Goal: Answer question/provide support: Share knowledge or assist other users

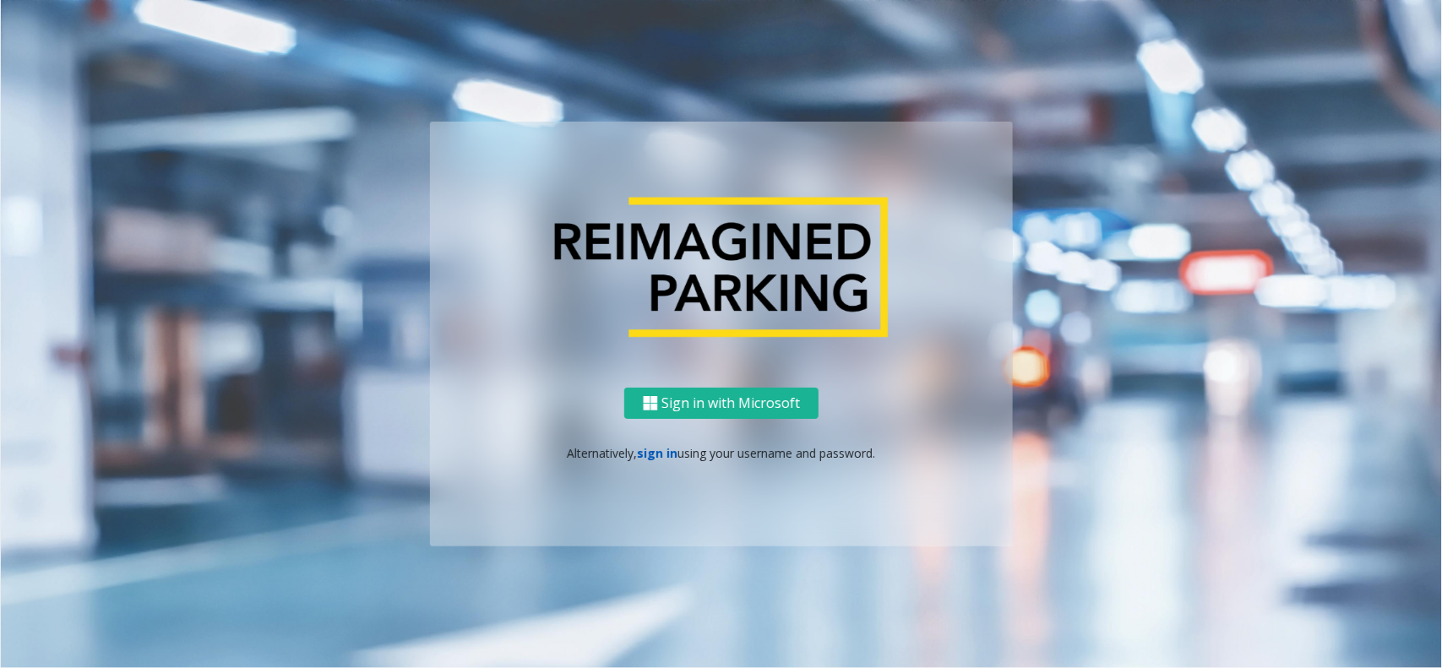
click at [660, 454] on link "sign in" at bounding box center [658, 453] width 41 height 16
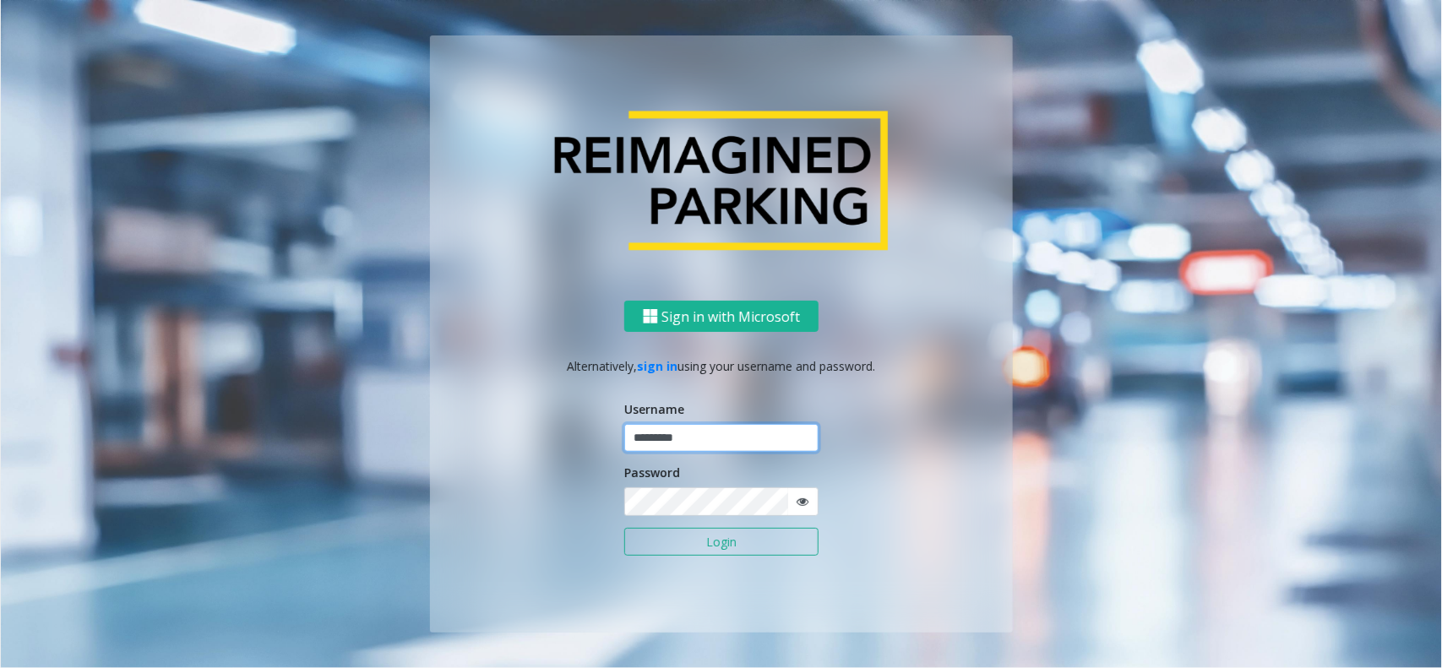
type input "*********"
click at [624, 528] on button "Login" at bounding box center [721, 542] width 194 height 29
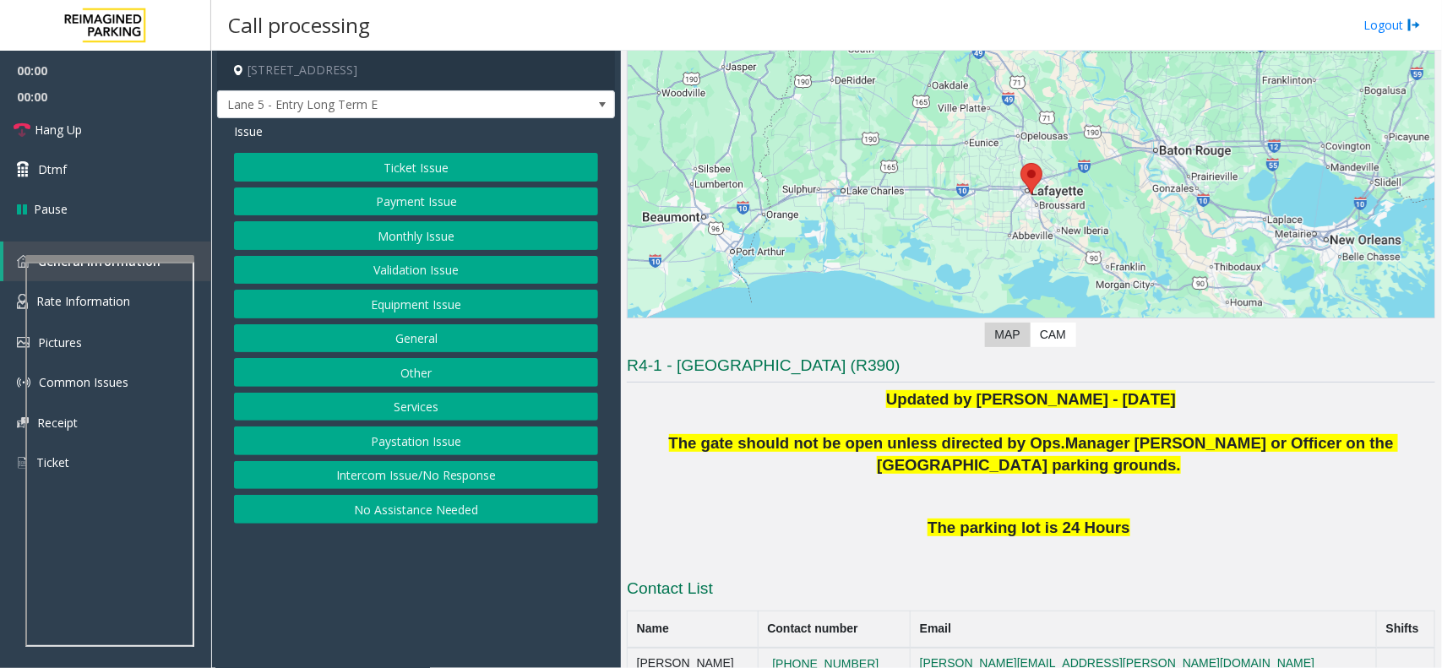
scroll to position [211, 0]
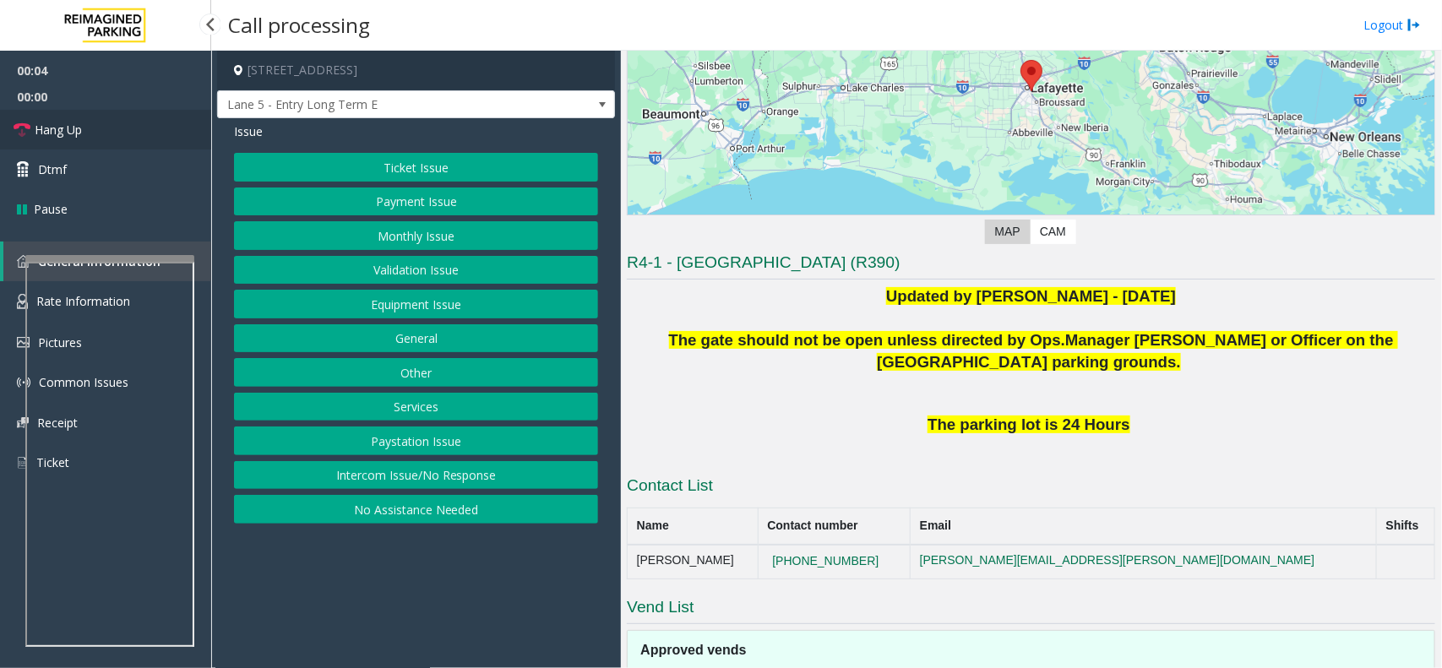
drag, startPoint x: 125, startPoint y: 131, endPoint x: 150, endPoint y: 133, distance: 25.5
click at [125, 131] on link "Hang Up" at bounding box center [105, 130] width 211 height 40
click at [394, 518] on button "No Assistance Needed" at bounding box center [416, 509] width 364 height 29
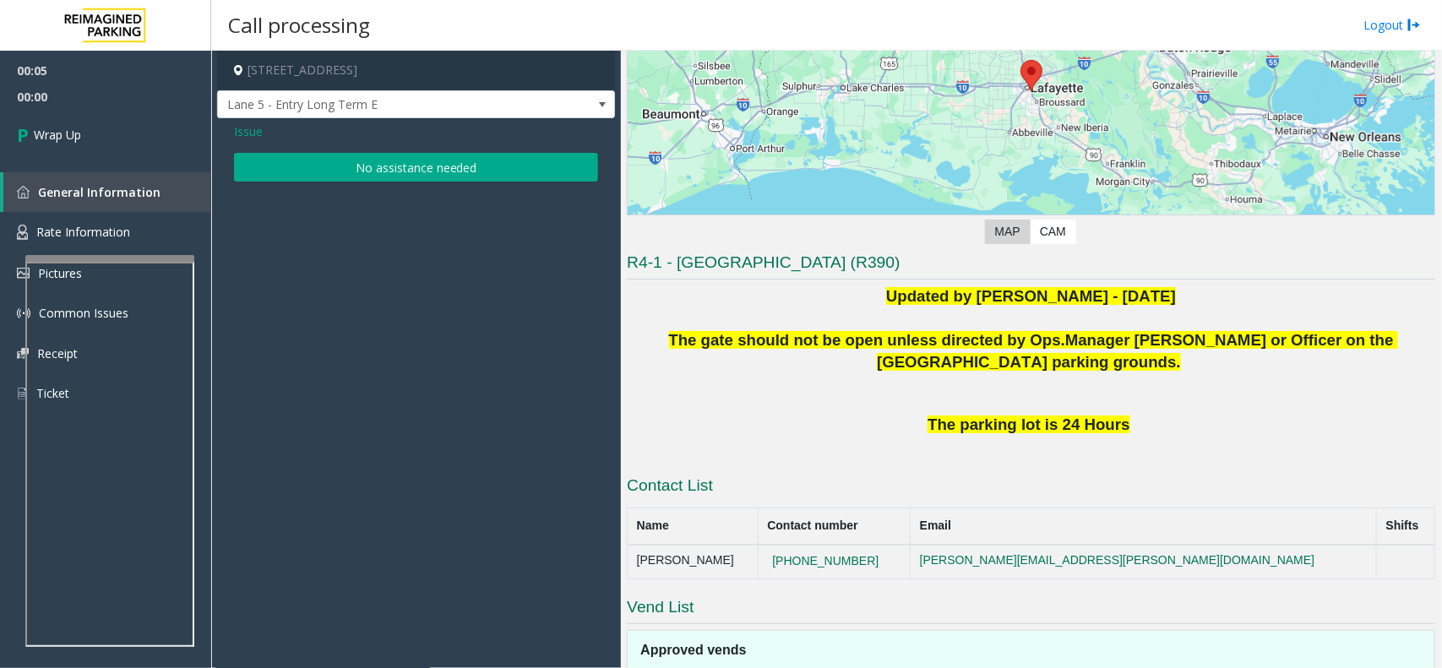
click at [367, 173] on button "No assistance needed" at bounding box center [416, 167] width 364 height 29
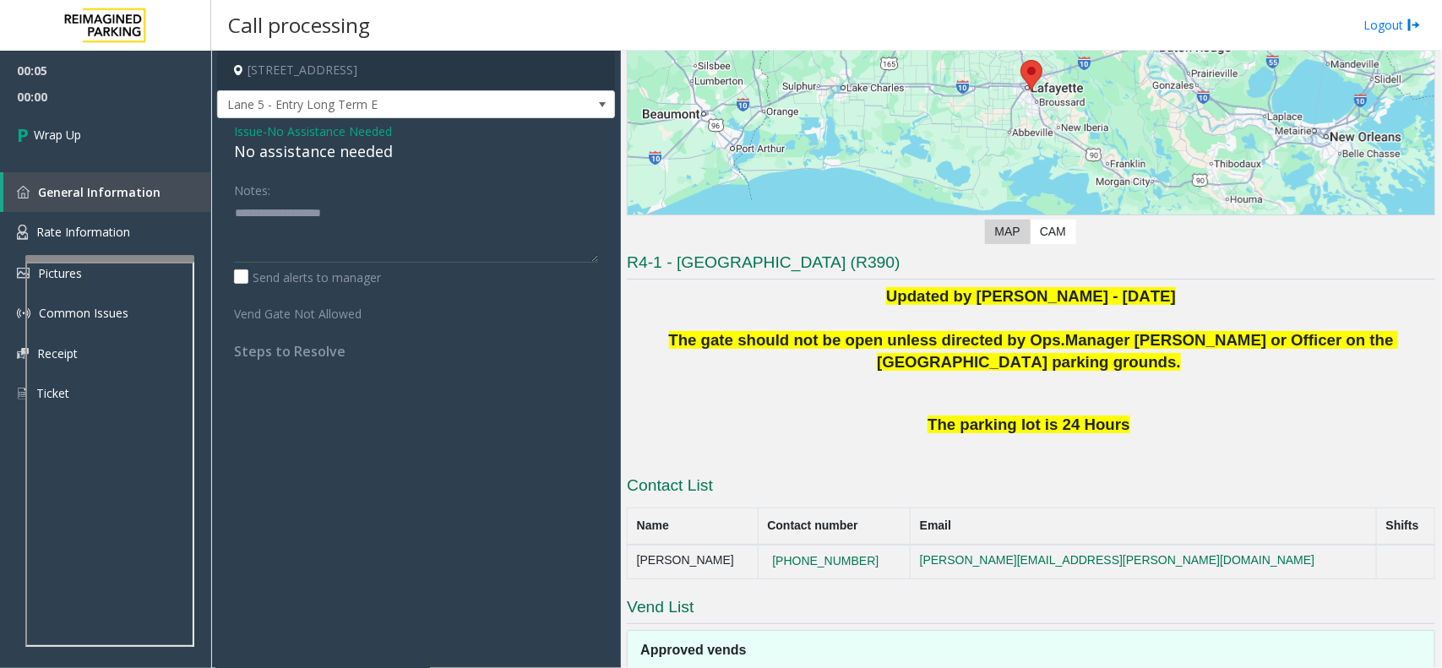
click at [334, 155] on div "No assistance needed" at bounding box center [416, 151] width 364 height 23
type textarea "**********"
click at [180, 133] on link "Wrap Up" at bounding box center [105, 135] width 211 height 50
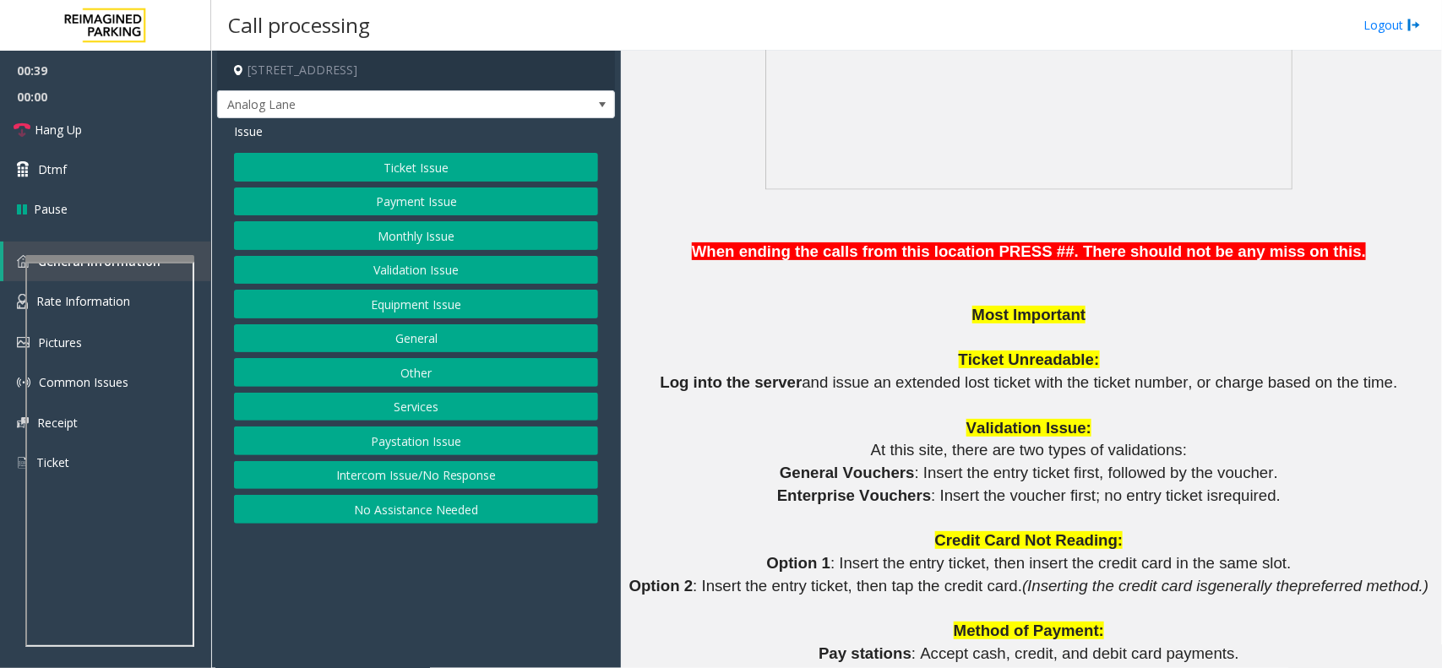
scroll to position [1267, 0]
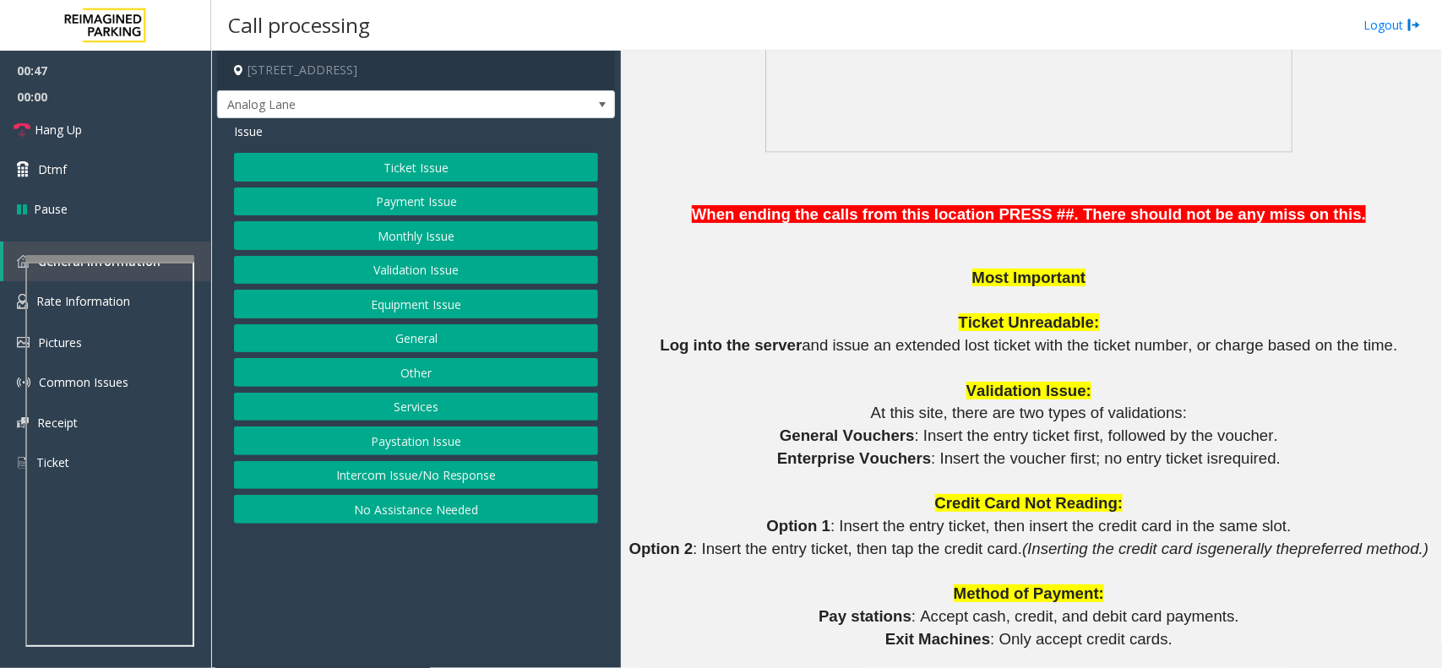
click at [570, 474] on button "Intercom Issue/No Response" at bounding box center [416, 475] width 364 height 29
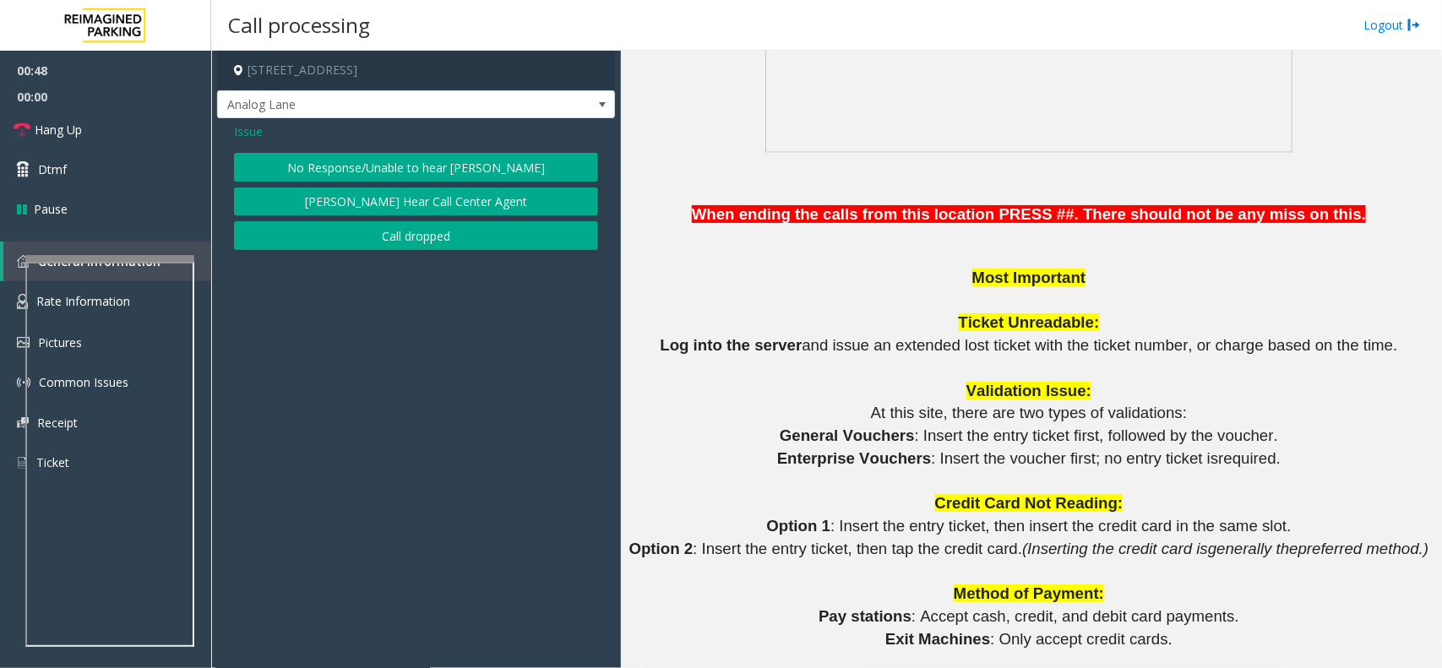
click at [378, 160] on button "No Response/Unable to hear [PERSON_NAME]" at bounding box center [416, 167] width 364 height 29
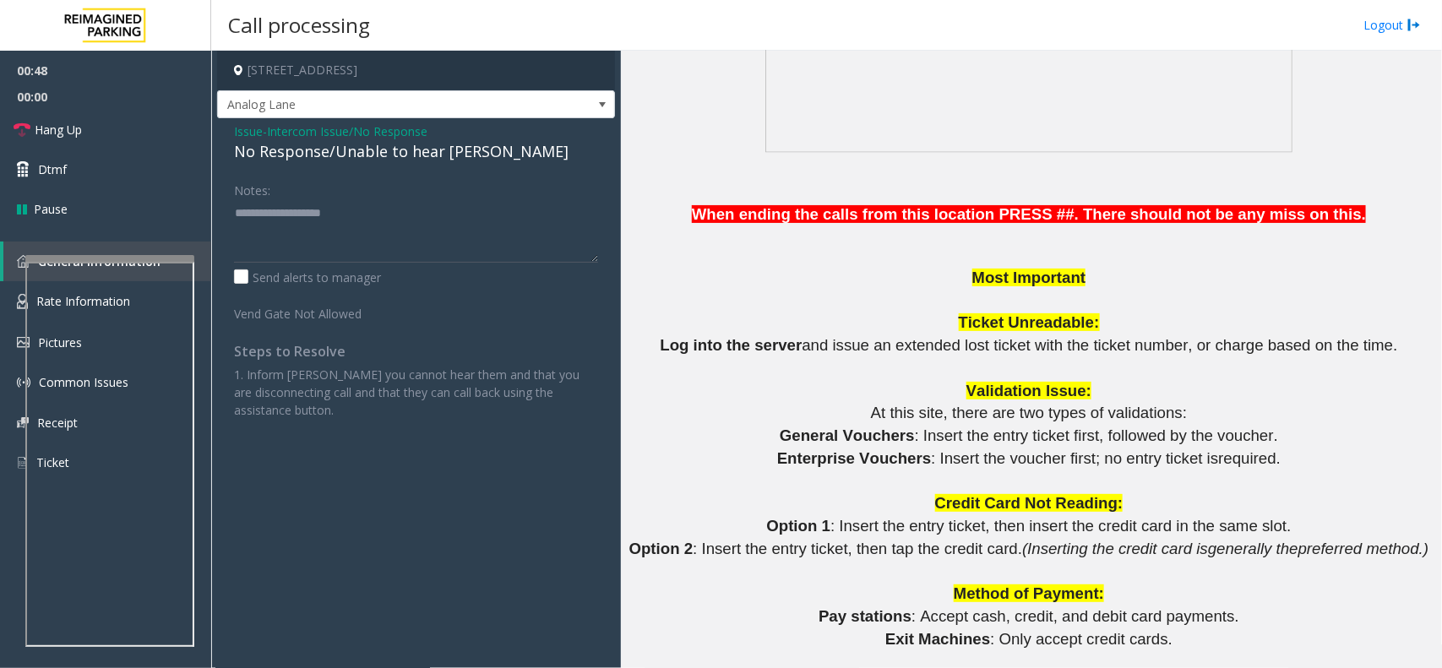
click at [369, 146] on div "No Response/Unable to hear [PERSON_NAME]" at bounding box center [416, 151] width 364 height 23
type textarea "**********"
click at [114, 125] on link "Hang Up" at bounding box center [105, 130] width 211 height 40
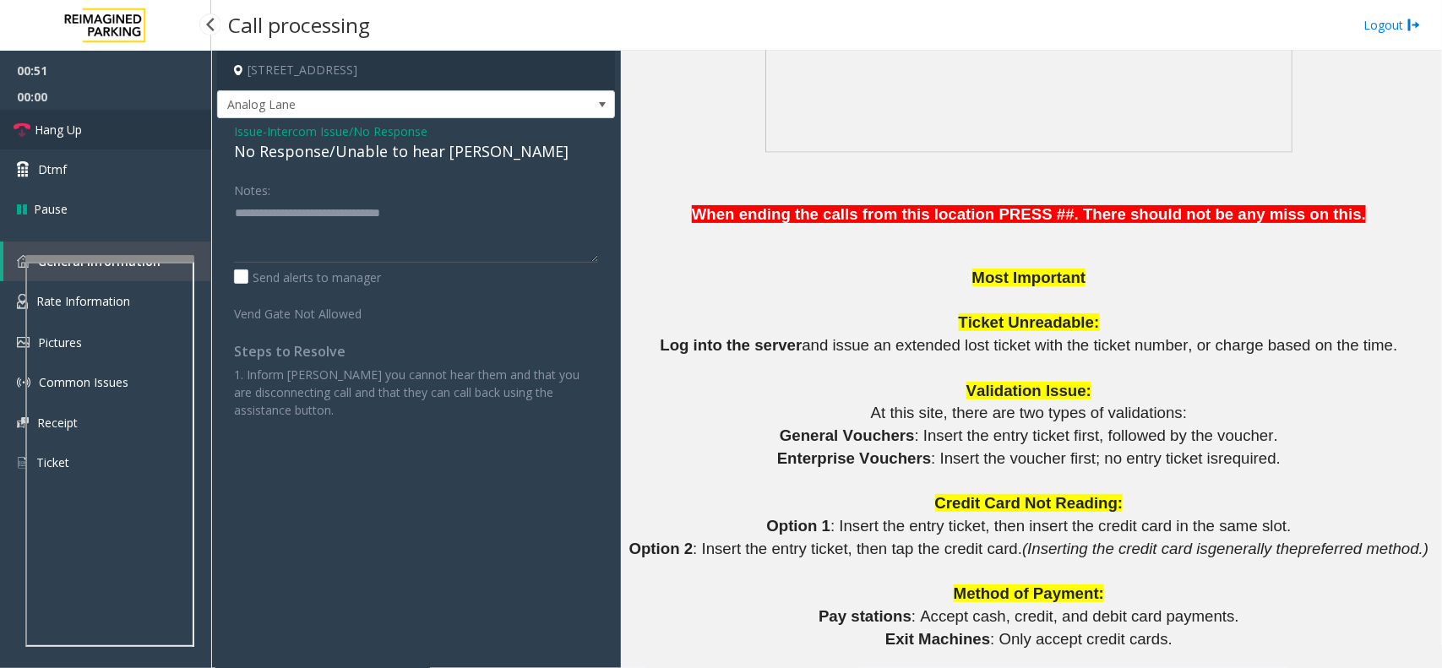
click at [114, 125] on link "Hang Up" at bounding box center [105, 130] width 211 height 40
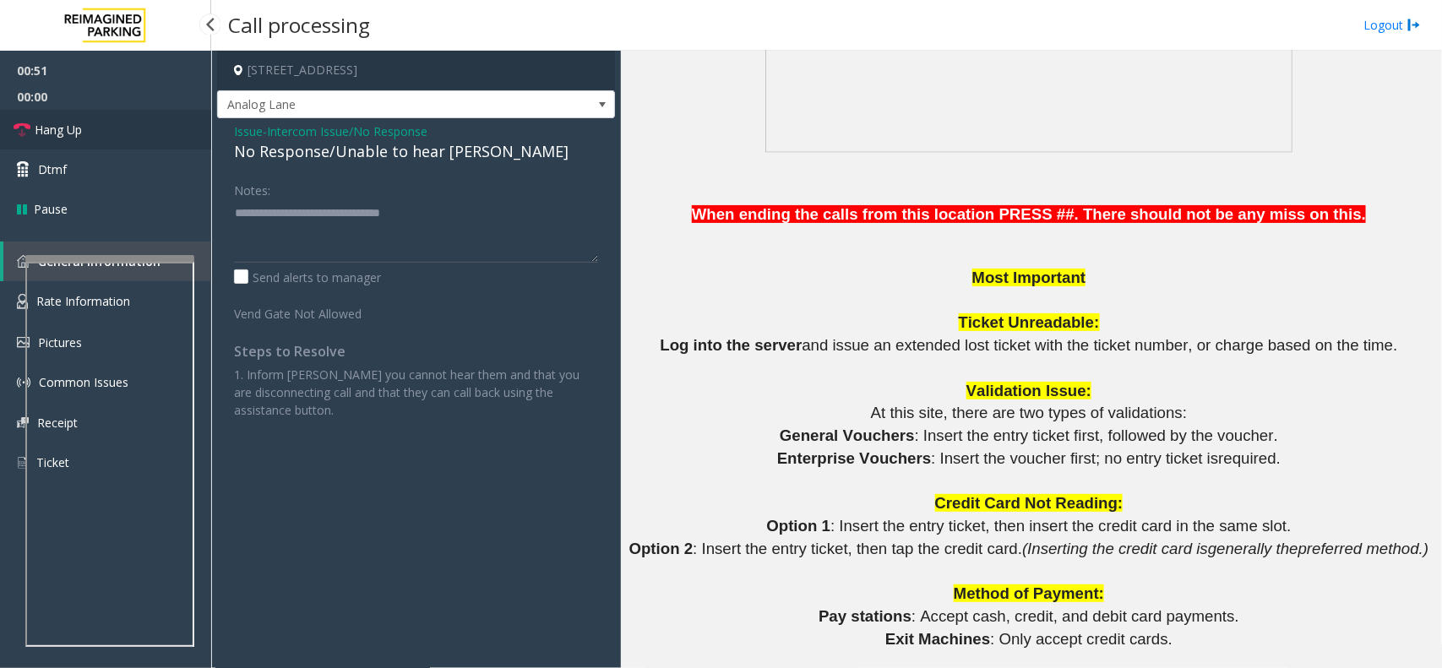
click at [114, 125] on link "Hang Up" at bounding box center [105, 130] width 211 height 40
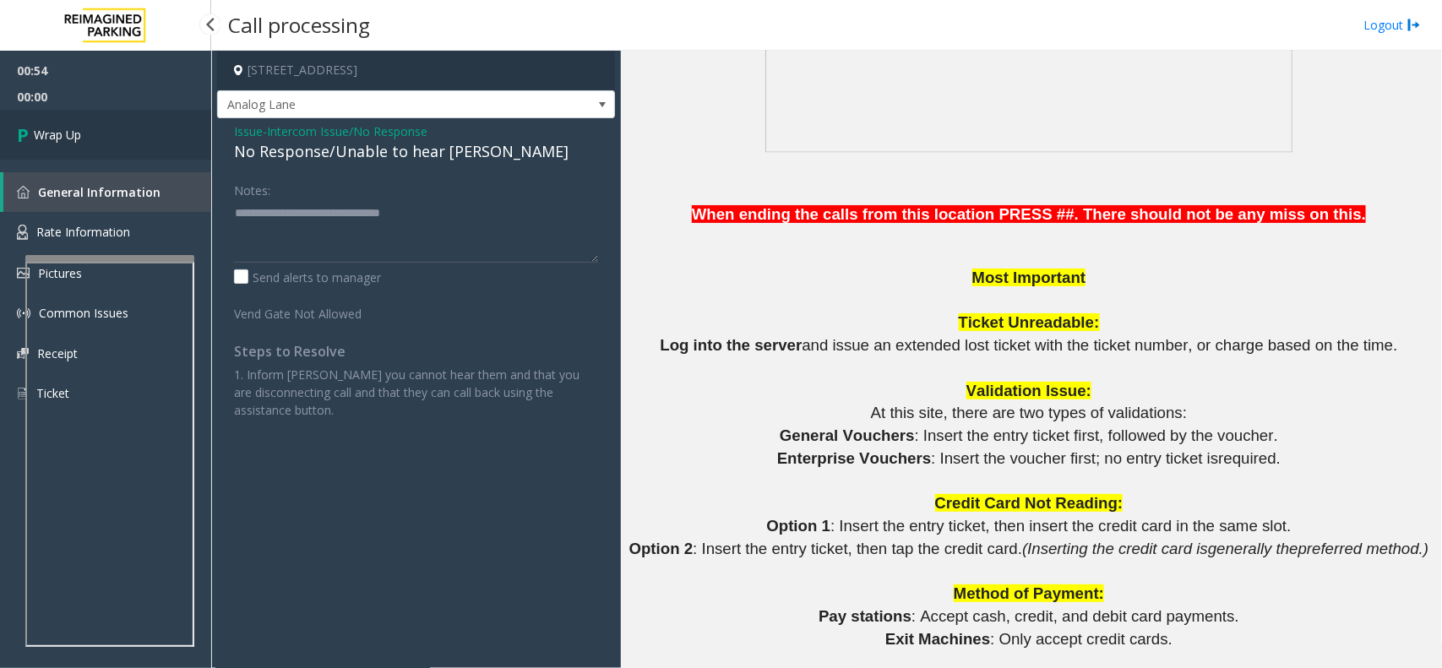
click at [114, 125] on link "Wrap Up" at bounding box center [105, 135] width 211 height 50
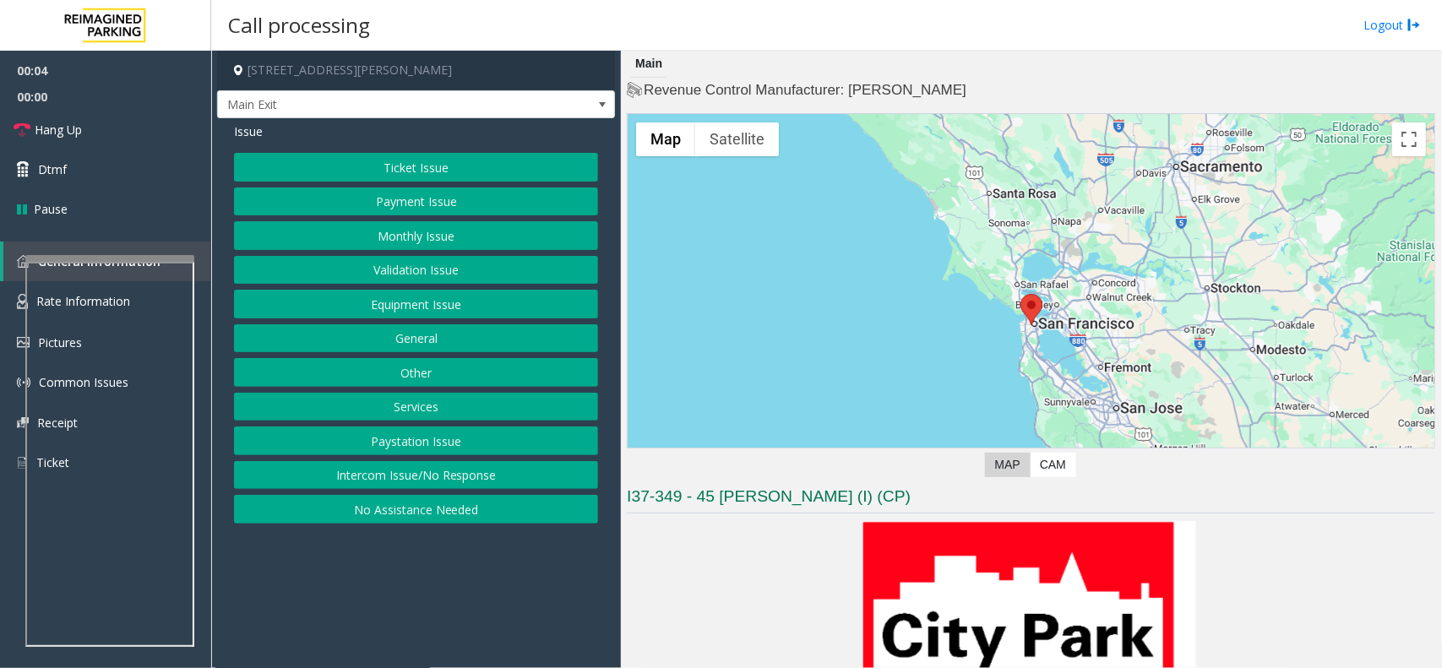
click at [416, 478] on button "Intercom Issue/No Response" at bounding box center [416, 475] width 364 height 29
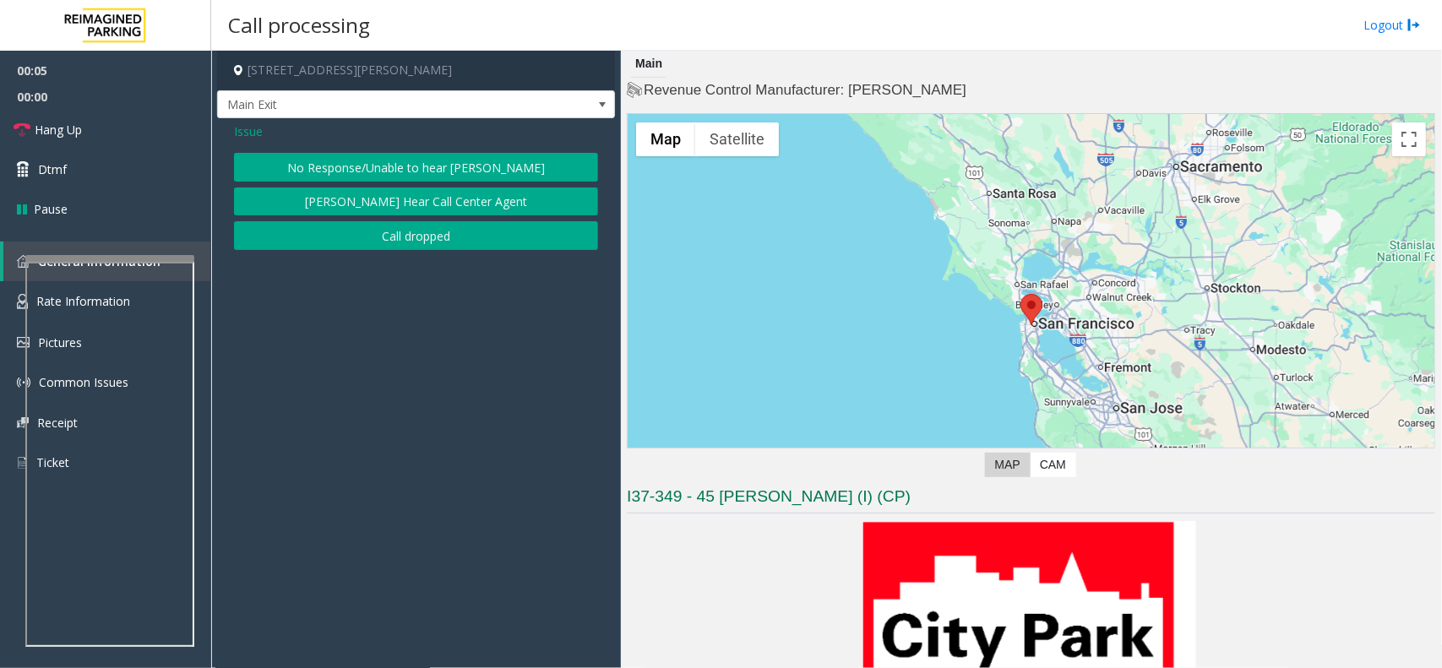
click at [387, 167] on button "No Response/Unable to hear [PERSON_NAME]" at bounding box center [416, 167] width 364 height 29
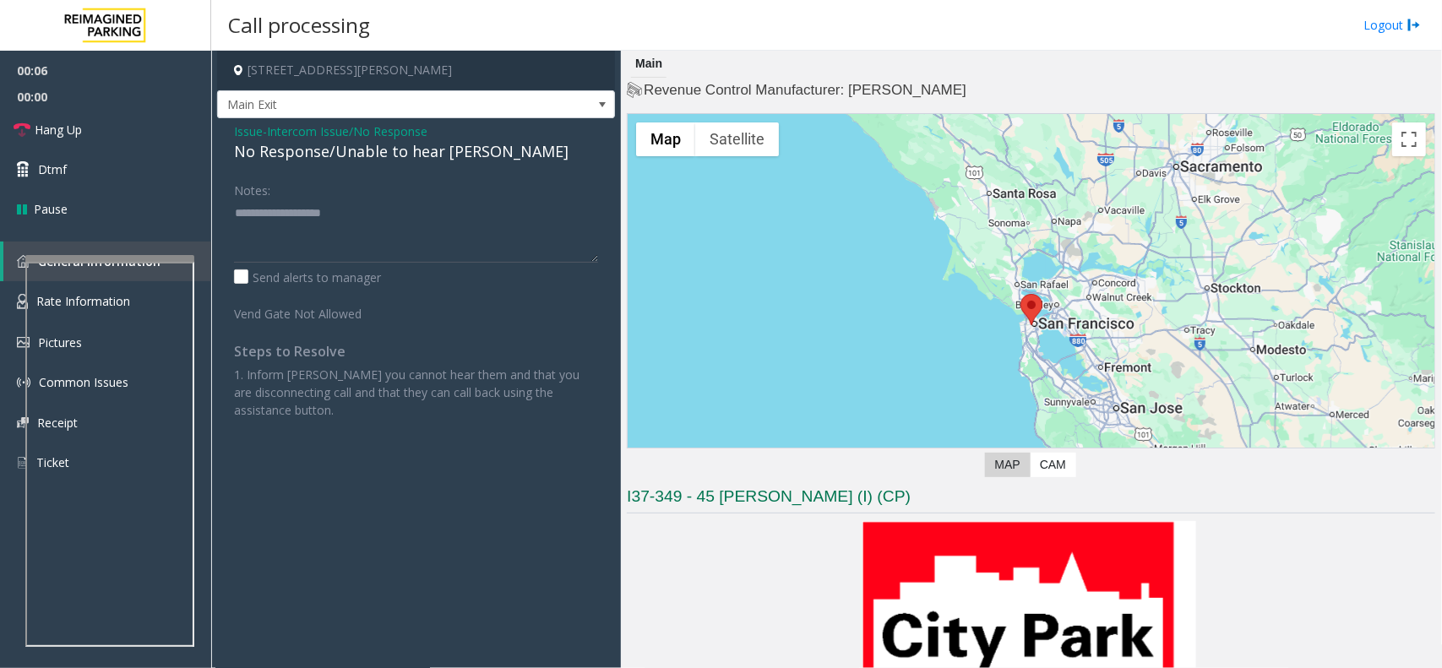
click at [390, 152] on div "No Response/Unable to hear [PERSON_NAME]" at bounding box center [416, 151] width 364 height 23
type textarea "**********"
click at [86, 122] on link "Hang Up" at bounding box center [105, 130] width 211 height 40
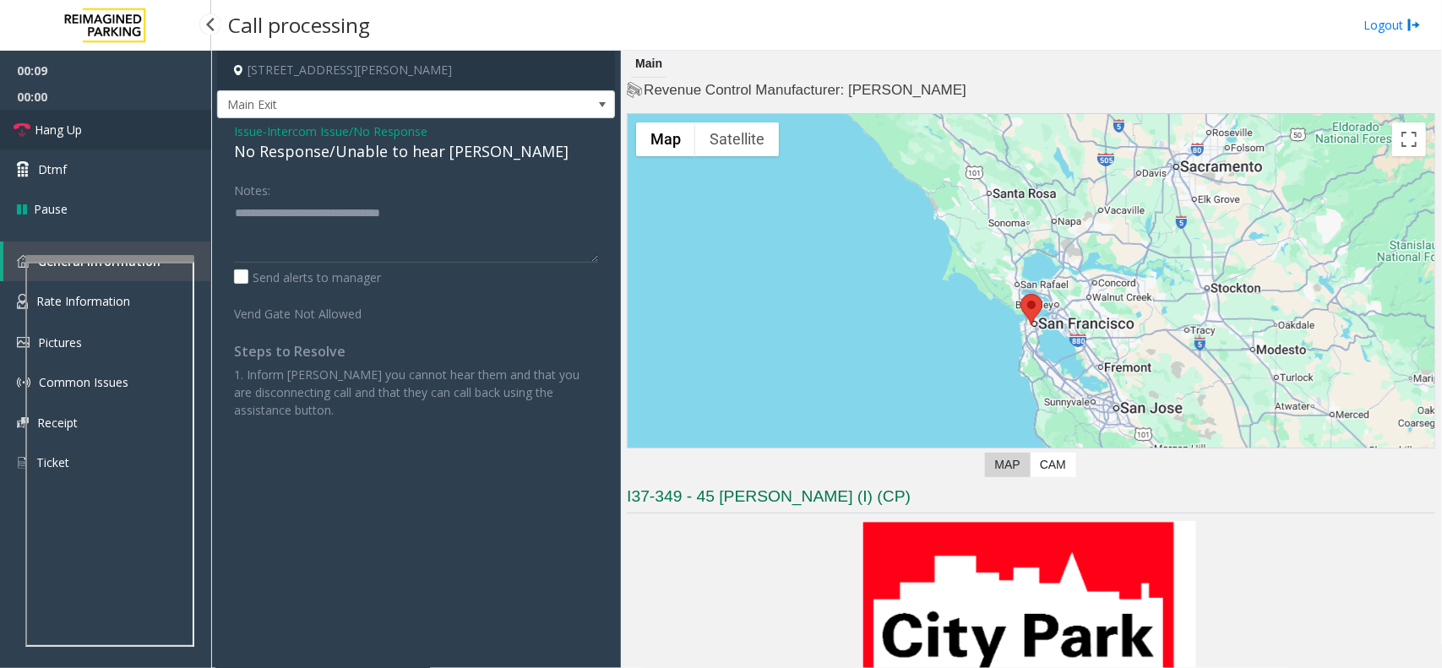
click at [86, 122] on link "Hang Up" at bounding box center [105, 130] width 211 height 40
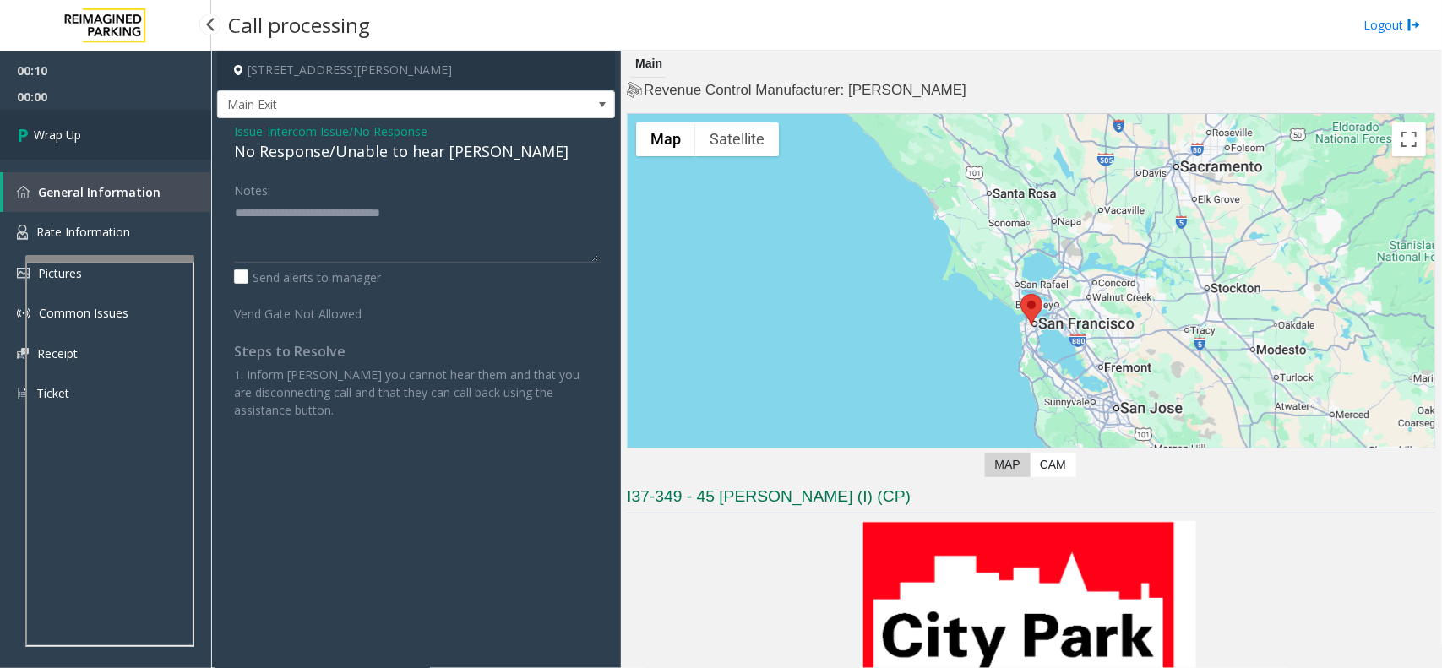
click at [86, 122] on link "Wrap Up" at bounding box center [105, 135] width 211 height 50
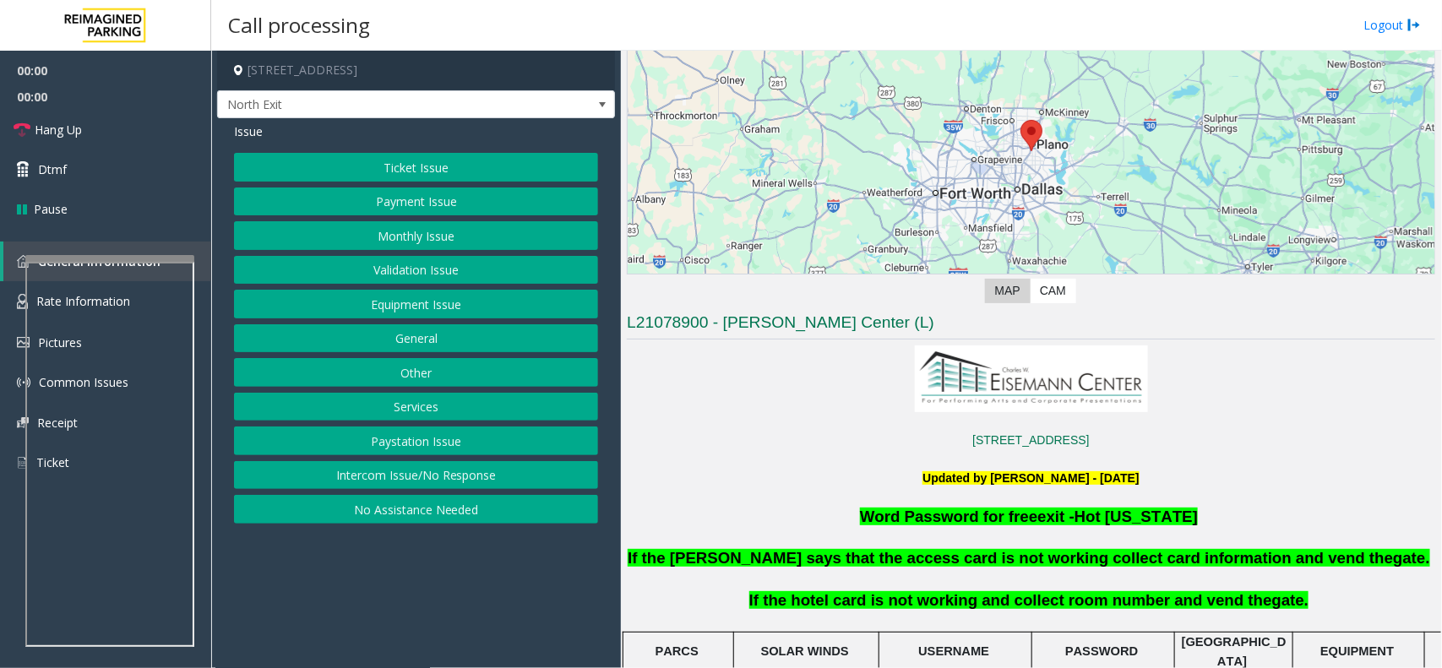
scroll to position [528, 0]
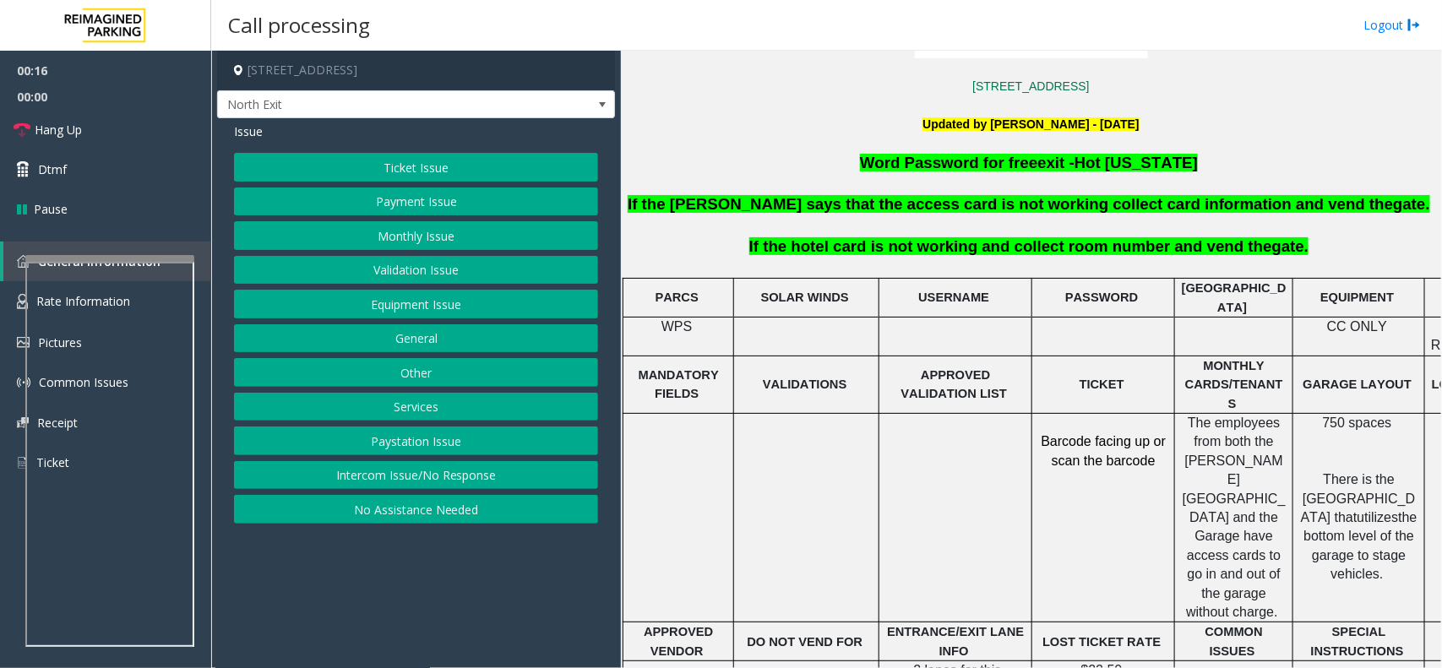
drag, startPoint x: 488, startPoint y: 508, endPoint x: 488, endPoint y: 492, distance: 15.2
click at [488, 508] on button "No Assistance Needed" at bounding box center [416, 509] width 364 height 29
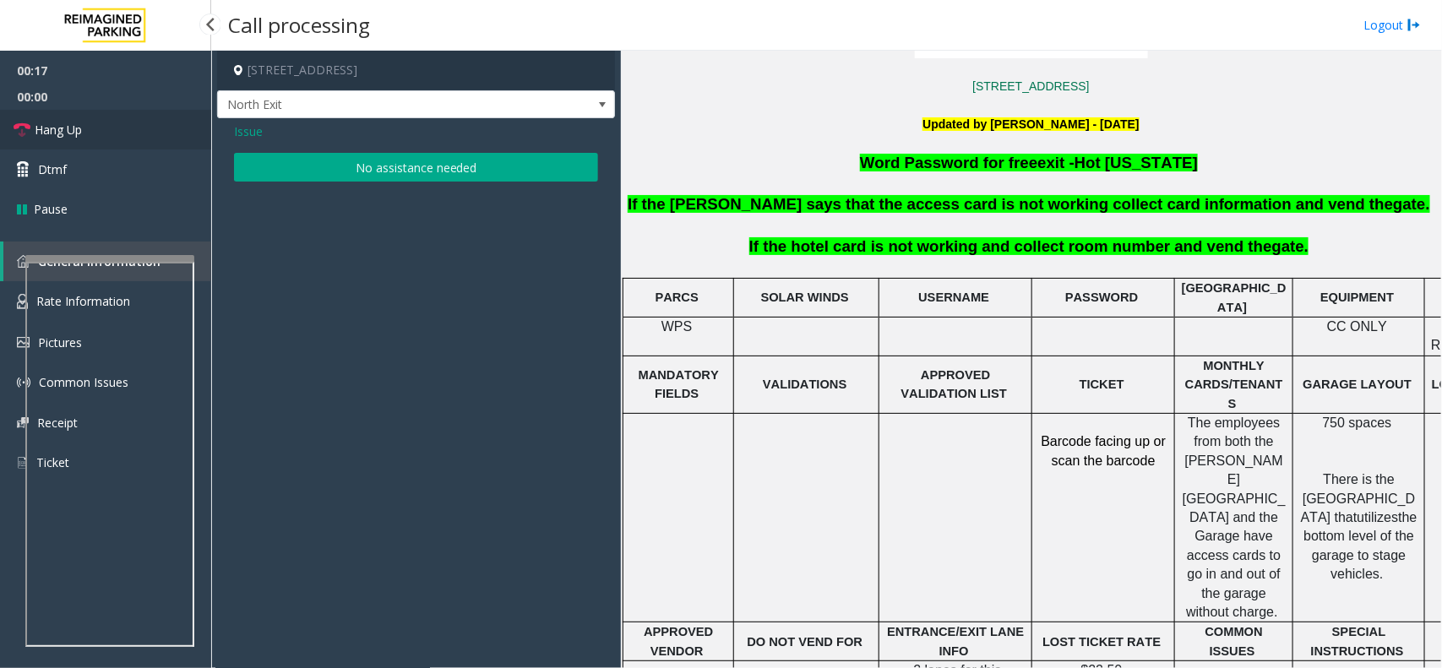
drag, startPoint x: 72, startPoint y: 123, endPoint x: 111, endPoint y: 133, distance: 41.0
click at [72, 123] on span "Hang Up" at bounding box center [58, 130] width 47 height 18
drag, startPoint x: 377, startPoint y: 174, endPoint x: 343, endPoint y: 166, distance: 34.8
click at [377, 174] on button "No assistance needed" at bounding box center [416, 167] width 364 height 29
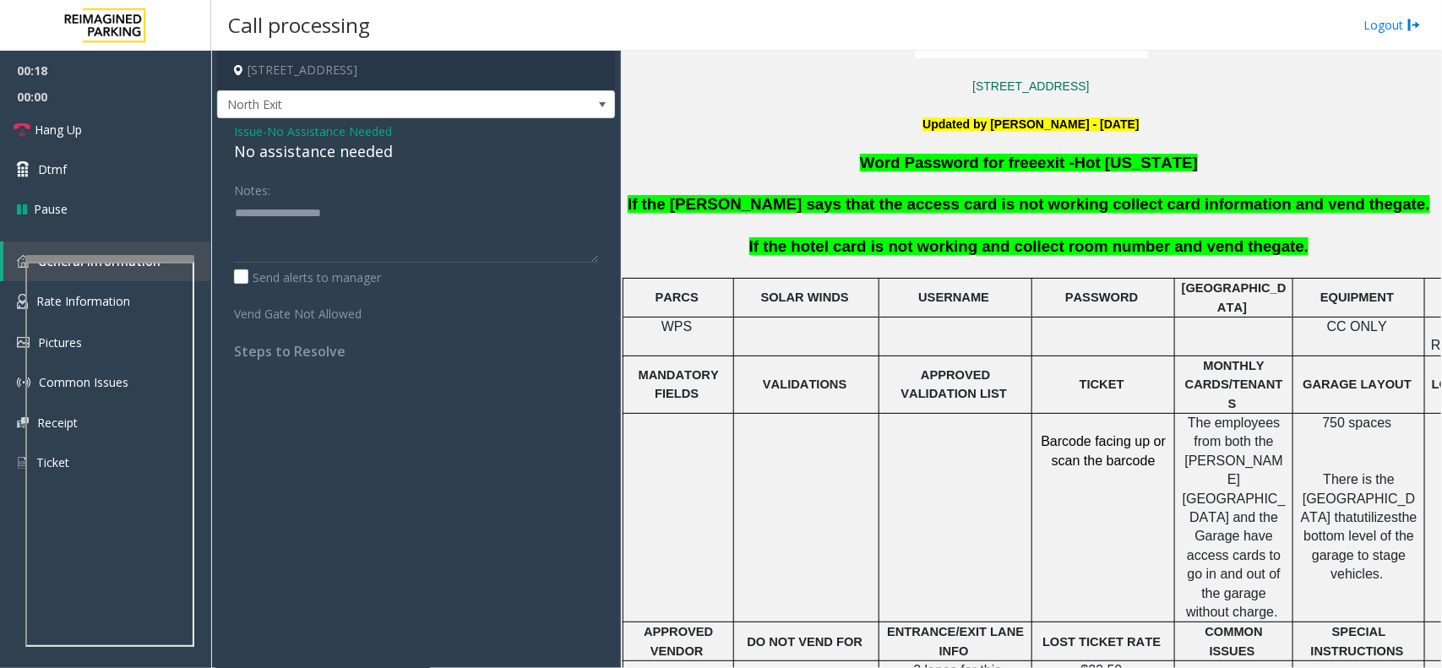
click at [309, 155] on div "No assistance needed" at bounding box center [416, 151] width 364 height 23
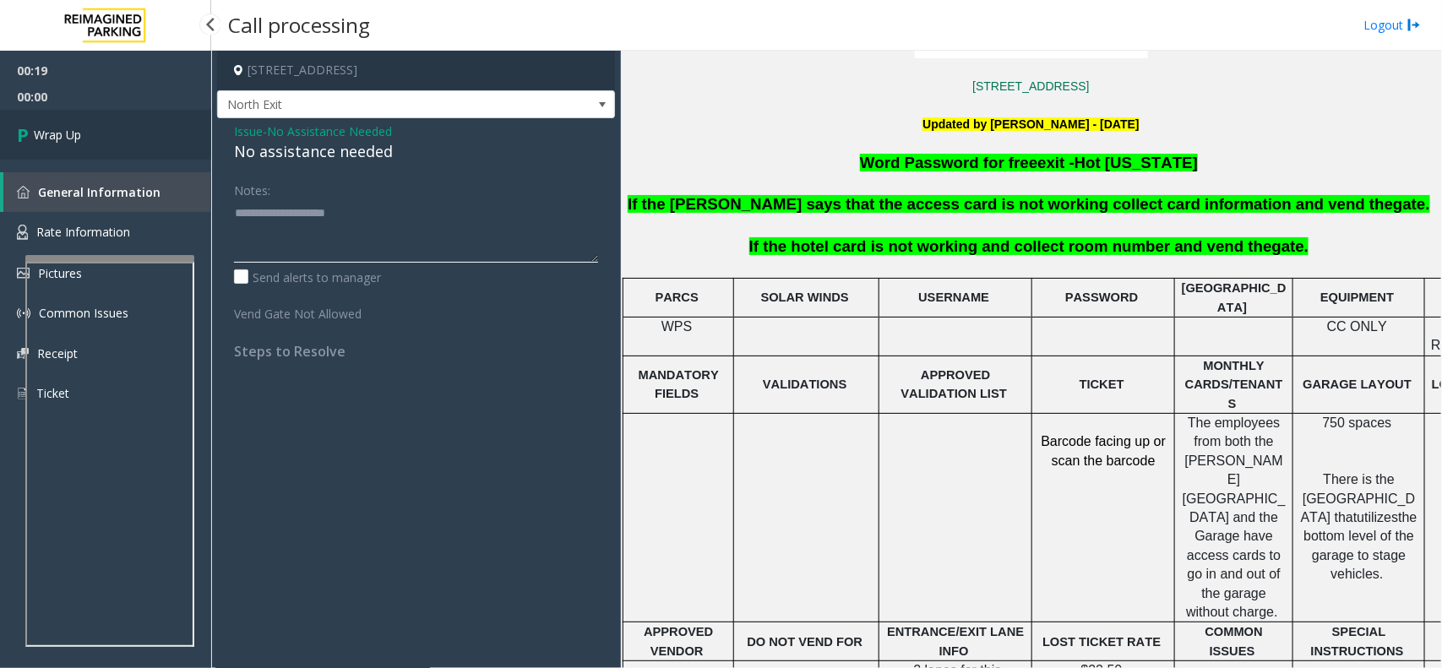
type textarea "**********"
click at [121, 142] on link "Wrap Up" at bounding box center [105, 135] width 211 height 50
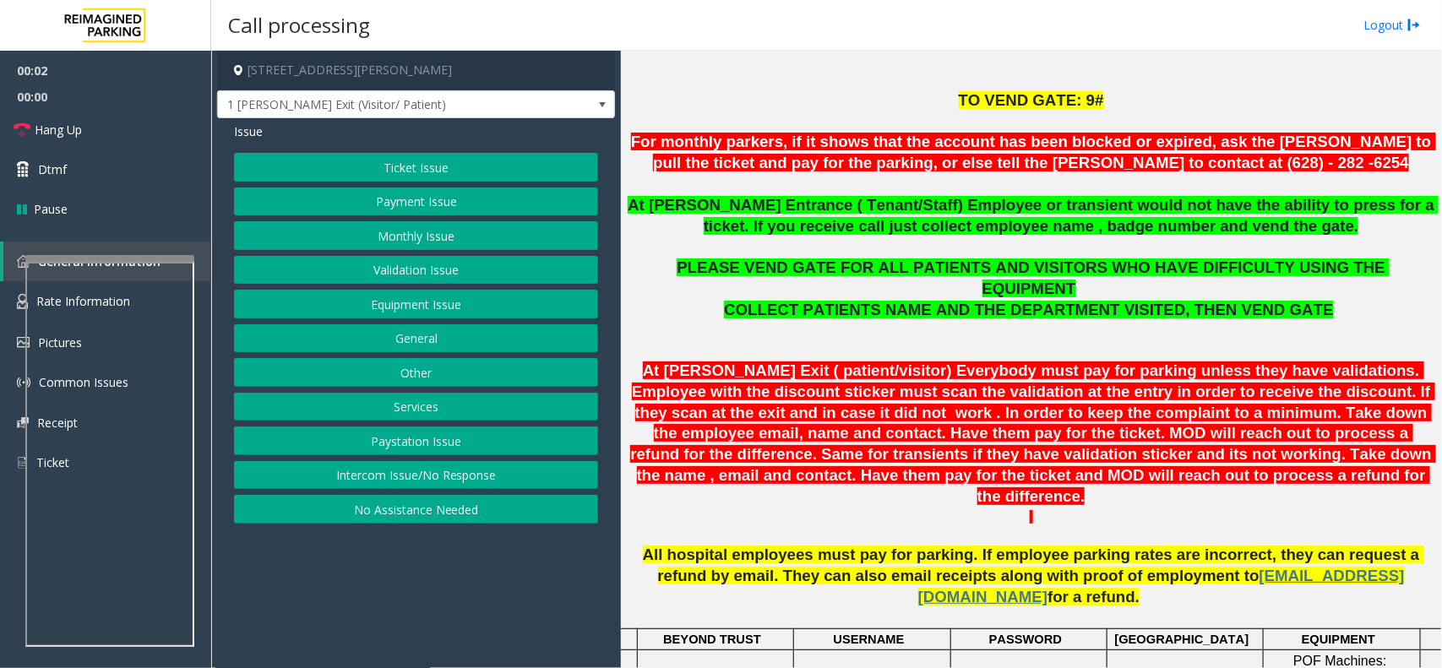
scroll to position [528, 0]
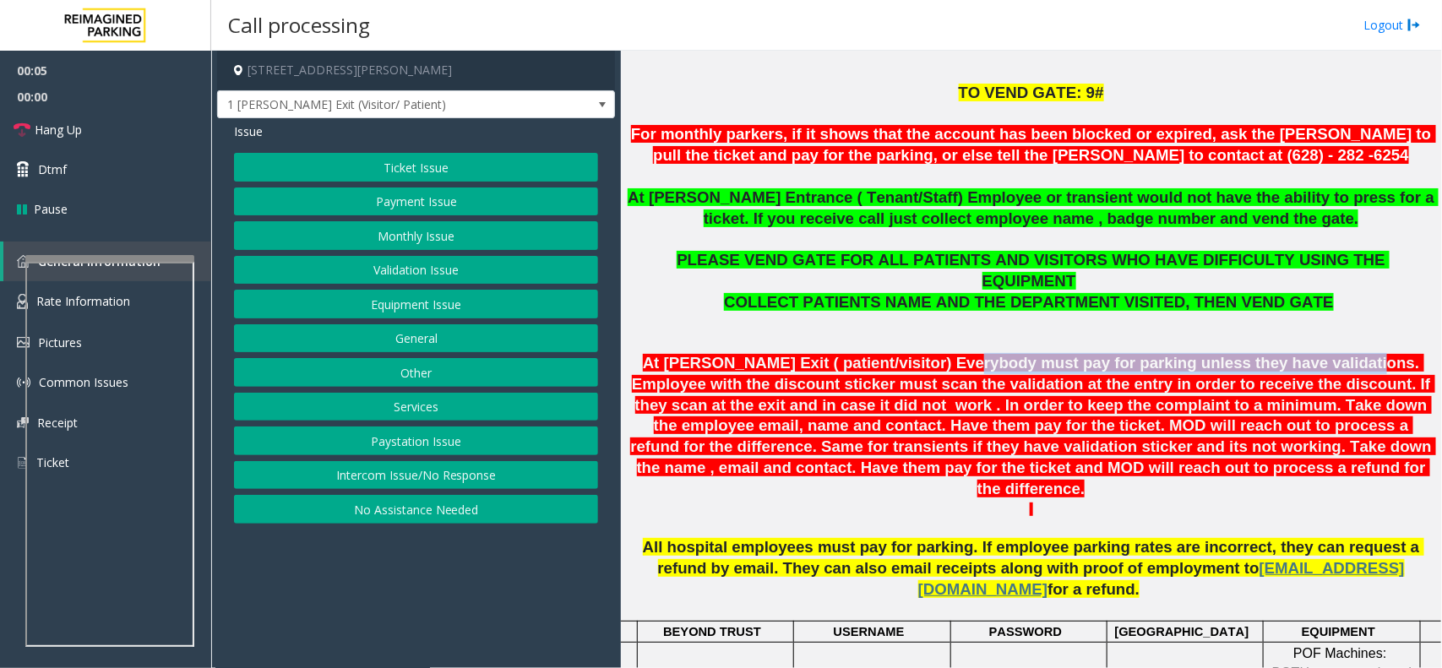
drag, startPoint x: 936, startPoint y: 340, endPoint x: 1282, endPoint y: 334, distance: 346.3
click at [1153, 354] on span "At [PERSON_NAME] Exit ( patient/visitor) Everybody must pay for parking unless …" at bounding box center [1033, 426] width 806 height 144
click at [425, 169] on button "Ticket Issue" at bounding box center [416, 167] width 364 height 29
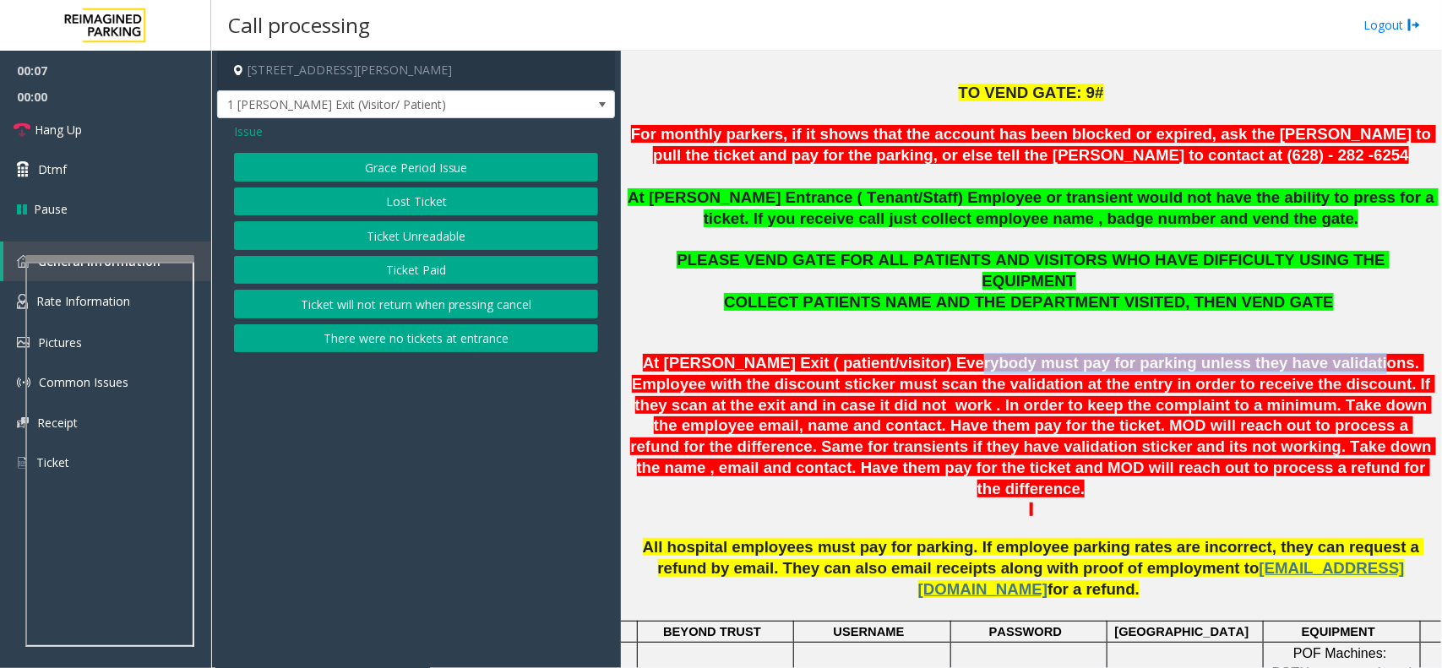
click at [440, 200] on button "Lost Ticket" at bounding box center [416, 201] width 364 height 29
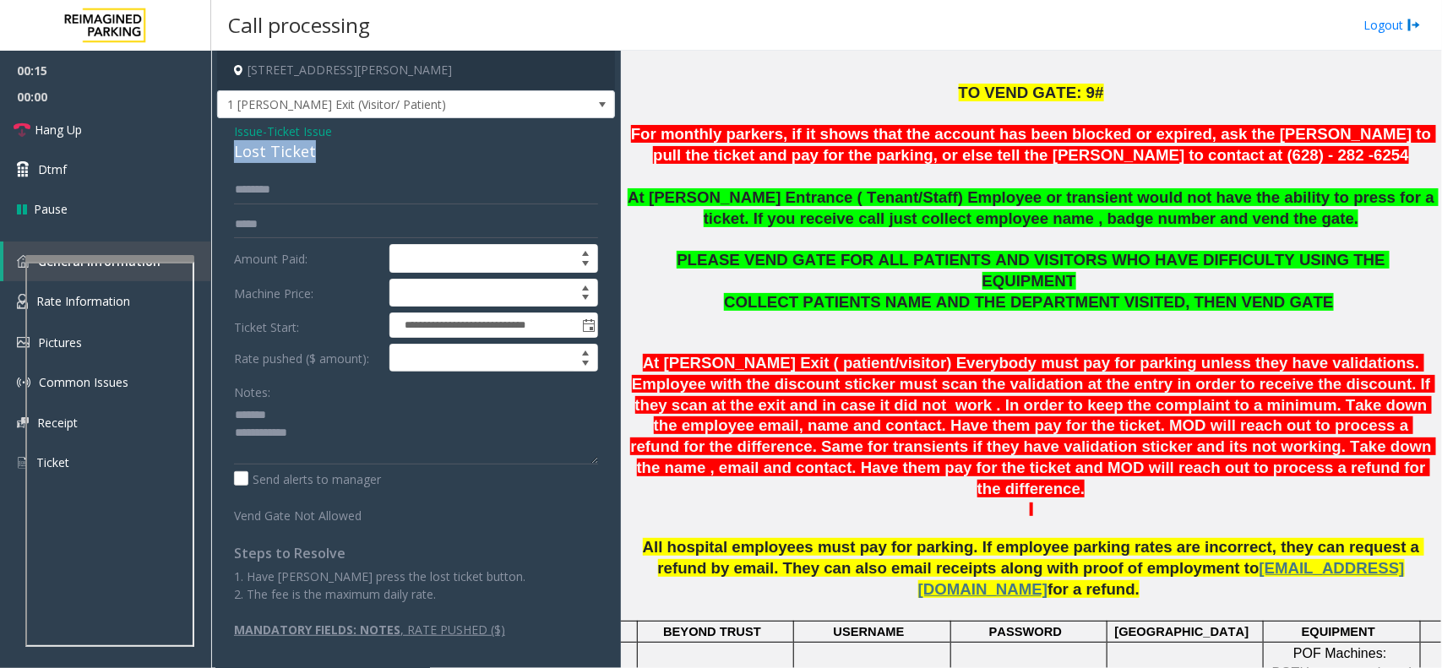
drag, startPoint x: 322, startPoint y: 150, endPoint x: 234, endPoint y: 148, distance: 87.9
click at [234, 148] on div "Lost Ticket" at bounding box center [416, 151] width 364 height 23
click at [284, 433] on textarea at bounding box center [416, 432] width 364 height 63
click at [311, 429] on textarea at bounding box center [416, 432] width 364 height 63
click at [99, 127] on link "Hang Up" at bounding box center [105, 130] width 211 height 40
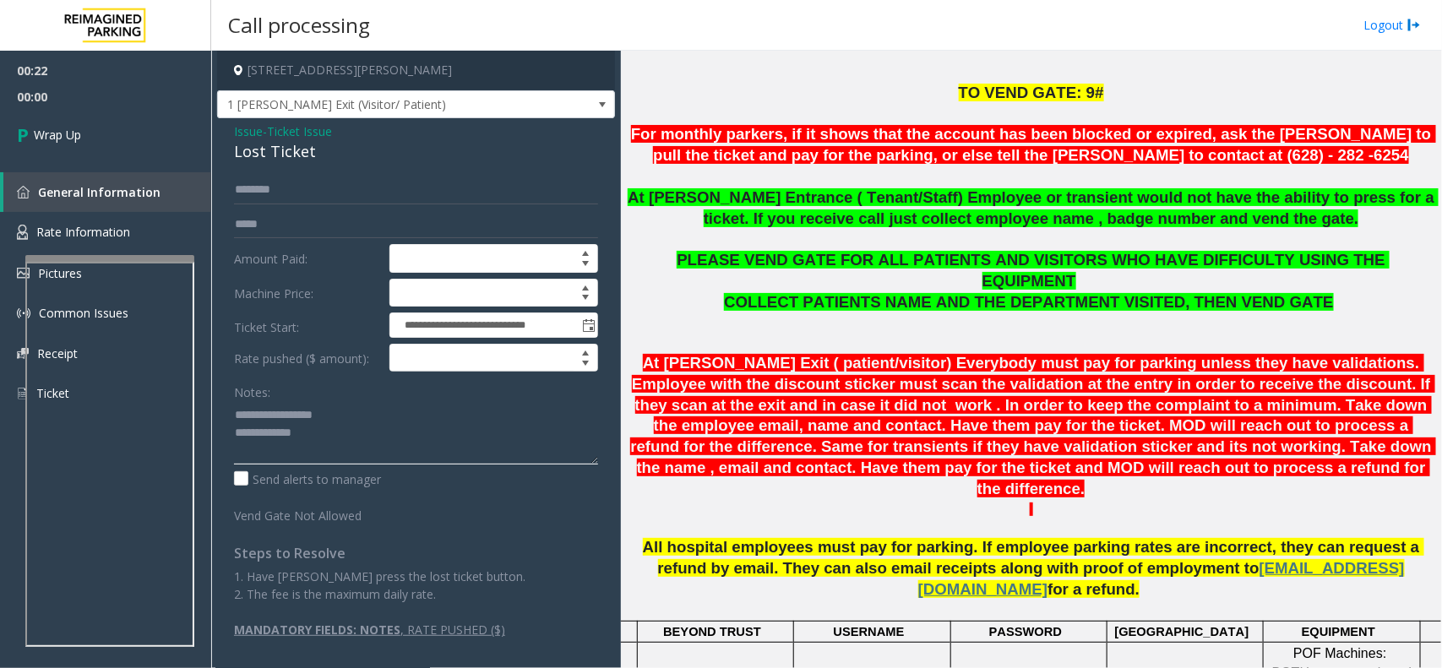
click at [315, 435] on textarea at bounding box center [416, 432] width 364 height 63
type textarea "**********"
click at [79, 124] on link "Wrap Up" at bounding box center [105, 135] width 211 height 50
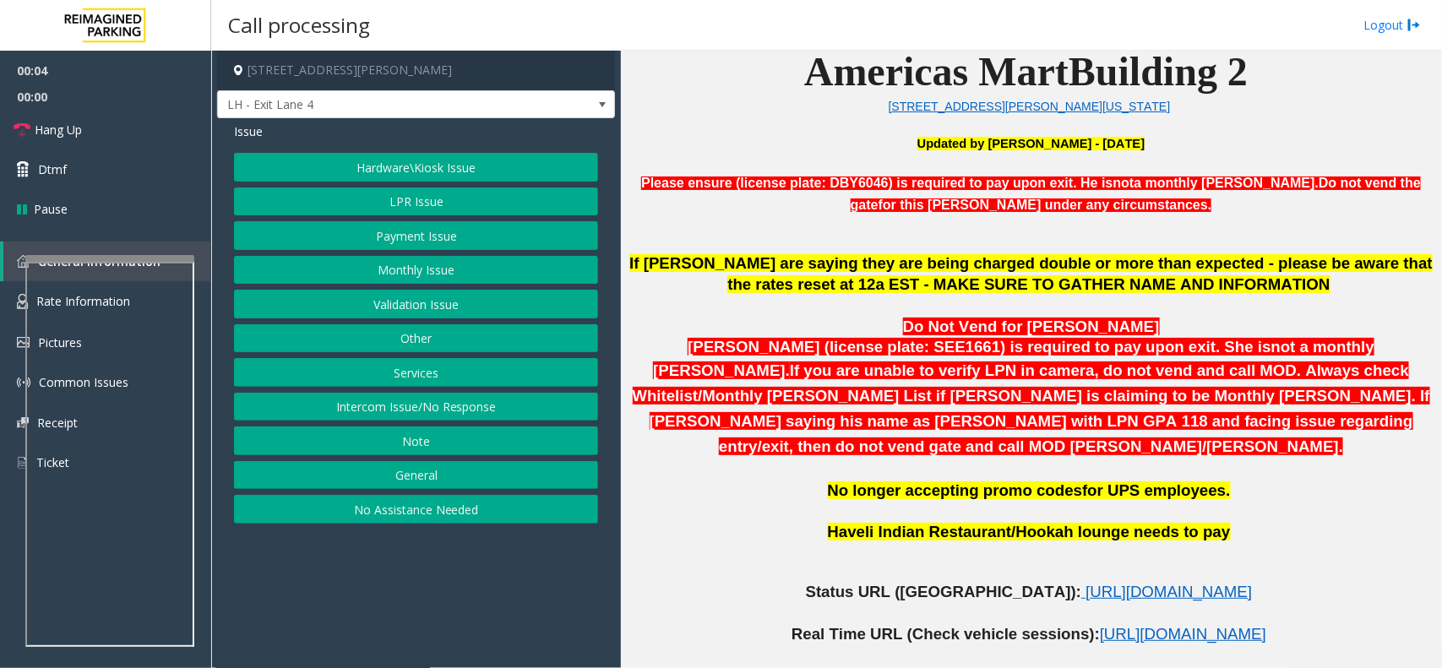
scroll to position [739, 0]
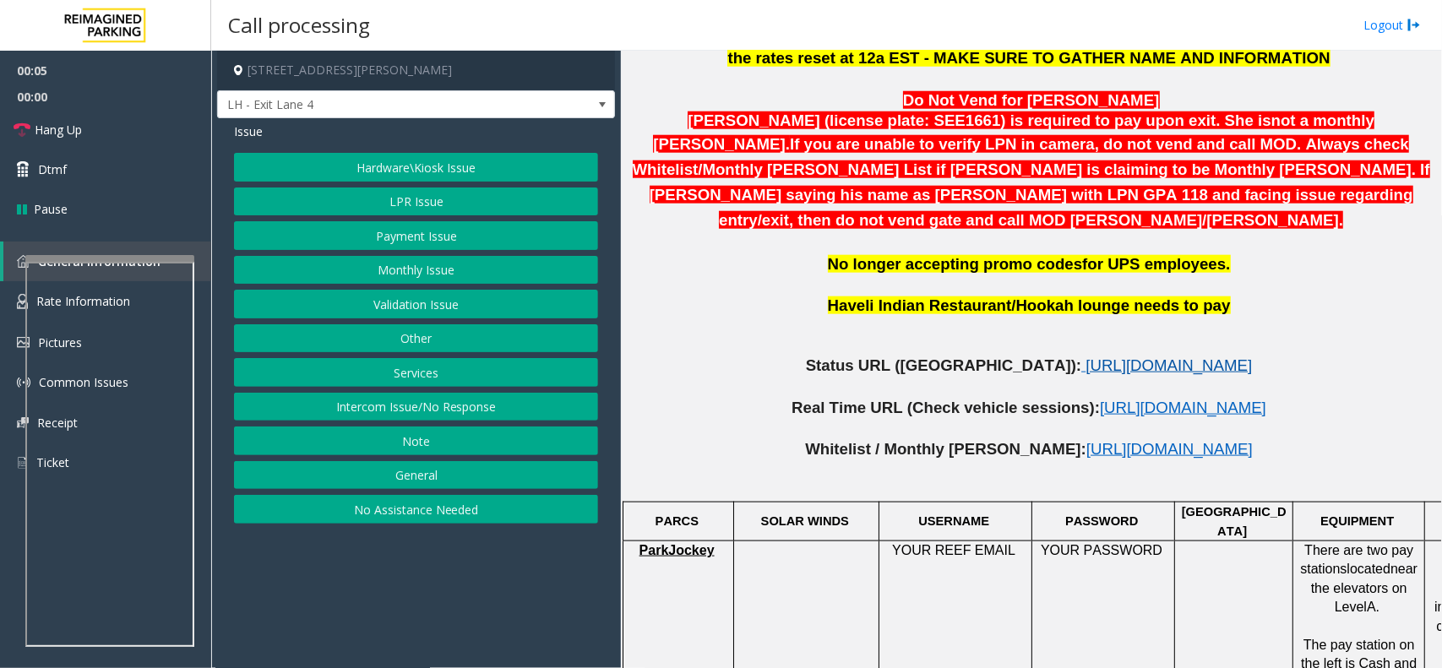
click at [1085, 356] on span "[URL][DOMAIN_NAME]" at bounding box center [1168, 365] width 166 height 18
click at [475, 408] on button "Intercom Issue/No Response" at bounding box center [416, 407] width 364 height 29
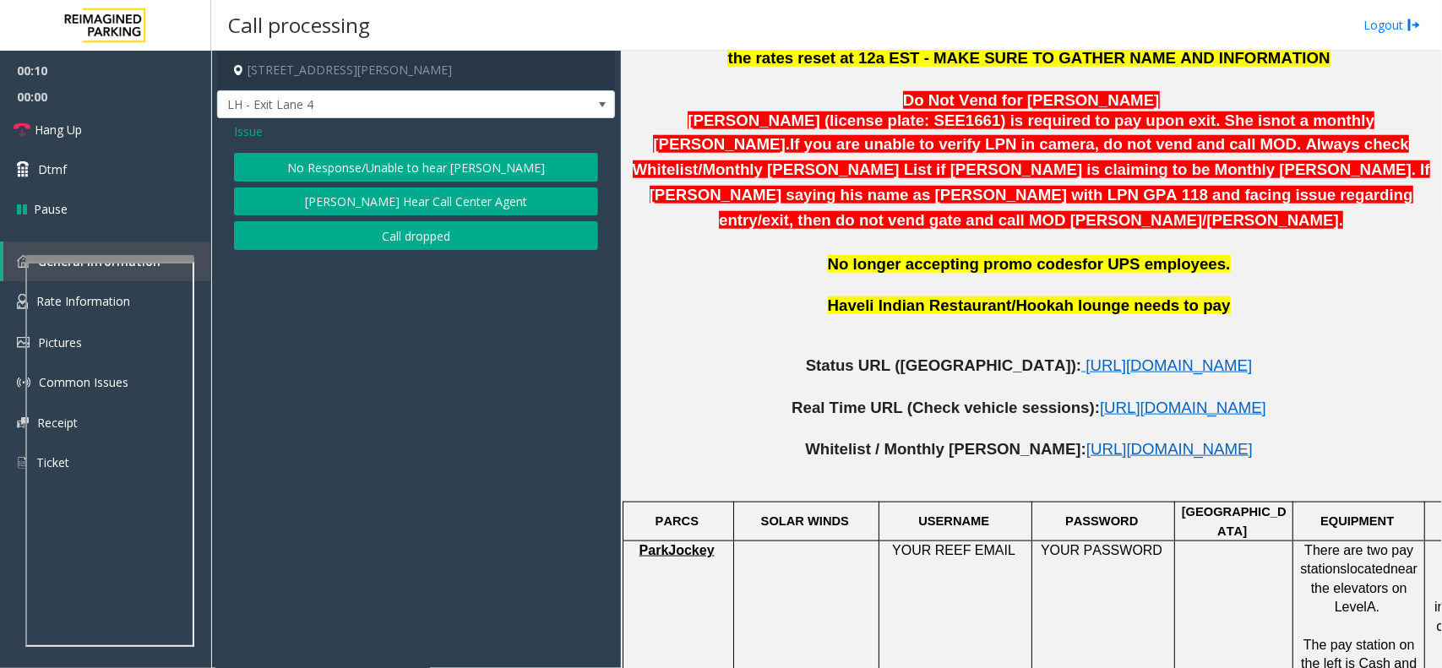
click at [363, 166] on button "No Response/Unable to hear [PERSON_NAME]" at bounding box center [416, 167] width 364 height 29
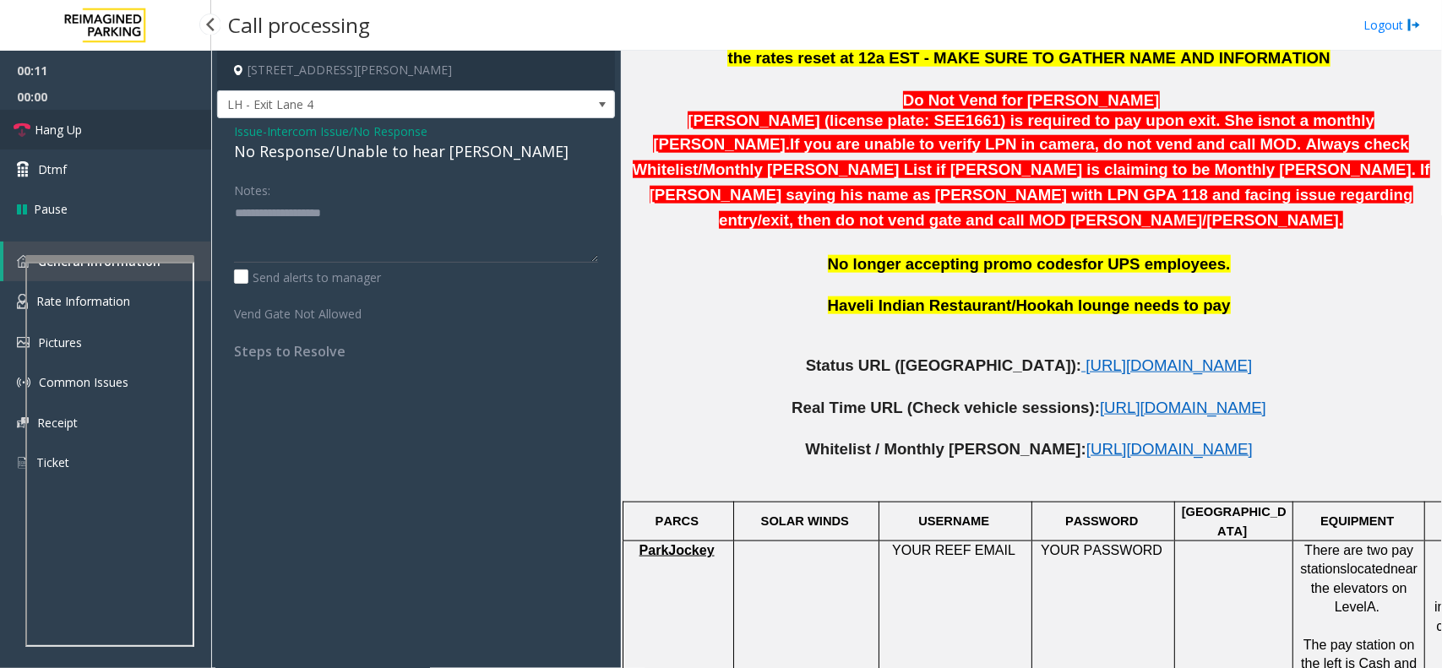
drag, startPoint x: 144, startPoint y: 132, endPoint x: 199, endPoint y: 128, distance: 55.9
click at [144, 132] on link "Hang Up" at bounding box center [105, 130] width 211 height 40
click at [344, 157] on div "No Response/Unable to hear [PERSON_NAME]" at bounding box center [416, 151] width 364 height 23
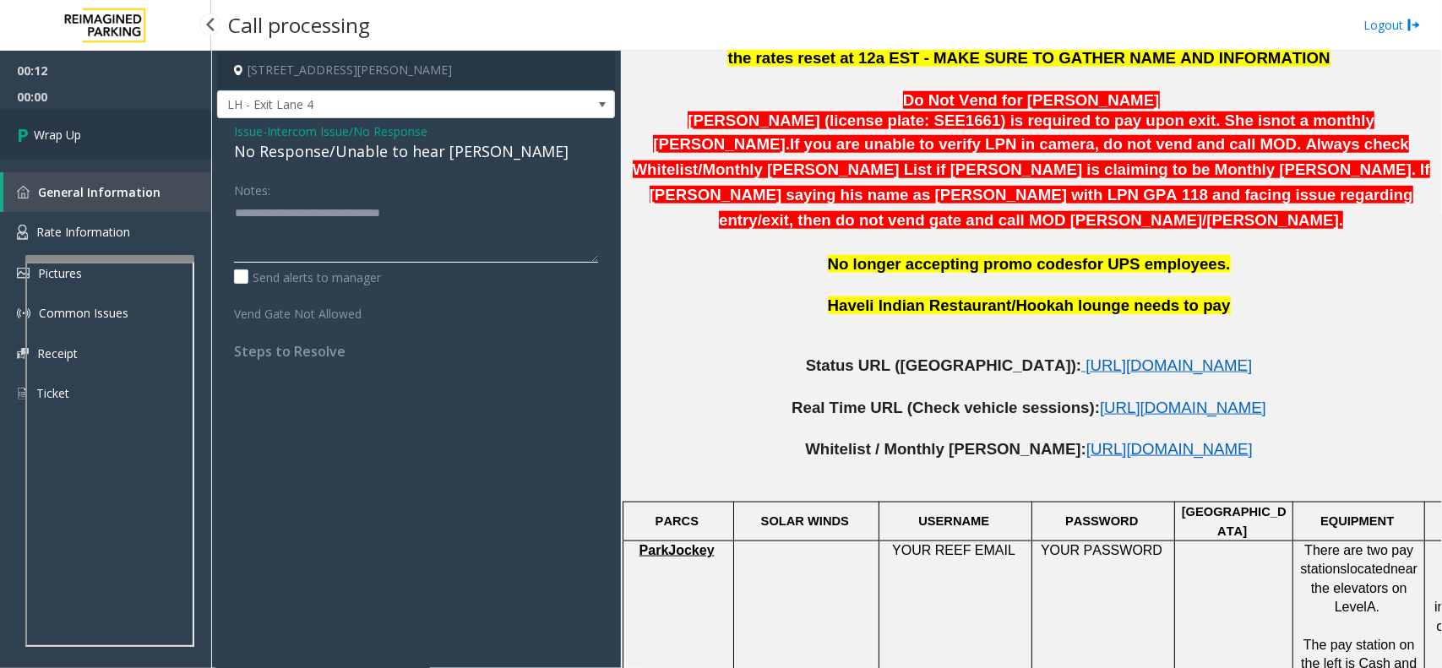
type textarea "**********"
click at [150, 142] on link "Wrap Up" at bounding box center [105, 135] width 211 height 50
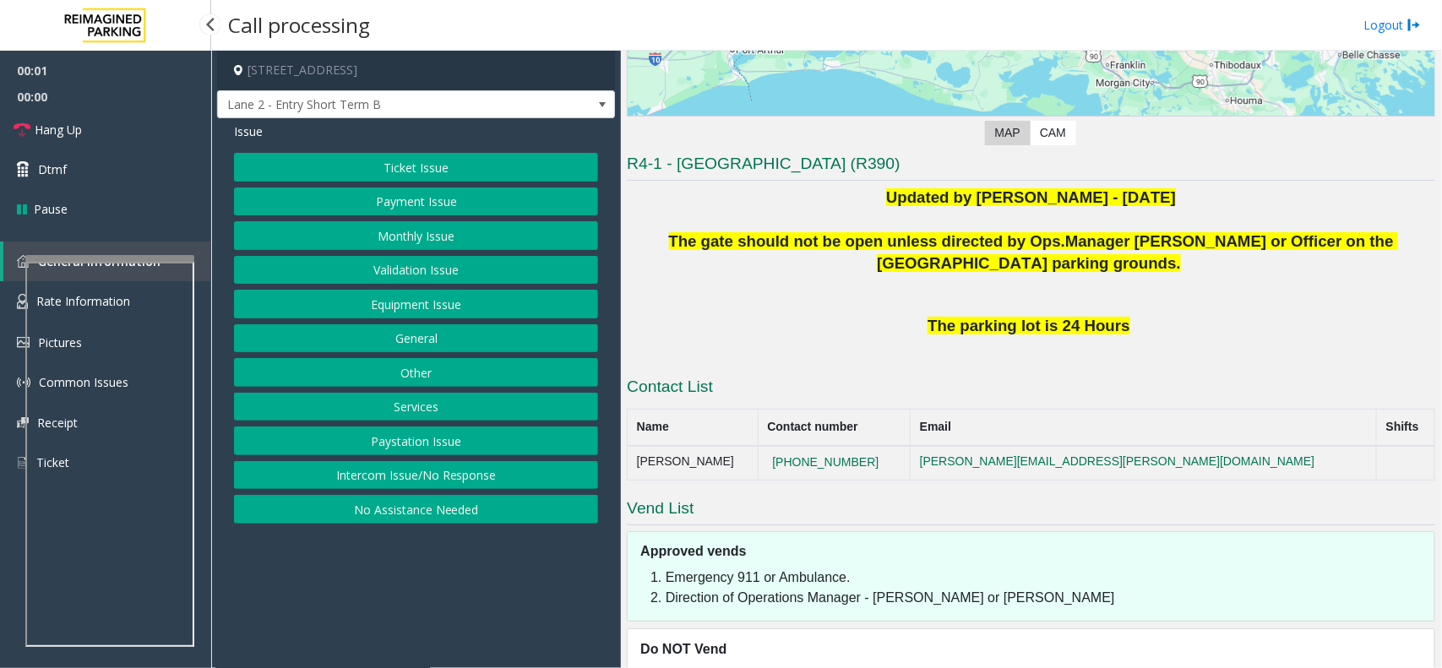
scroll to position [317, 0]
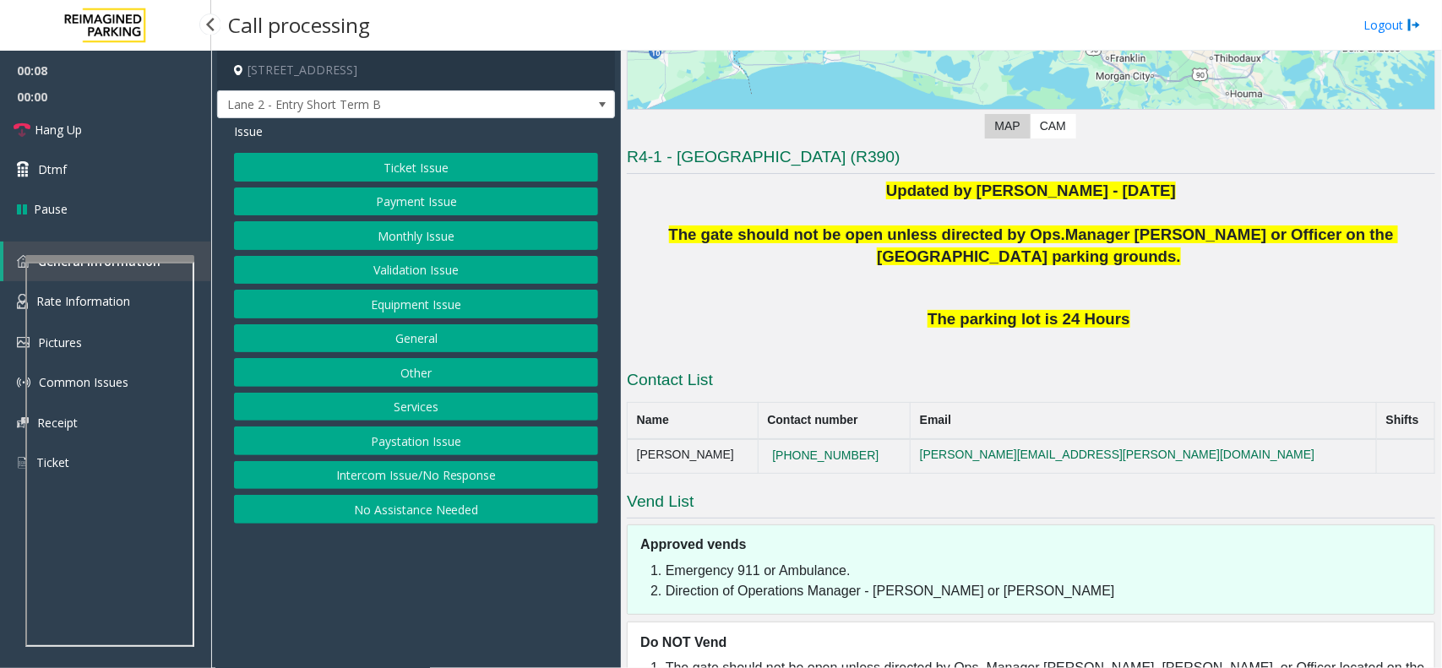
click at [404, 477] on button "Intercom Issue/No Response" at bounding box center [416, 475] width 364 height 29
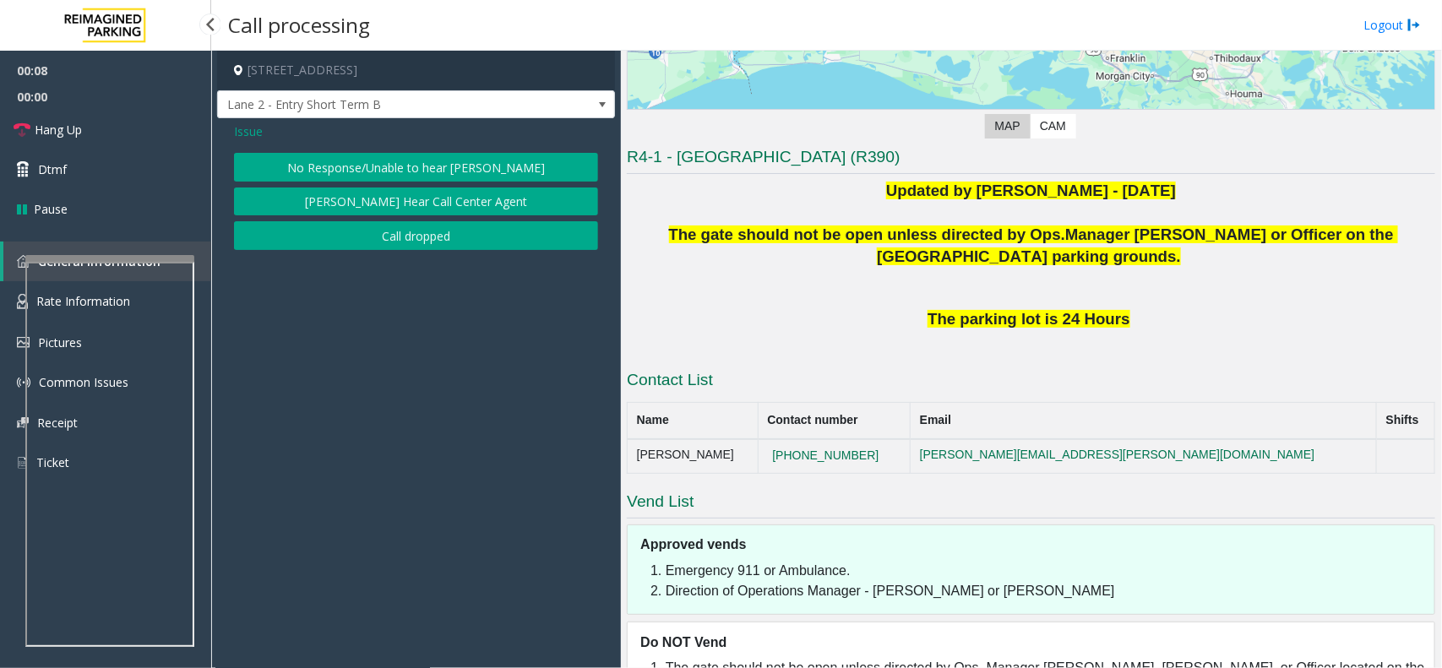
click at [340, 173] on button "No Response/Unable to hear [PERSON_NAME]" at bounding box center [416, 167] width 364 height 29
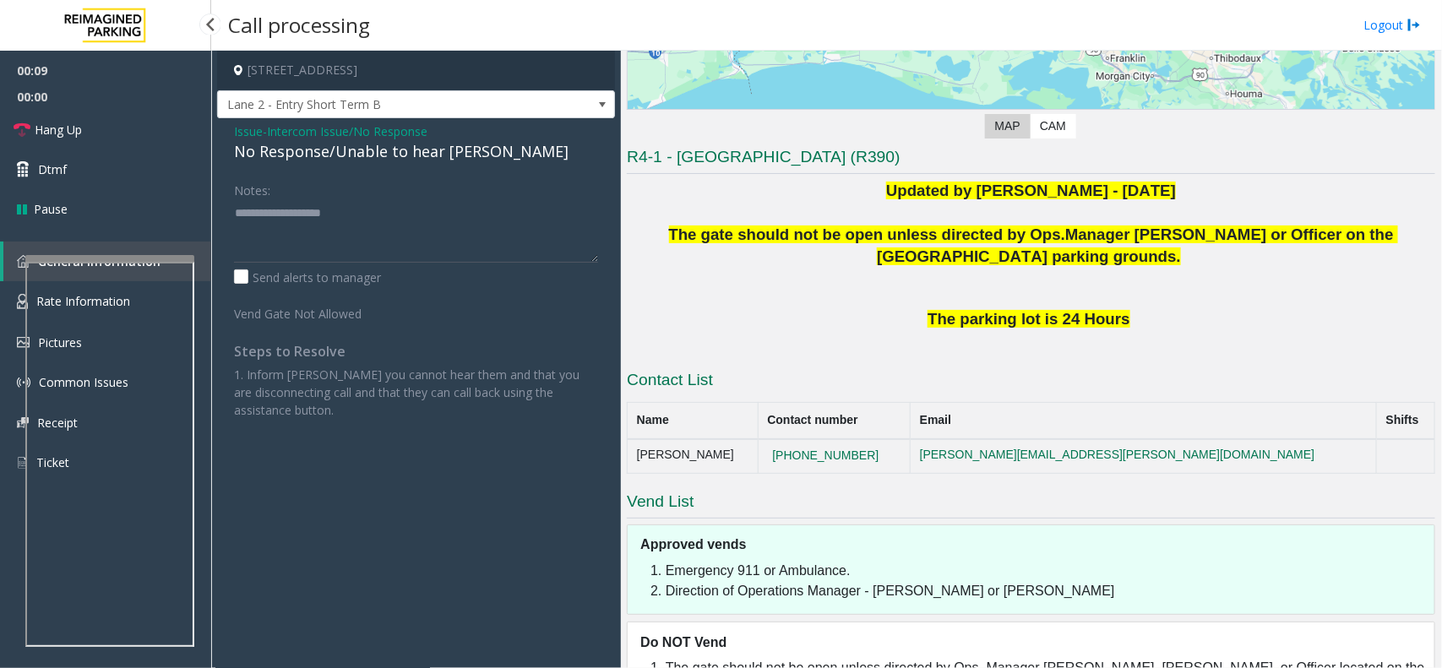
click at [342, 154] on div "No Response/Unable to hear [PERSON_NAME]" at bounding box center [416, 151] width 364 height 23
drag, startPoint x: 342, startPoint y: 154, endPoint x: 359, endPoint y: 150, distance: 17.2
click at [349, 154] on div "No Response/Unable to hear [PERSON_NAME]" at bounding box center [416, 151] width 364 height 23
type textarea "**********"
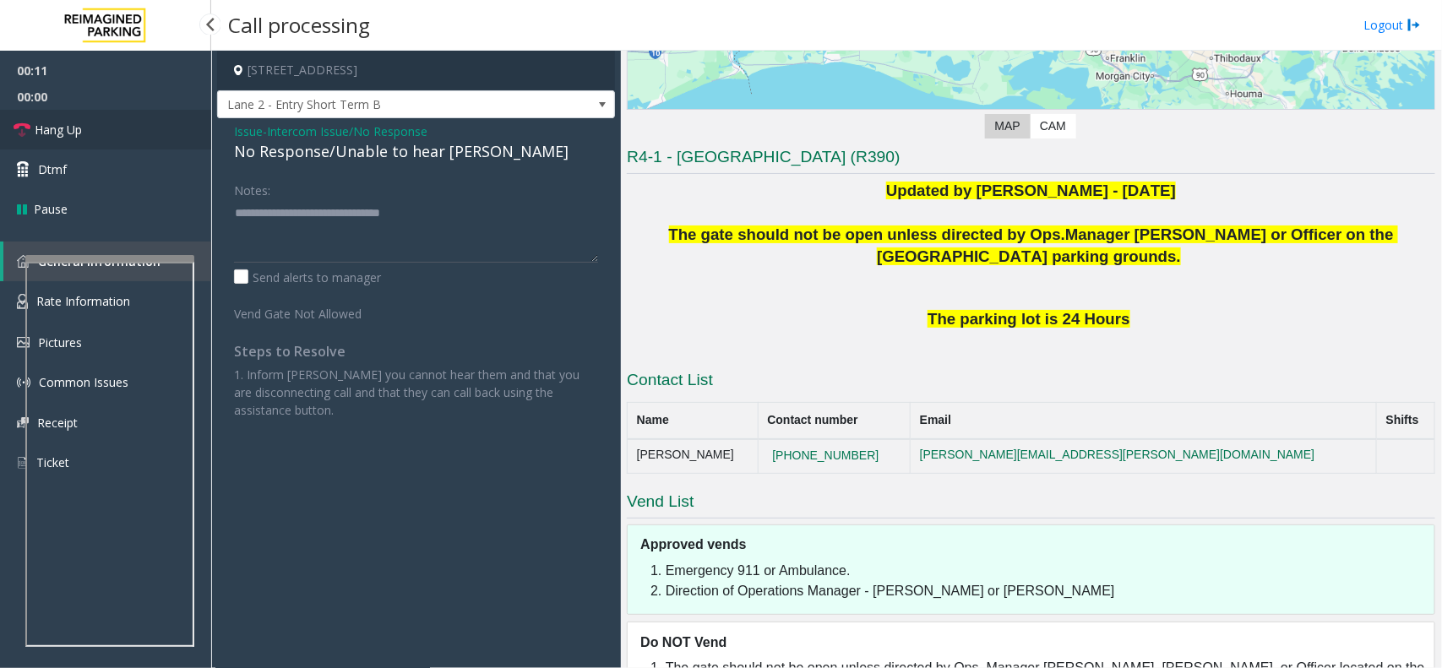
click at [115, 122] on link "Hang Up" at bounding box center [105, 130] width 211 height 40
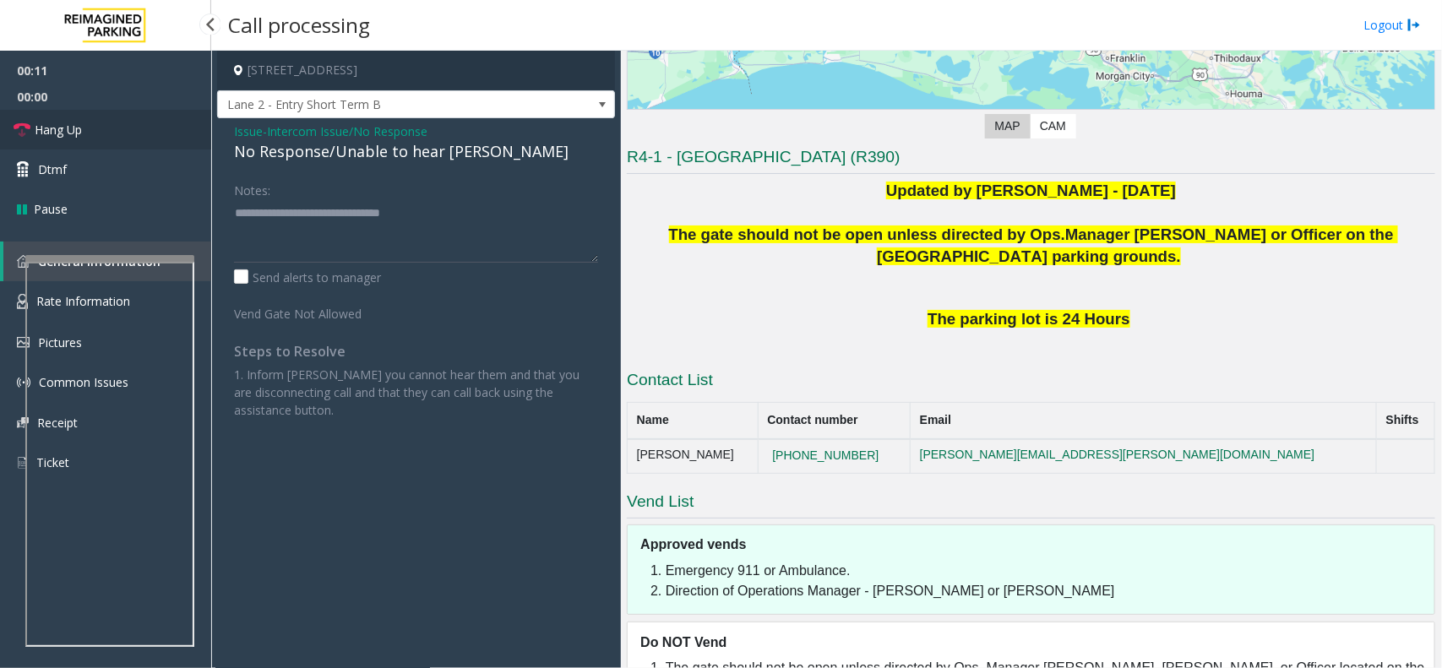
click at [115, 122] on link "Hang Up" at bounding box center [105, 130] width 211 height 40
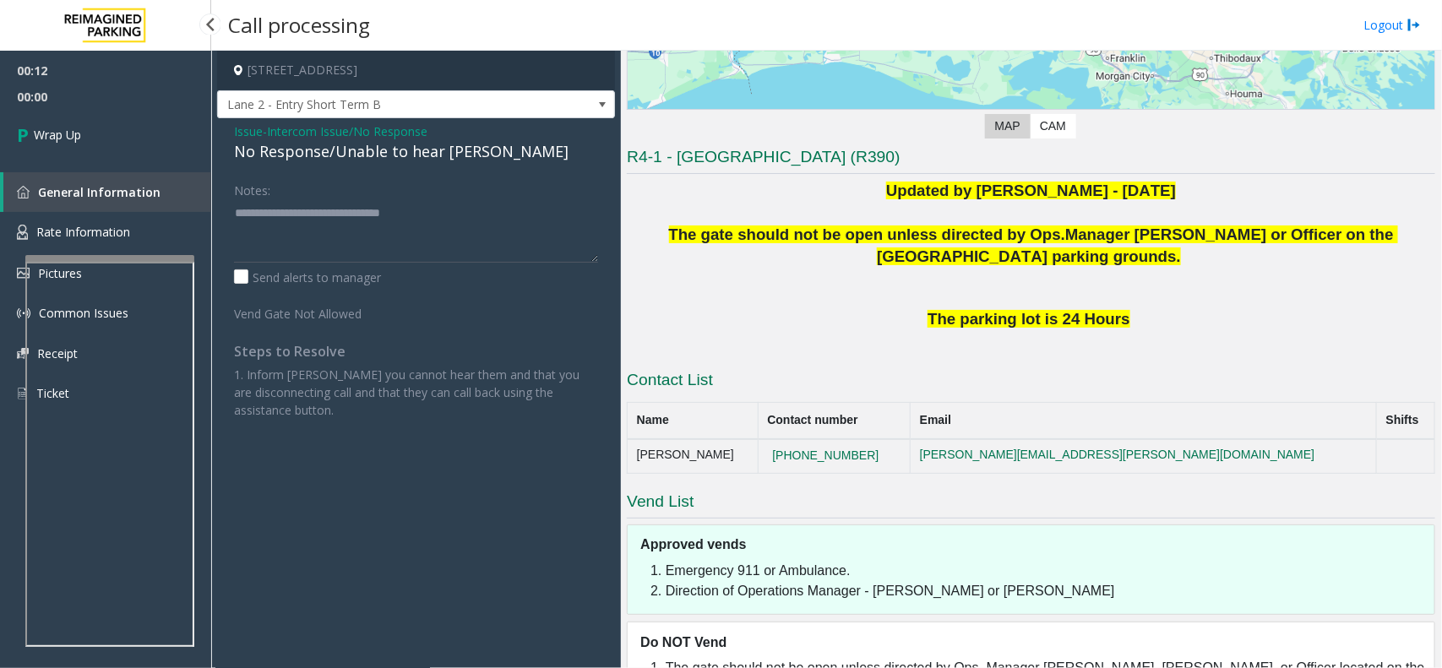
click at [115, 122] on link "Wrap Up" at bounding box center [105, 135] width 211 height 50
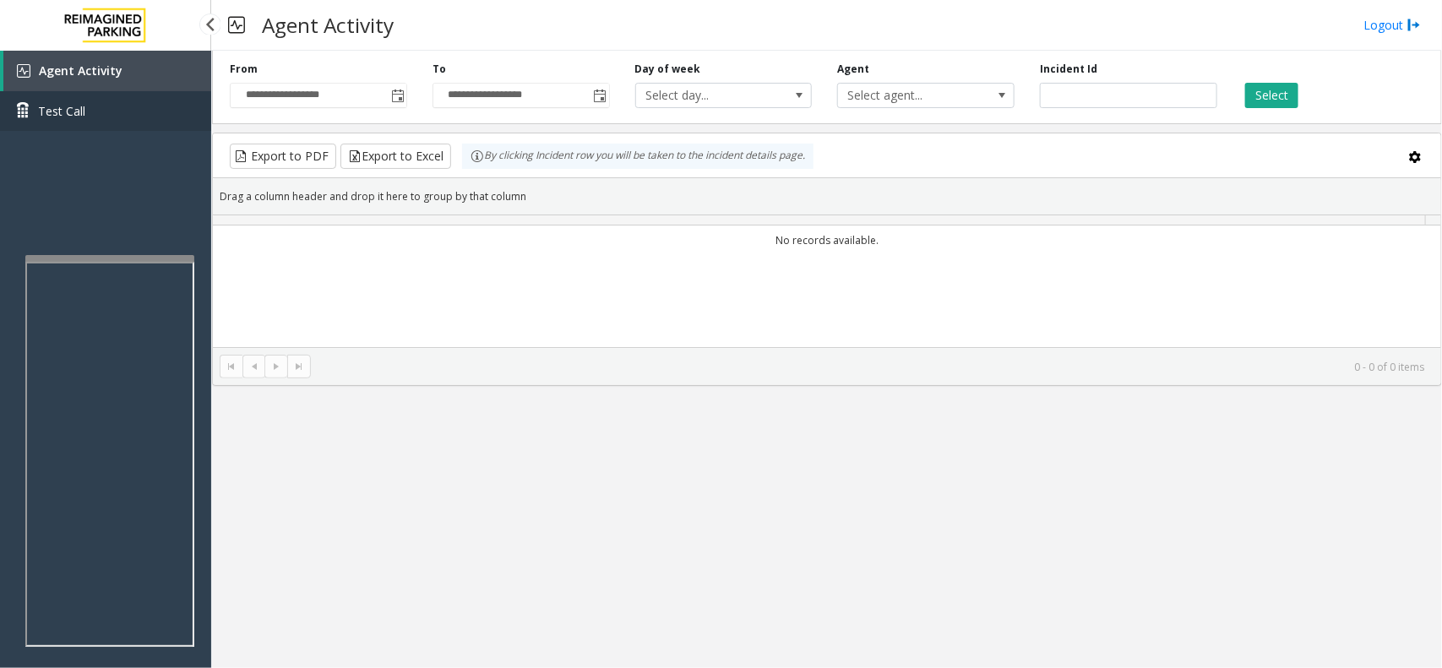
click at [115, 122] on link "Test Call" at bounding box center [105, 111] width 211 height 40
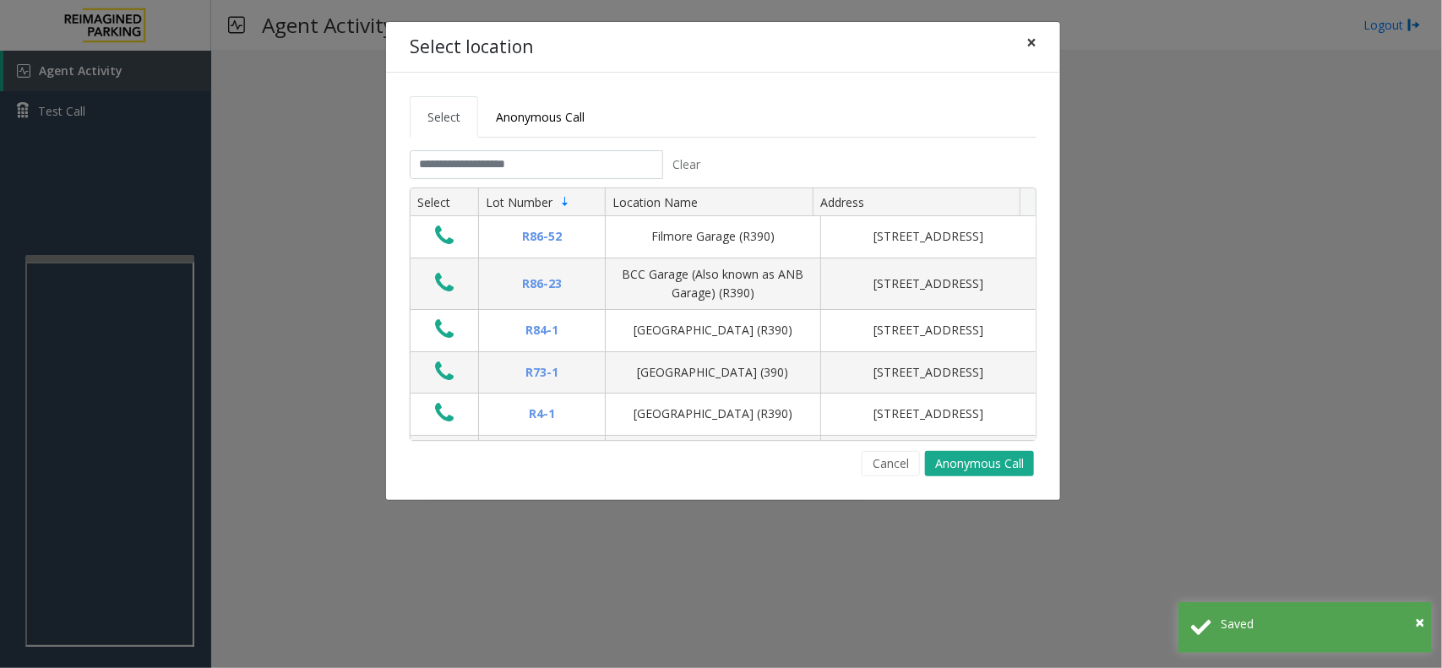
click at [1035, 45] on span "×" at bounding box center [1031, 42] width 10 height 24
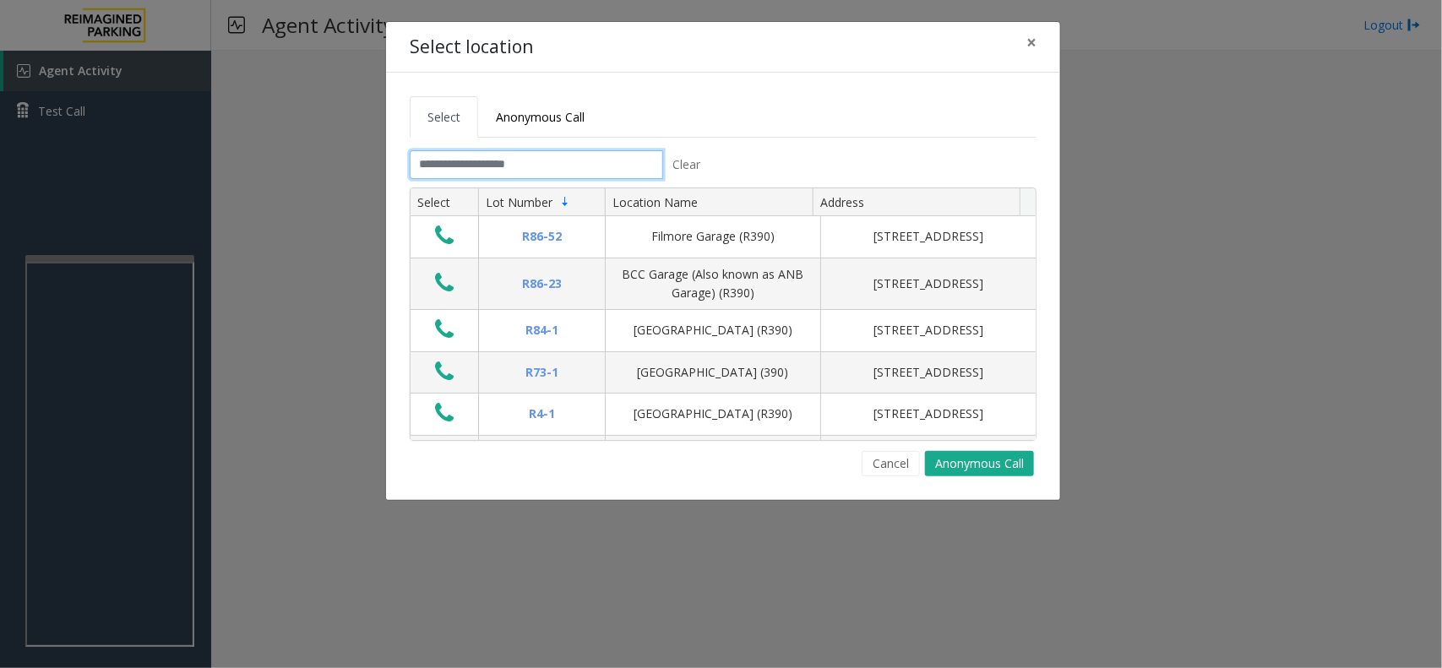
click at [490, 173] on input "text" at bounding box center [536, 164] width 253 height 29
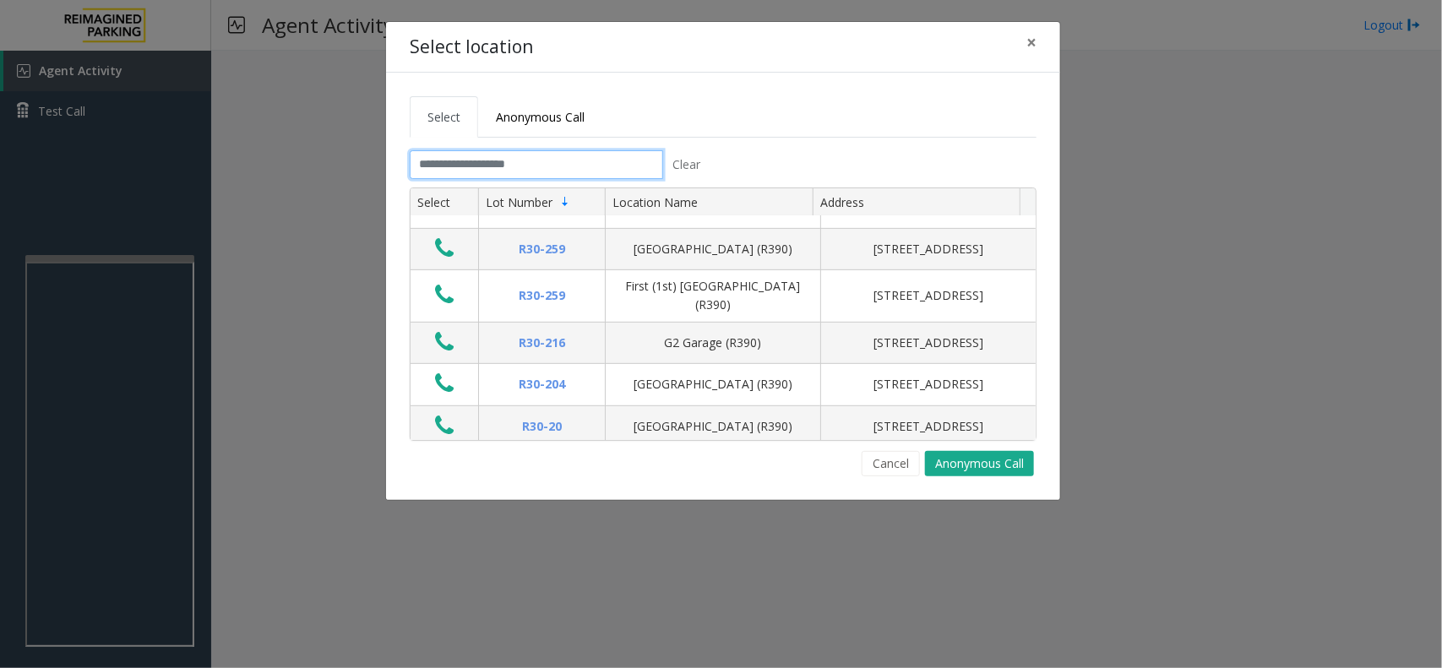
scroll to position [422, 0]
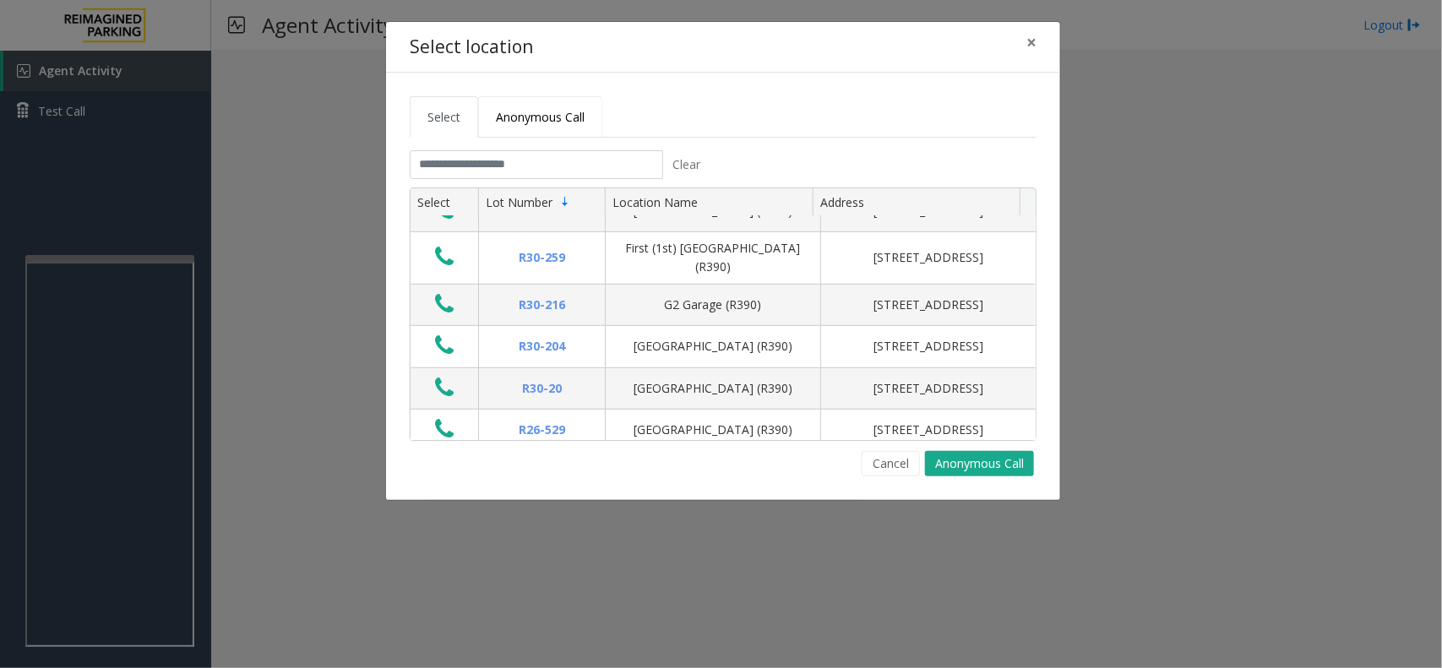
click at [508, 111] on span "Anonymous Call" at bounding box center [540, 117] width 89 height 16
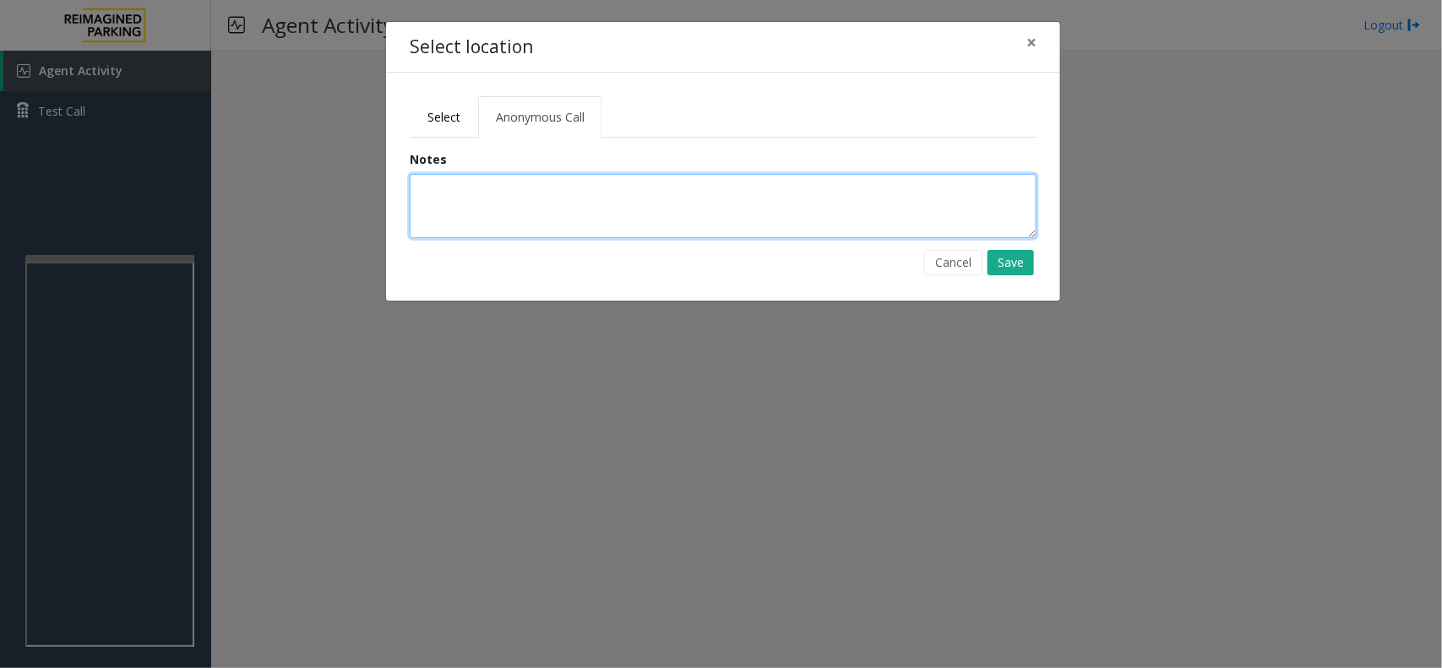
click at [521, 201] on textarea at bounding box center [723, 206] width 627 height 64
type textarea "**********"
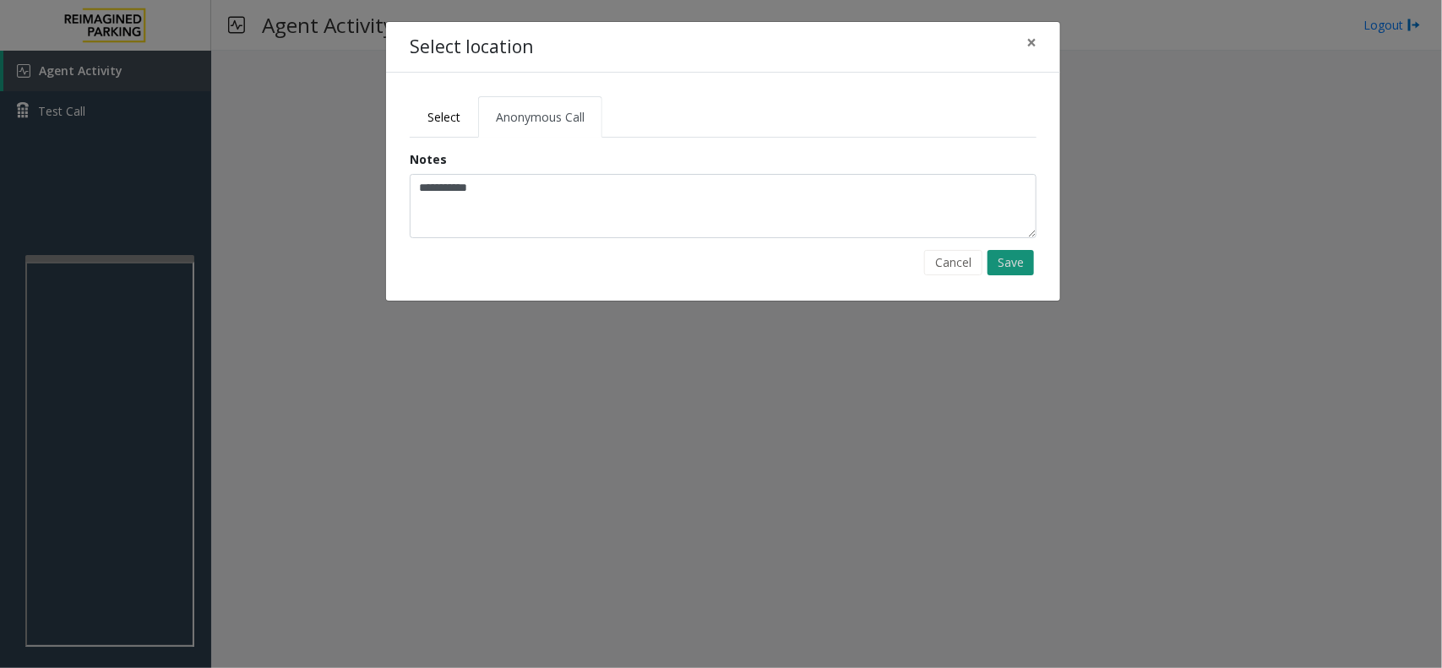
click at [1022, 269] on button "Save" at bounding box center [1010, 262] width 46 height 25
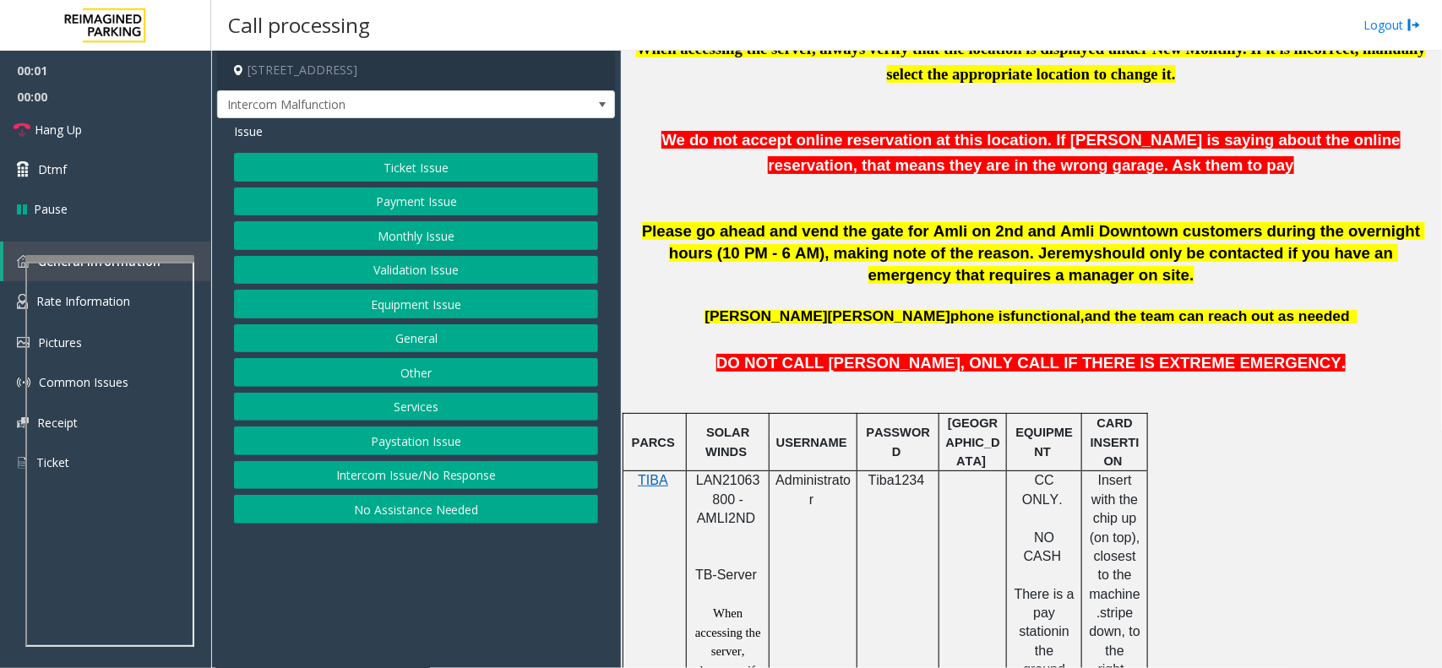
scroll to position [739, 0]
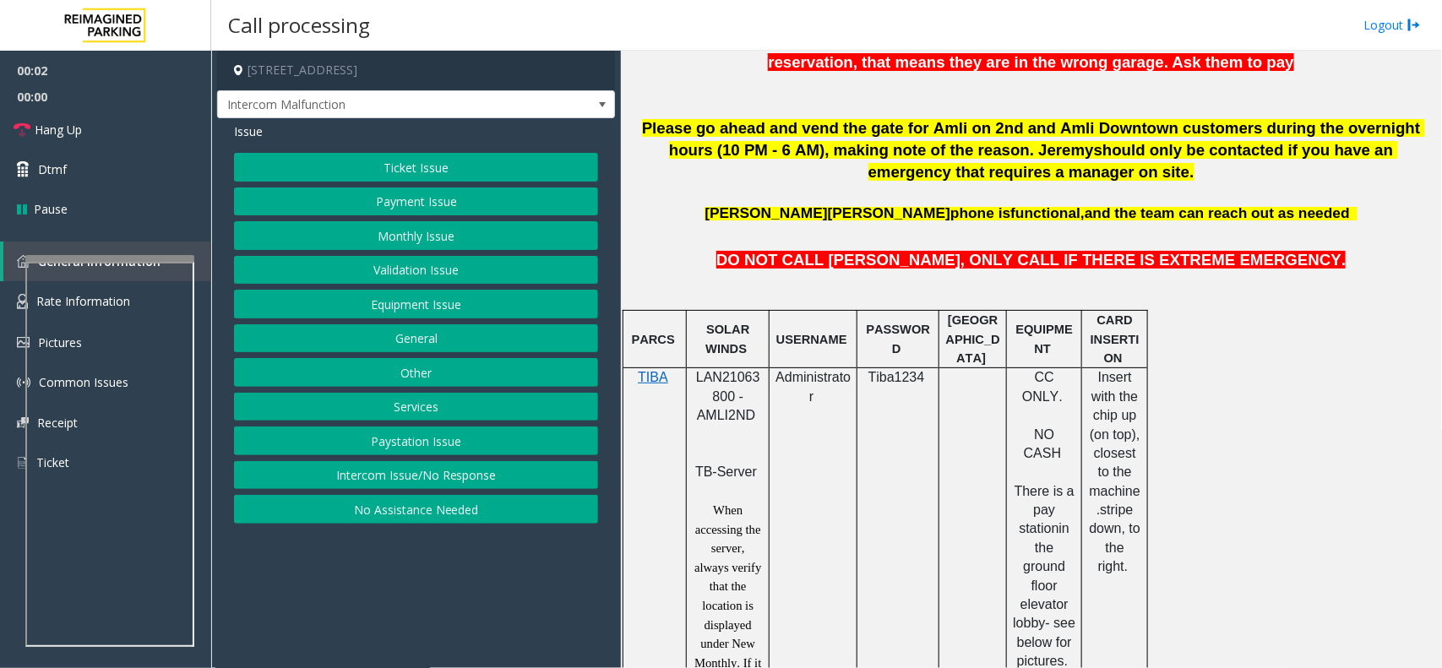
click at [732, 381] on span "LAN21063800 - AMLI2ND" at bounding box center [728, 396] width 64 height 52
copy span "LAN21063800"
click at [389, 270] on button "Validation Issue" at bounding box center [416, 270] width 364 height 29
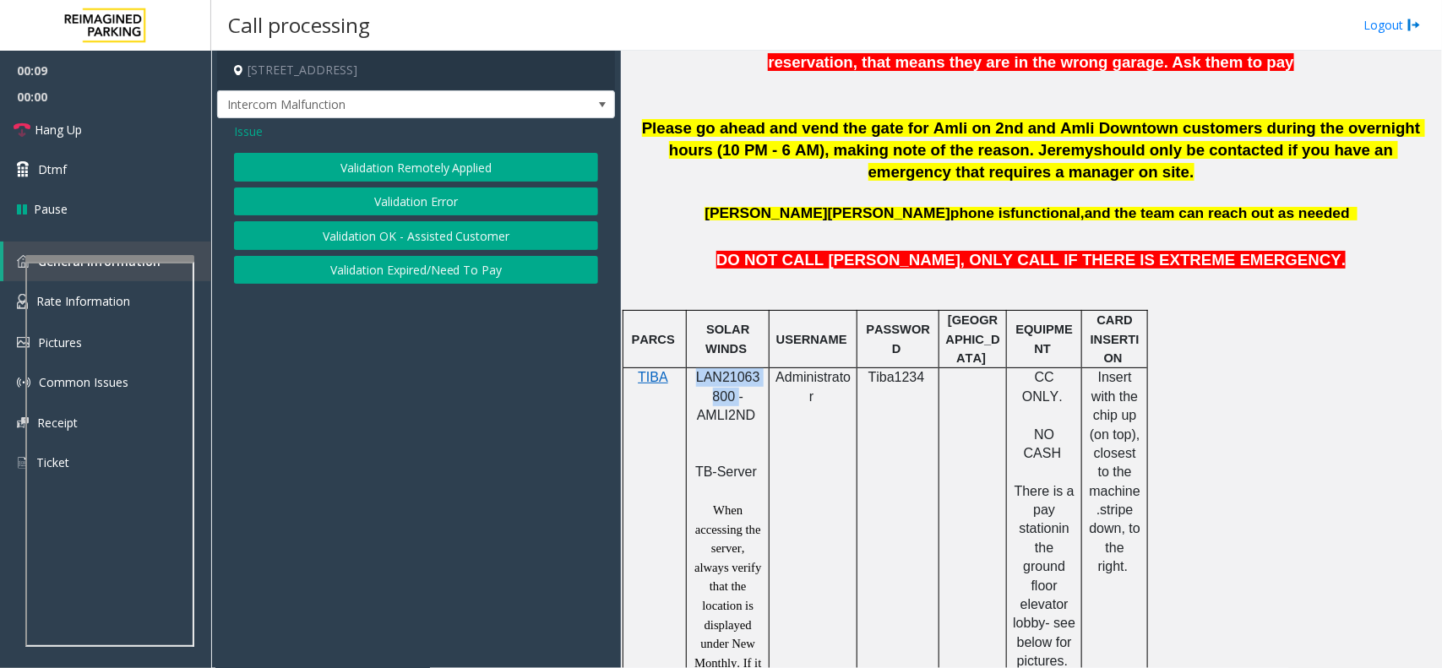
click at [407, 199] on button "Validation Error" at bounding box center [416, 201] width 364 height 29
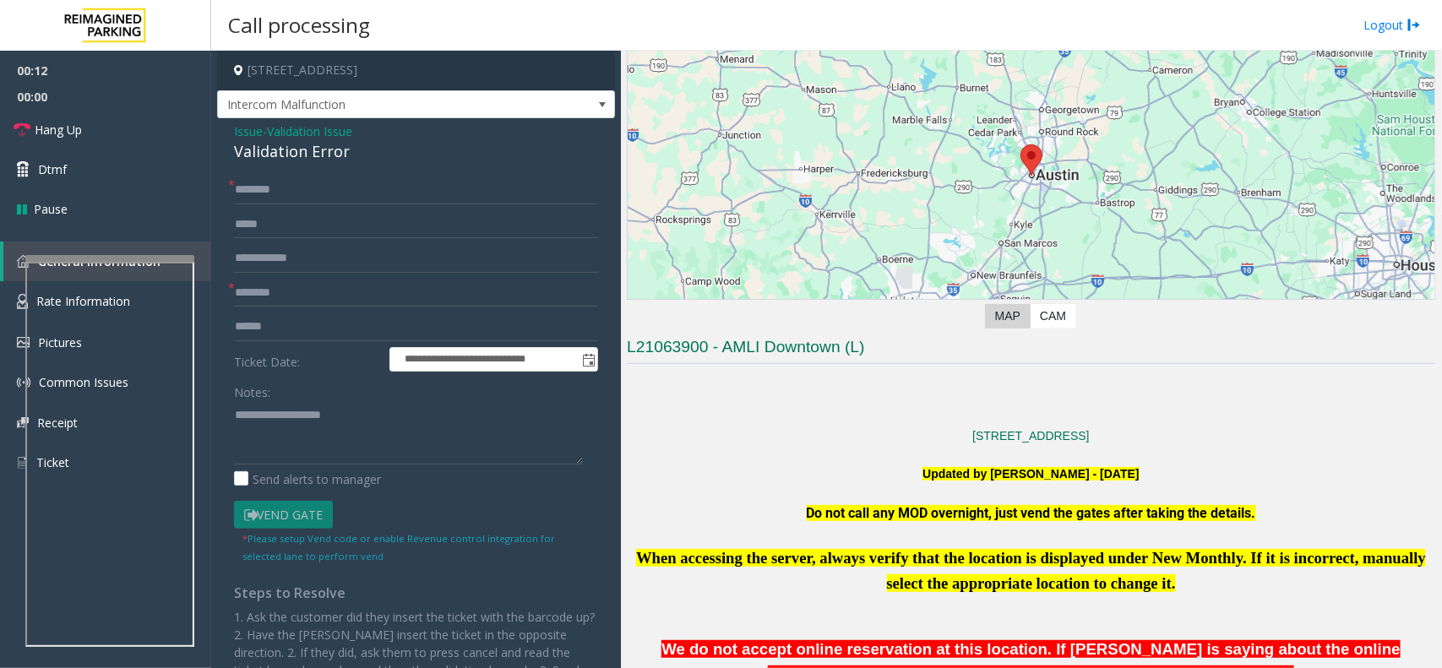
scroll to position [106, 0]
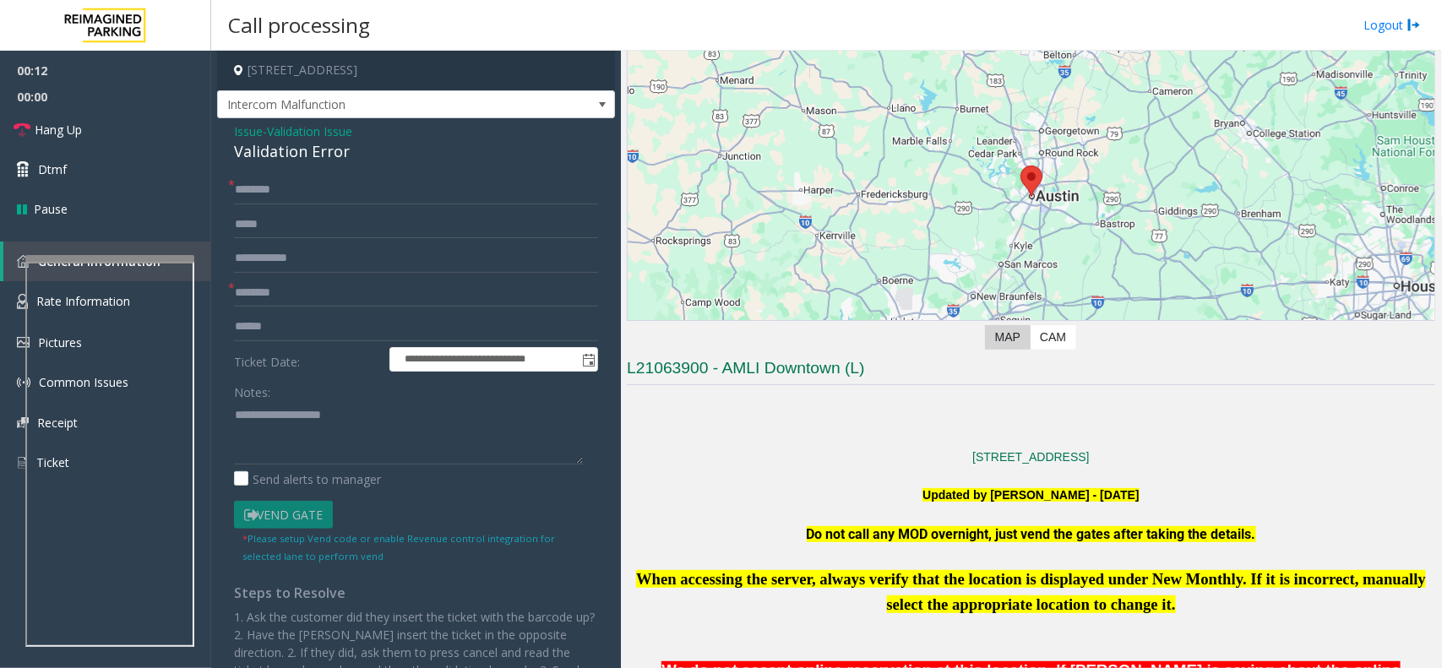
click at [735, 369] on h3 "L21063900 - AMLI Downtown (L)" at bounding box center [1031, 371] width 808 height 28
type input "****"
click at [318, 425] on textarea at bounding box center [408, 432] width 349 height 63
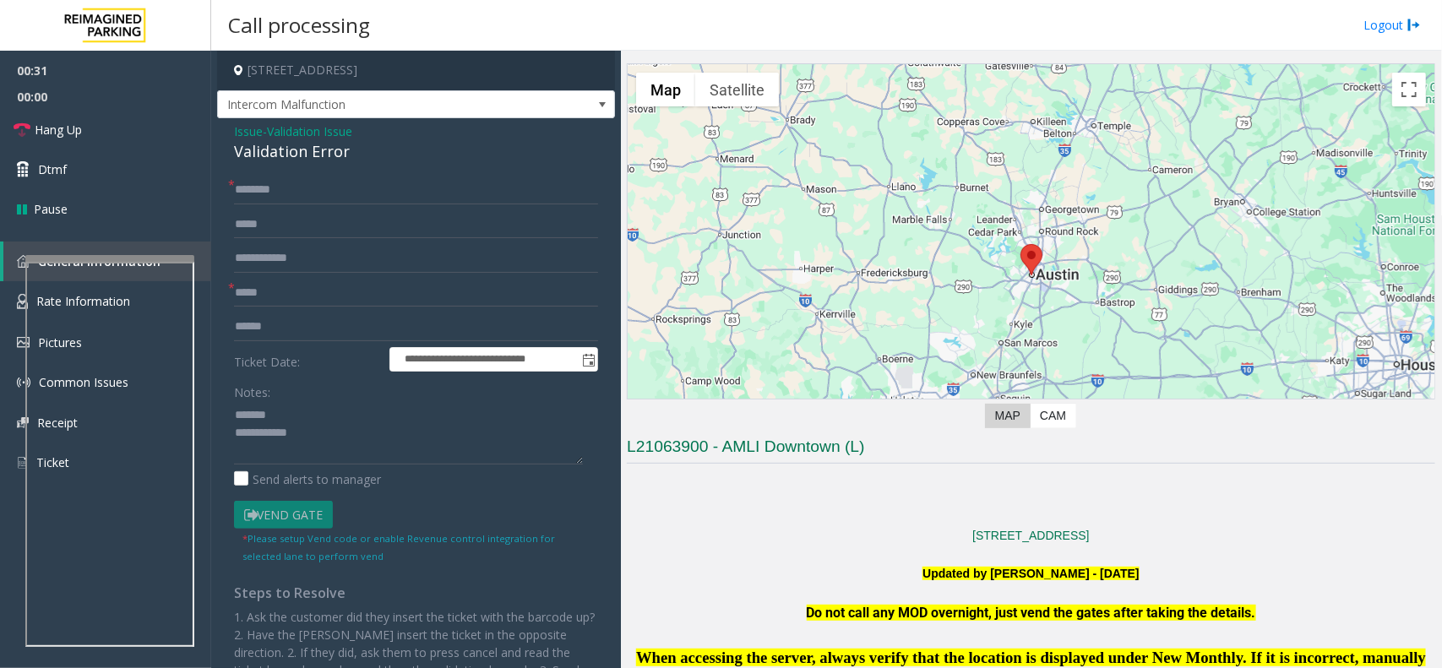
scroll to position [0, 0]
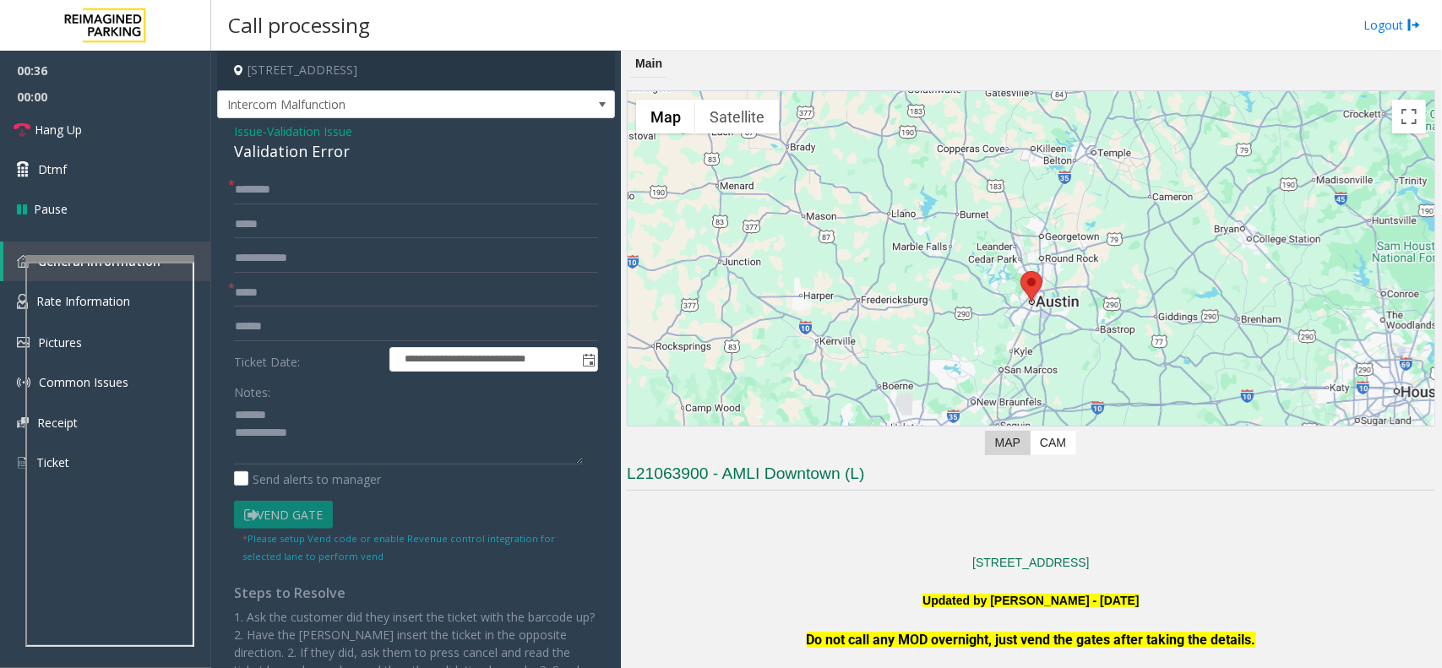
click at [274, 149] on div "Validation Error" at bounding box center [416, 151] width 364 height 23
click at [262, 150] on div "Validation Error" at bounding box center [416, 151] width 364 height 23
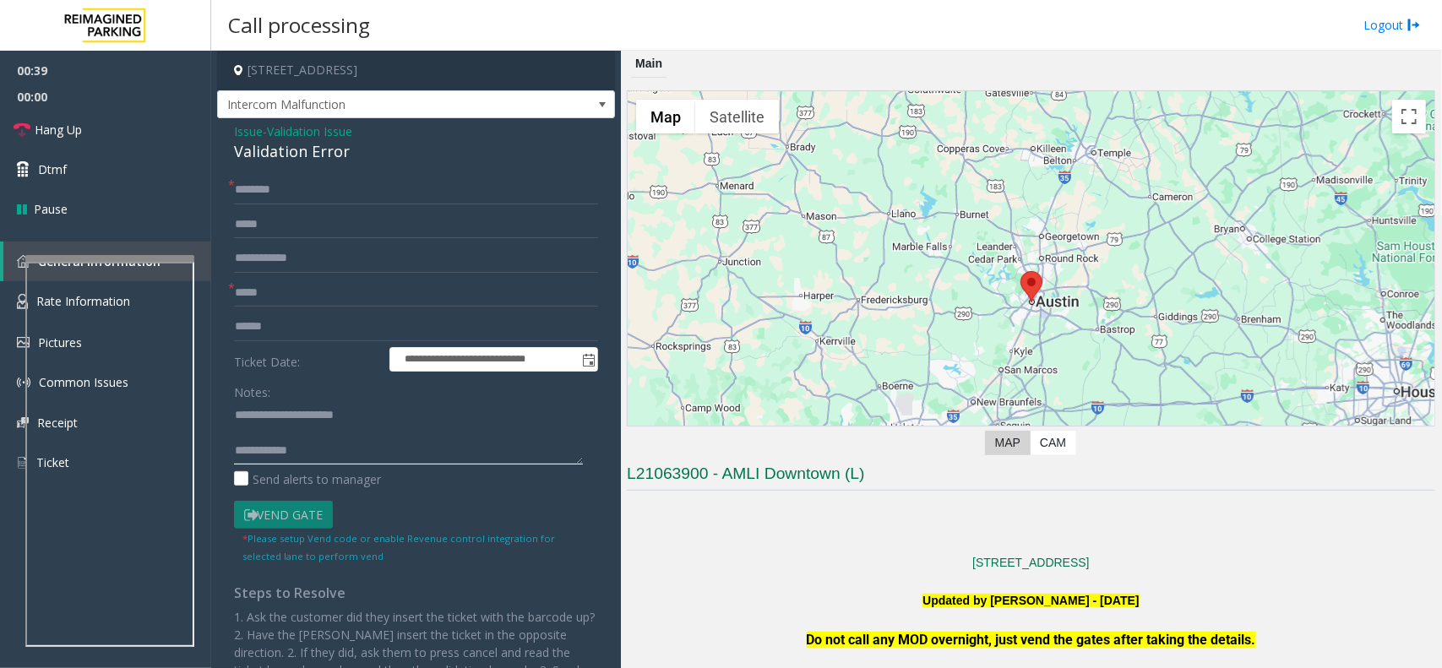
click at [311, 437] on textarea at bounding box center [408, 432] width 349 height 63
type textarea "**********"
click at [285, 258] on input "text" at bounding box center [416, 258] width 364 height 29
type input "******"
drag, startPoint x: 307, startPoint y: 258, endPoint x: 234, endPoint y: 258, distance: 72.6
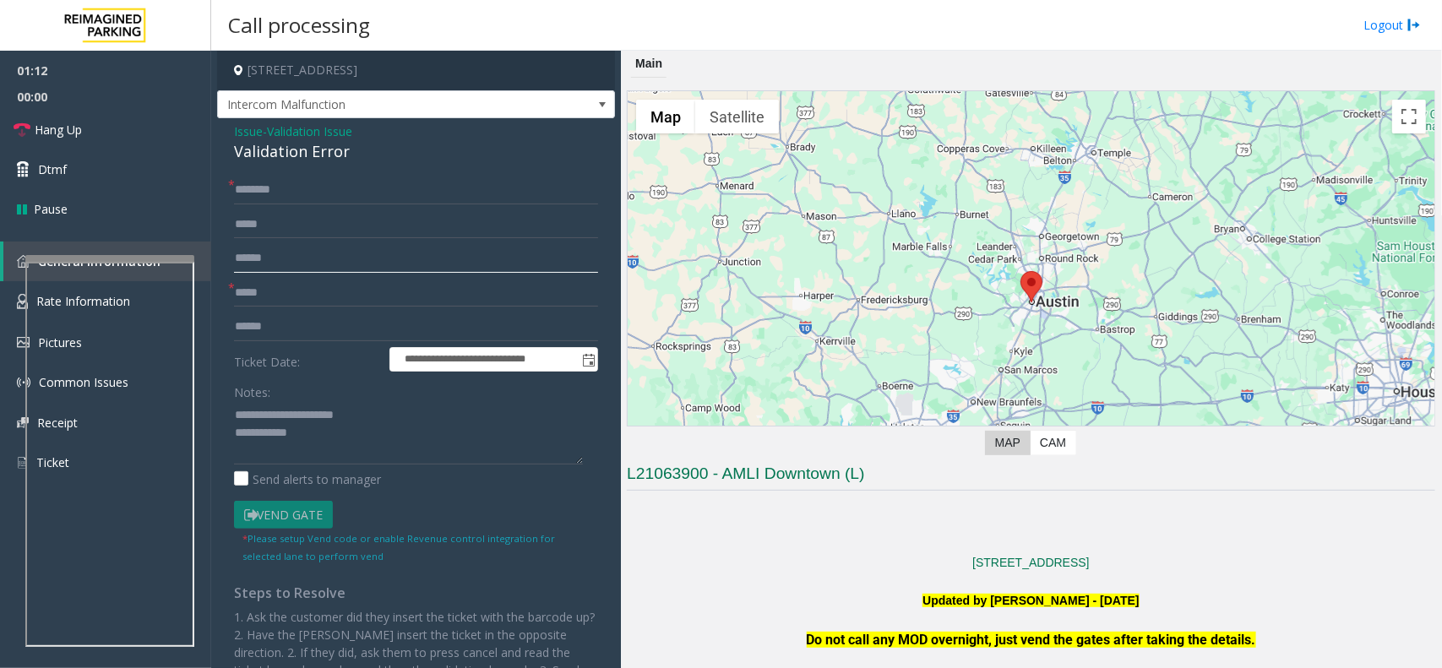
click at [212, 258] on app-call-processing-form "**********" at bounding box center [416, 359] width 410 height 617
click at [298, 429] on textarea at bounding box center [408, 432] width 349 height 63
click at [302, 432] on textarea at bounding box center [408, 432] width 349 height 63
click at [273, 186] on input "text" at bounding box center [416, 190] width 364 height 29
click at [385, 448] on textarea at bounding box center [408, 432] width 349 height 63
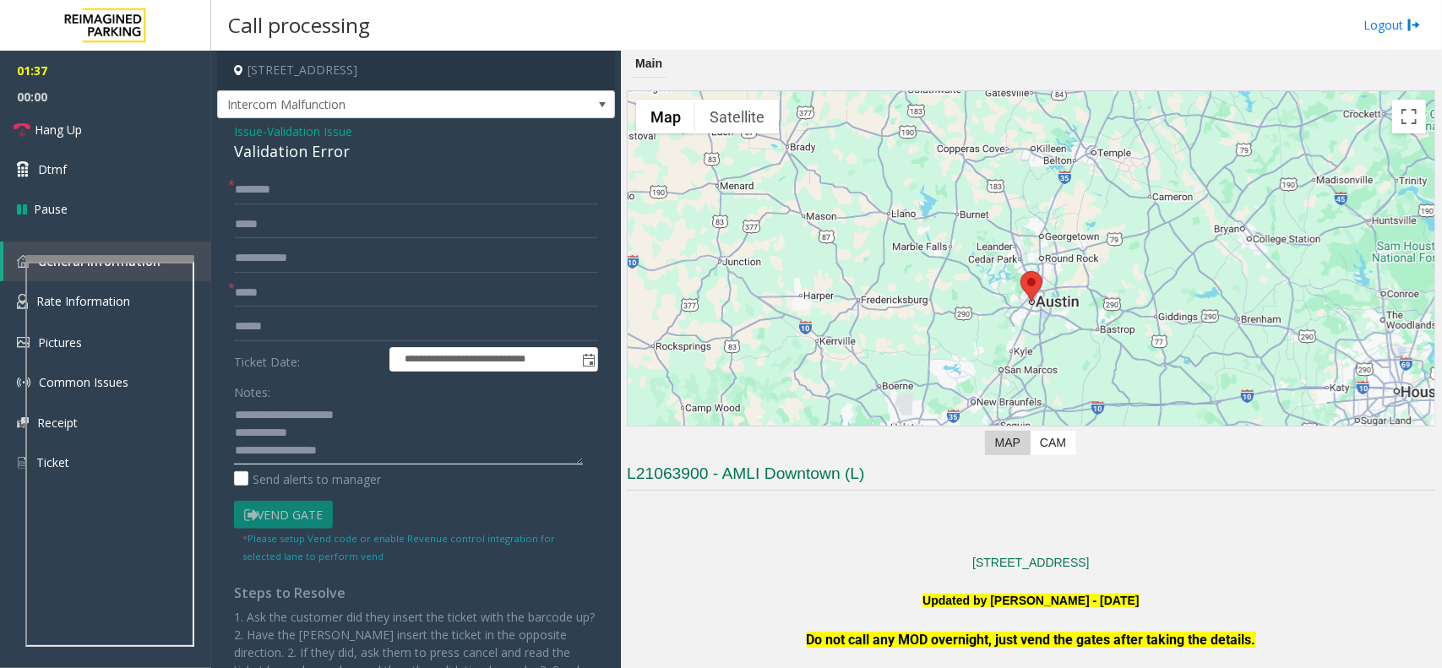
click at [292, 431] on textarea at bounding box center [408, 432] width 349 height 63
click at [326, 425] on textarea at bounding box center [408, 432] width 349 height 63
type textarea "**********"
click at [315, 432] on textarea at bounding box center [408, 432] width 349 height 63
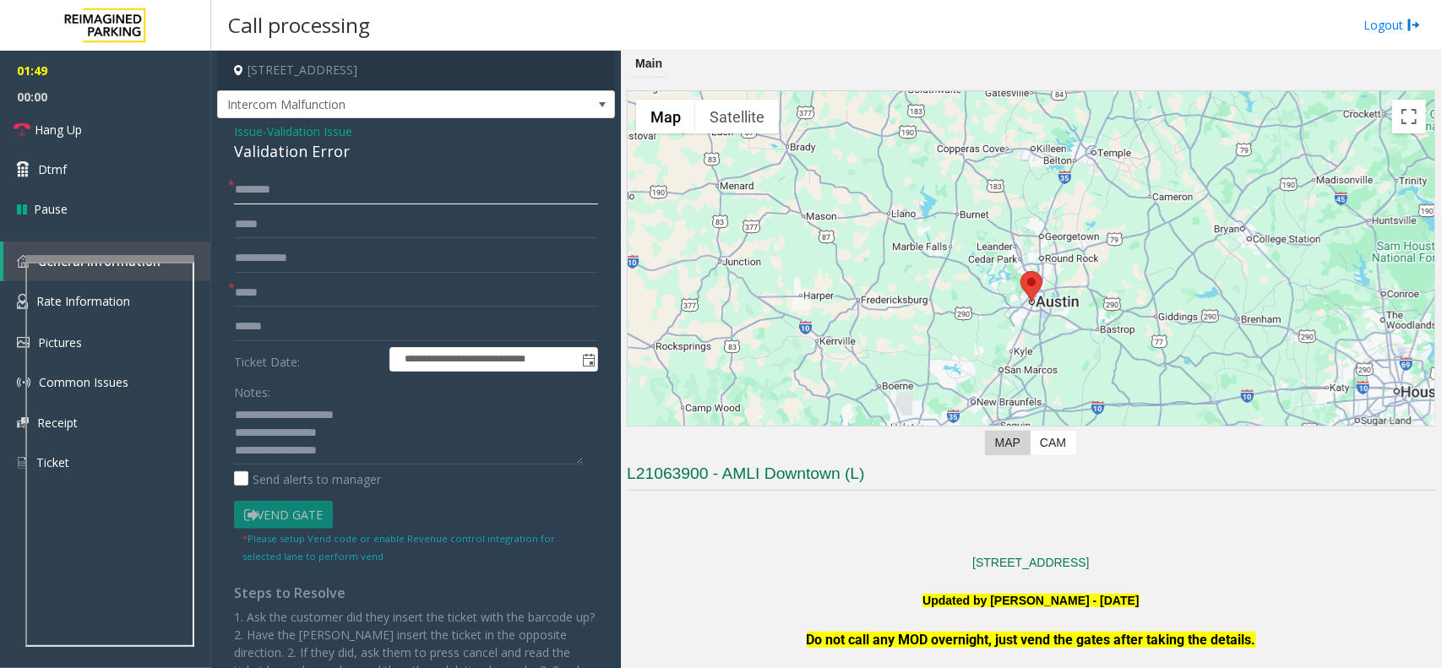
type input "******"
type textarea "**********"
type input "*******"
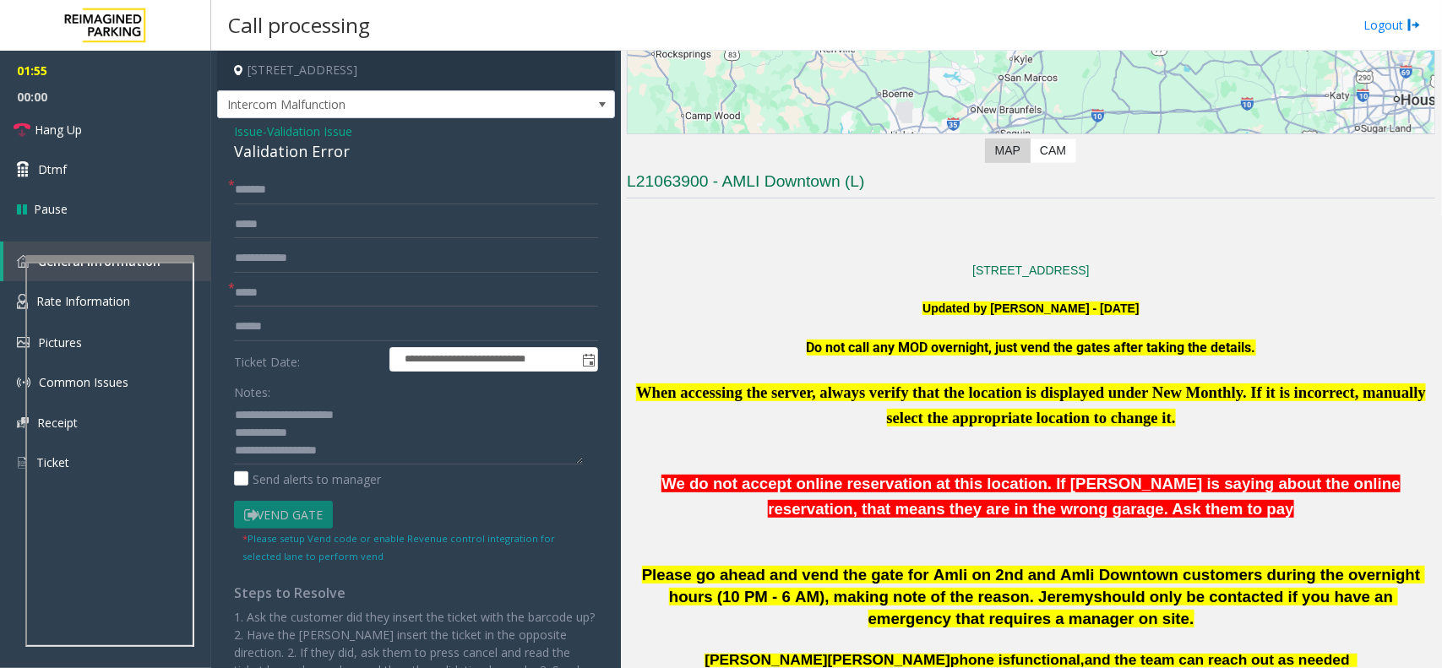
scroll to position [317, 0]
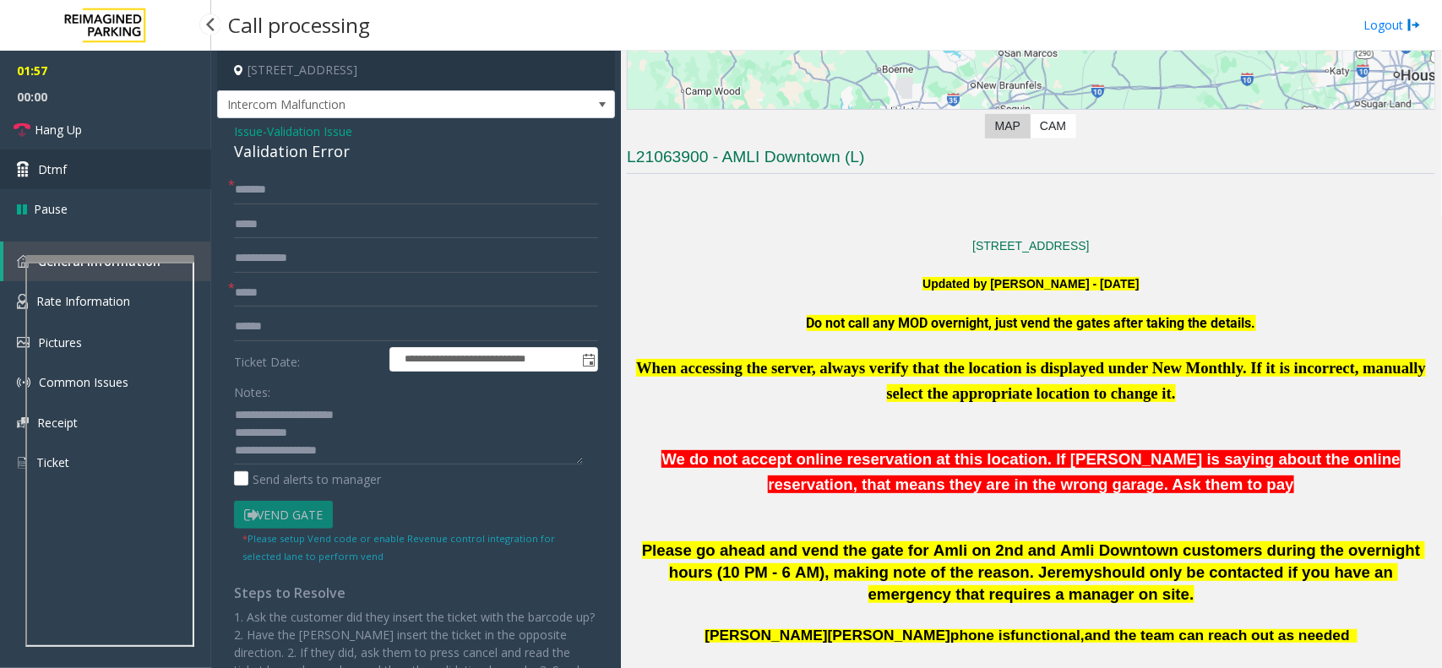
click at [137, 171] on link "Dtmf" at bounding box center [105, 169] width 211 height 40
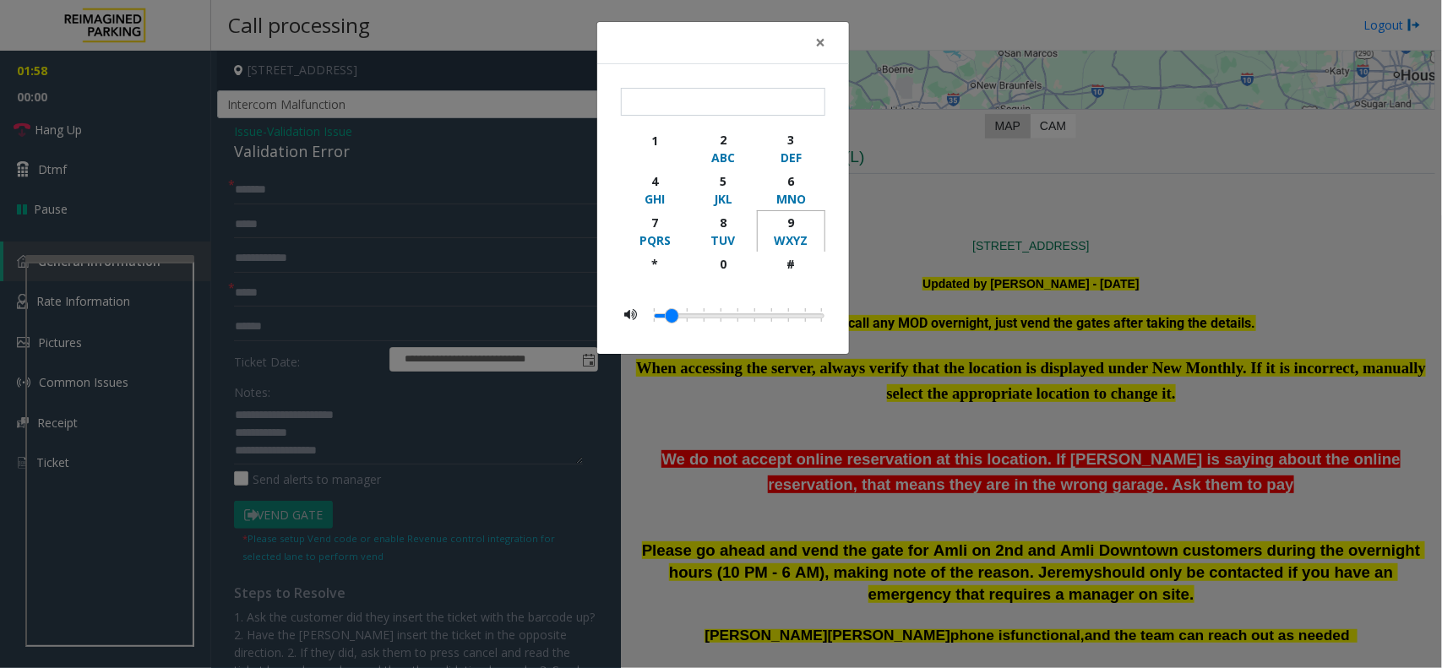
click at [791, 217] on div "9" at bounding box center [791, 223] width 46 height 18
click at [792, 254] on button "#" at bounding box center [791, 272] width 68 height 40
type input "**"
click at [829, 41] on button "×" at bounding box center [820, 42] width 34 height 41
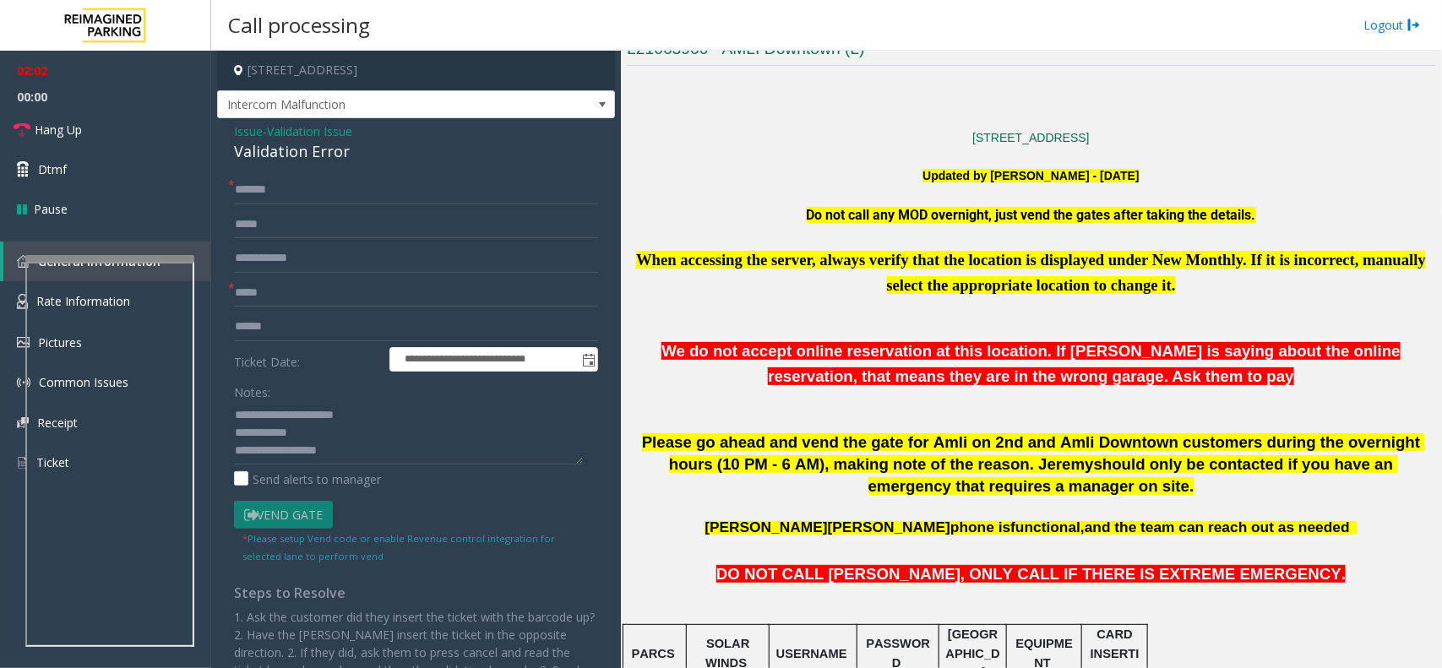
scroll to position [106, 0]
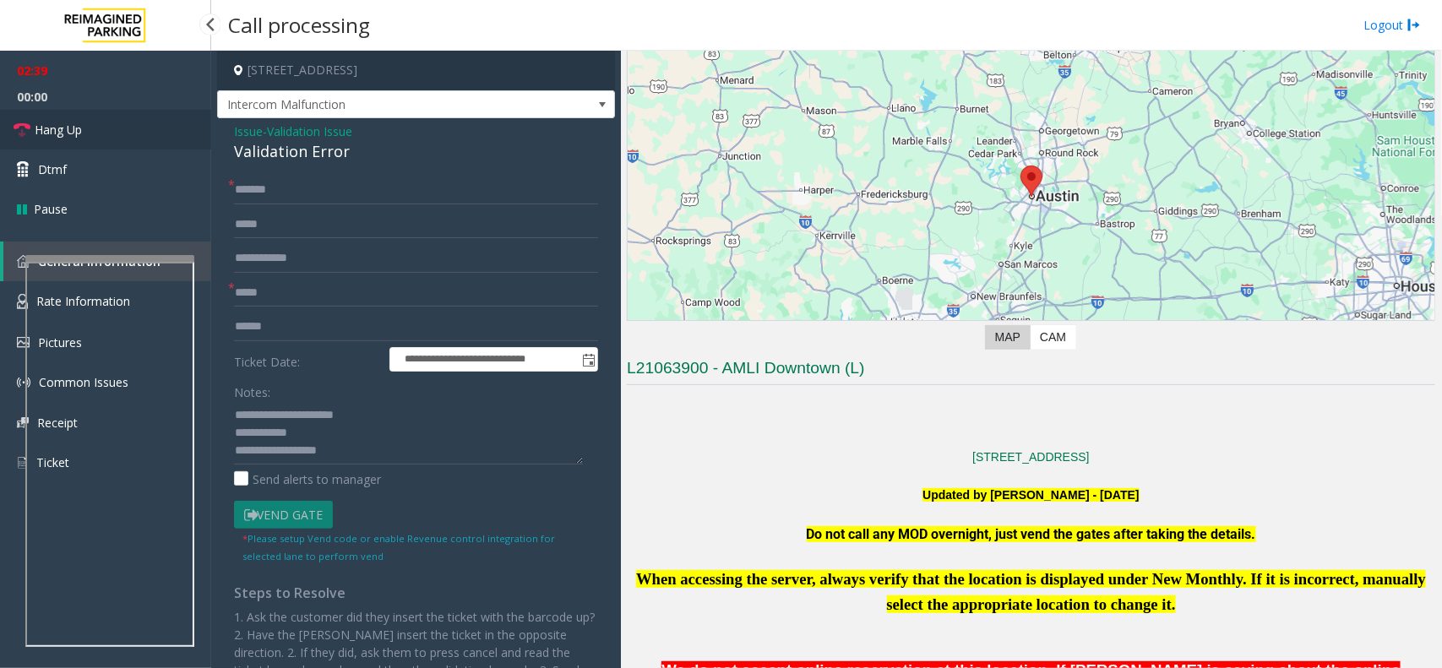
click at [125, 127] on link "Hang Up" at bounding box center [105, 130] width 211 height 40
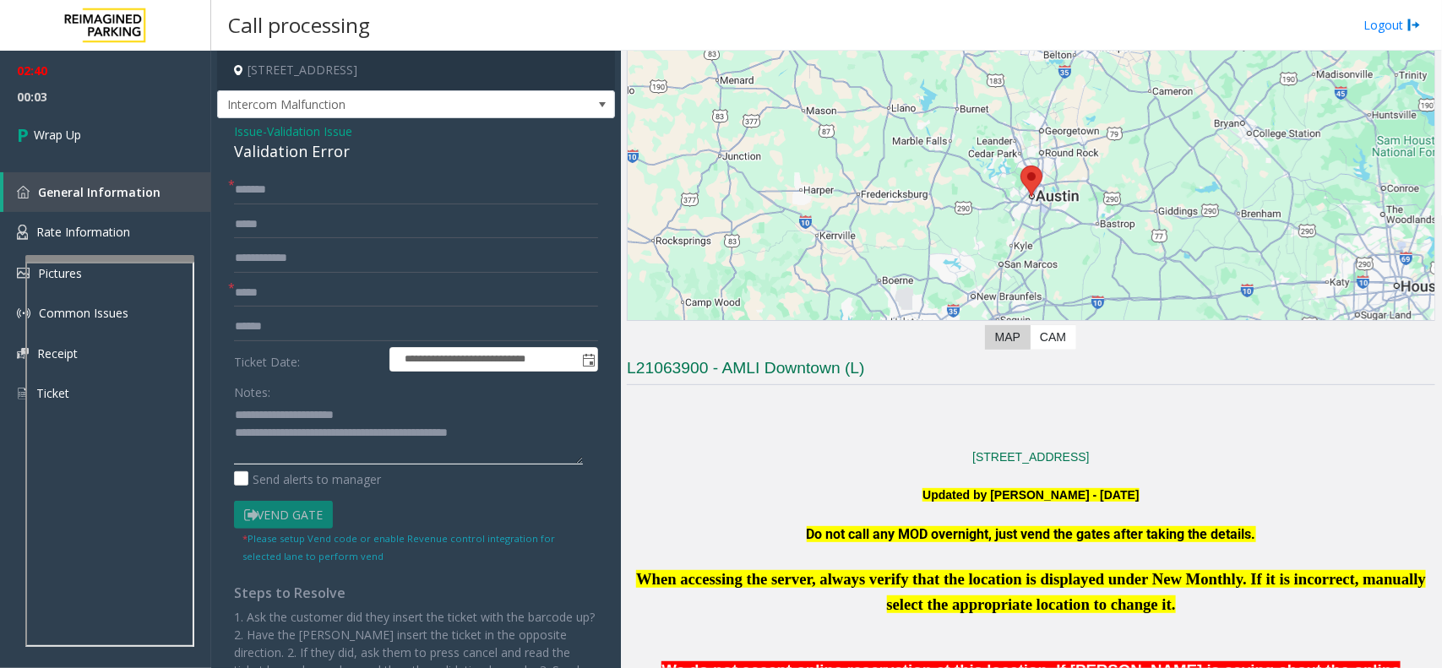
click at [353, 450] on textarea at bounding box center [408, 432] width 349 height 63
type textarea "**********"
click at [86, 140] on link "Wrap Up" at bounding box center [105, 135] width 211 height 50
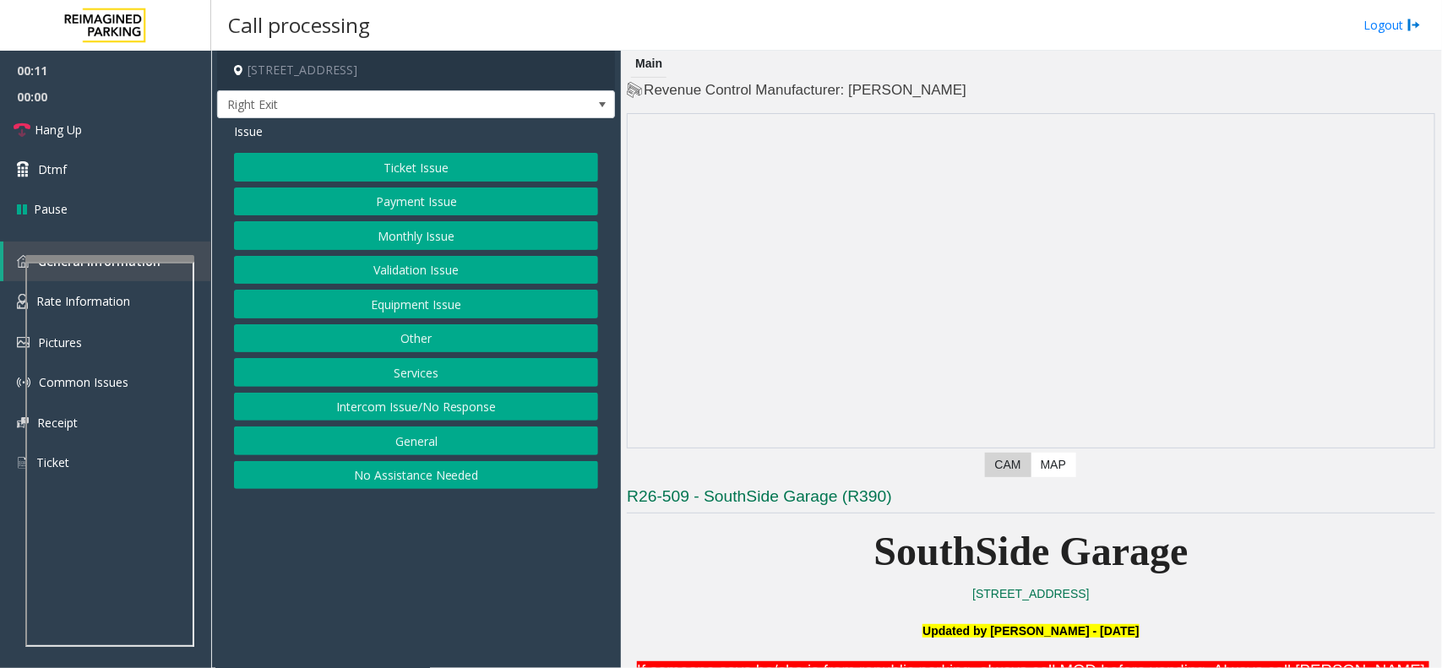
drag, startPoint x: 377, startPoint y: 406, endPoint x: 369, endPoint y: 386, distance: 21.6
click at [376, 407] on button "Intercom Issue/No Response" at bounding box center [416, 407] width 364 height 29
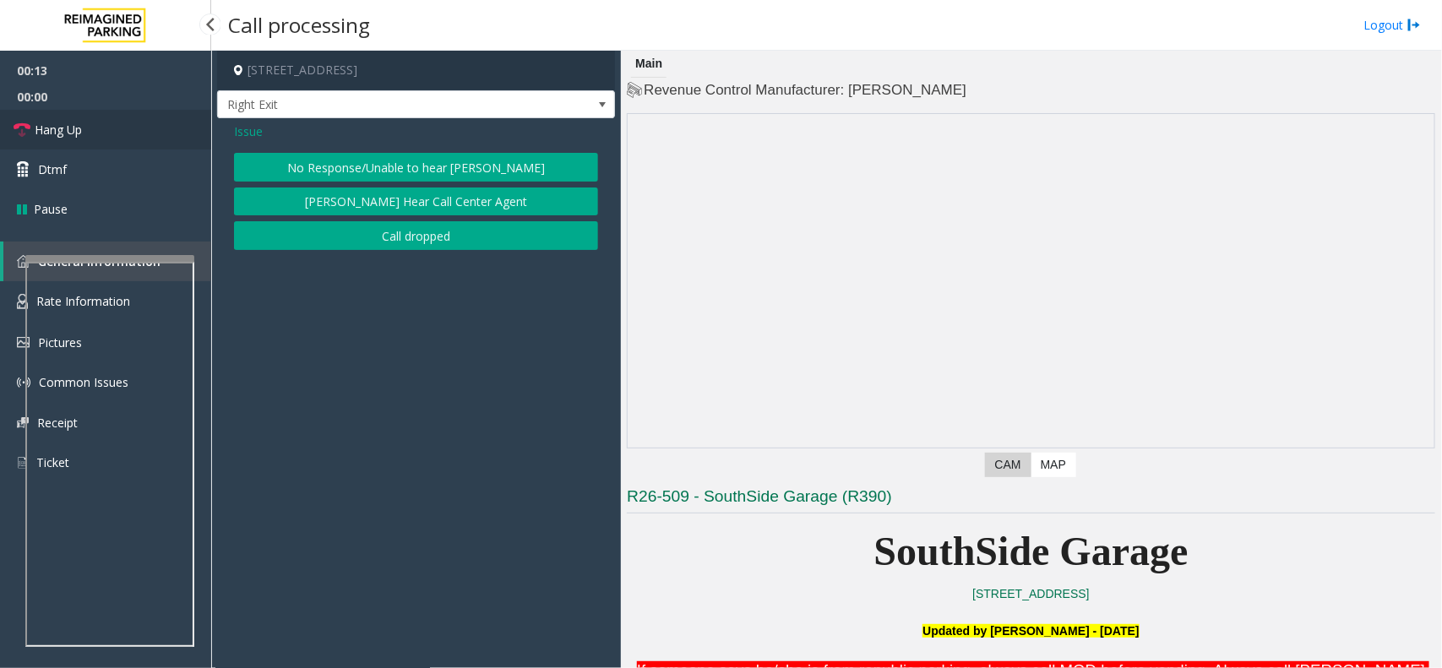
click at [107, 127] on link "Hang Up" at bounding box center [105, 130] width 211 height 40
click at [421, 149] on div "Issue No Response/Unable to hear [PERSON_NAME] Cannot Hear Call Center Agent Ca…" at bounding box center [416, 188] width 398 height 140
click at [419, 157] on button "No Response/Unable to hear [PERSON_NAME]" at bounding box center [416, 167] width 364 height 29
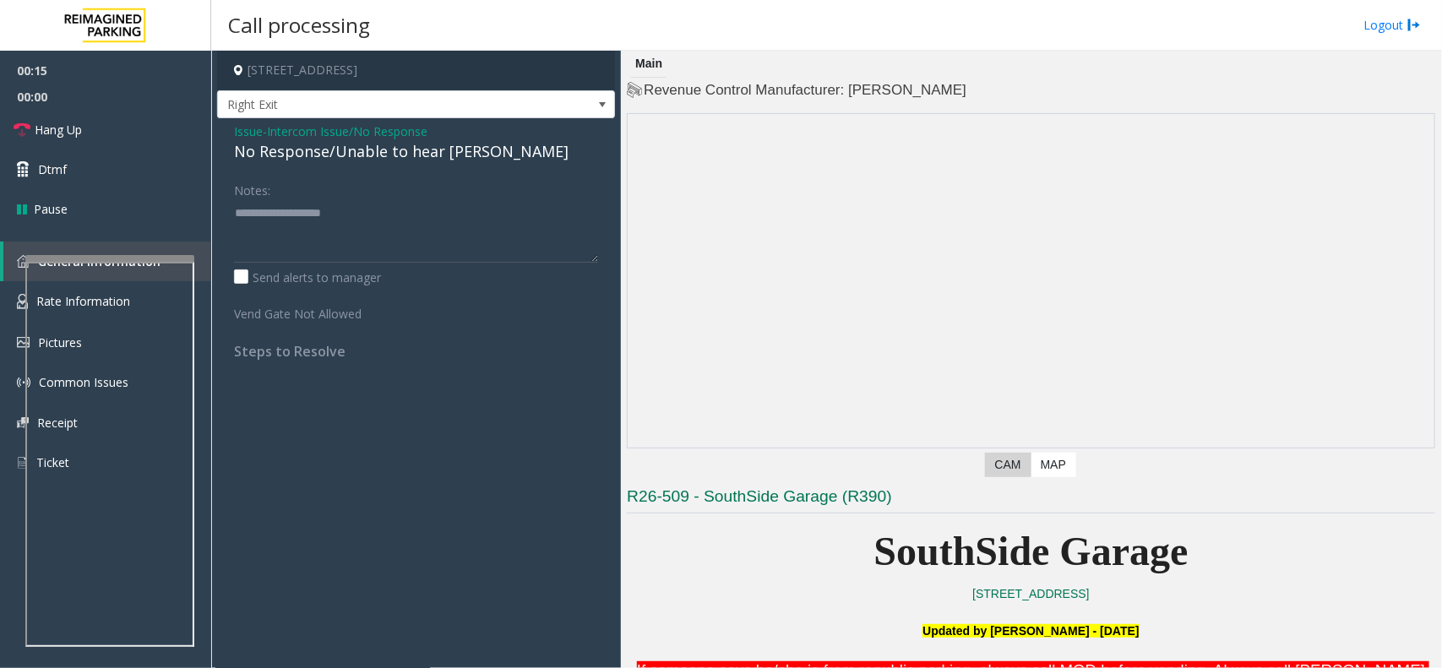
click at [342, 146] on div "No Response/Unable to hear [PERSON_NAME]" at bounding box center [416, 151] width 364 height 23
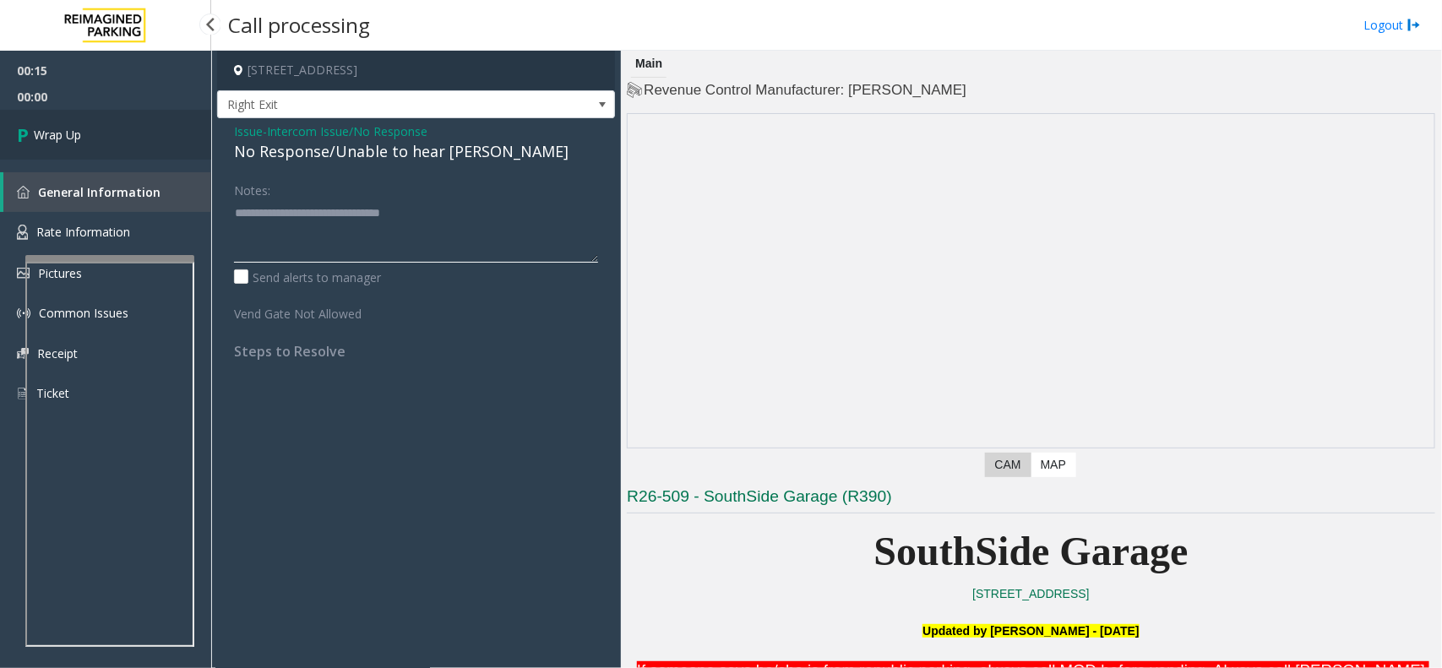
type textarea "**********"
click at [156, 152] on link "Wrap Up" at bounding box center [105, 135] width 211 height 50
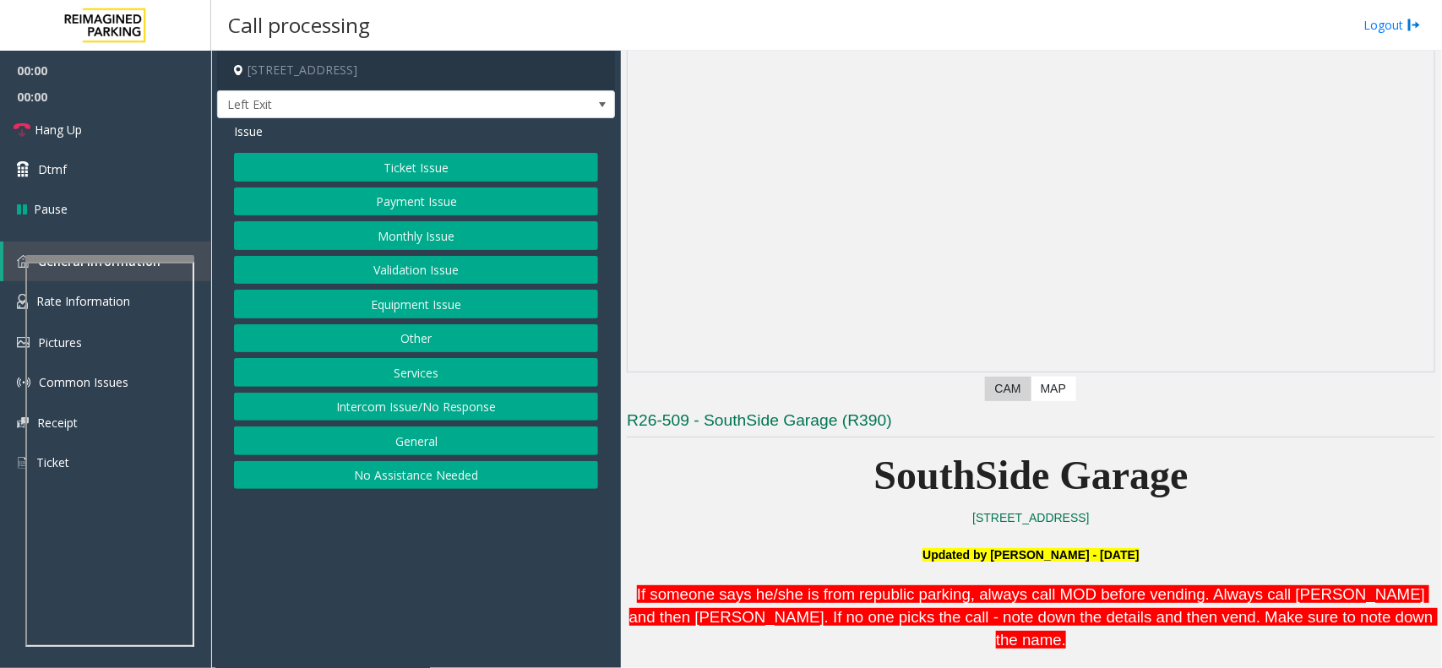
scroll to position [211, 0]
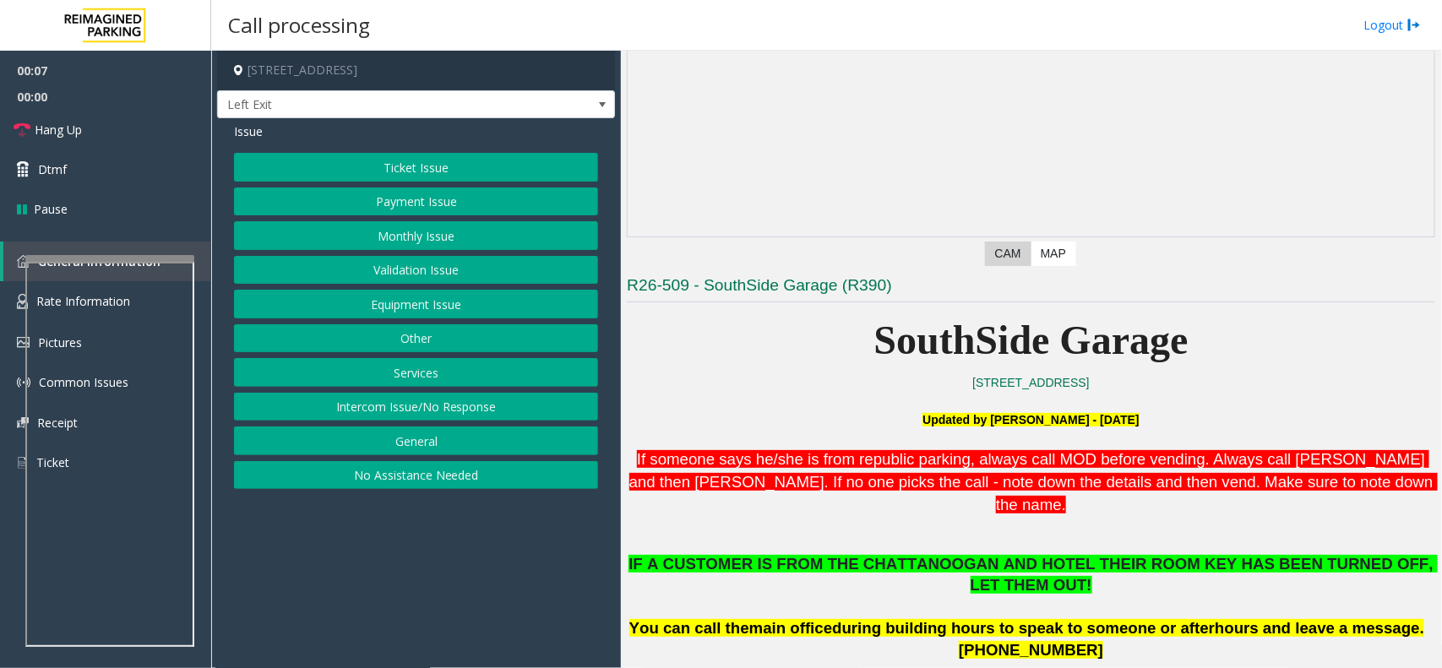
click at [437, 369] on button "Services" at bounding box center [416, 372] width 364 height 29
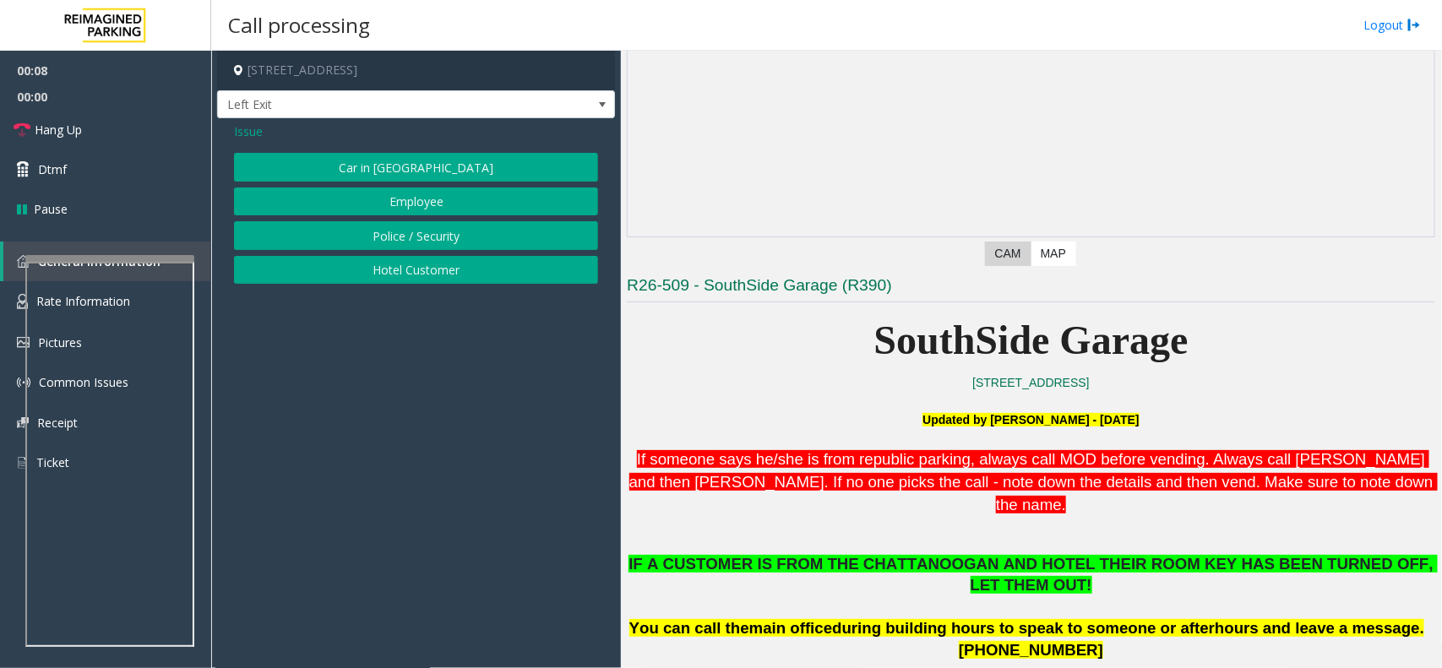
click at [440, 276] on button "Hotel Customer" at bounding box center [416, 270] width 364 height 29
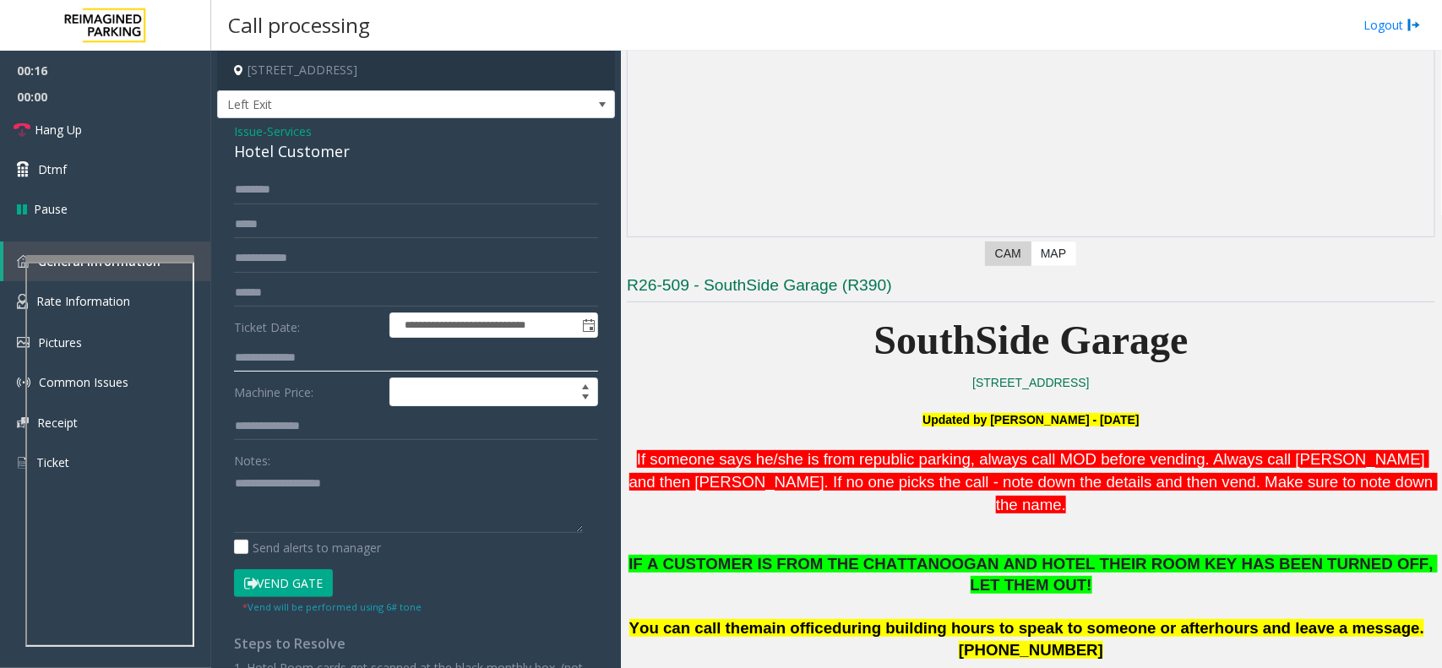
click at [296, 363] on input "text" at bounding box center [416, 358] width 364 height 29
type input "***"
click at [291, 196] on input "text" at bounding box center [416, 190] width 364 height 29
type input "*******"
click at [318, 534] on button "Vend Gate" at bounding box center [283, 583] width 99 height 29
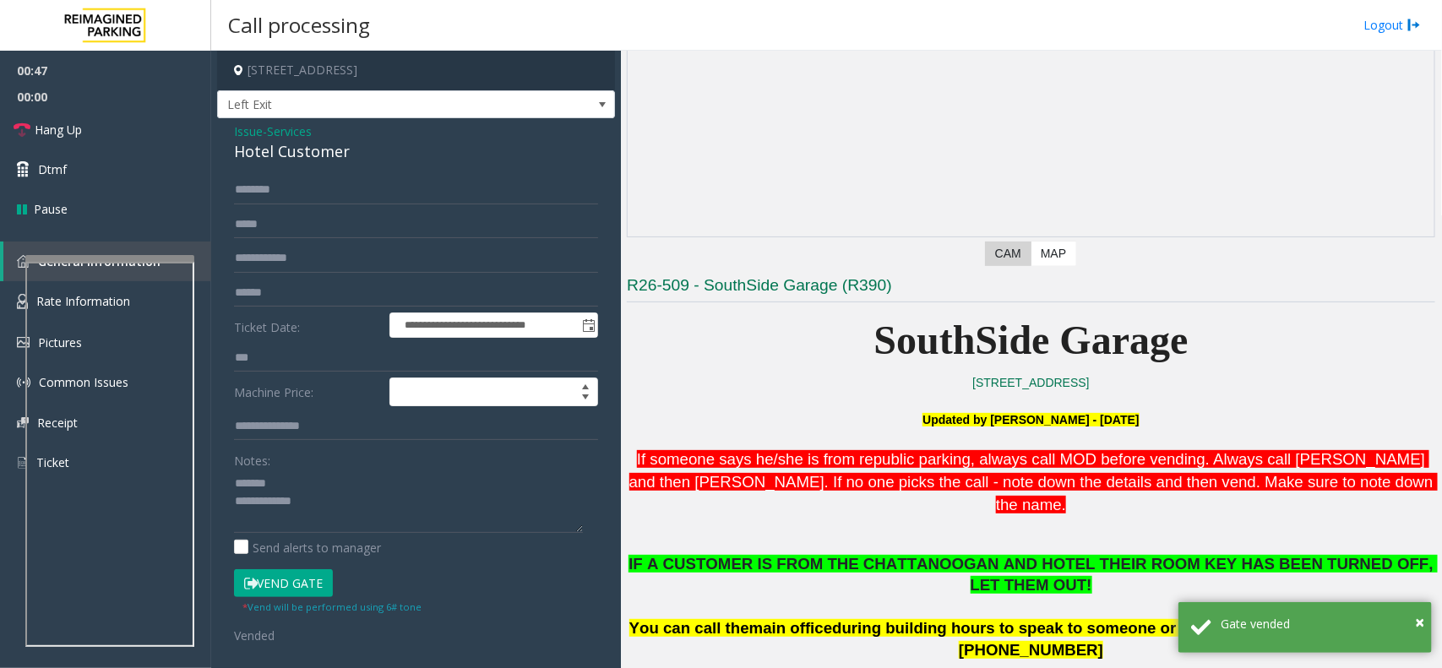
click at [284, 152] on div "Hotel Customer" at bounding box center [416, 151] width 364 height 23
click at [102, 120] on link "Hang Up" at bounding box center [105, 130] width 211 height 40
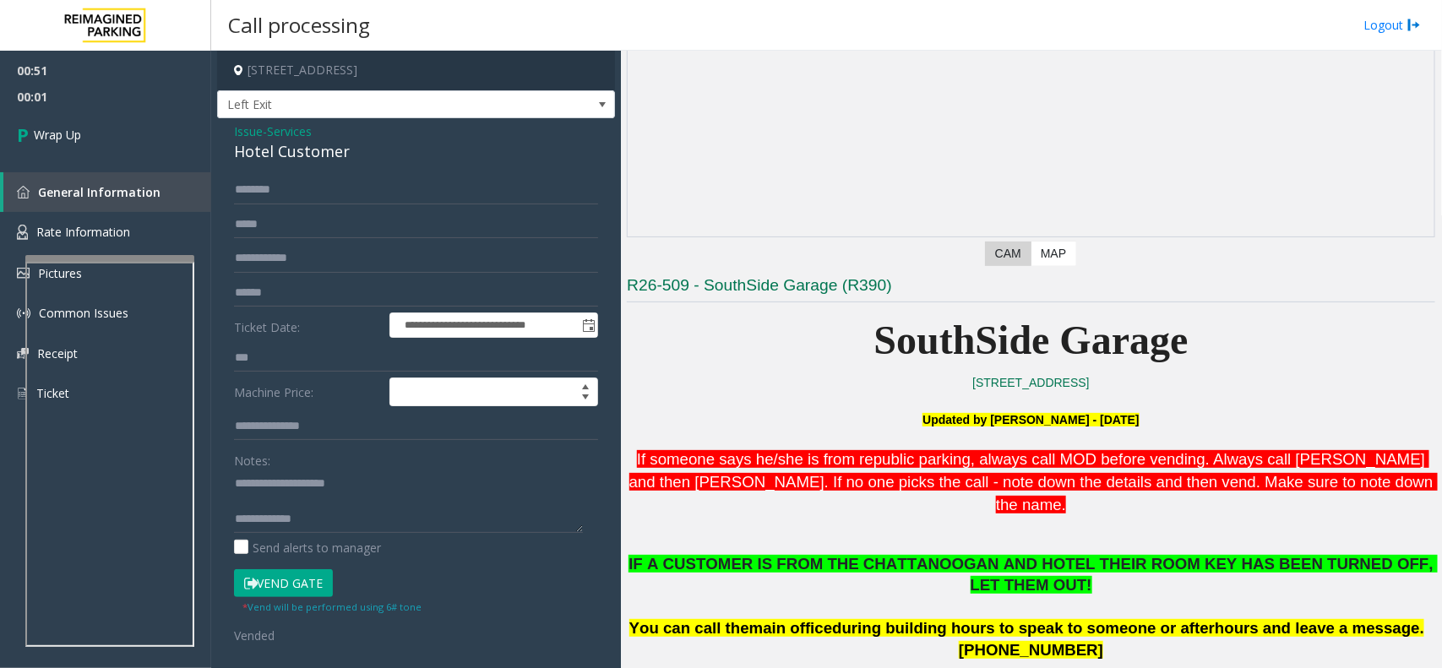
scroll to position [18, 0]
type textarea "**********"
click at [74, 148] on link "Wrap Up" at bounding box center [105, 135] width 211 height 50
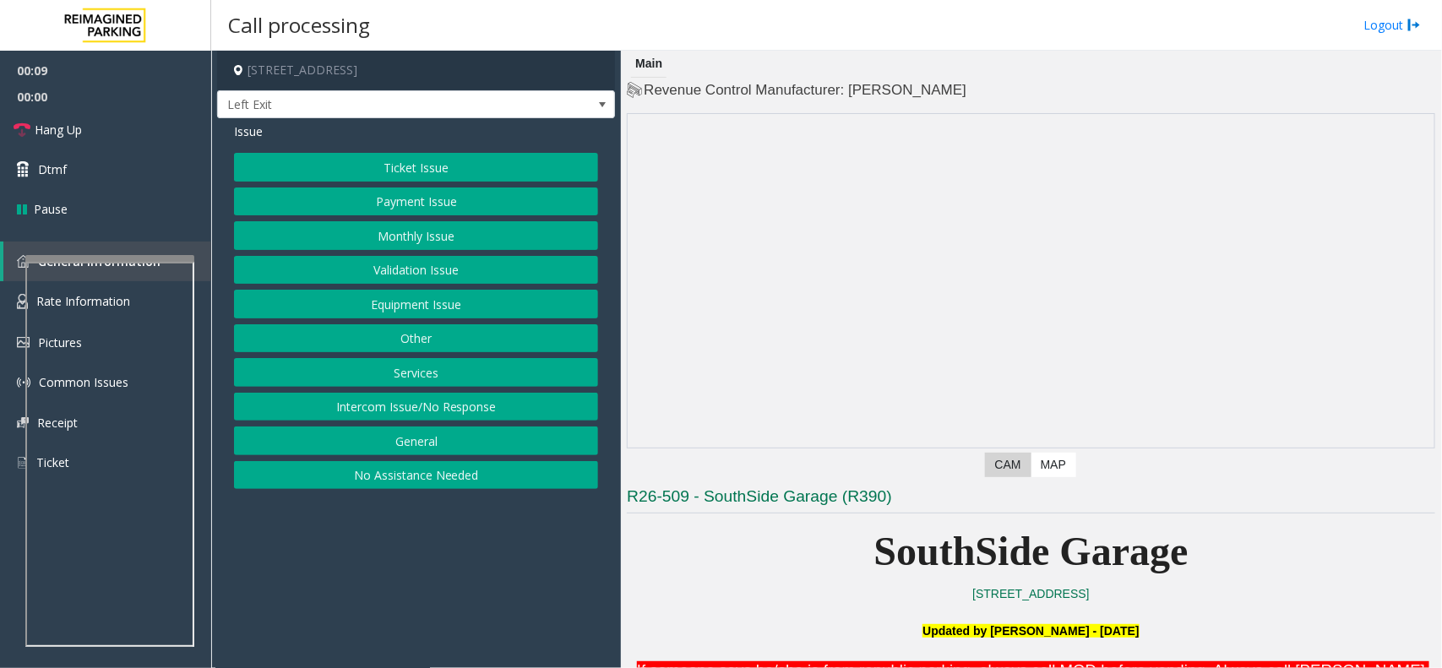
click at [425, 366] on button "Services" at bounding box center [416, 372] width 364 height 29
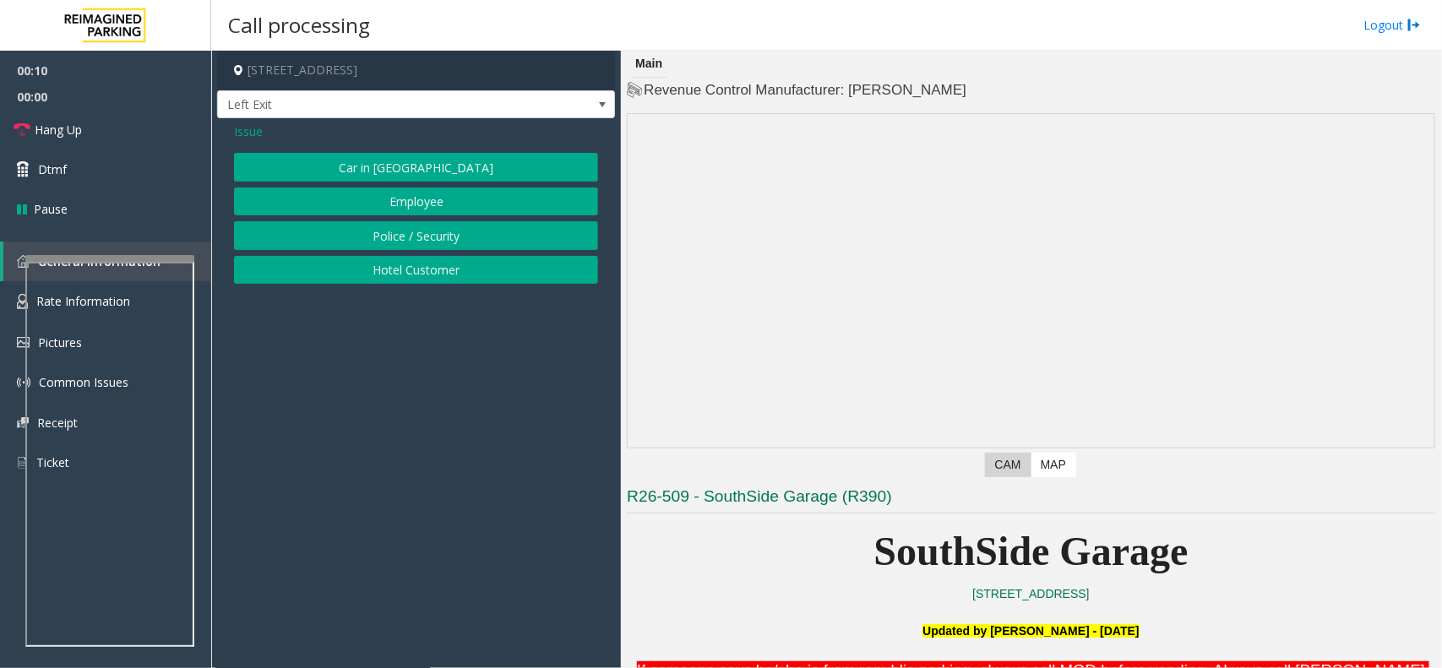
click at [425, 269] on button "Hotel Customer" at bounding box center [416, 270] width 364 height 29
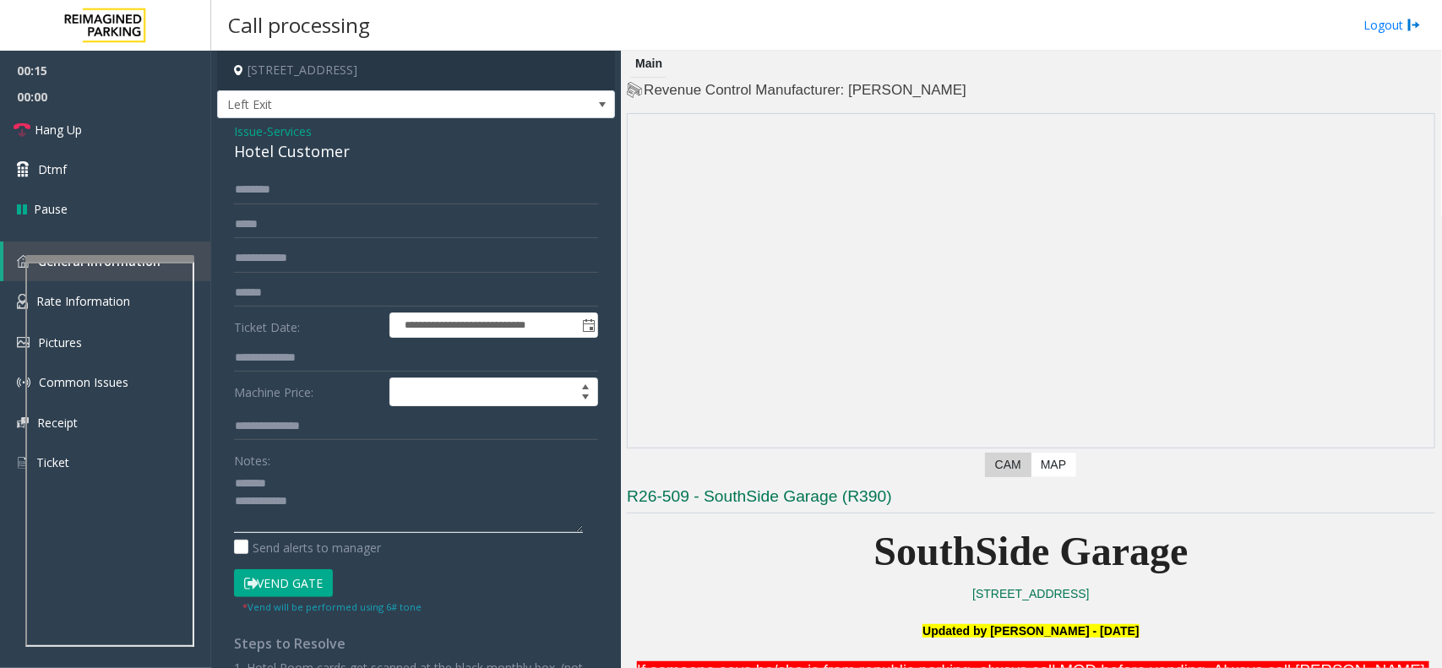
type textarea "**********"
click at [290, 355] on input "text" at bounding box center [416, 358] width 364 height 29
type input "***"
click at [260, 190] on input "text" at bounding box center [416, 190] width 364 height 29
drag, startPoint x: 260, startPoint y: 190, endPoint x: 238, endPoint y: 190, distance: 22.0
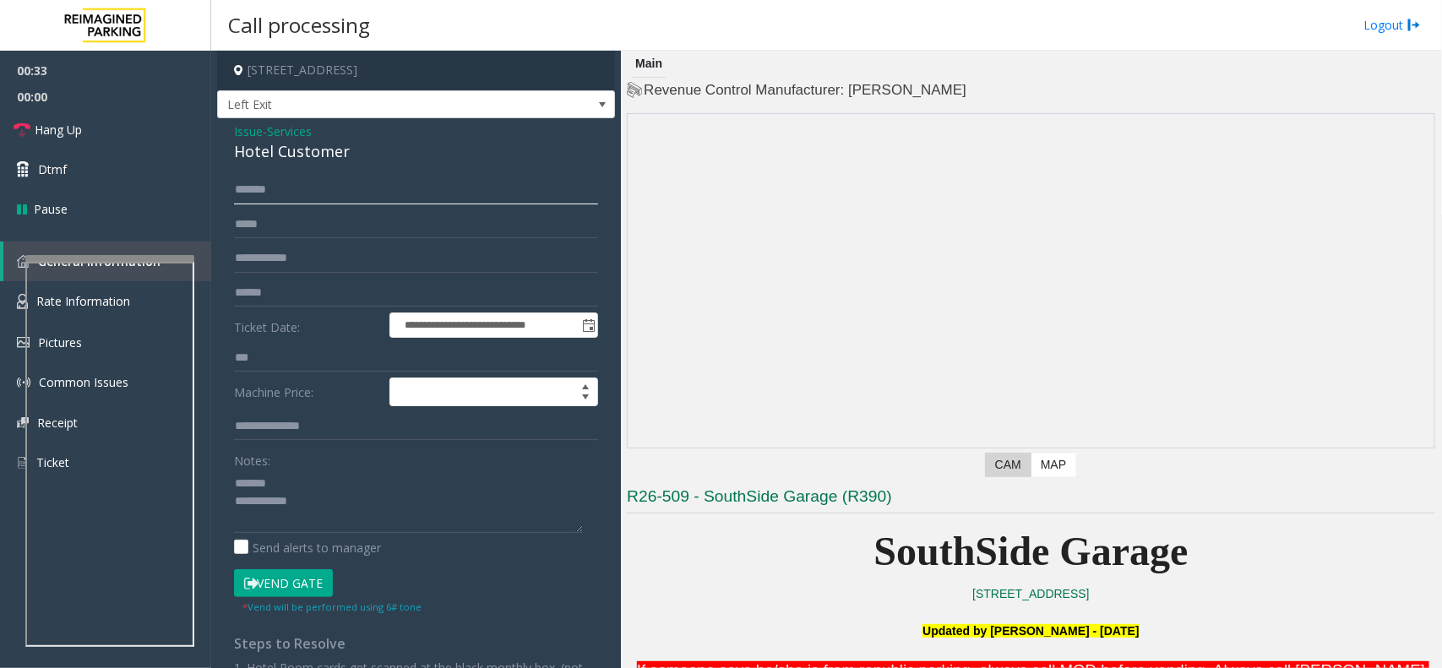
click at [238, 190] on input "******" at bounding box center [416, 190] width 364 height 29
click at [260, 190] on input "******" at bounding box center [416, 190] width 364 height 29
type input "******"
click at [293, 534] on button "Vend Gate" at bounding box center [283, 583] width 99 height 29
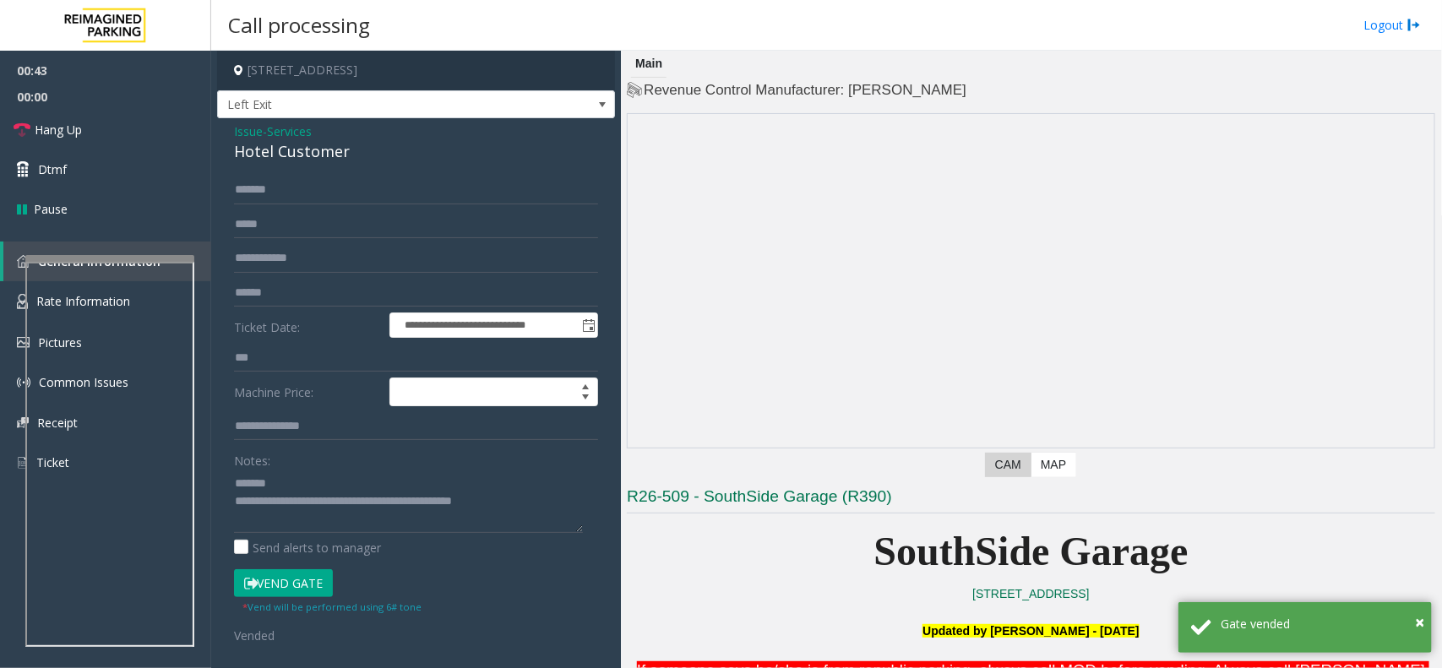
click at [275, 152] on div "Hotel Customer" at bounding box center [416, 151] width 364 height 23
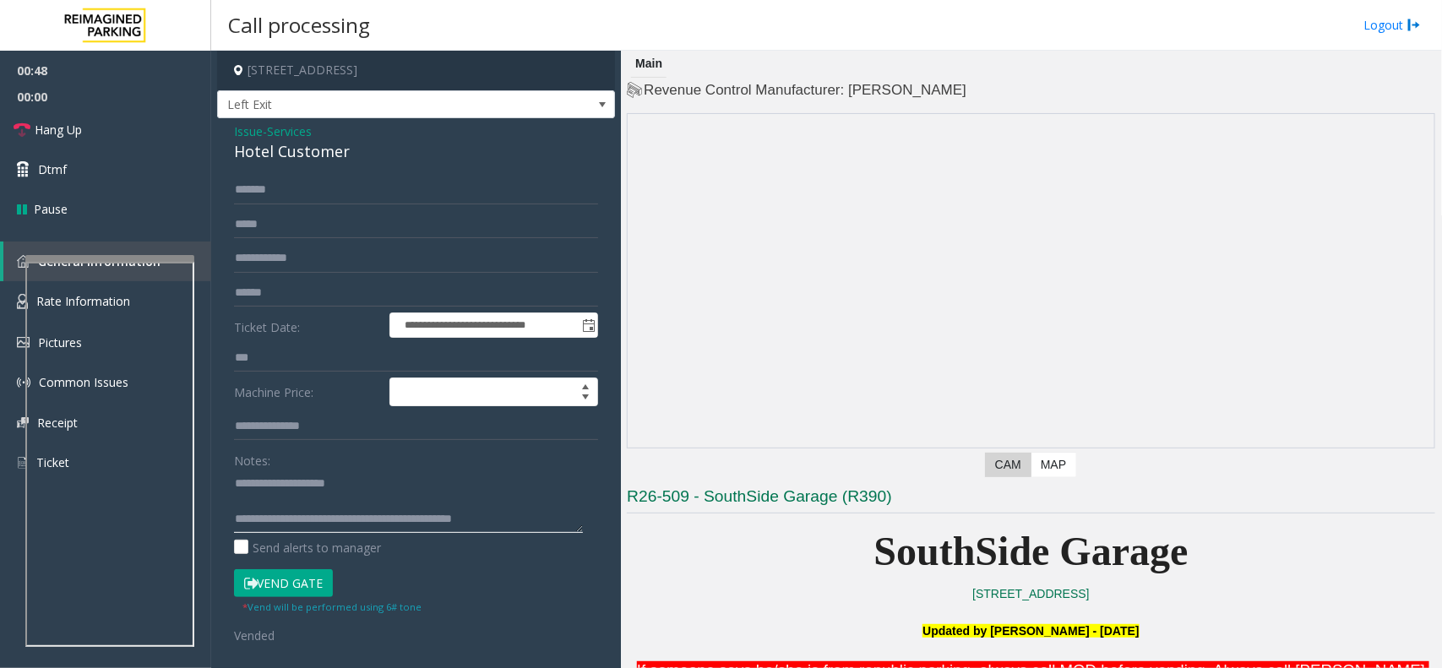
type textarea "**********"
click at [256, 187] on input "******" at bounding box center [416, 190] width 364 height 29
click at [98, 141] on link "Hang Up" at bounding box center [105, 130] width 211 height 40
click at [97, 137] on link "Hang Up" at bounding box center [105, 130] width 211 height 40
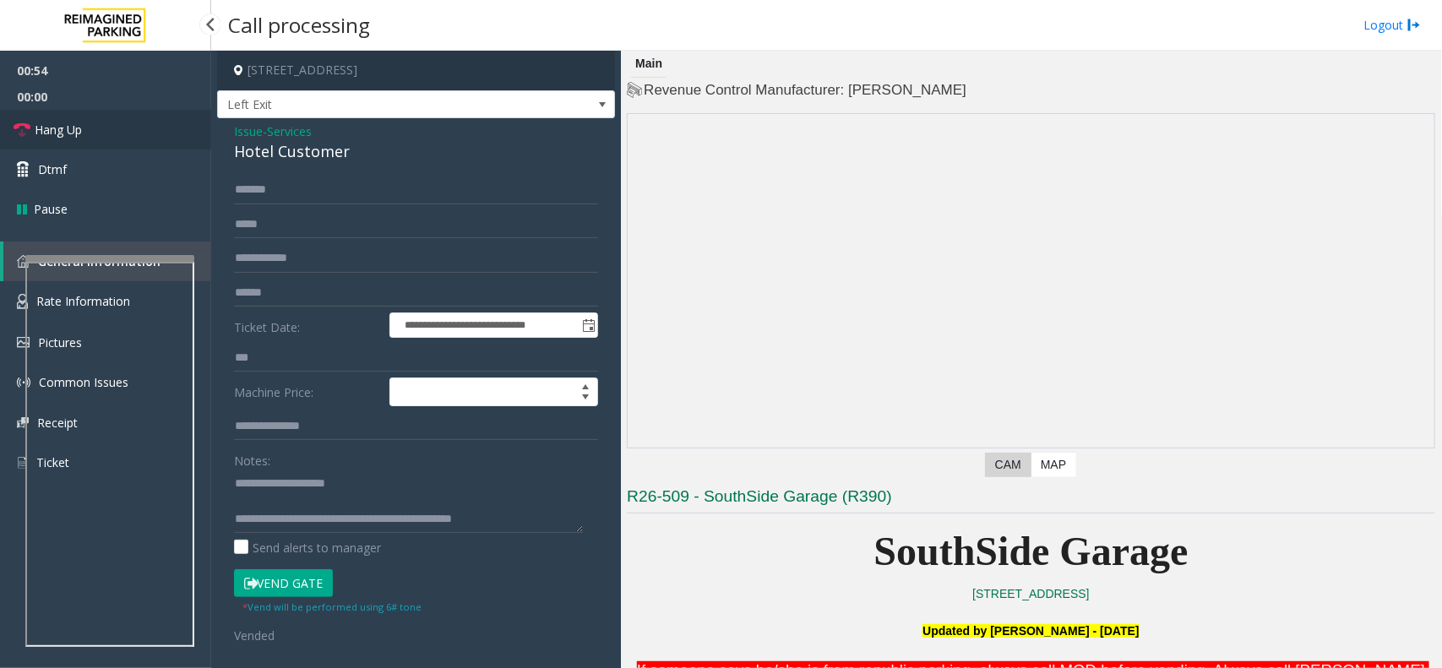
click at [97, 137] on link "Hang Up" at bounding box center [105, 130] width 211 height 40
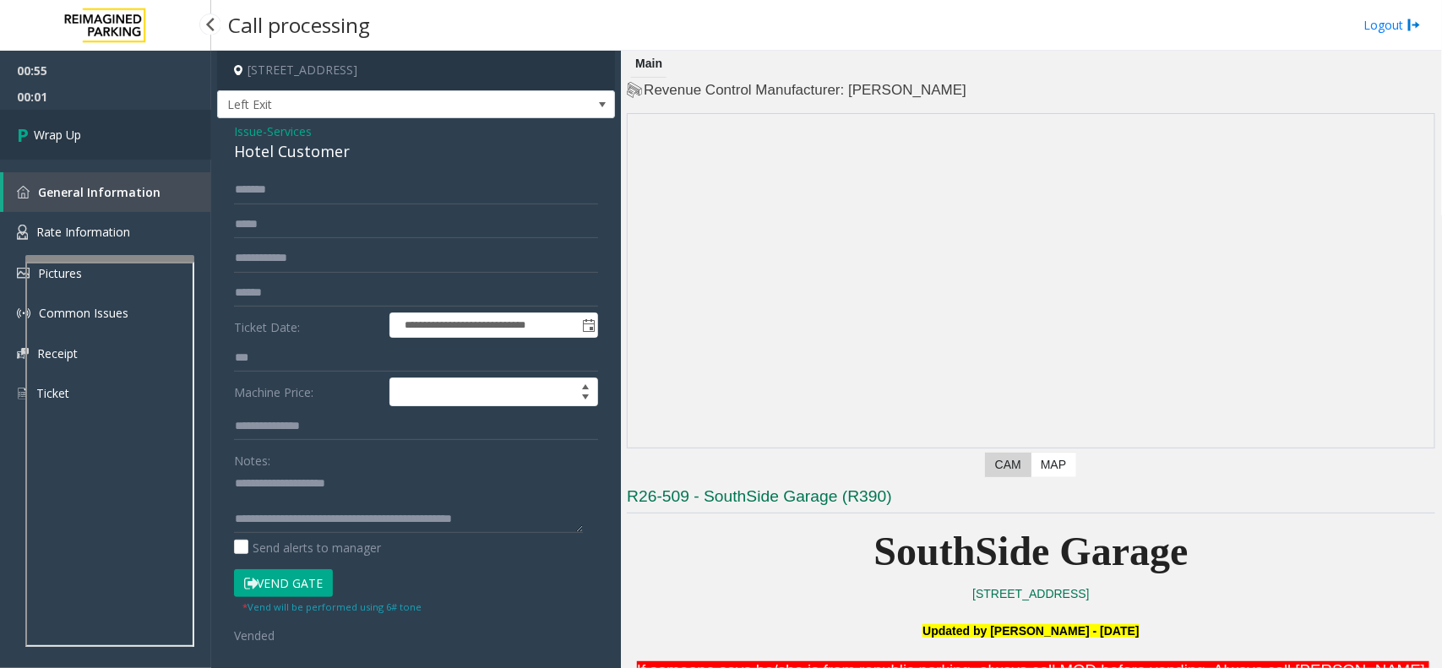
click at [97, 137] on link "Wrap Up" at bounding box center [105, 135] width 211 height 50
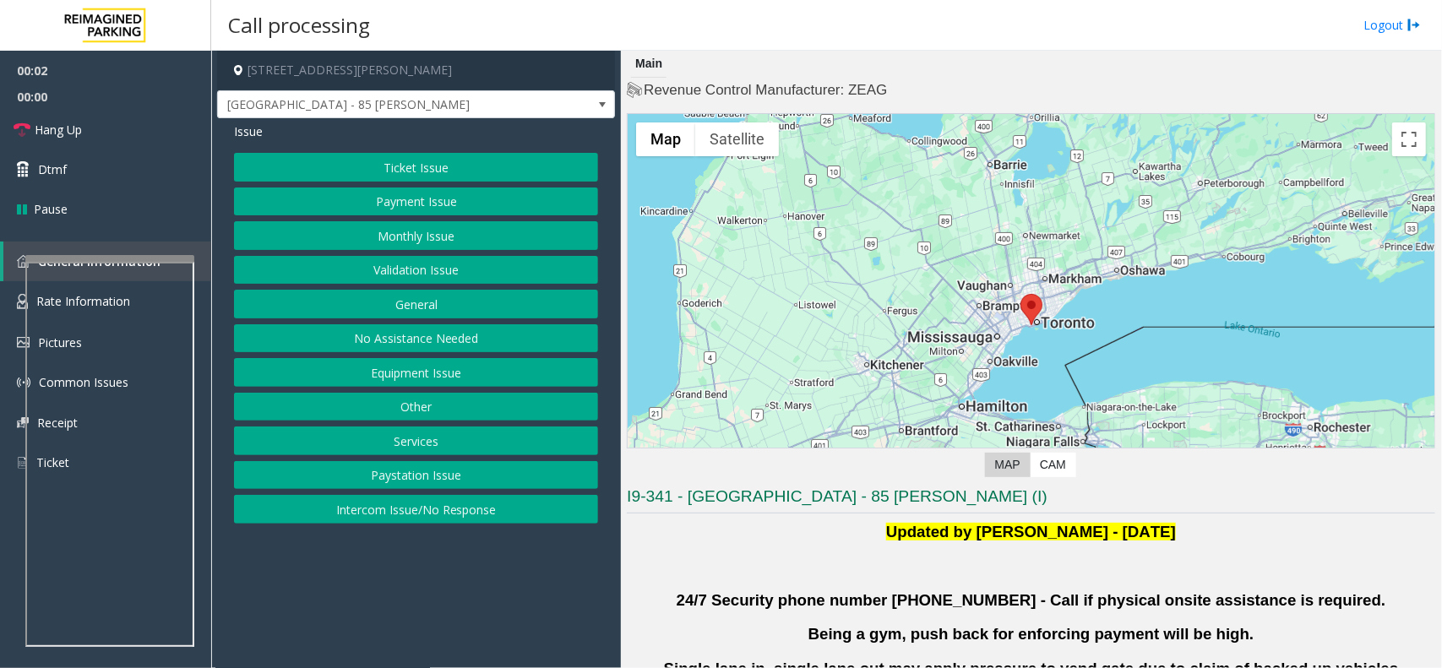
click at [416, 272] on button "Validation Issue" at bounding box center [416, 270] width 364 height 29
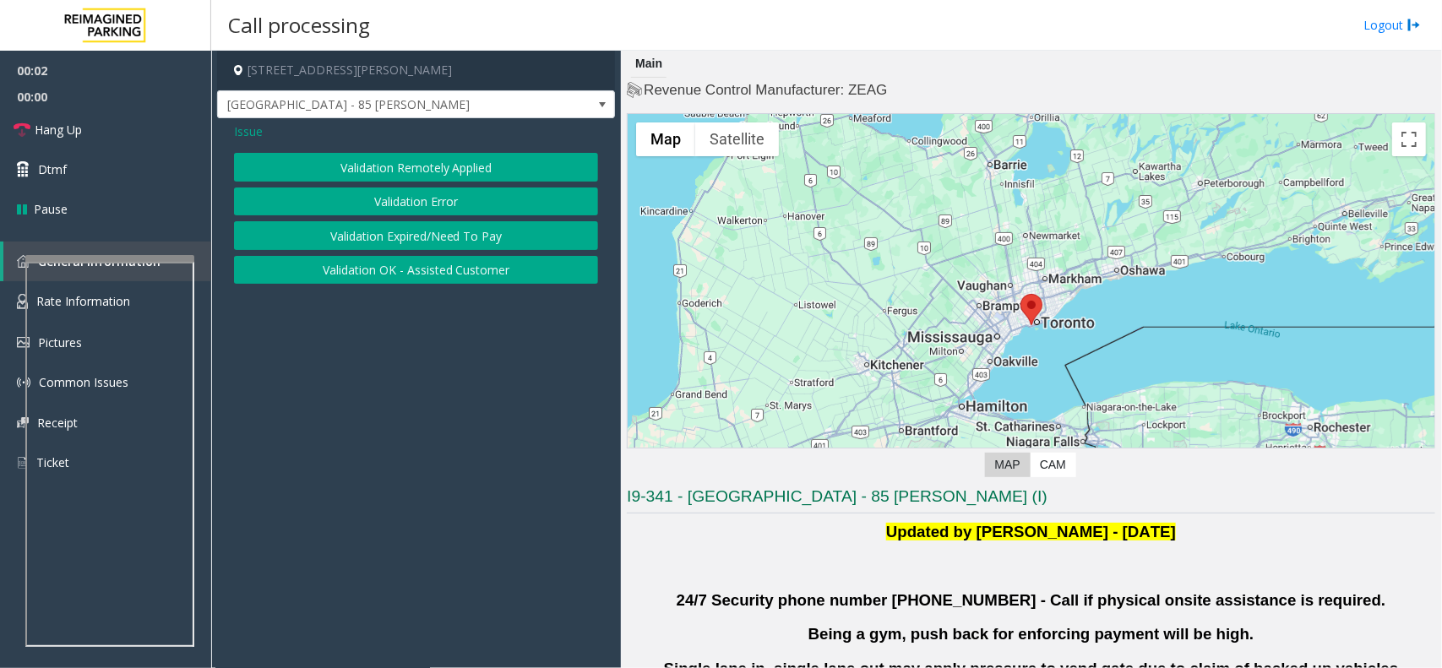
click at [391, 200] on button "Validation Error" at bounding box center [416, 201] width 364 height 29
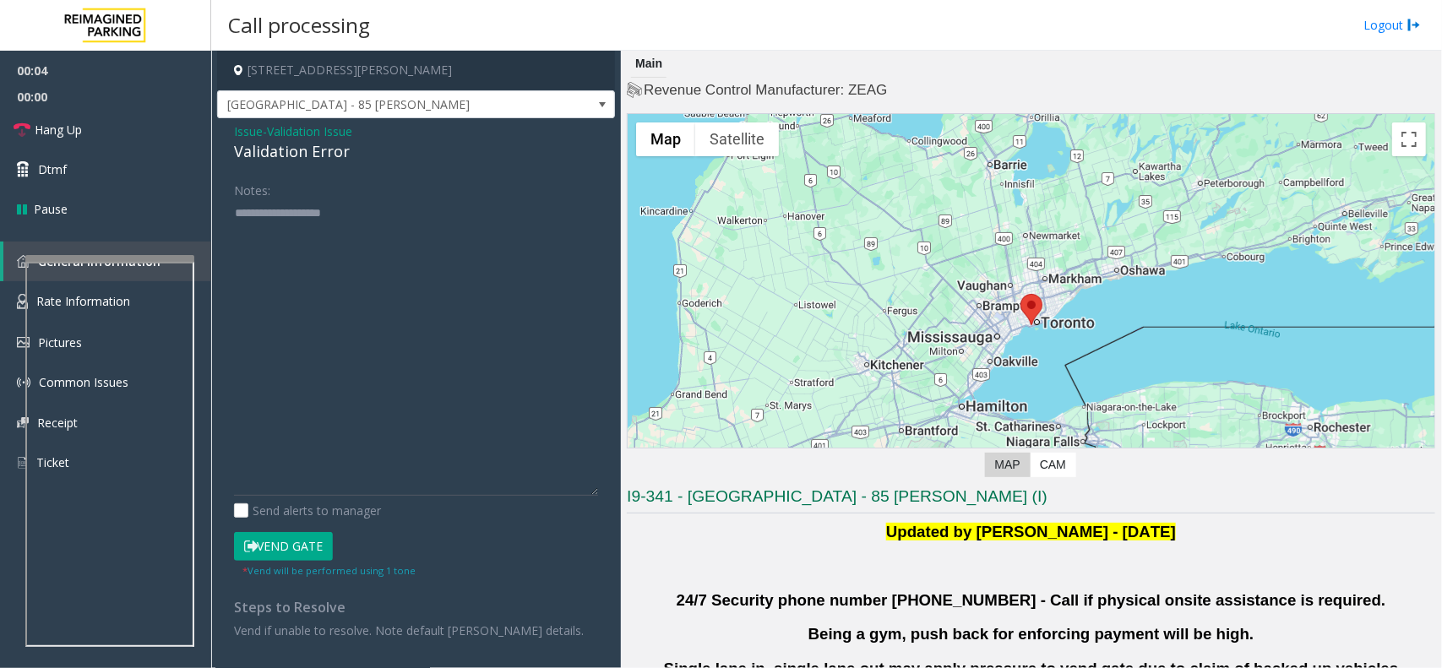
drag, startPoint x: 594, startPoint y: 258, endPoint x: 551, endPoint y: 441, distance: 188.3
click at [602, 494] on div "Notes: Send alerts to manager Vend Gate * Vend will be performed using 1 tone S…" at bounding box center [415, 408] width 389 height 464
click at [356, 262] on textarea at bounding box center [416, 348] width 364 height 298
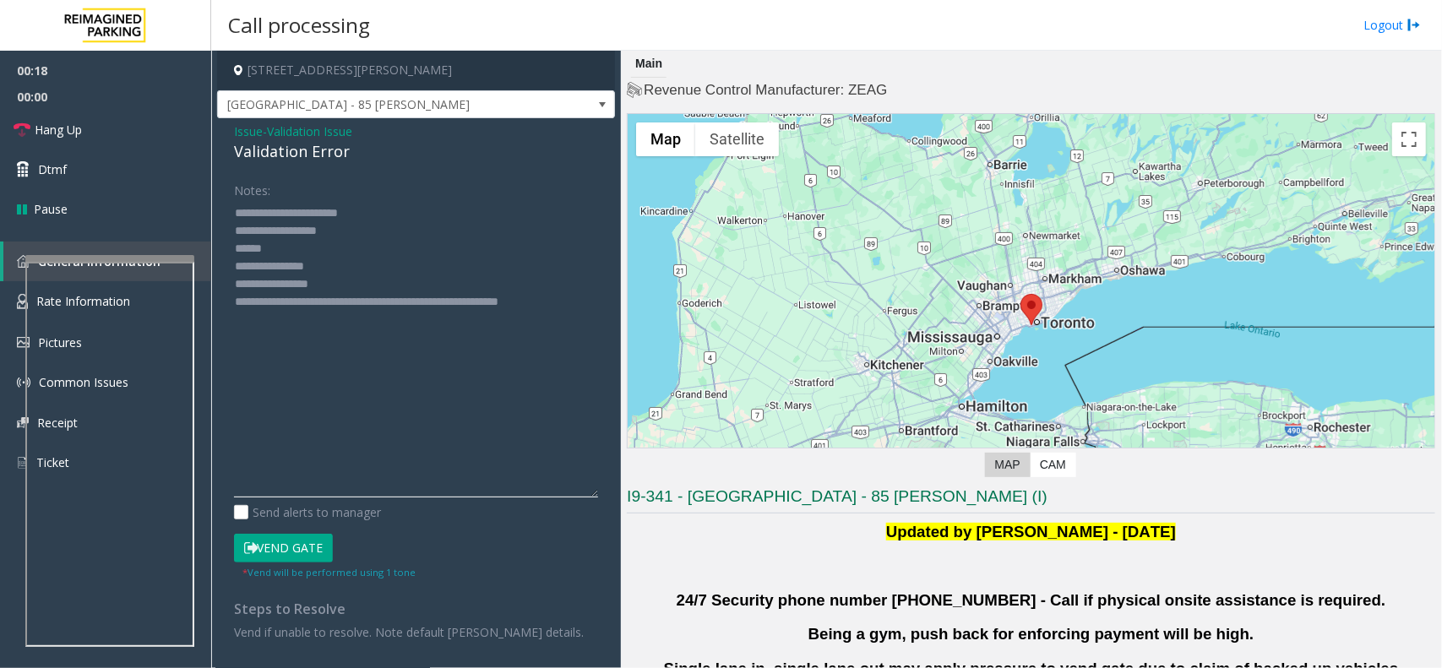
click at [376, 291] on textarea at bounding box center [416, 348] width 364 height 298
drag, startPoint x: 372, startPoint y: 288, endPoint x: 302, endPoint y: 281, distance: 69.6
click at [302, 281] on textarea at bounding box center [416, 348] width 364 height 298
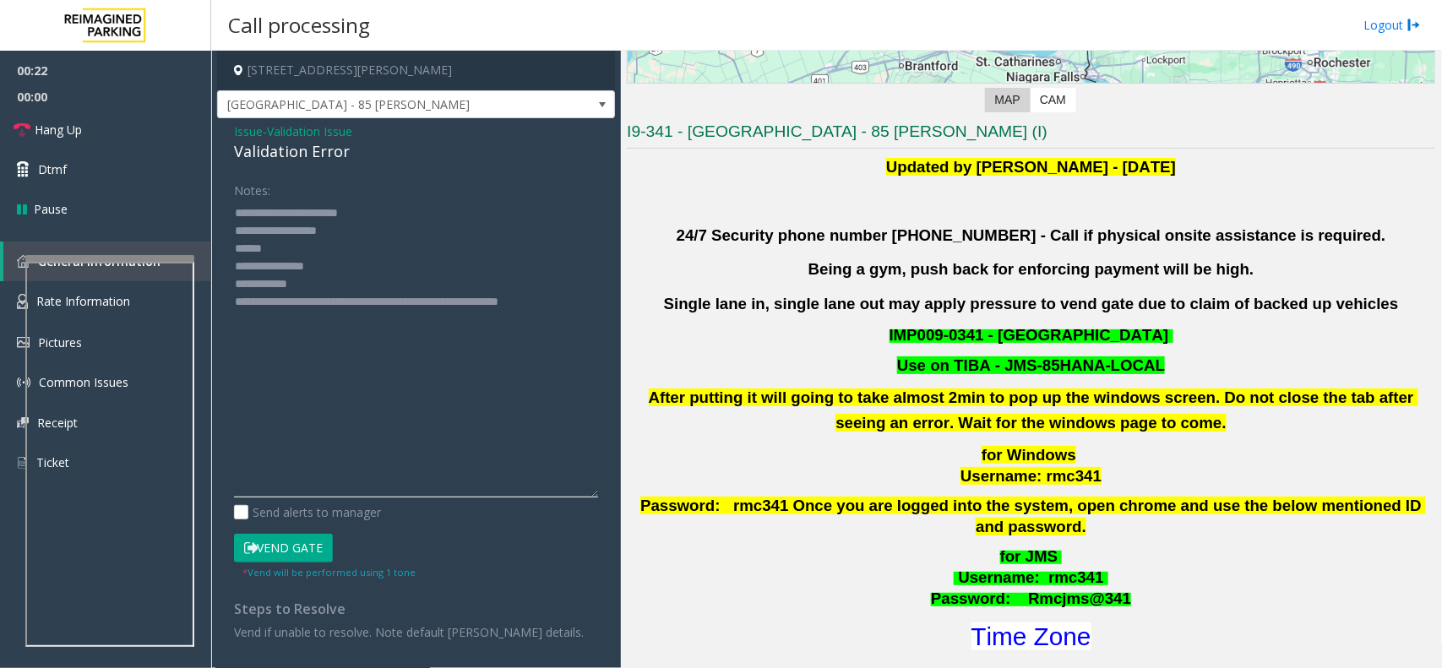
scroll to position [422, 0]
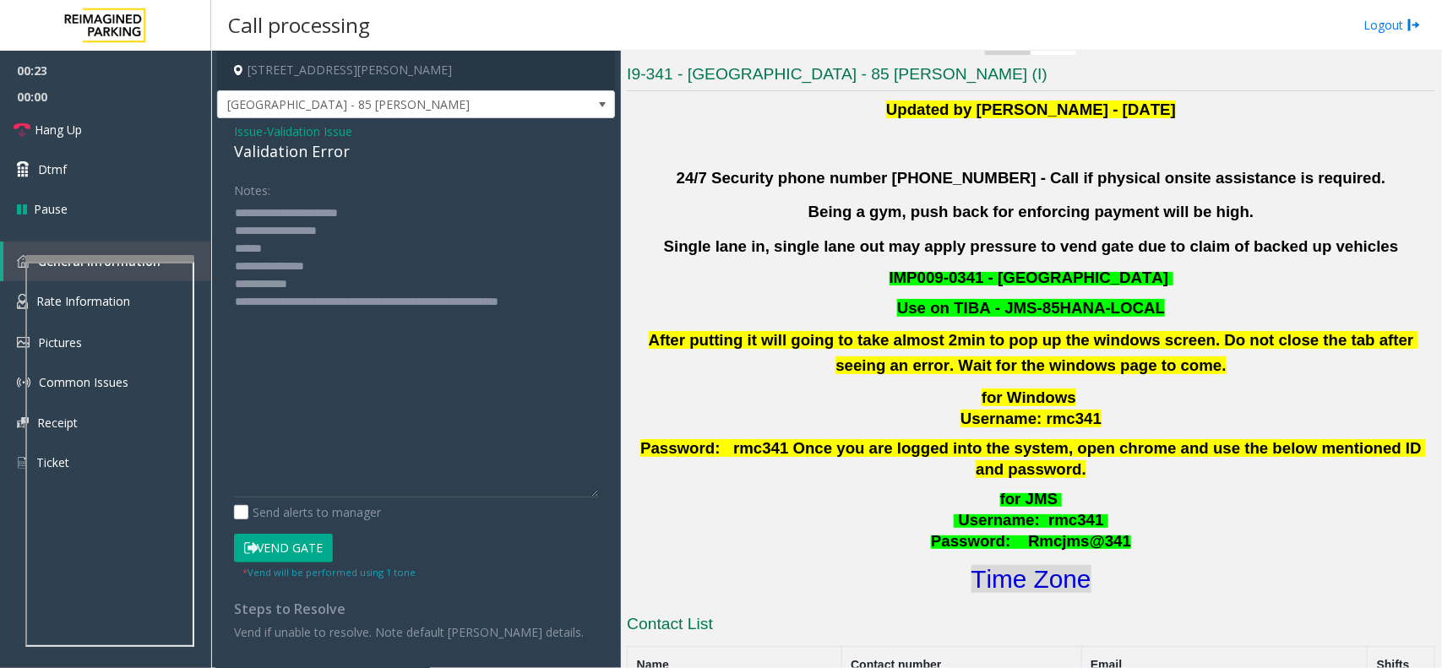
click at [1048, 534] on font "Time Zone" at bounding box center [1031, 579] width 120 height 28
click at [345, 290] on textarea at bounding box center [416, 348] width 364 height 298
click at [296, 234] on textarea at bounding box center [416, 348] width 364 height 298
click at [296, 252] on textarea at bounding box center [416, 348] width 364 height 298
drag, startPoint x: 285, startPoint y: 251, endPoint x: 436, endPoint y: 176, distance: 168.8
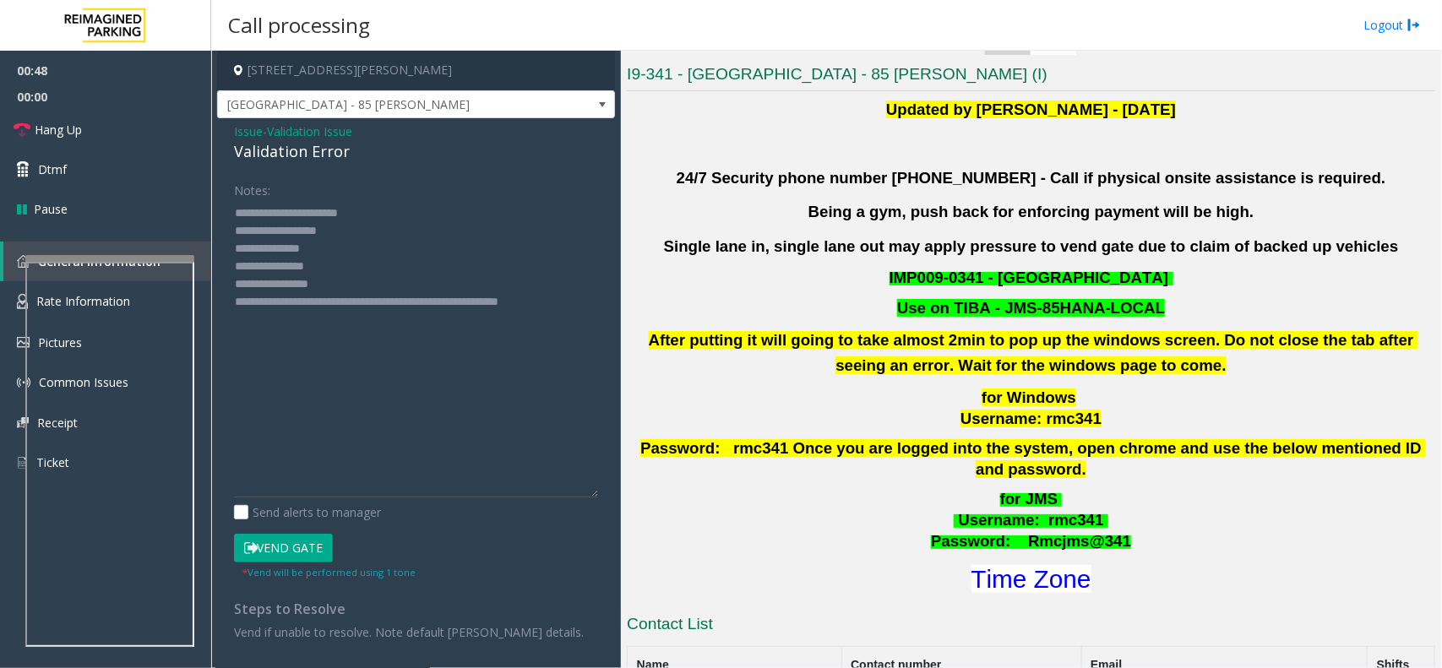
click at [436, 176] on div "Notes:" at bounding box center [416, 337] width 364 height 322
click at [359, 251] on textarea at bounding box center [416, 348] width 364 height 298
type textarea "**********"
click at [291, 534] on button "Vend Gate" at bounding box center [283, 548] width 99 height 29
click at [302, 247] on textarea at bounding box center [416, 348] width 364 height 298
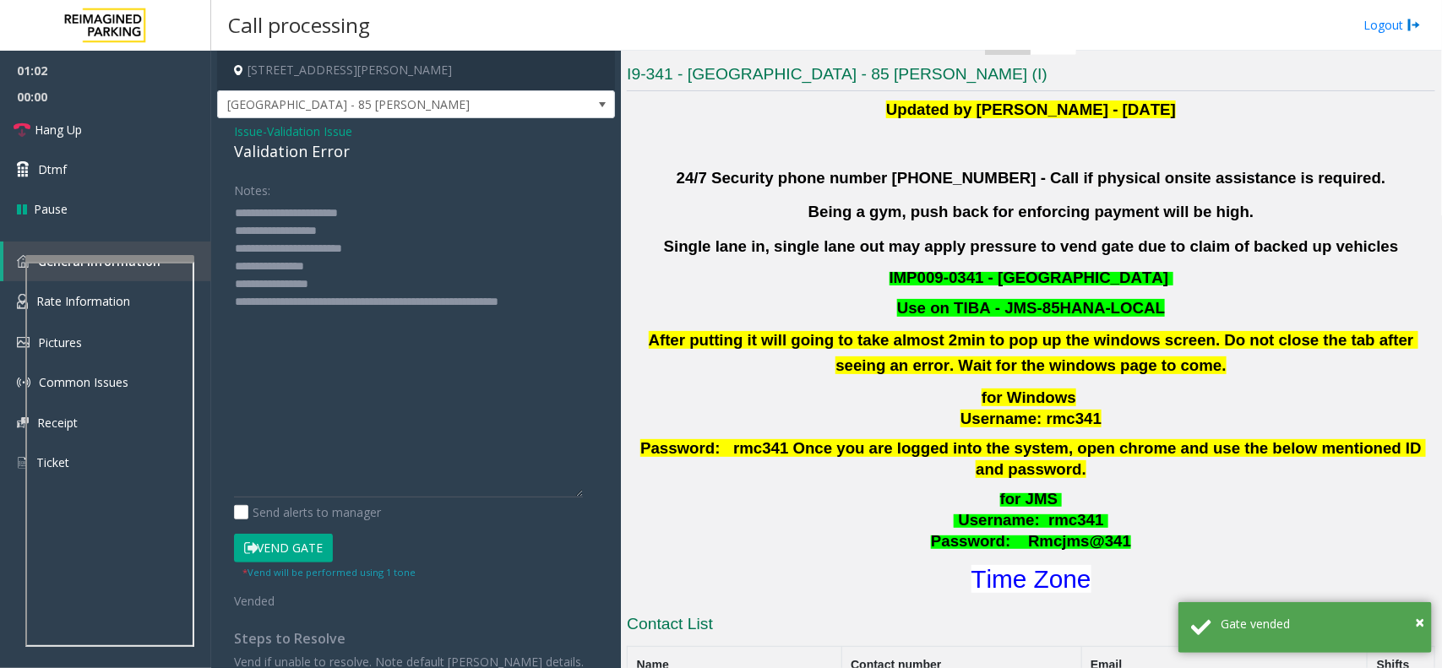
drag, startPoint x: 310, startPoint y: 249, endPoint x: 452, endPoint y: 152, distance: 171.9
click at [452, 152] on div "Validation Error" at bounding box center [416, 151] width 364 height 23
click at [78, 144] on link "Hang Up" at bounding box center [105, 130] width 211 height 40
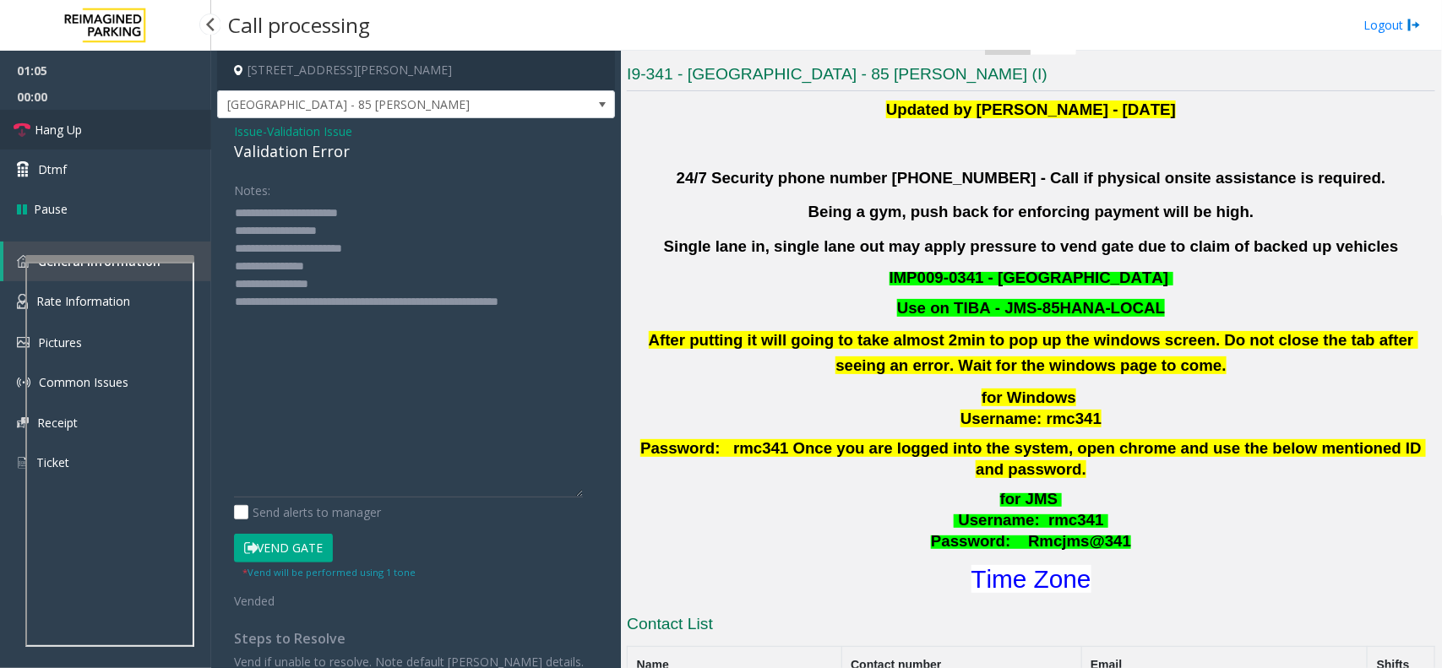
click at [78, 144] on link "Hang Up" at bounding box center [105, 130] width 211 height 40
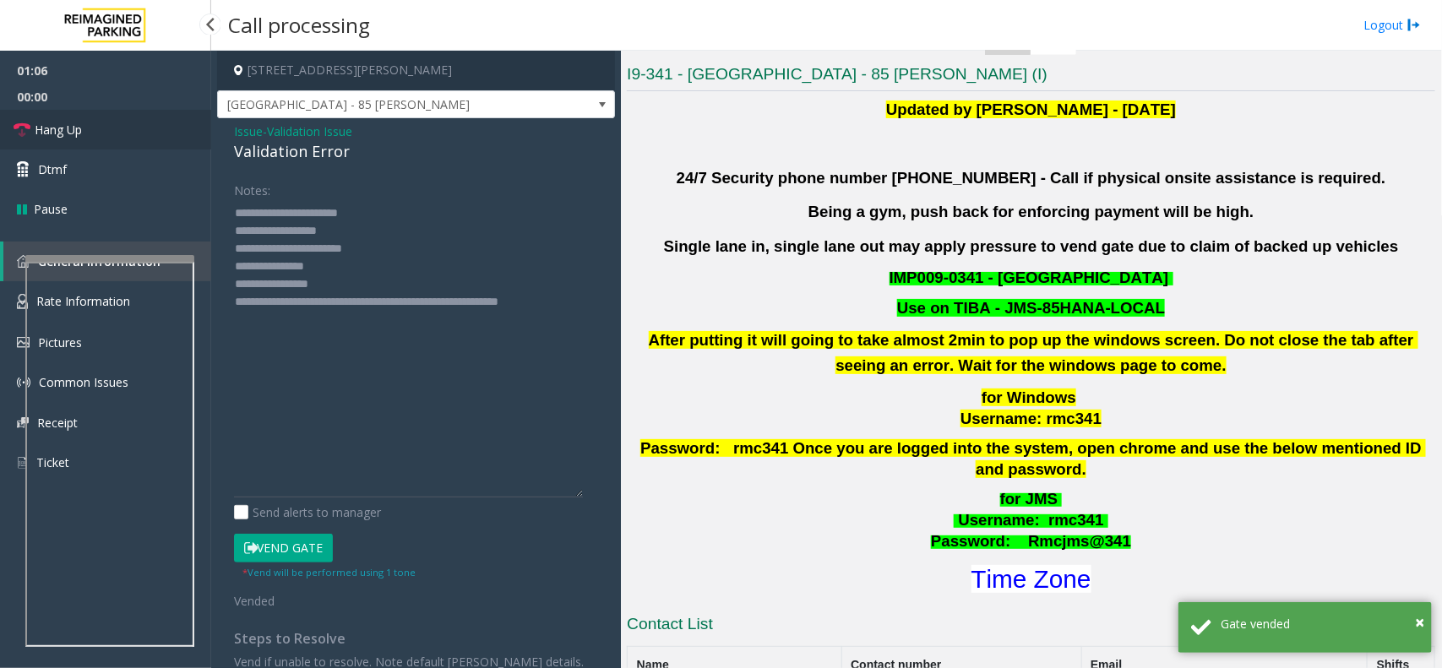
click at [78, 144] on link "Hang Up" at bounding box center [105, 130] width 211 height 40
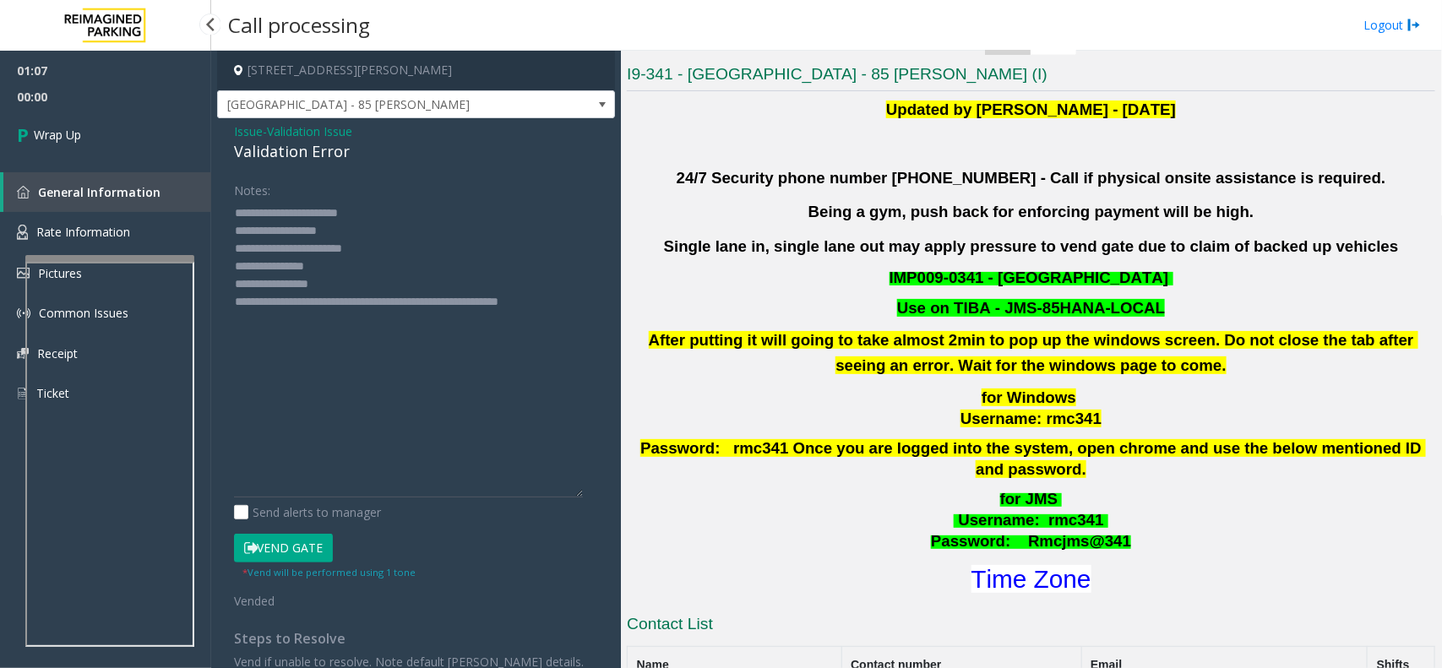
click at [78, 144] on link "Wrap Up" at bounding box center [105, 135] width 211 height 50
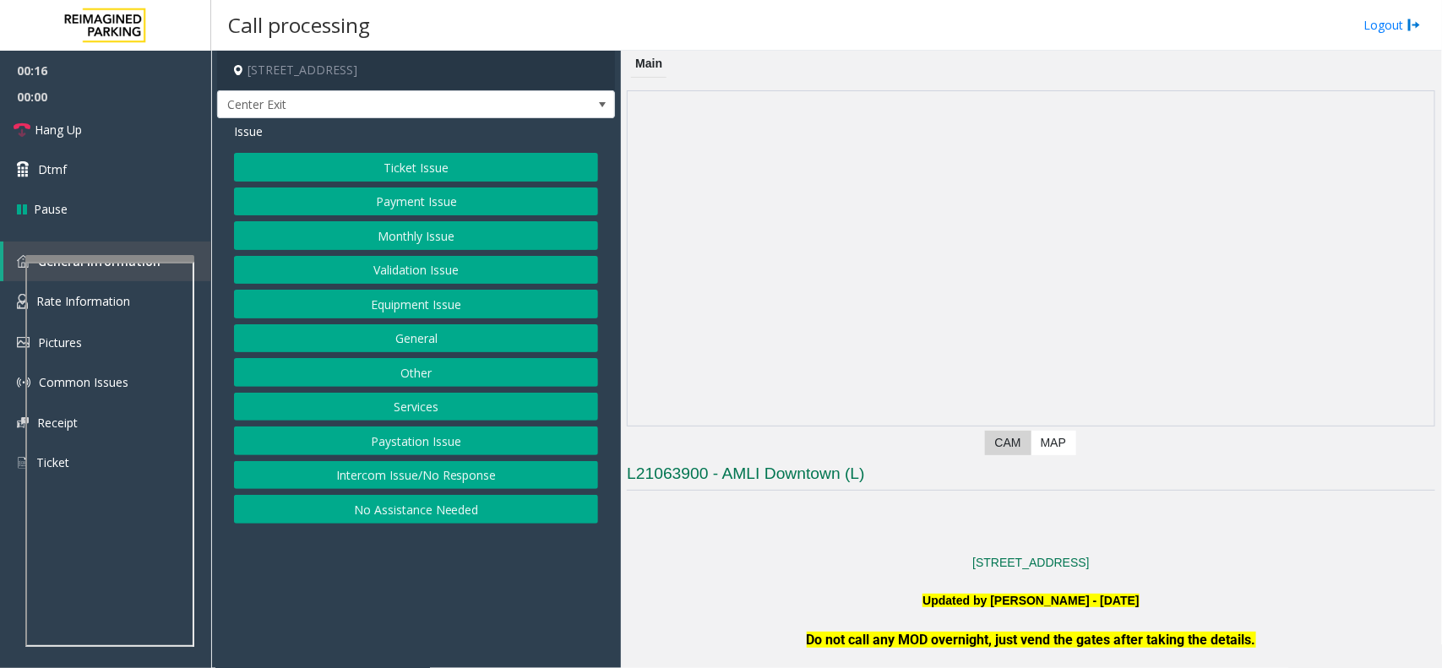
scroll to position [106, 0]
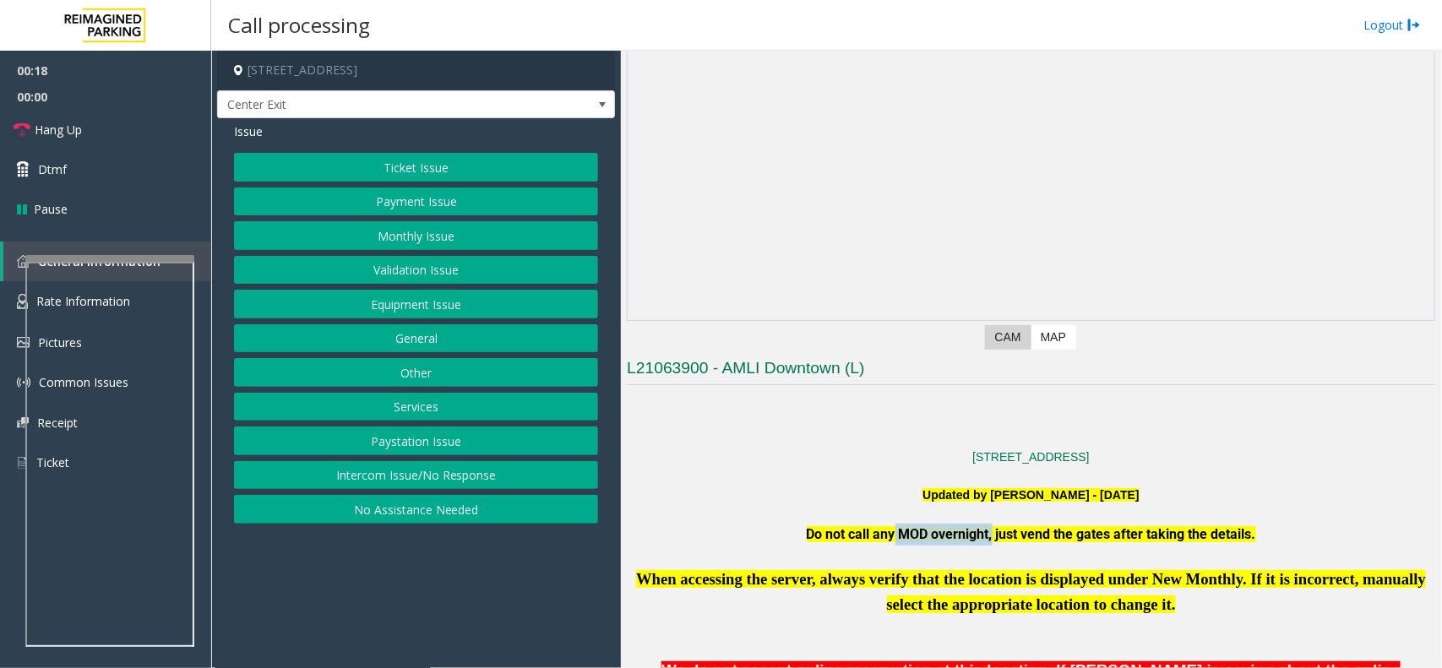
drag, startPoint x: 879, startPoint y: 534, endPoint x: 986, endPoint y: 538, distance: 107.3
click at [986, 534] on span "Do not call any MOD overnight, just vend the gates after taking the details." at bounding box center [1031, 534] width 449 height 16
click at [1046, 534] on span "Do not call any MOD overnight, just vend the gates after taking the details." at bounding box center [1031, 534] width 449 height 16
click at [374, 275] on button "Validation Issue" at bounding box center [416, 270] width 364 height 29
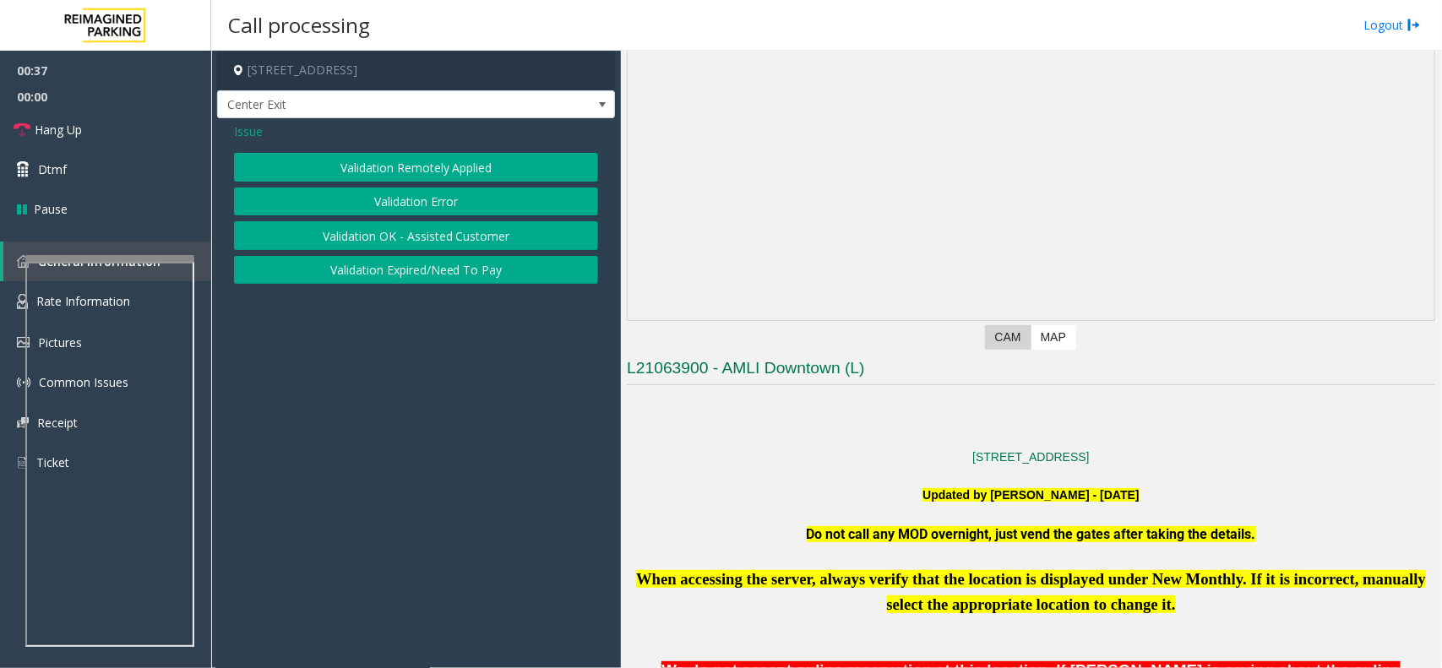
click at [374, 204] on button "Validation Error" at bounding box center [416, 201] width 364 height 29
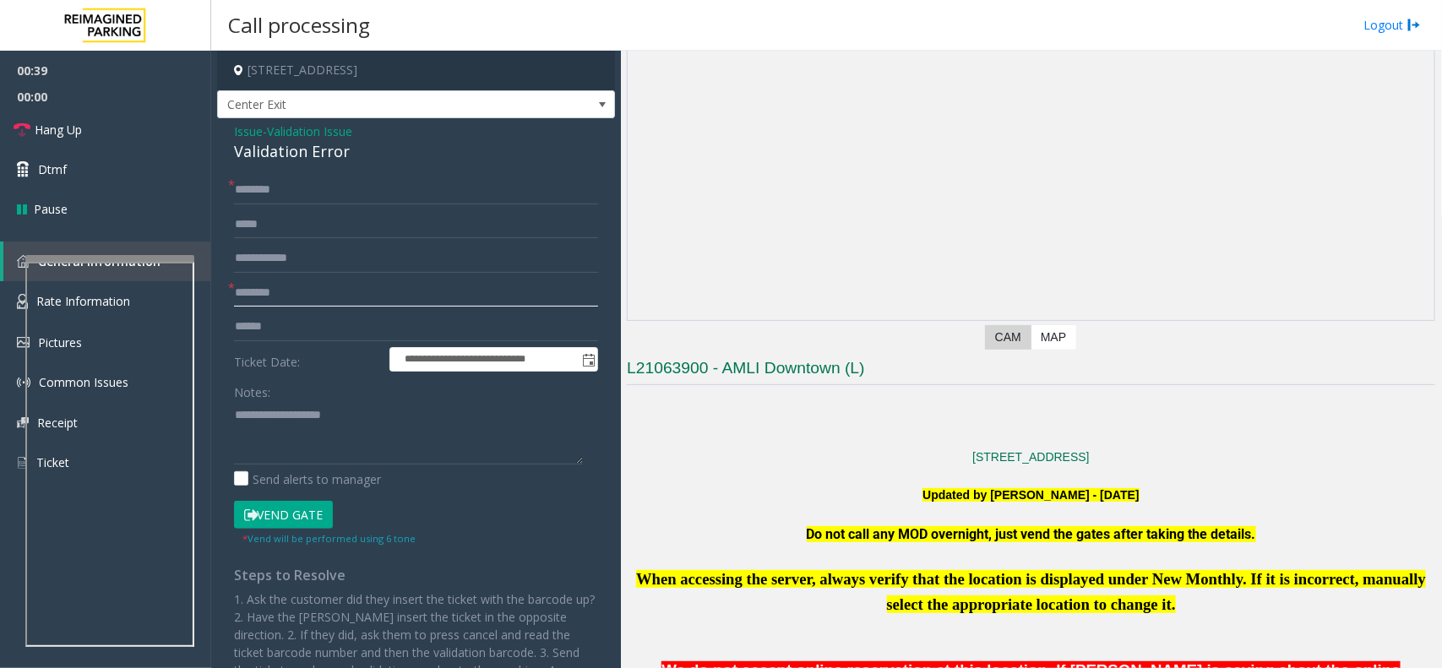
click at [280, 300] on input "text" at bounding box center [416, 293] width 364 height 29
type input "*********"
click at [288, 328] on input "text" at bounding box center [416, 326] width 364 height 29
type input "*******"
click at [277, 145] on div "Validation Error" at bounding box center [416, 151] width 364 height 23
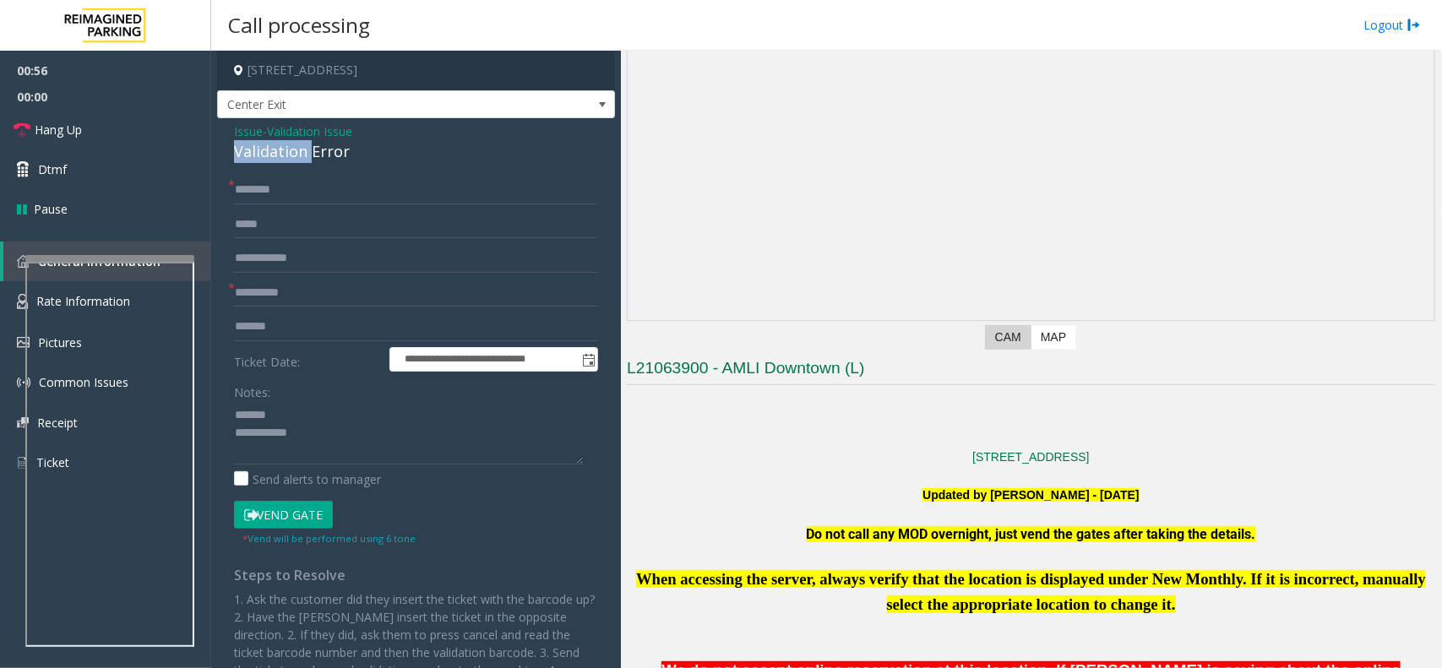
click at [277, 145] on div "Validation Error" at bounding box center [416, 151] width 364 height 23
click at [272, 439] on textarea at bounding box center [408, 432] width 349 height 63
click at [339, 432] on textarea at bounding box center [408, 432] width 349 height 63
type textarea "**********"
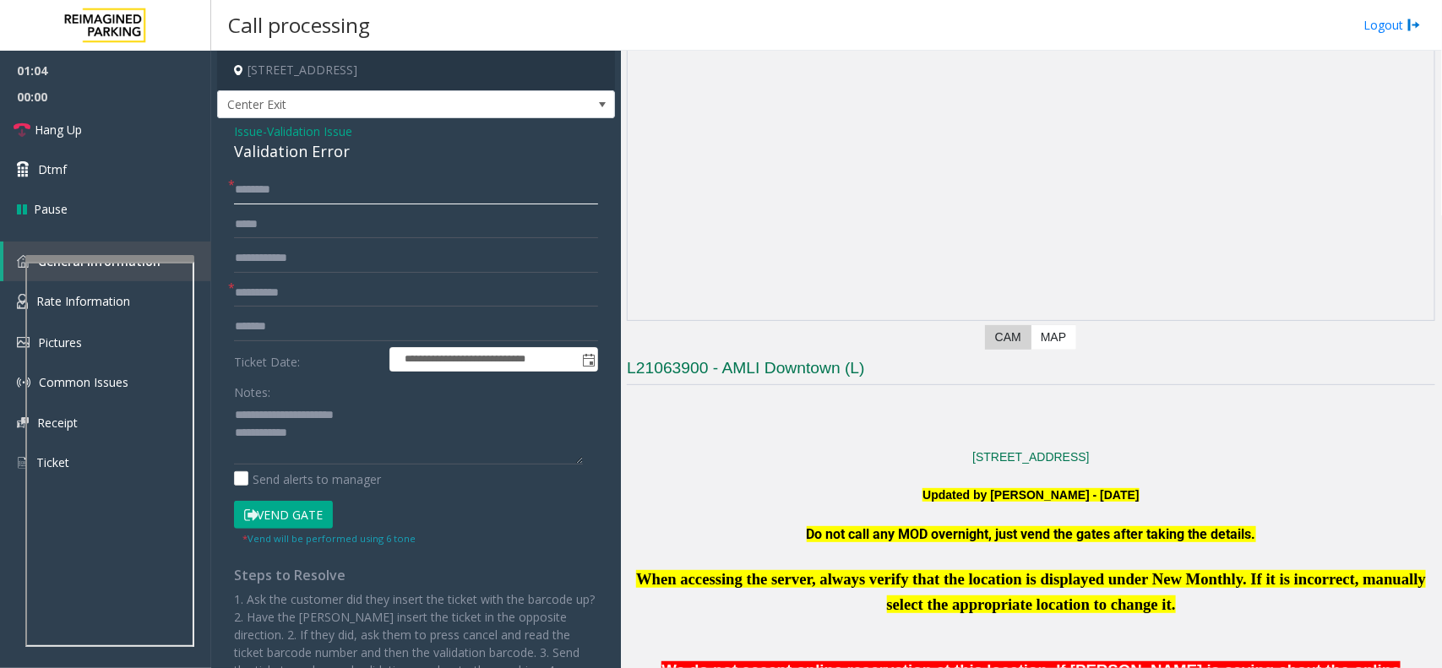
click at [293, 199] on input "text" at bounding box center [416, 190] width 364 height 29
click at [288, 197] on input "text" at bounding box center [416, 190] width 364 height 29
type input "*****"
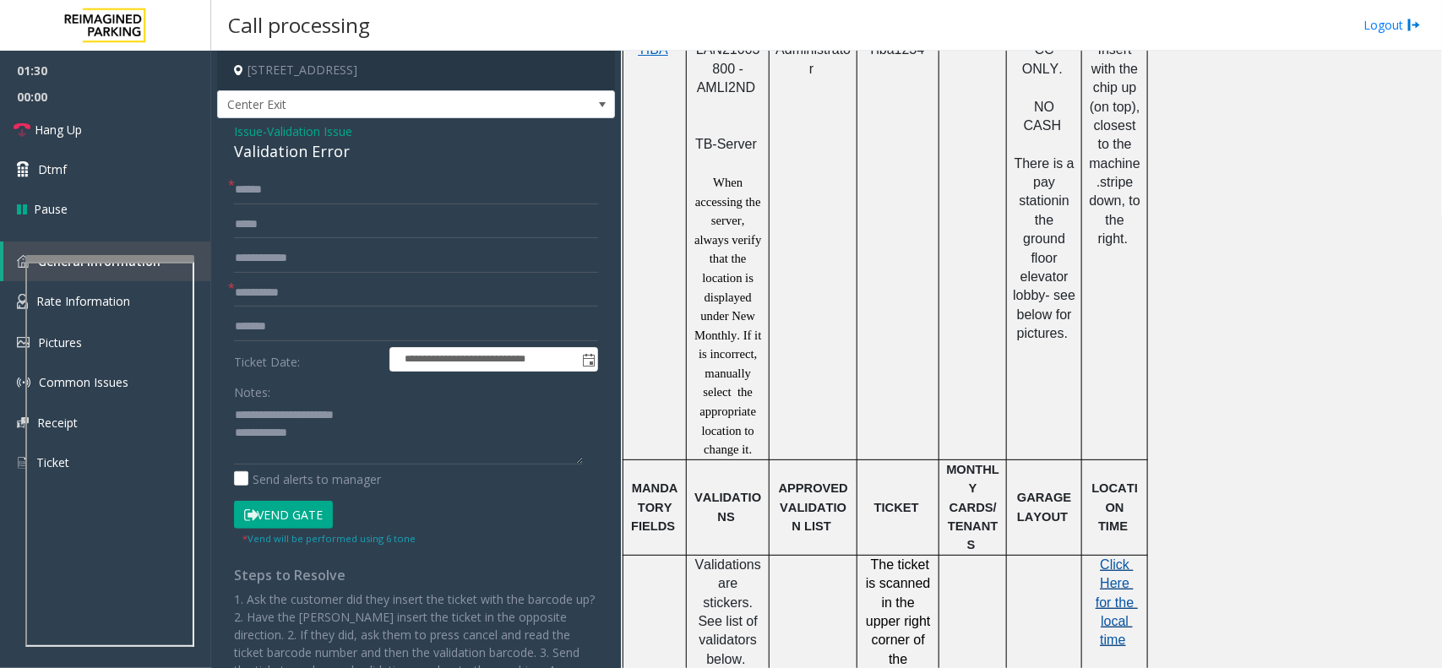
scroll to position [1267, 0]
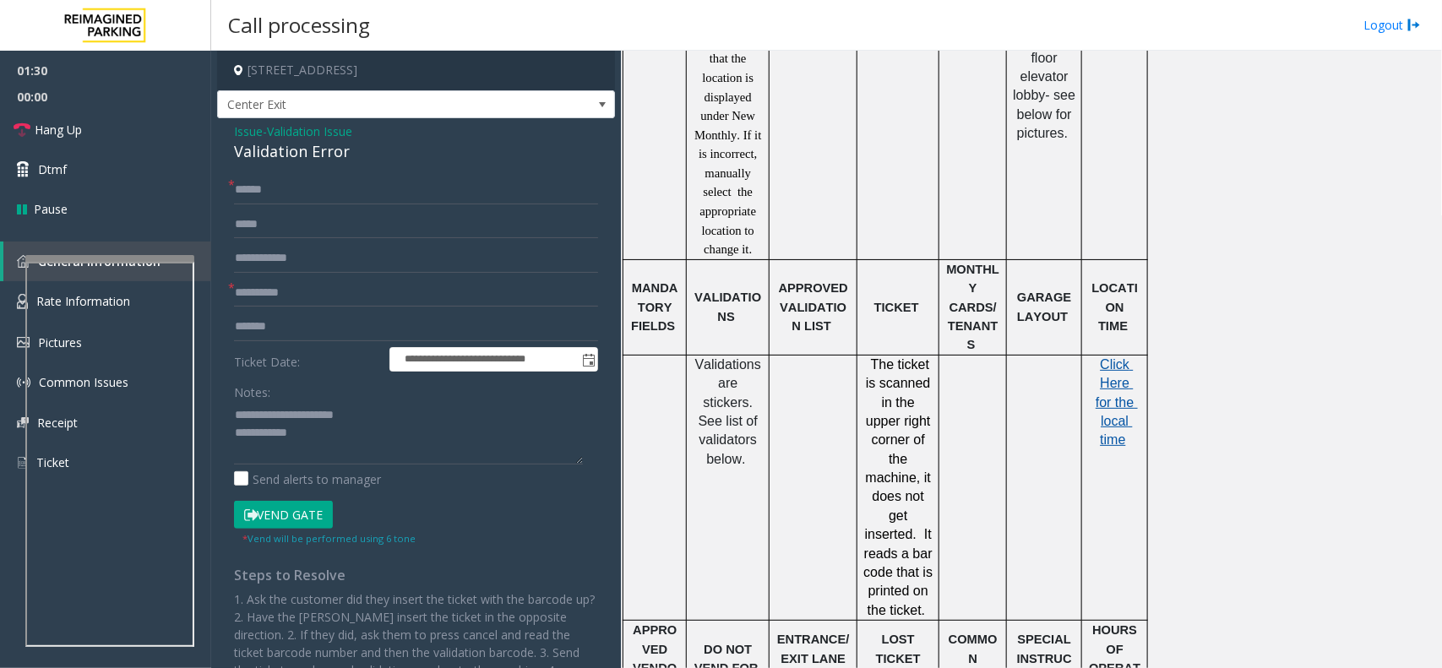
click at [1109, 369] on span "Click Here for the local time" at bounding box center [1116, 402] width 42 height 90
click at [336, 439] on textarea at bounding box center [408, 432] width 349 height 63
click at [284, 439] on textarea at bounding box center [408, 432] width 349 height 63
click at [294, 441] on textarea at bounding box center [408, 432] width 349 height 63
click at [518, 436] on textarea at bounding box center [408, 432] width 349 height 63
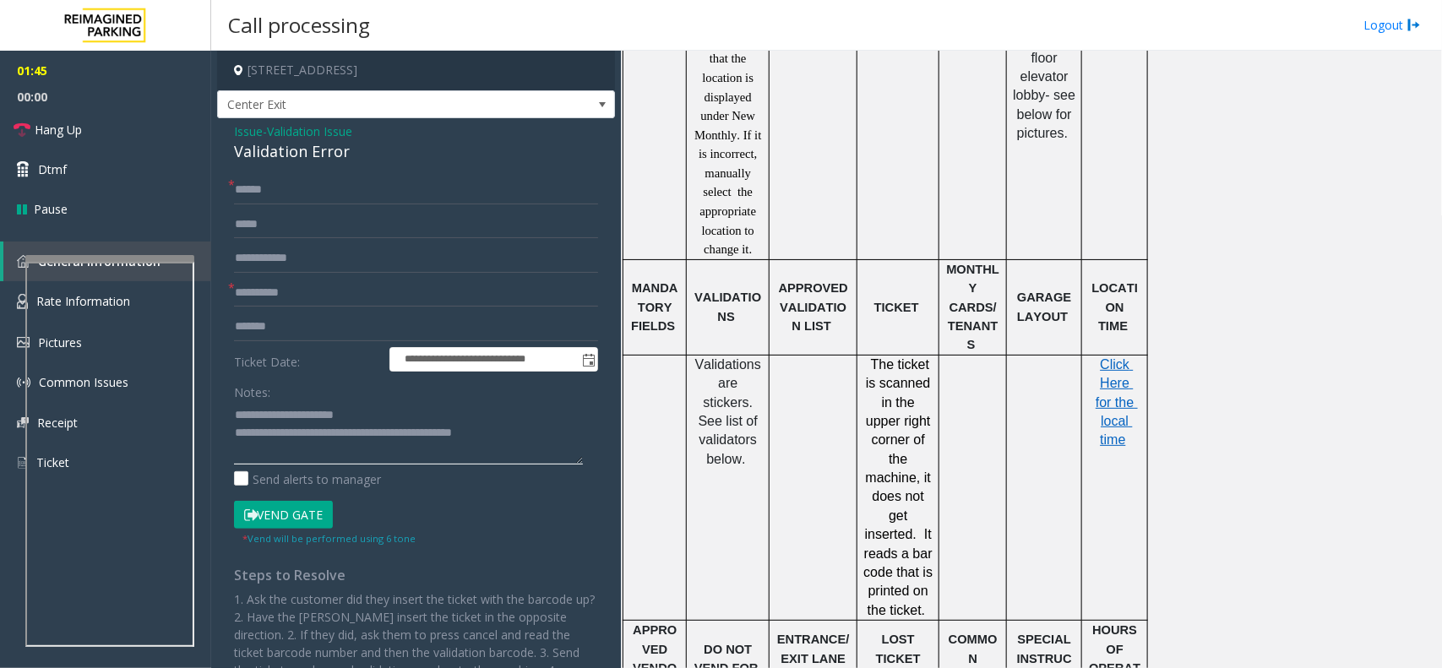
drag, startPoint x: 522, startPoint y: 432, endPoint x: 302, endPoint y: 431, distance: 219.6
click at [302, 431] on textarea at bounding box center [408, 432] width 349 height 63
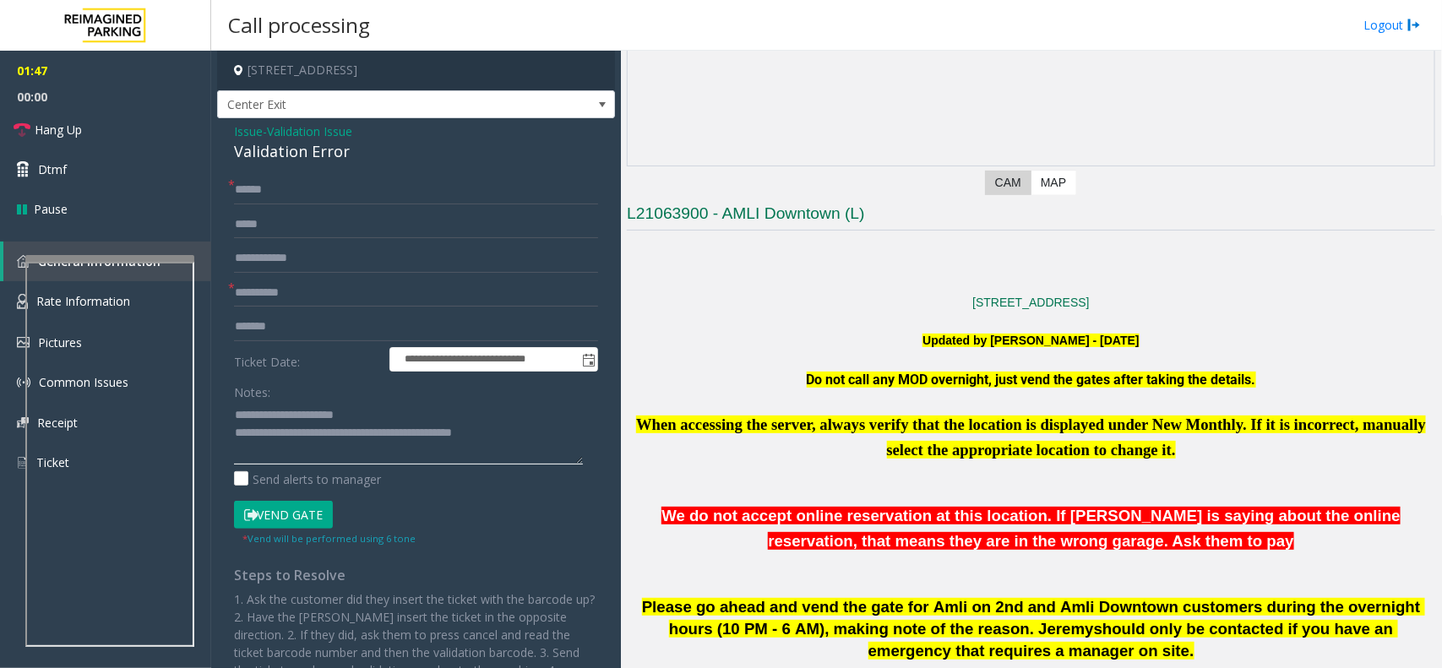
scroll to position [211, 0]
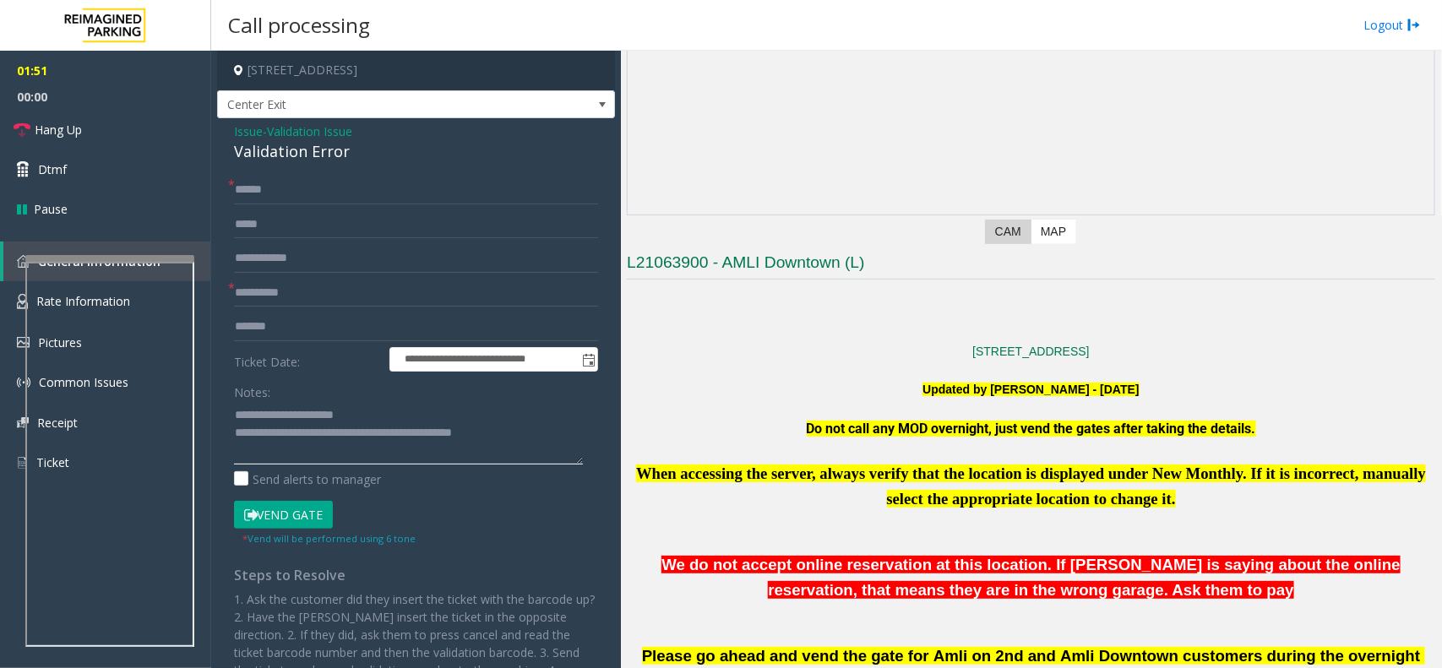
type textarea "**********"
click at [351, 124] on span "Validation Issue" at bounding box center [309, 131] width 85 height 18
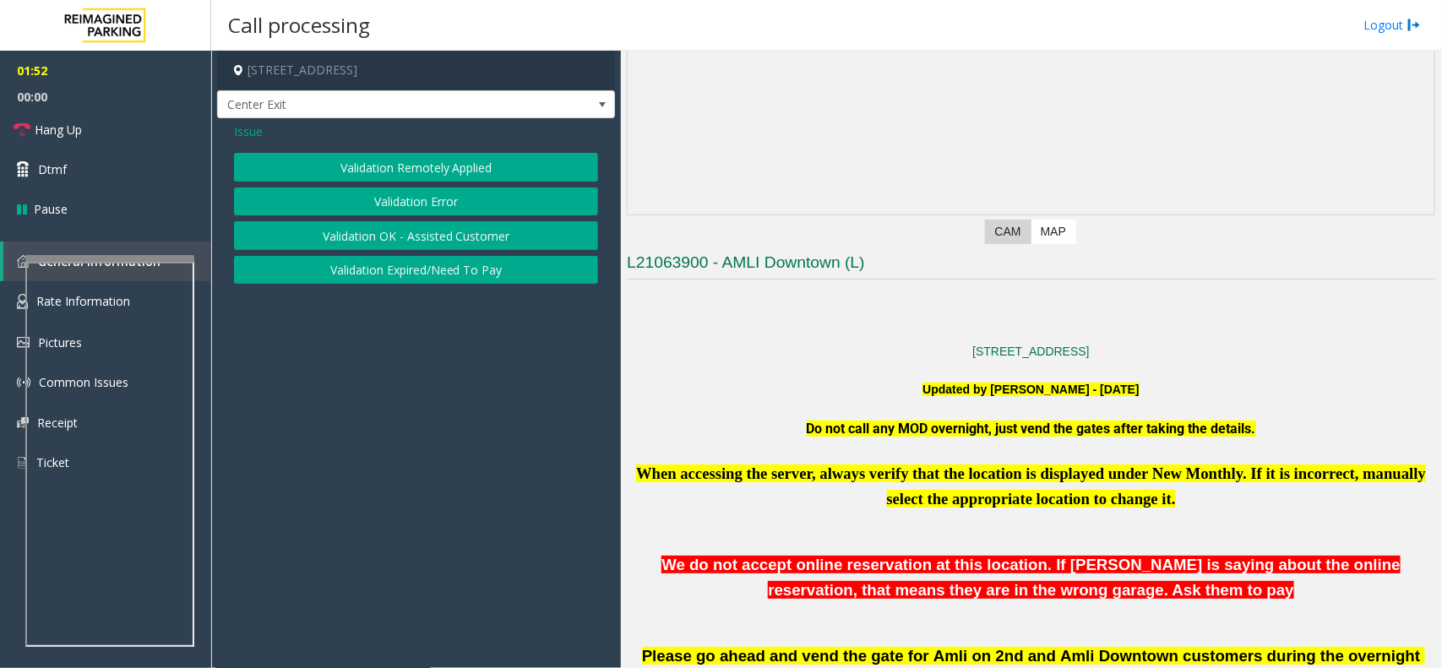
click at [249, 131] on span "Issue" at bounding box center [248, 131] width 29 height 18
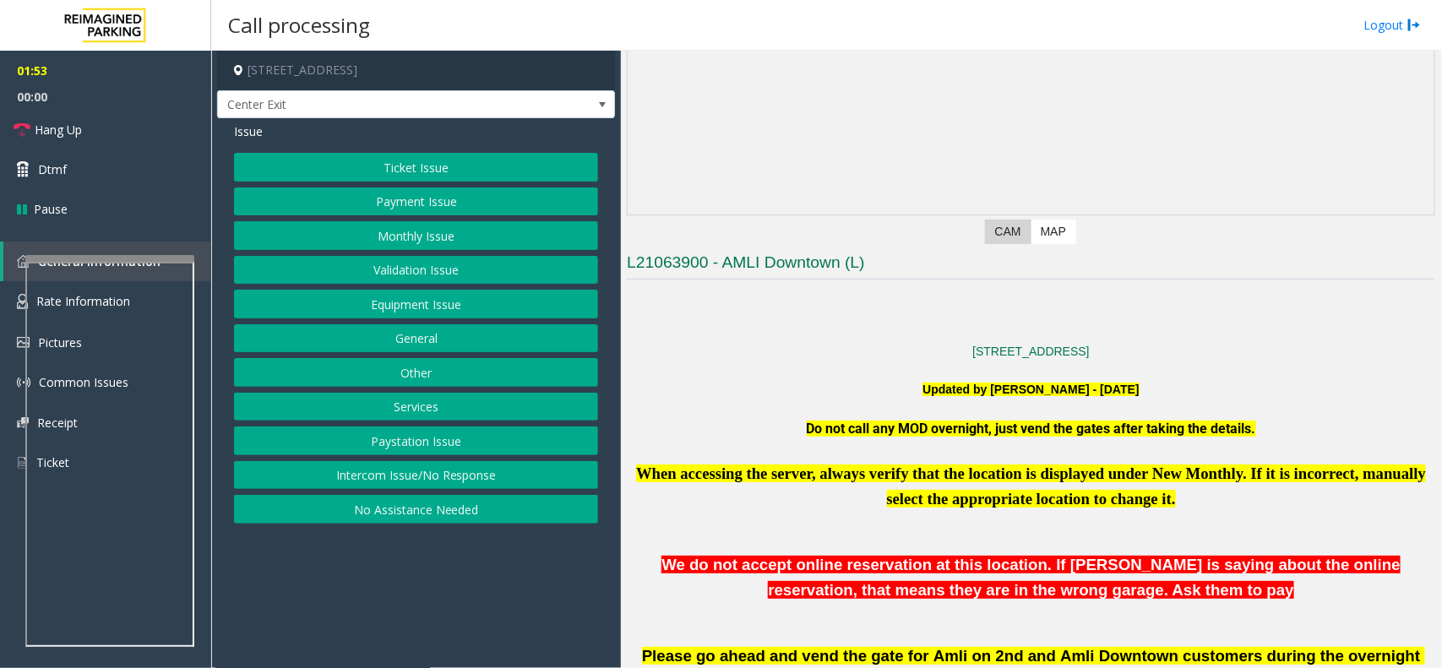
click at [399, 197] on button "Payment Issue" at bounding box center [416, 201] width 364 height 29
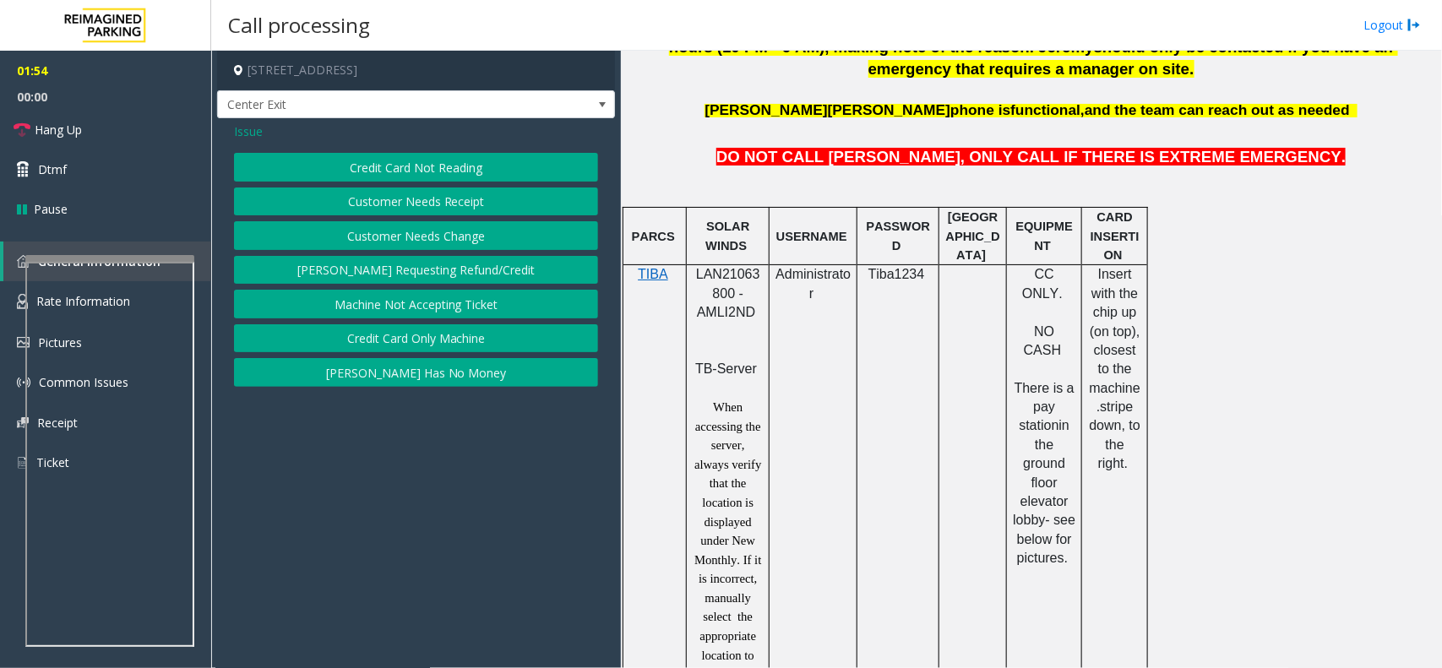
scroll to position [845, 0]
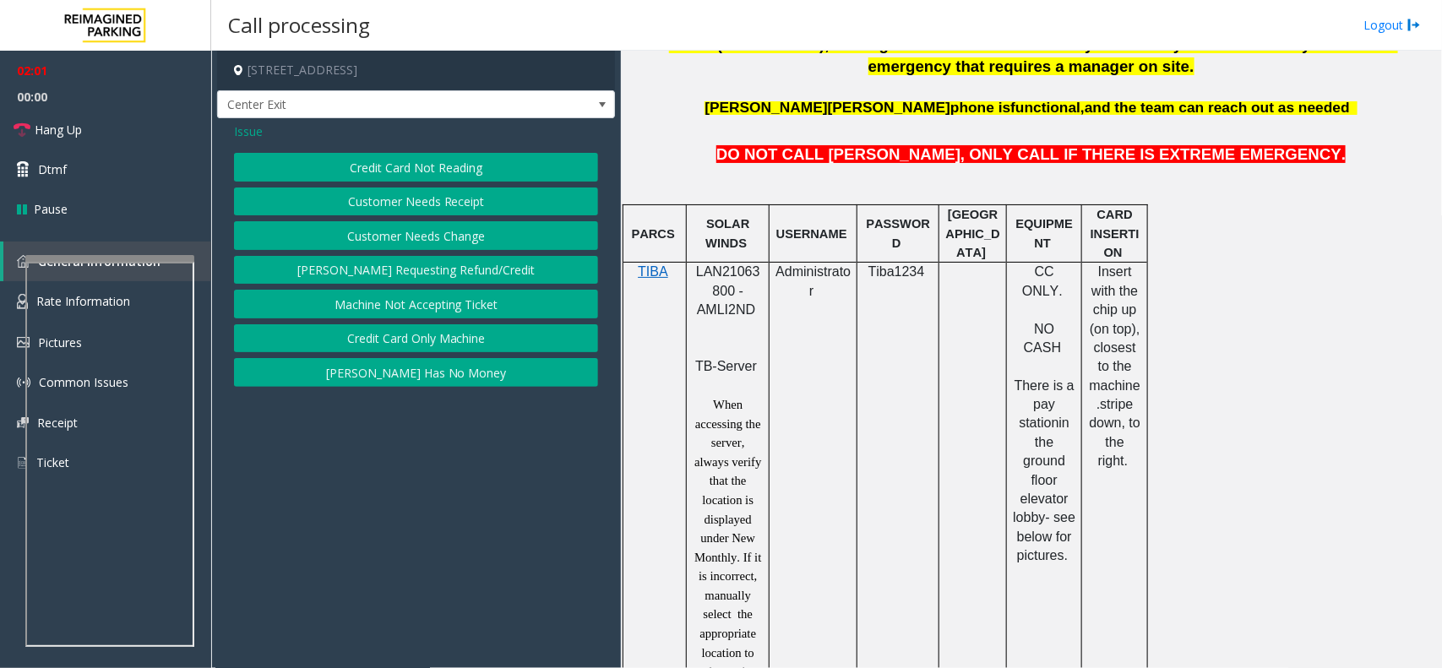
click at [428, 340] on button "Credit Card Only Machine" at bounding box center [416, 338] width 364 height 29
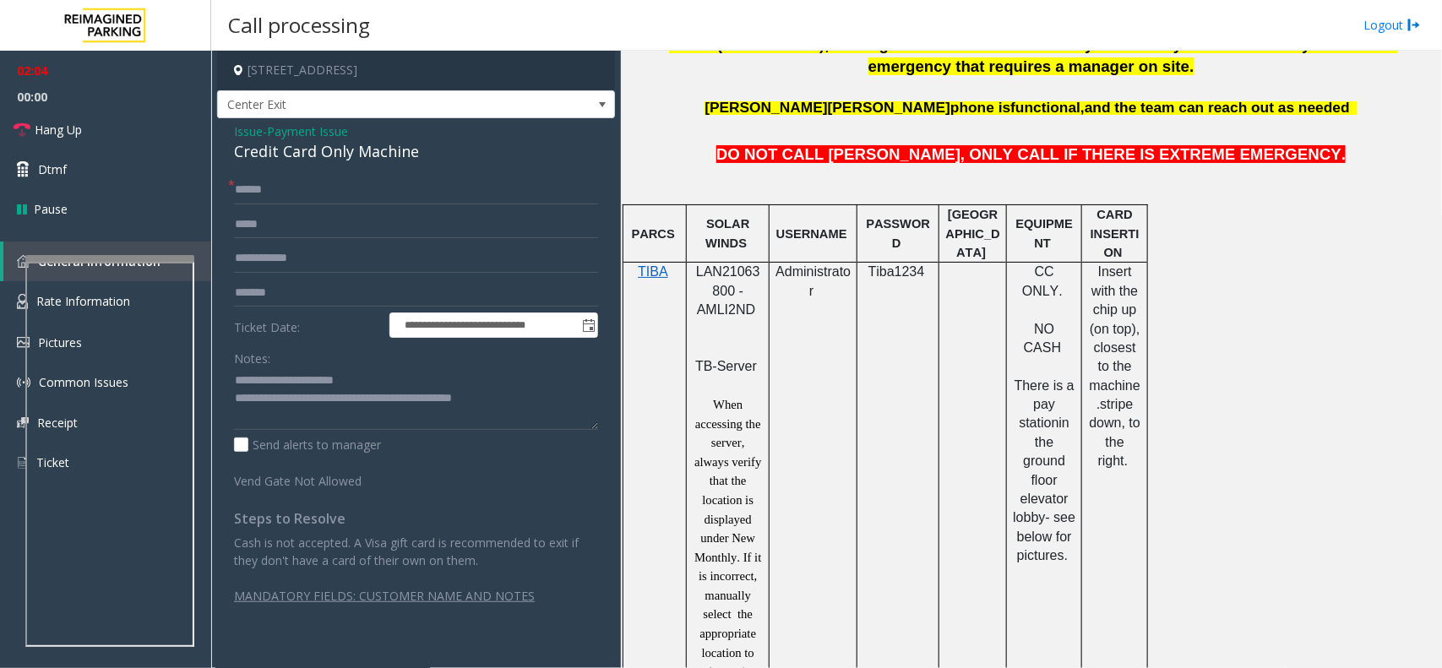
click at [273, 132] on span "Payment Issue" at bounding box center [307, 131] width 81 height 18
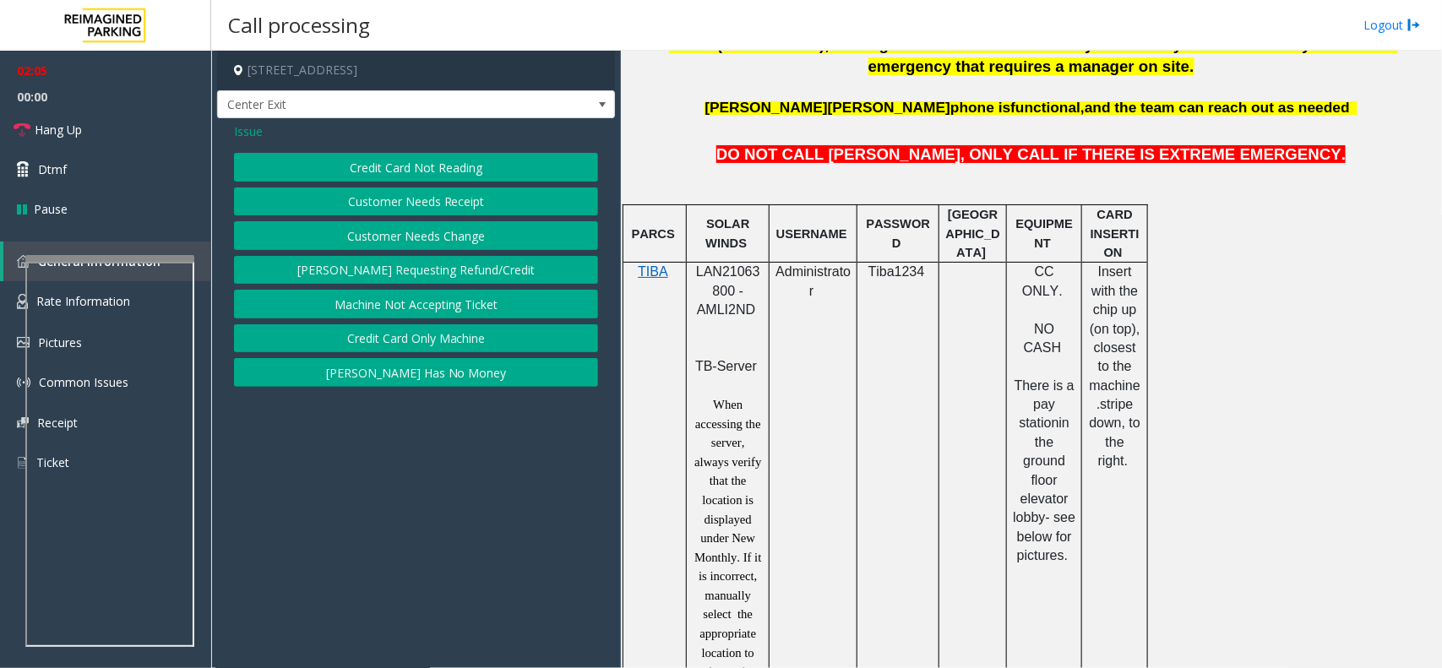
click at [373, 175] on button "Credit Card Not Reading" at bounding box center [416, 167] width 364 height 29
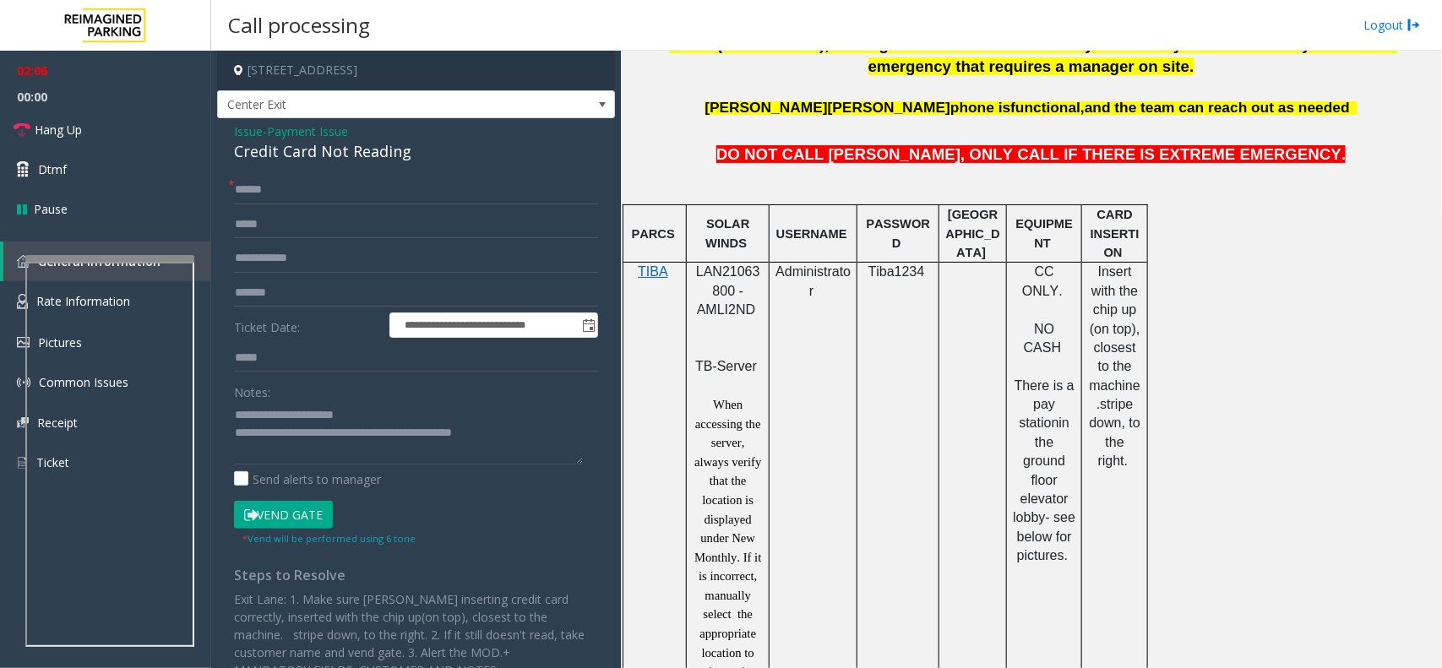
click at [304, 513] on button "Vend Gate" at bounding box center [283, 515] width 99 height 29
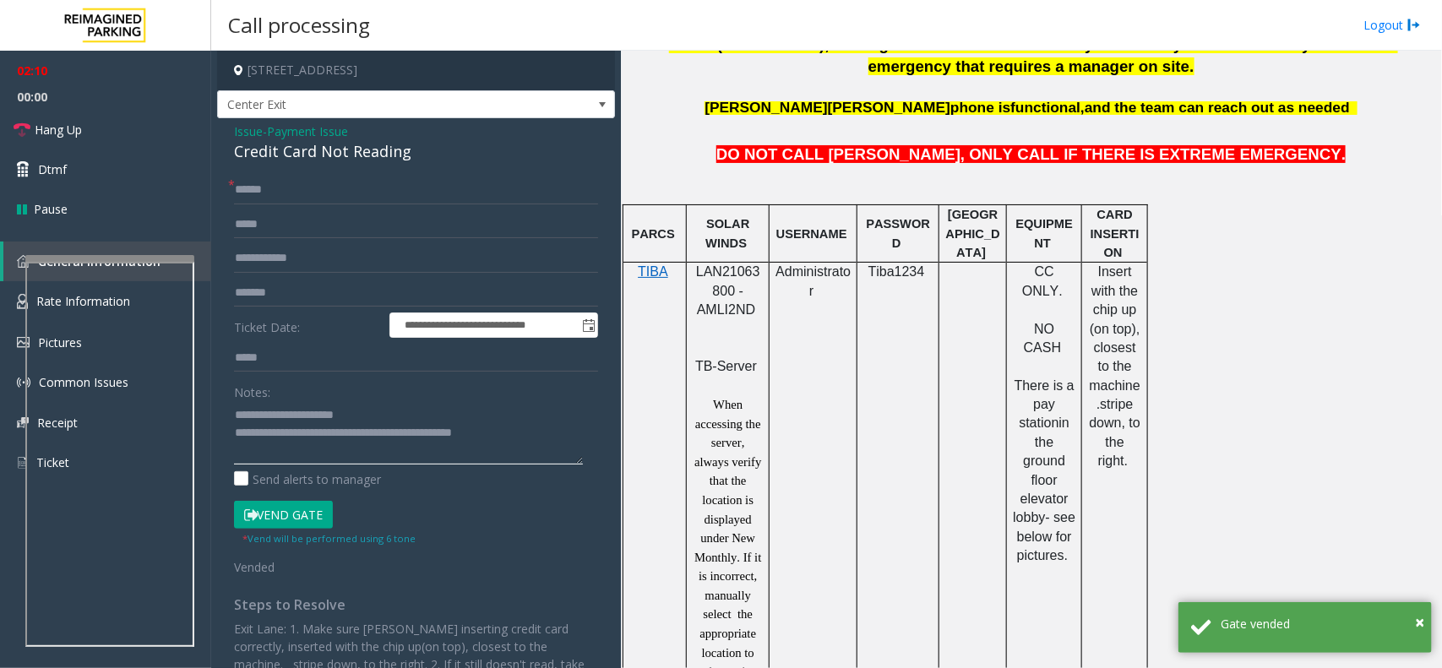
click at [509, 431] on textarea at bounding box center [408, 432] width 349 height 63
drag, startPoint x: 520, startPoint y: 428, endPoint x: 221, endPoint y: 416, distance: 299.2
click at [221, 416] on div "**********" at bounding box center [415, 442] width 389 height 532
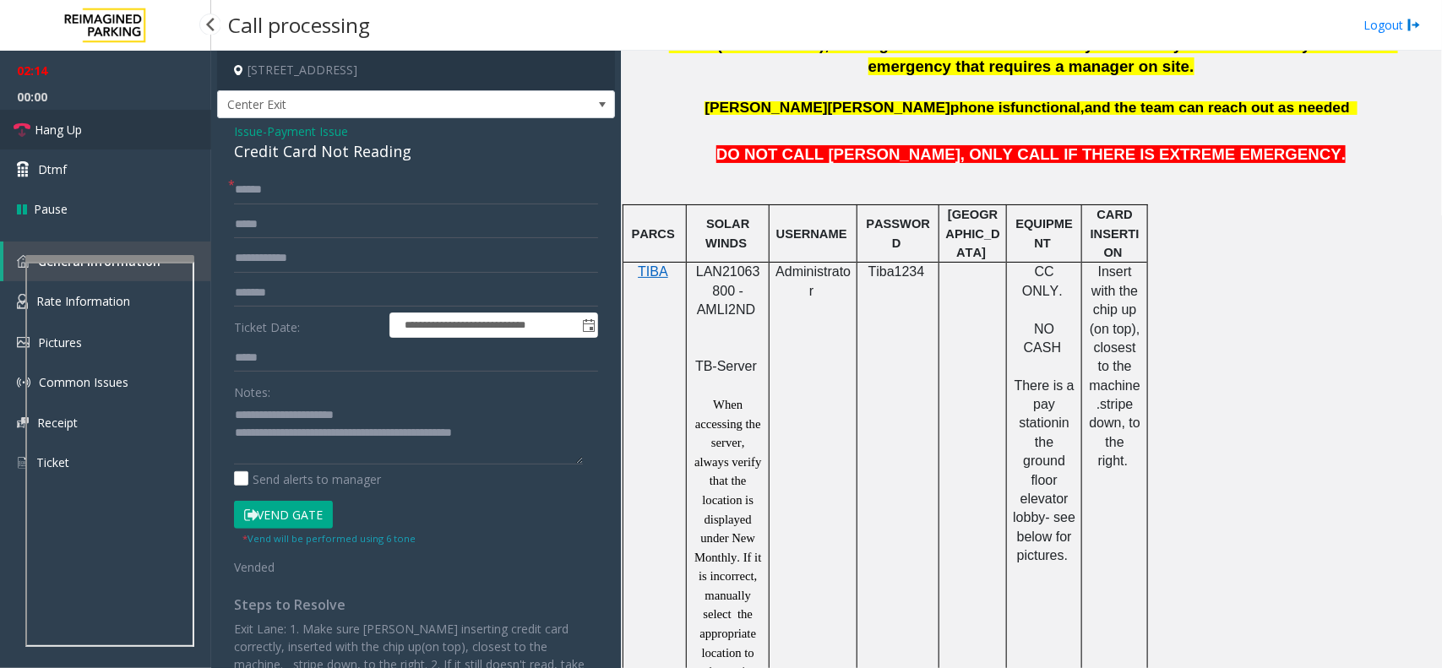
click at [131, 120] on link "Hang Up" at bounding box center [105, 130] width 211 height 40
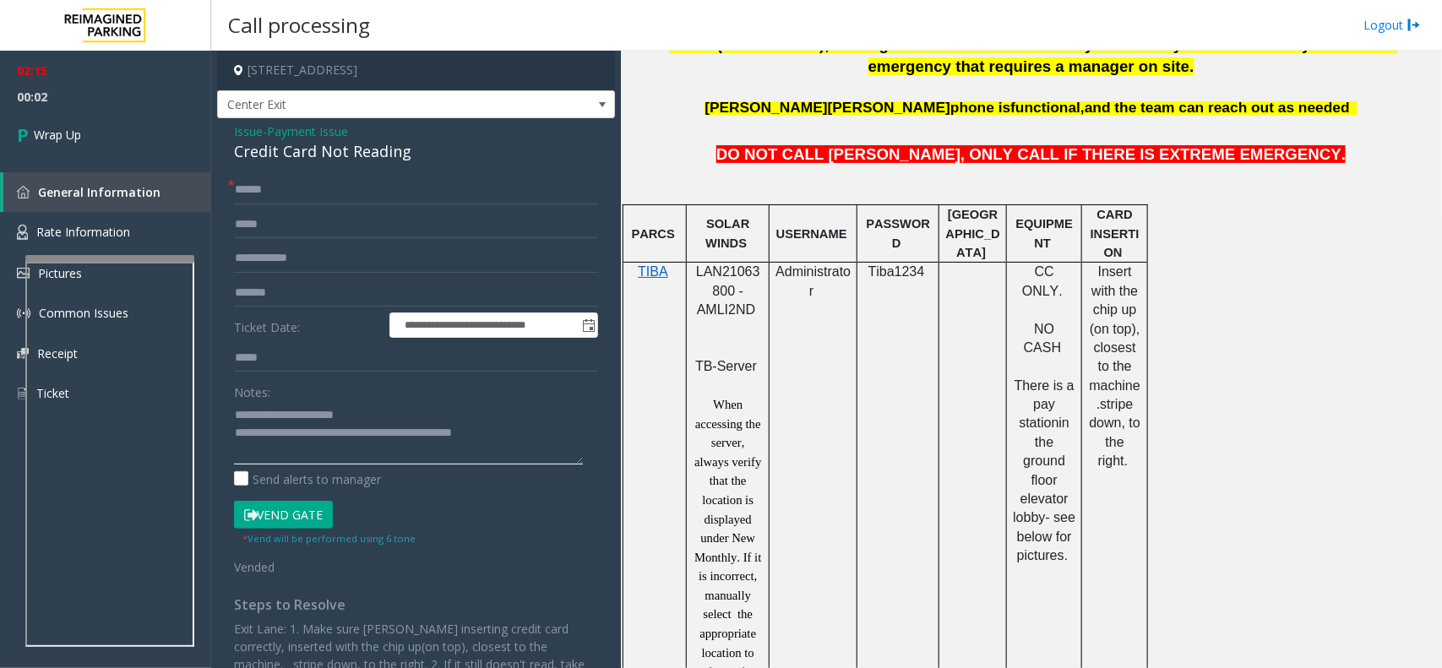
click at [432, 429] on textarea at bounding box center [408, 432] width 349 height 63
drag, startPoint x: 528, startPoint y: 439, endPoint x: 344, endPoint y: 432, distance: 184.2
click at [344, 432] on textarea at bounding box center [408, 432] width 349 height 63
click at [372, 414] on textarea at bounding box center [408, 432] width 349 height 63
drag, startPoint x: 373, startPoint y: 410, endPoint x: 270, endPoint y: 416, distance: 103.2
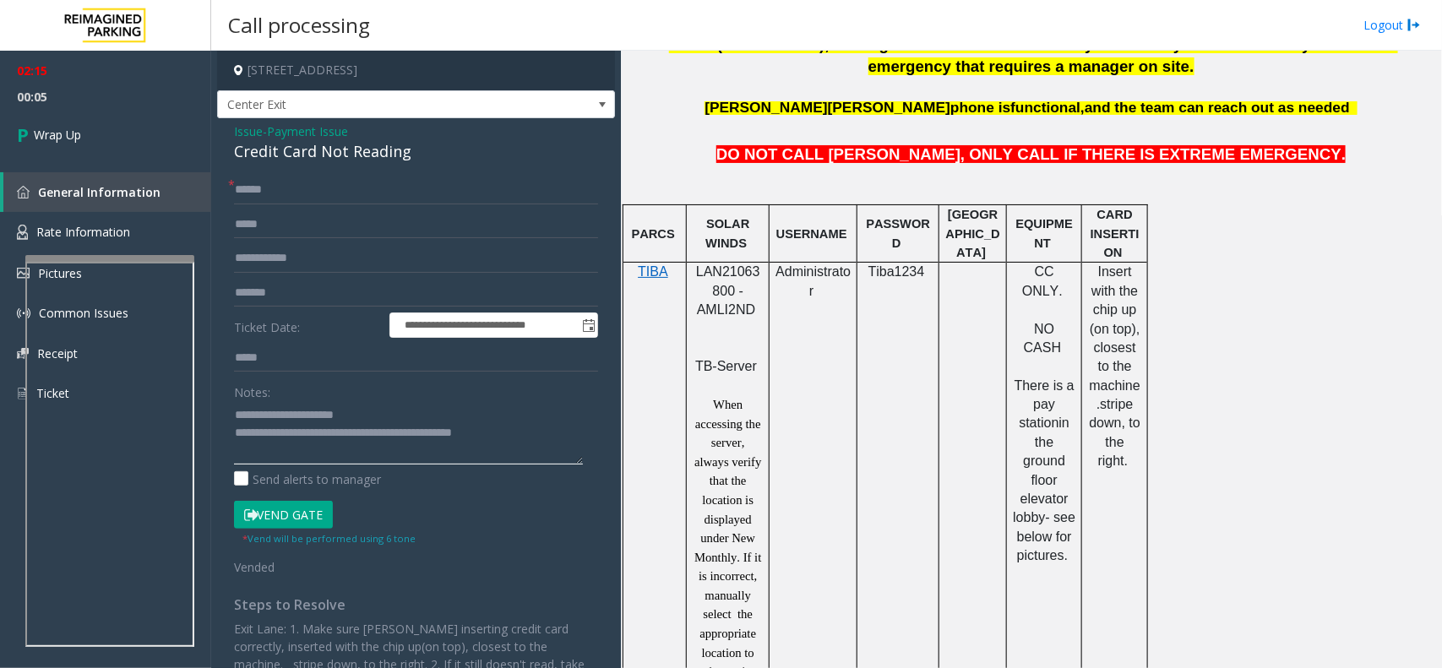
click at [270, 416] on textarea at bounding box center [408, 432] width 349 height 63
click at [335, 154] on div "Credit Card Not Reading" at bounding box center [416, 151] width 364 height 23
click at [329, 419] on textarea at bounding box center [408, 432] width 349 height 63
click at [497, 429] on textarea at bounding box center [408, 432] width 349 height 63
click at [513, 432] on textarea at bounding box center [408, 432] width 349 height 63
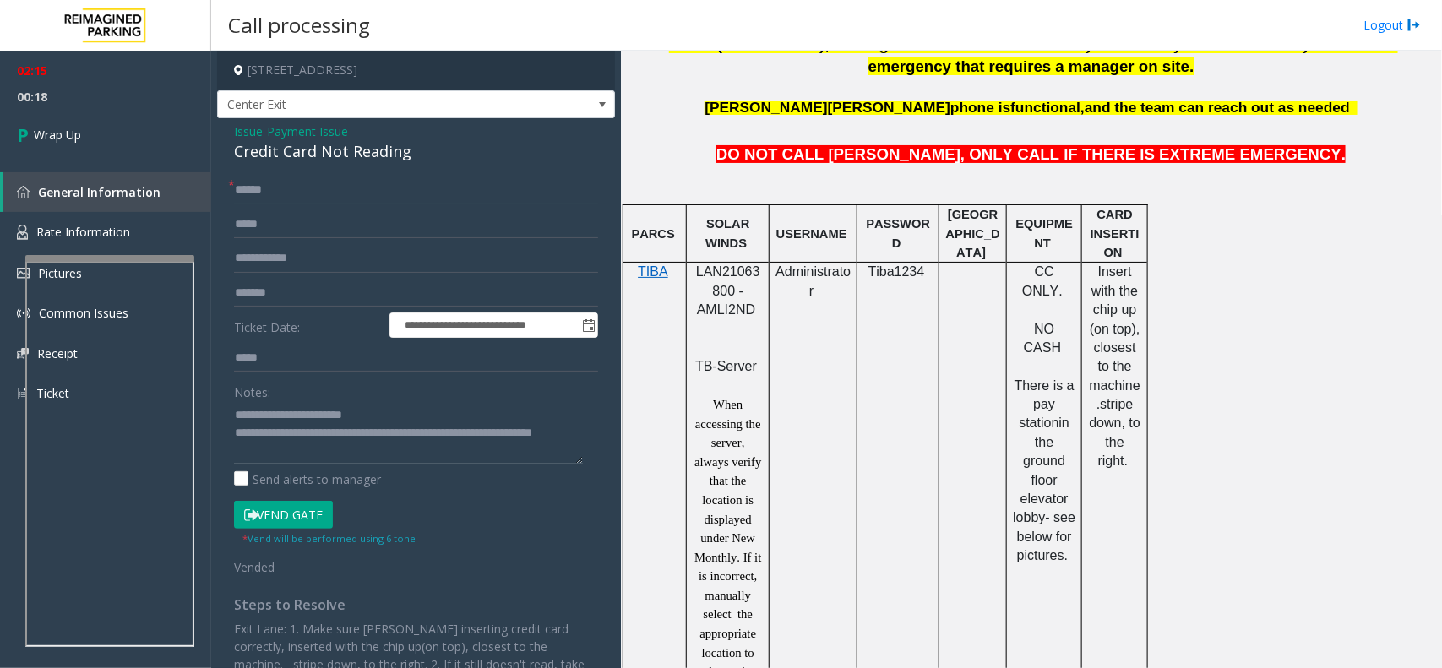
type textarea "**********"
click at [270, 137] on span "- Payment Issue" at bounding box center [305, 131] width 85 height 16
click at [305, 133] on span "Payment Issue" at bounding box center [307, 131] width 81 height 18
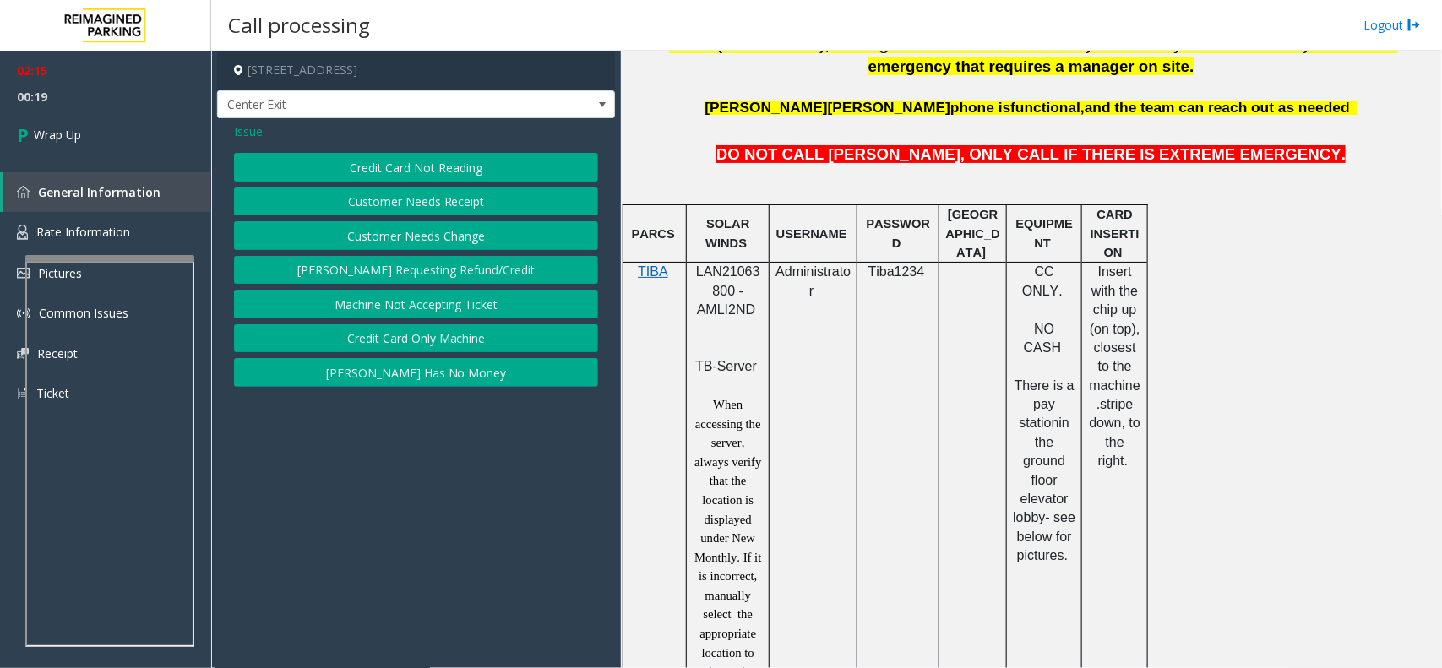
click at [403, 335] on button "Credit Card Only Machine" at bounding box center [416, 338] width 364 height 29
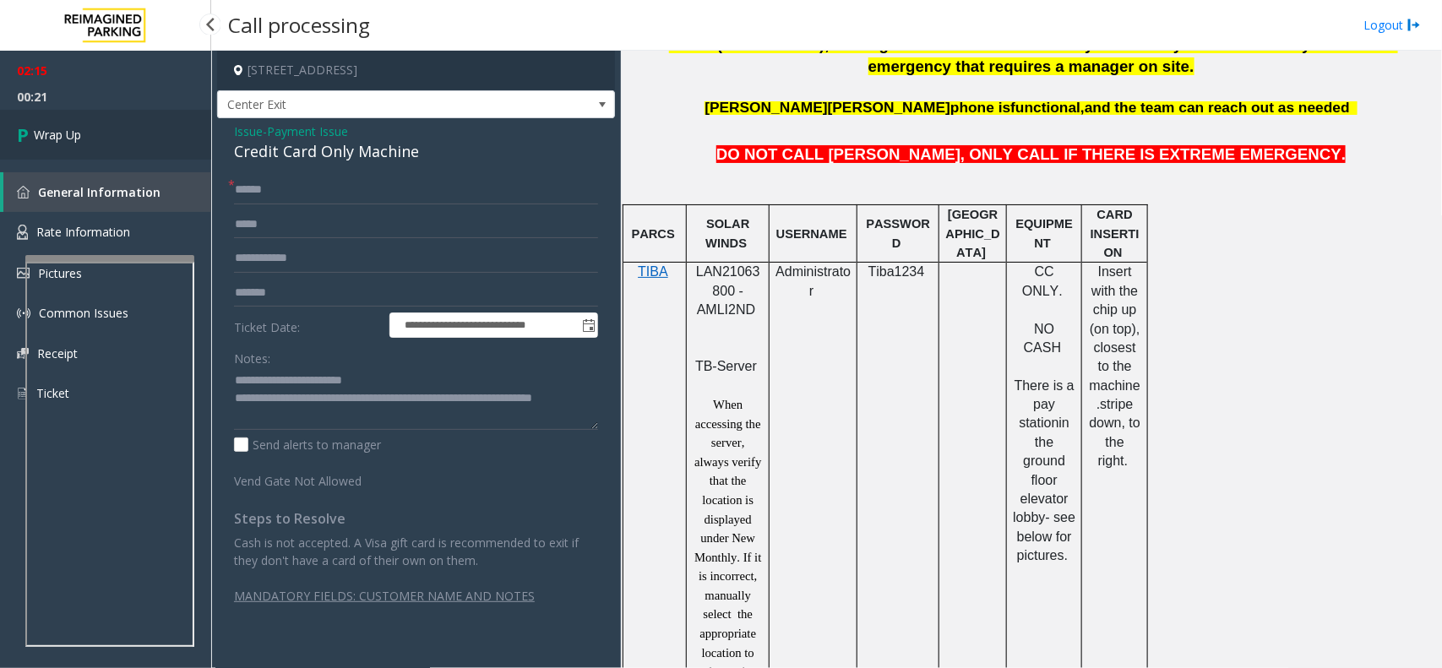
drag, startPoint x: 124, startPoint y: 129, endPoint x: 156, endPoint y: 89, distance: 51.7
click at [124, 129] on link "Wrap Up" at bounding box center [105, 135] width 211 height 50
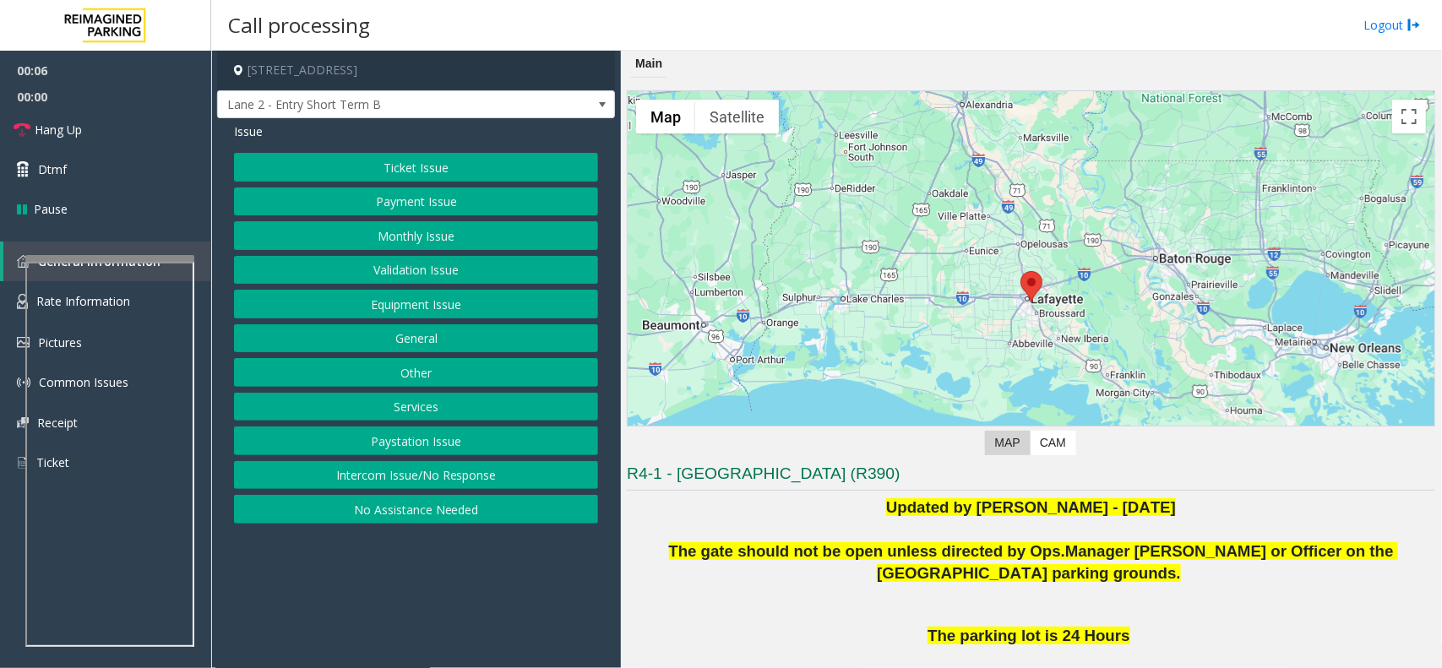
click at [475, 470] on button "Intercom Issue/No Response" at bounding box center [416, 475] width 364 height 29
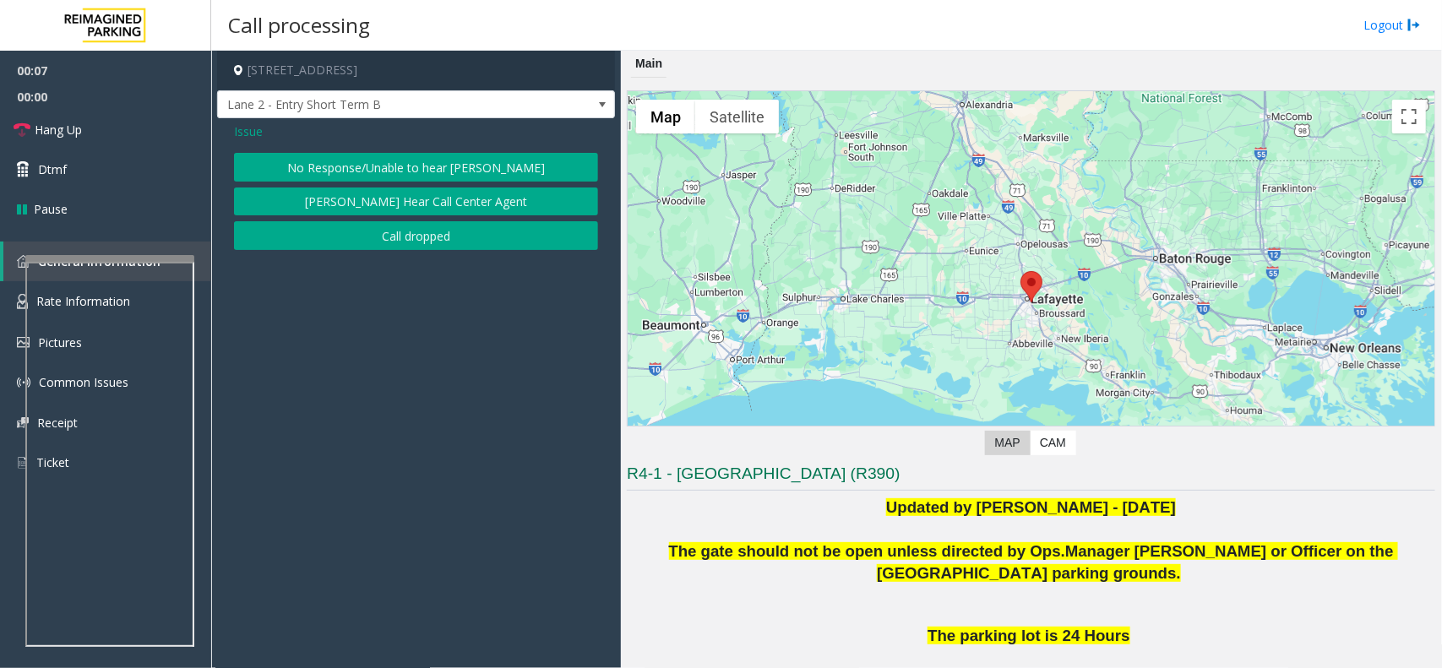
click at [402, 161] on button "No Response/Unable to hear [PERSON_NAME]" at bounding box center [416, 167] width 364 height 29
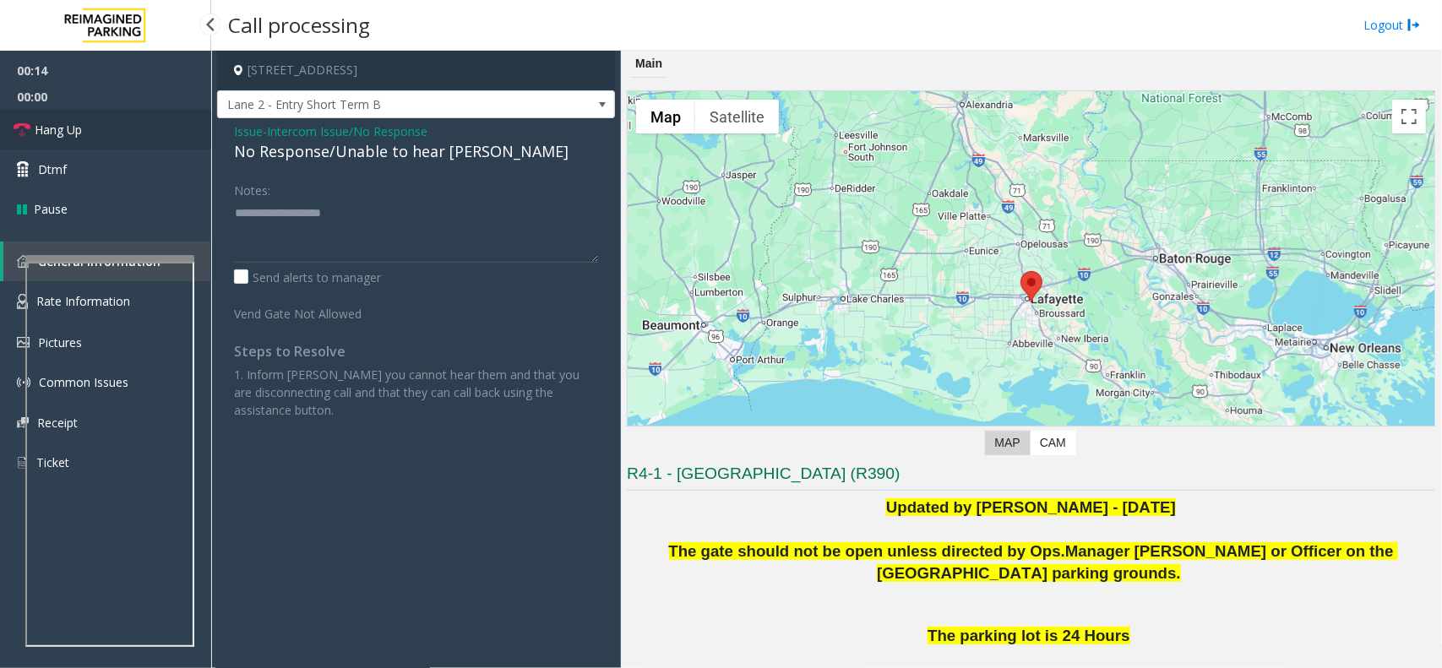
click at [162, 132] on link "Hang Up" at bounding box center [105, 130] width 211 height 40
click at [297, 153] on div "No Response/Unable to hear [PERSON_NAME]" at bounding box center [416, 151] width 364 height 23
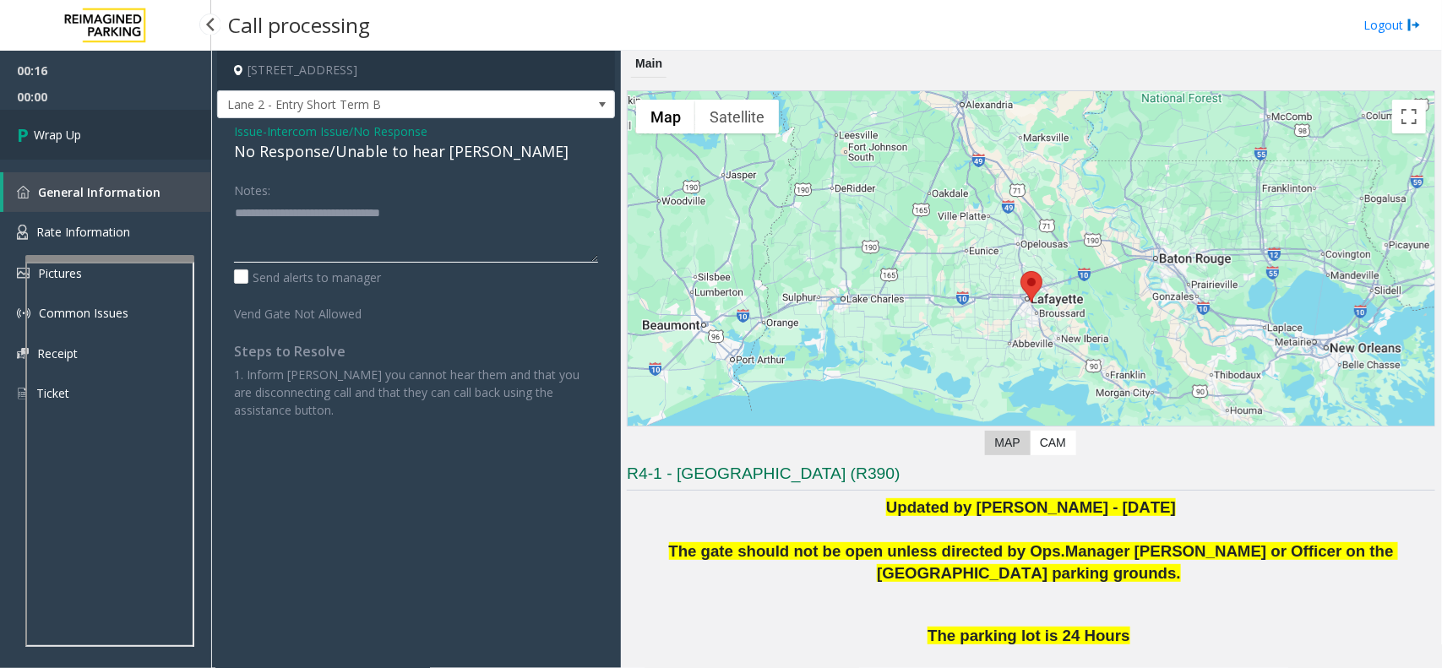
type textarea "**********"
click at [161, 140] on link "Wrap Up" at bounding box center [105, 135] width 211 height 50
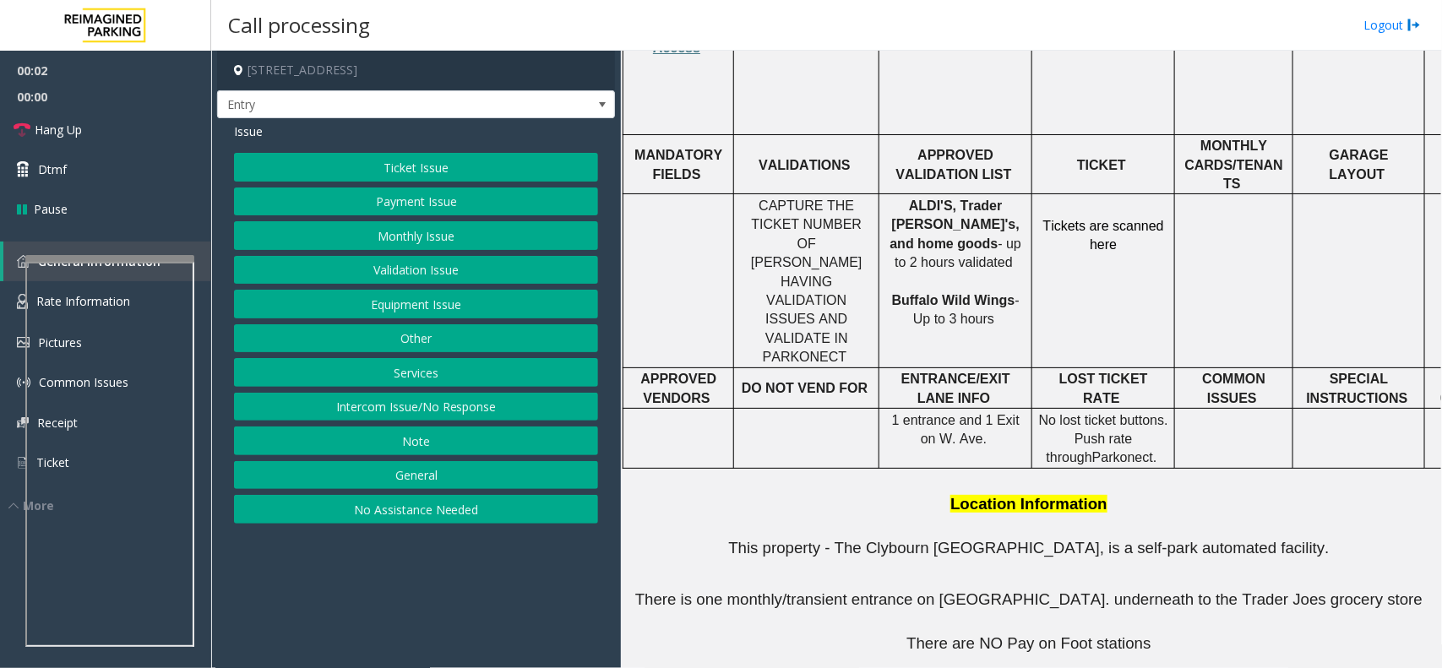
scroll to position [528, 0]
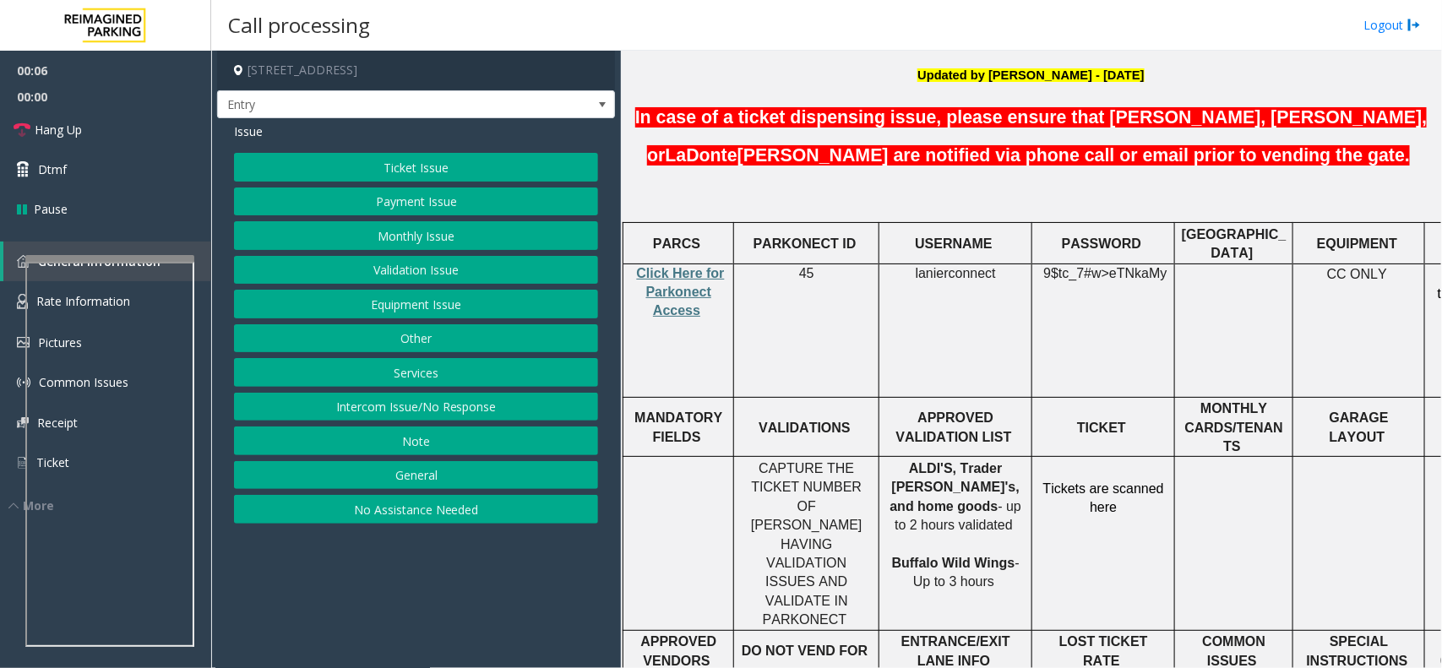
click at [404, 410] on button "Intercom Issue/No Response" at bounding box center [416, 407] width 364 height 29
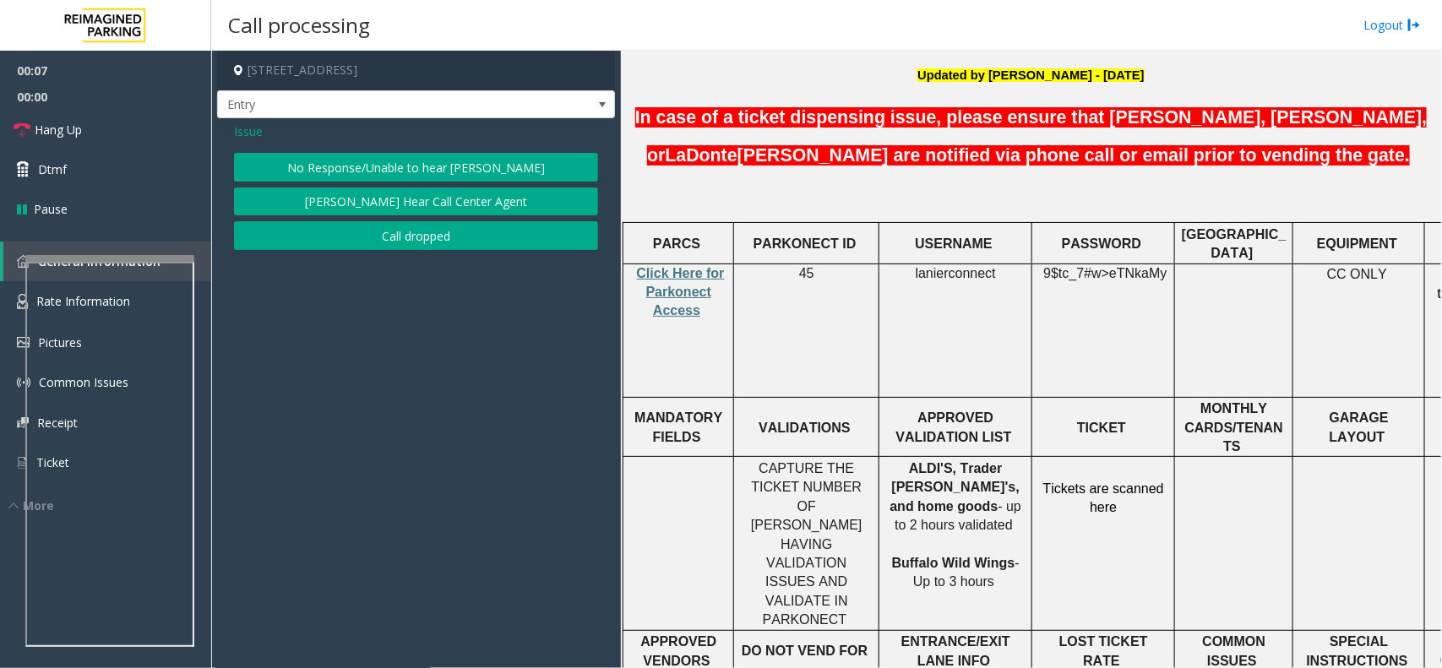
click at [423, 166] on button "No Response/Unable to hear [PERSON_NAME]" at bounding box center [416, 167] width 364 height 29
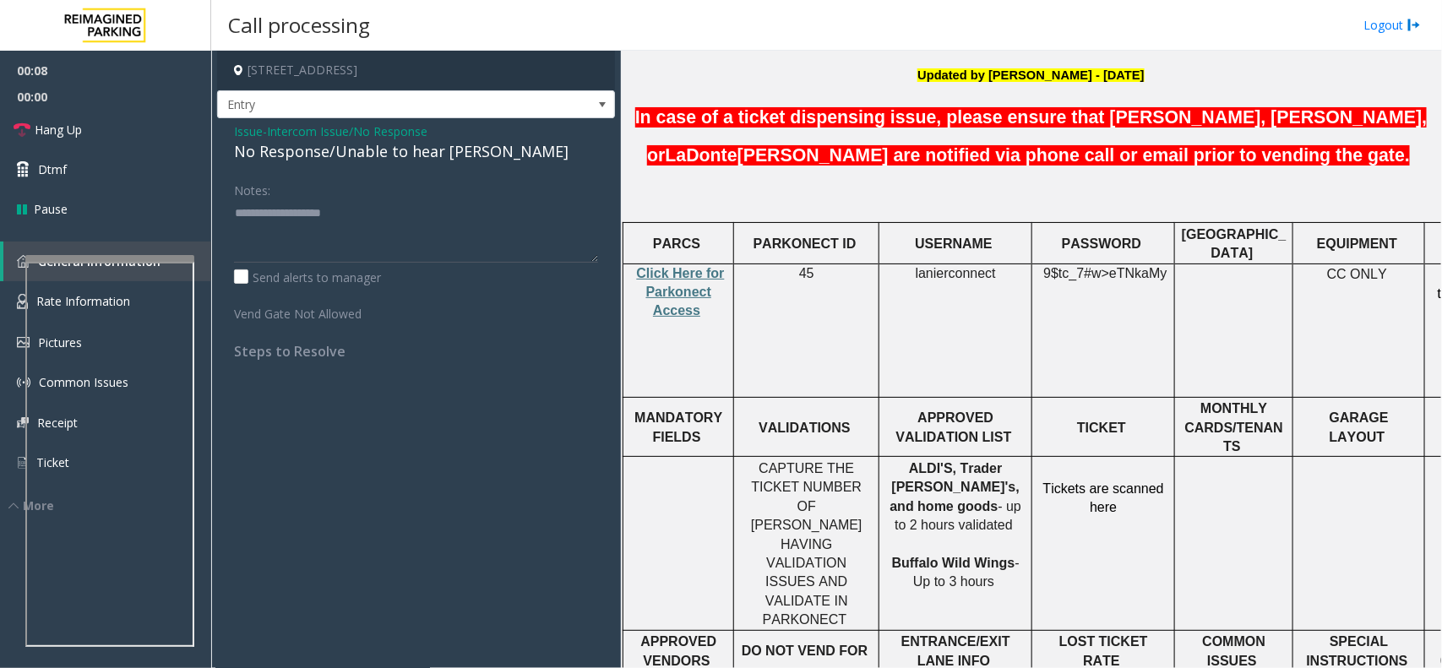
click at [428, 149] on div "No Response/Unable to hear [PERSON_NAME]" at bounding box center [416, 151] width 364 height 23
click at [388, 150] on div "No Response/Unable to hear [PERSON_NAME]" at bounding box center [416, 151] width 364 height 23
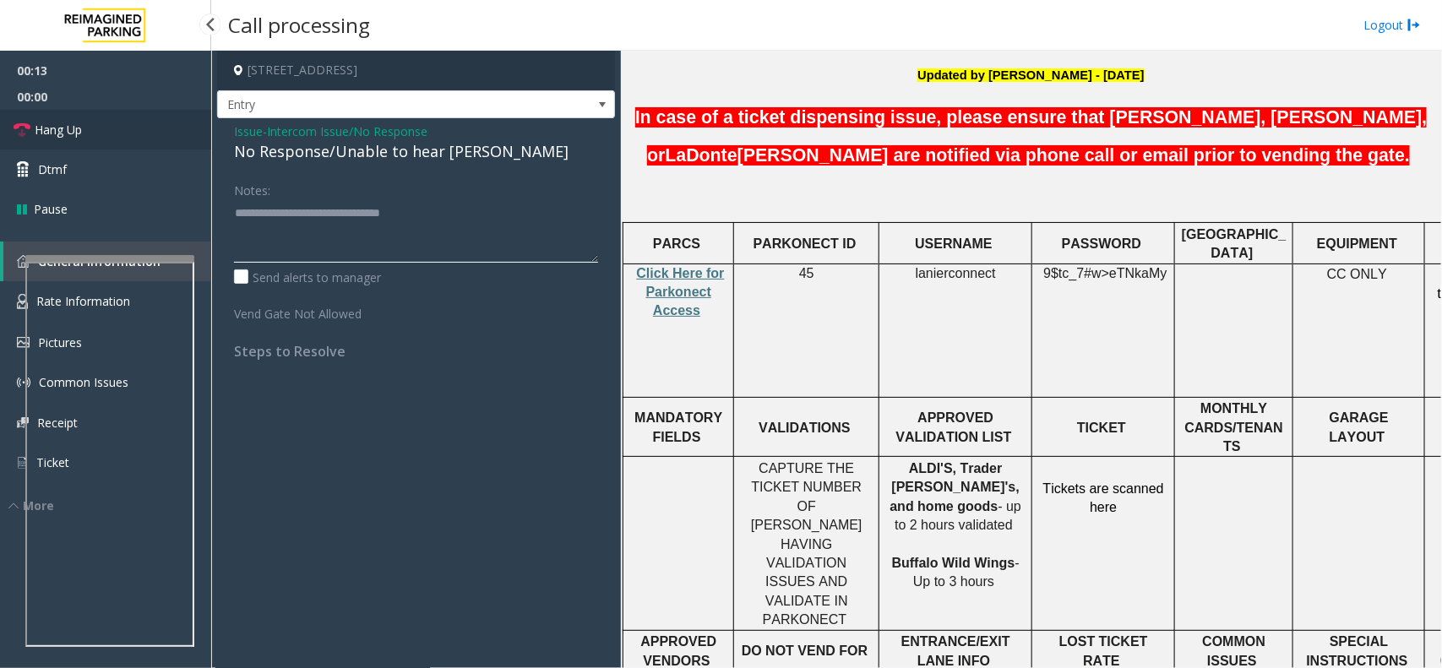
type textarea "**********"
click at [139, 128] on link "Hang Up" at bounding box center [105, 130] width 211 height 40
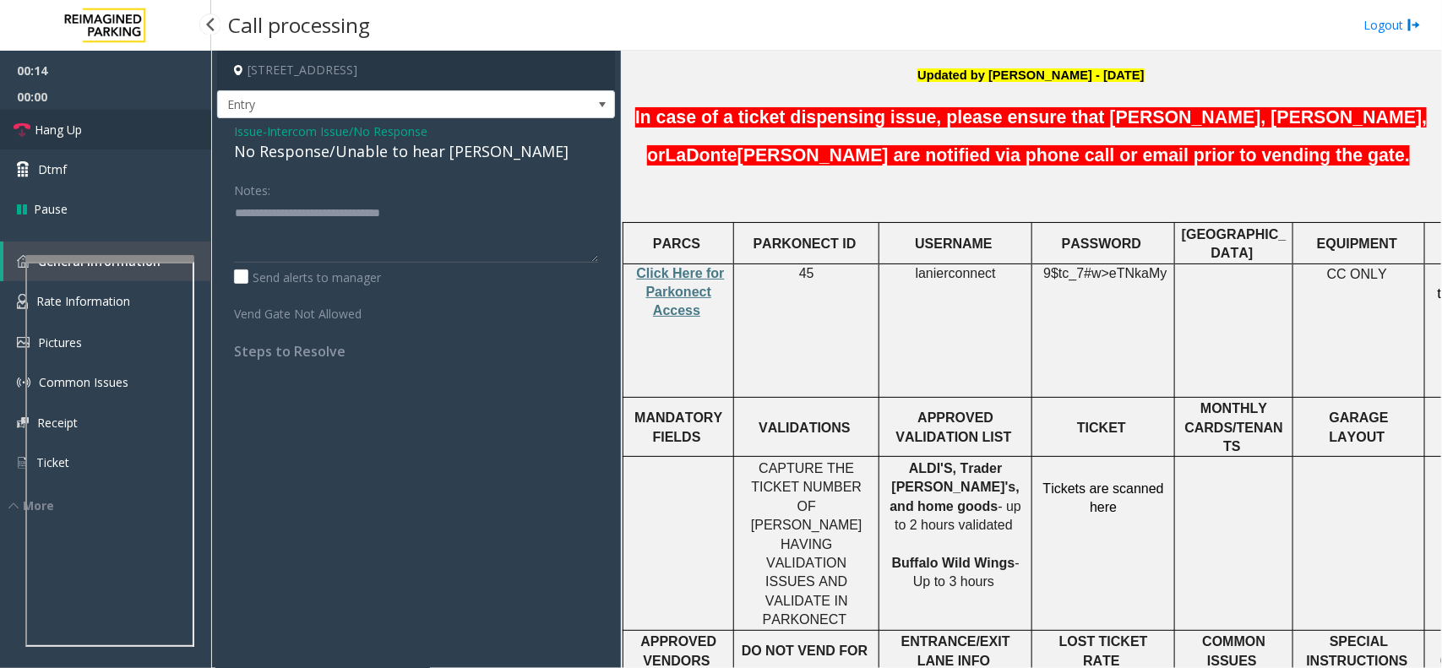
click at [139, 128] on link "Hang Up" at bounding box center [105, 130] width 211 height 40
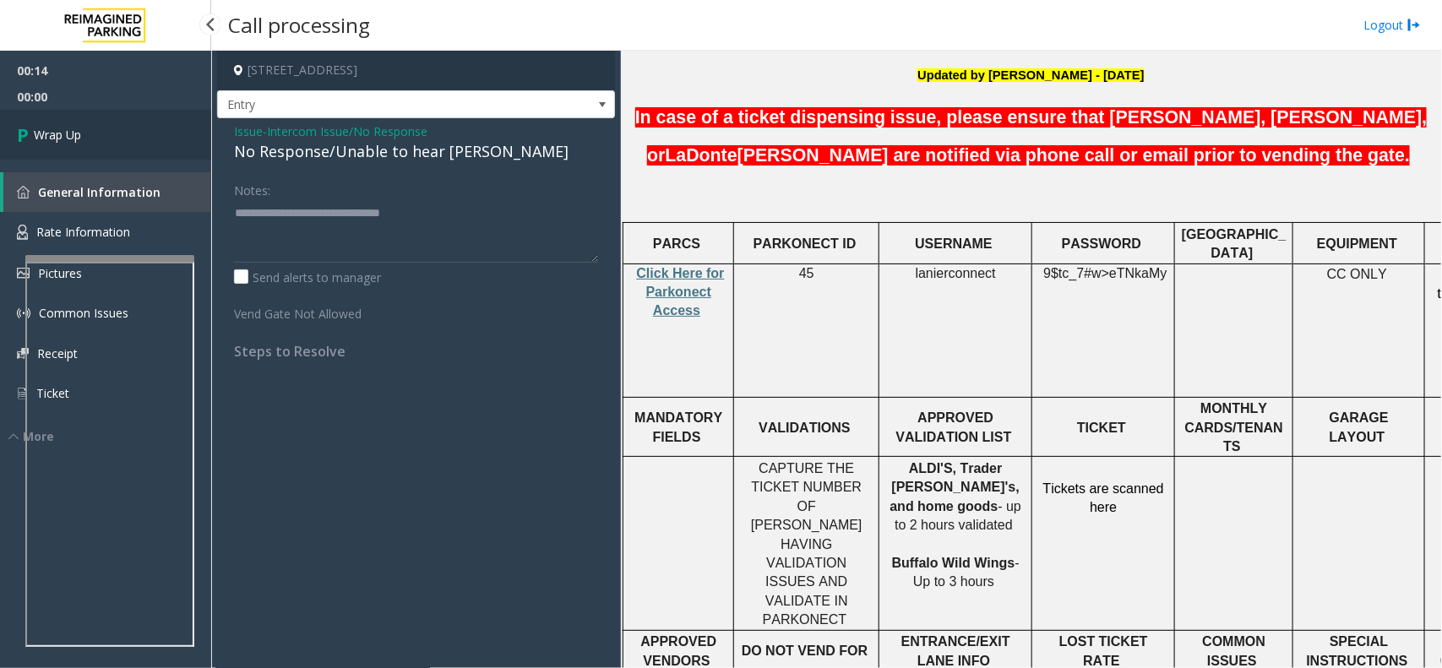
click at [139, 128] on link "Wrap Up" at bounding box center [105, 135] width 211 height 50
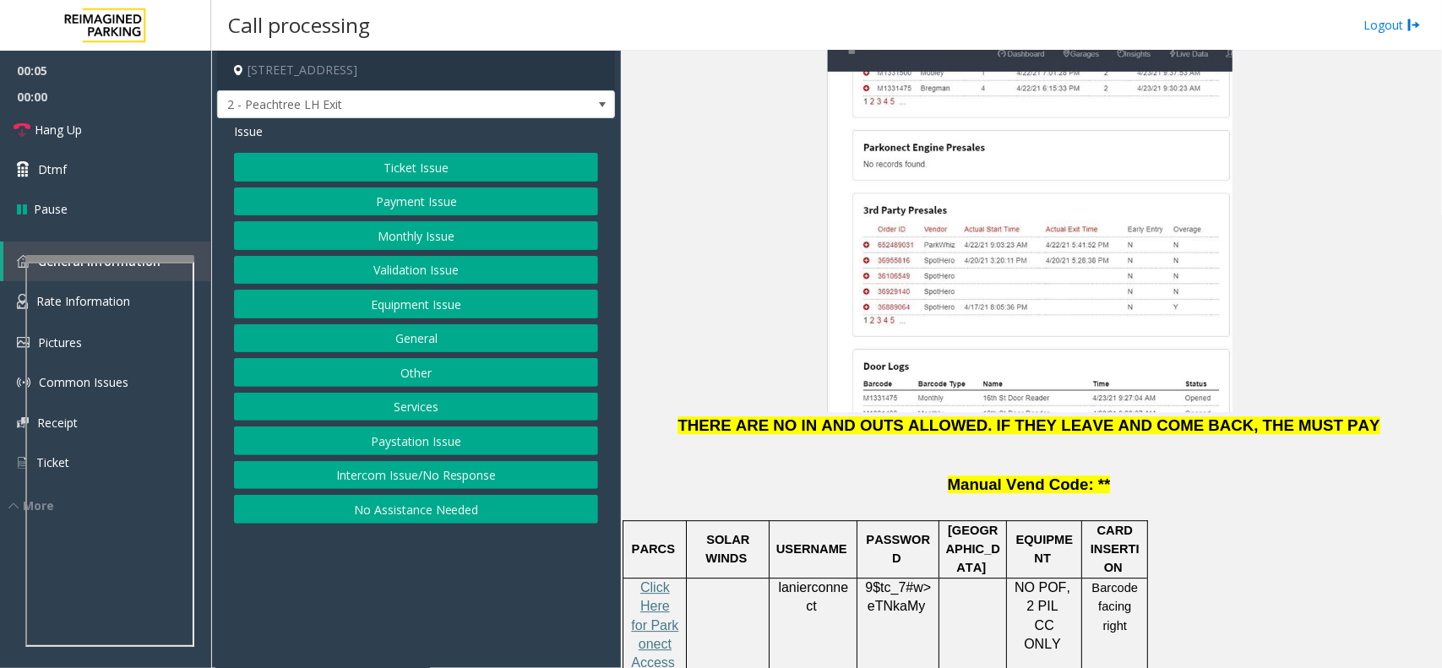
scroll to position [2006, 0]
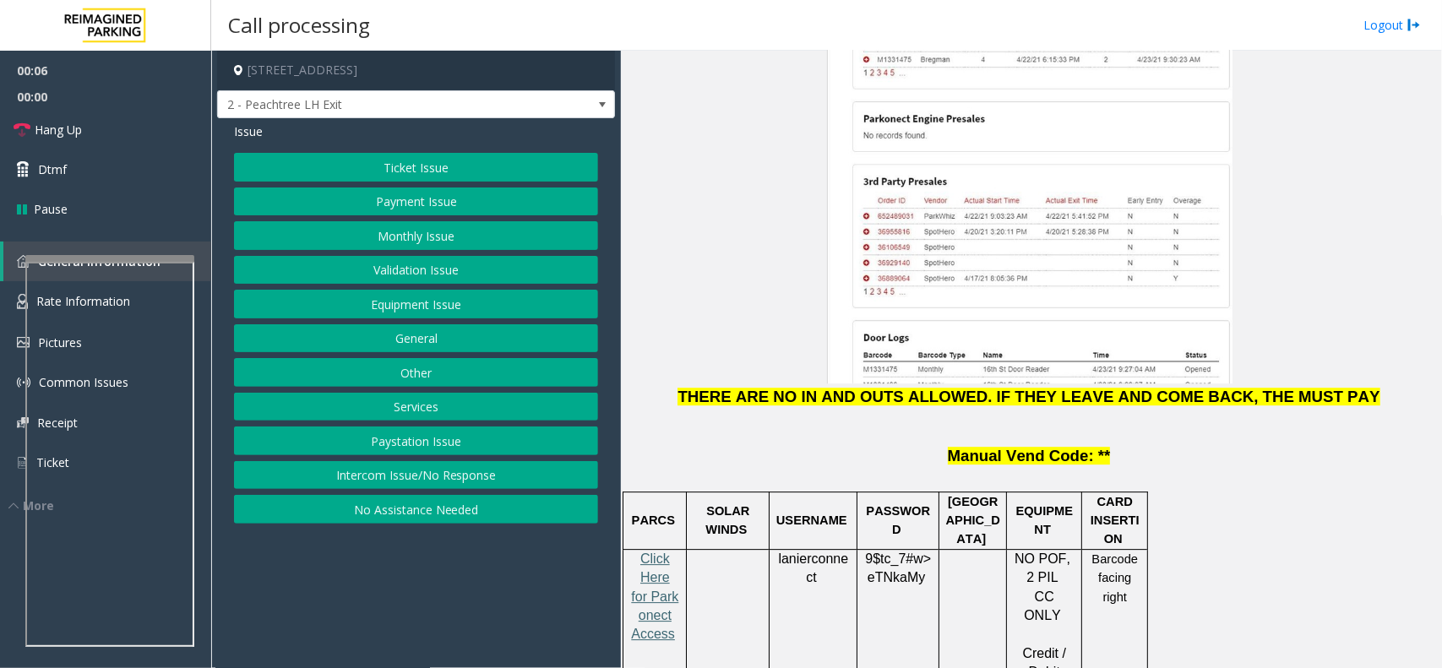
click at [655, 534] on span "Click Here for Parkonect Access" at bounding box center [654, 596] width 47 height 90
click at [811, 534] on span "lanierconnect" at bounding box center [813, 568] width 70 height 34
drag, startPoint x: 917, startPoint y: 442, endPoint x: 866, endPoint y: 424, distance: 54.5
click at [866, 534] on span "9$tc_7#w> eTNkaMy" at bounding box center [898, 568] width 66 height 34
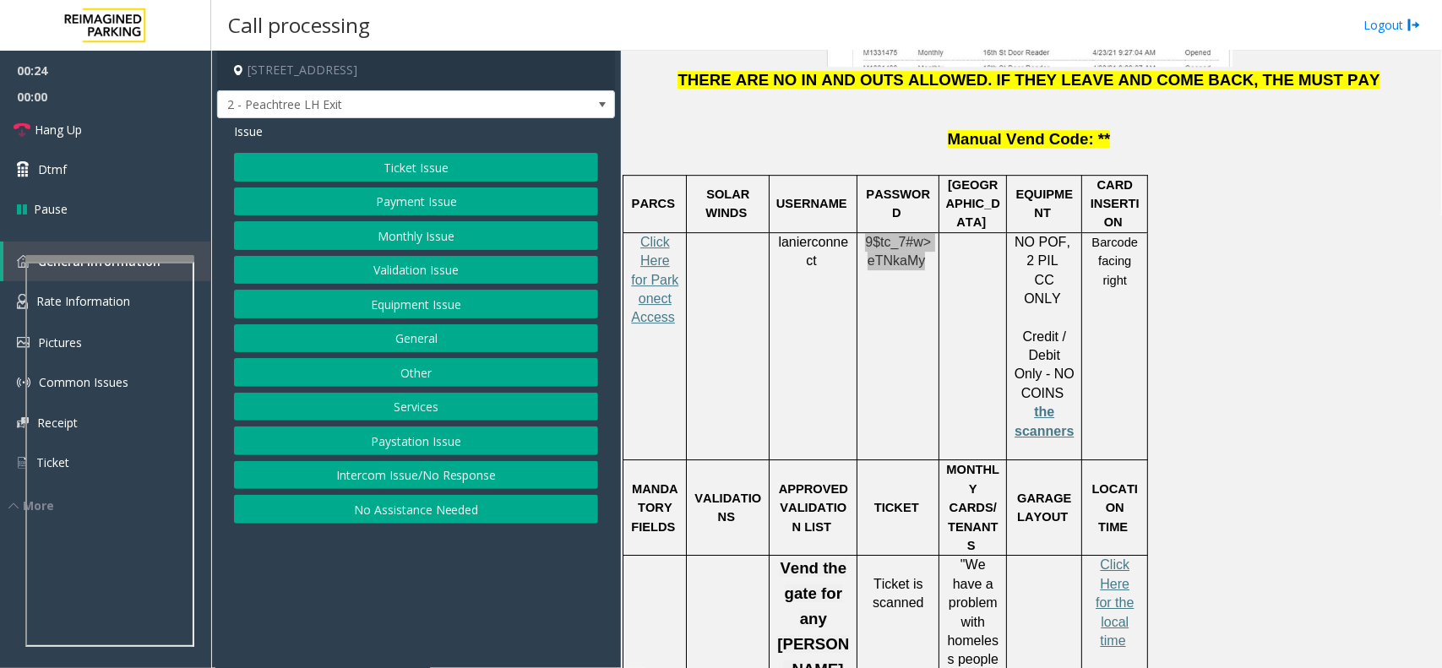
scroll to position [2534, 0]
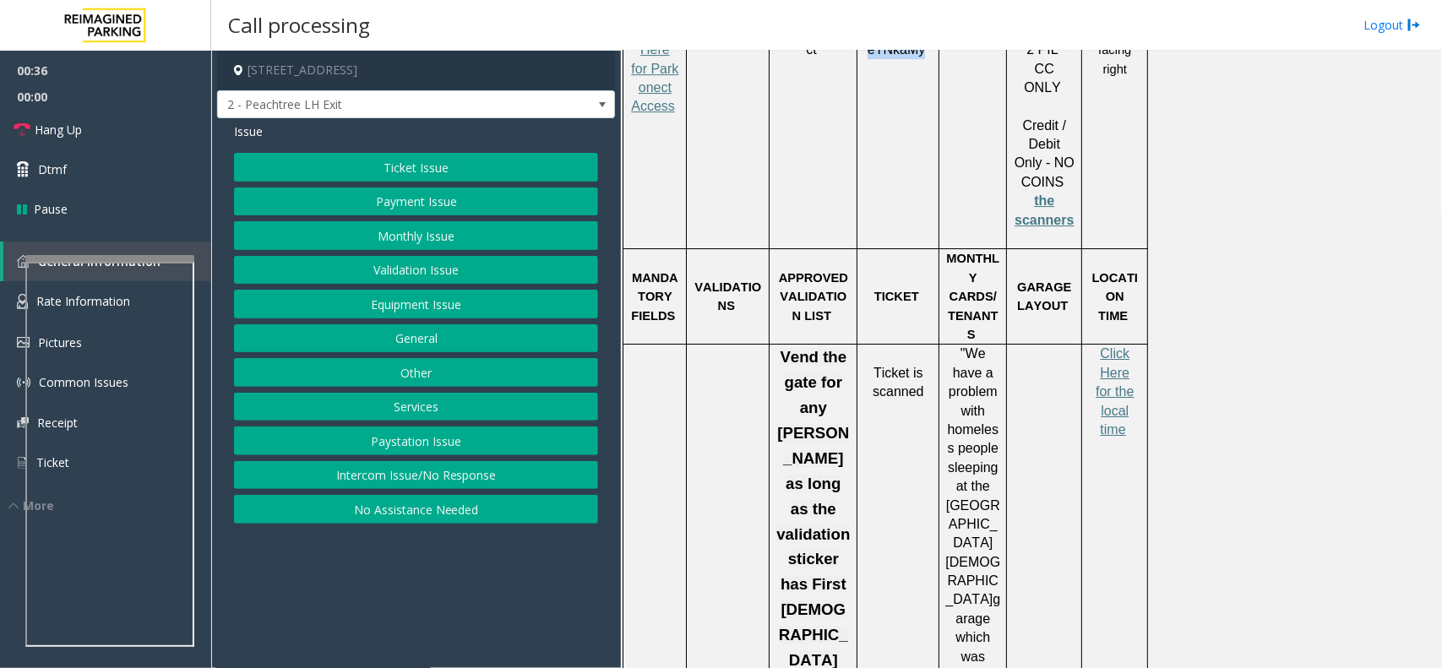
click at [445, 270] on button "Validation Issue" at bounding box center [416, 270] width 364 height 29
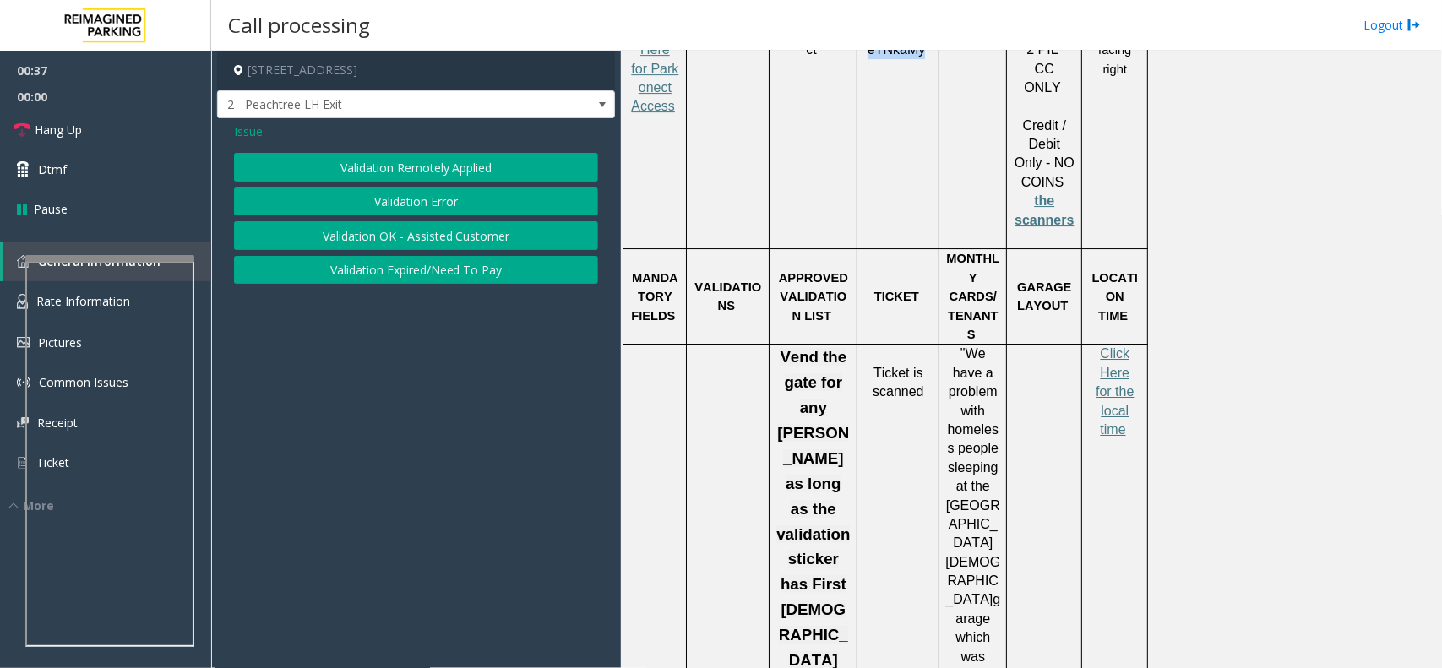
click at [394, 203] on button "Validation Error" at bounding box center [416, 201] width 364 height 29
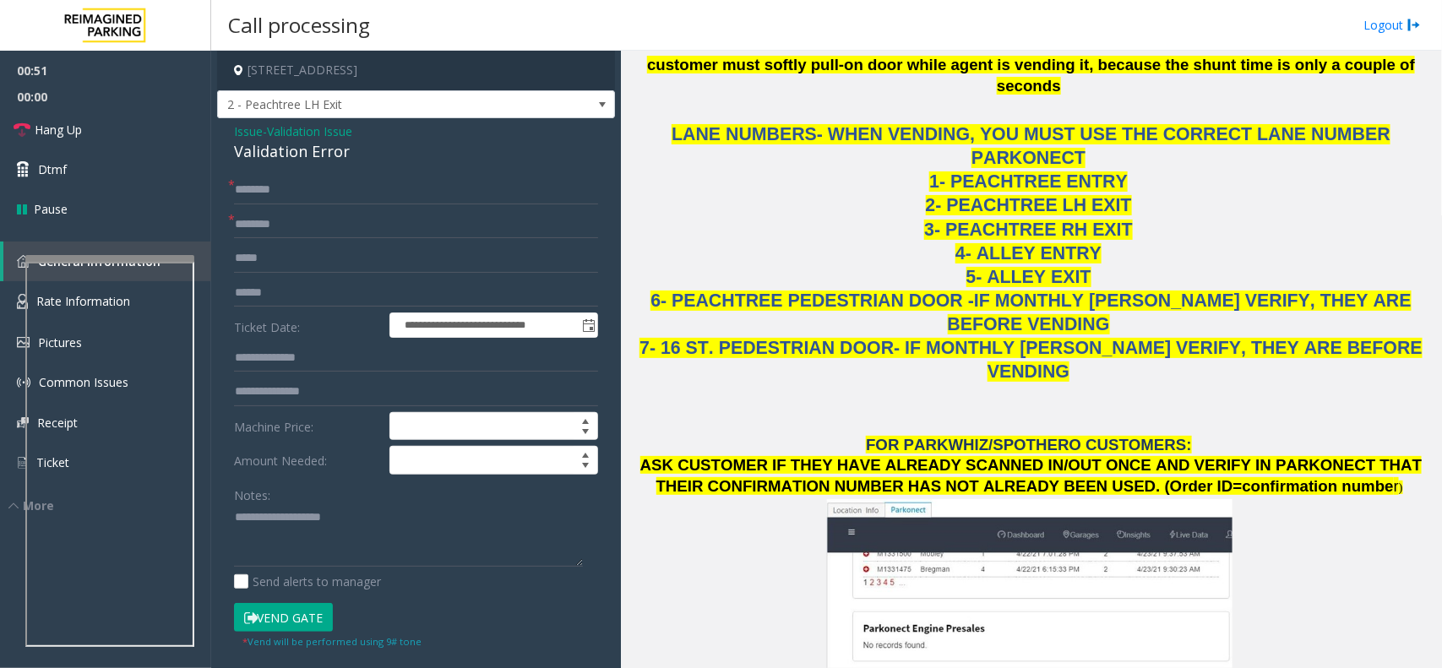
scroll to position [1372, 0]
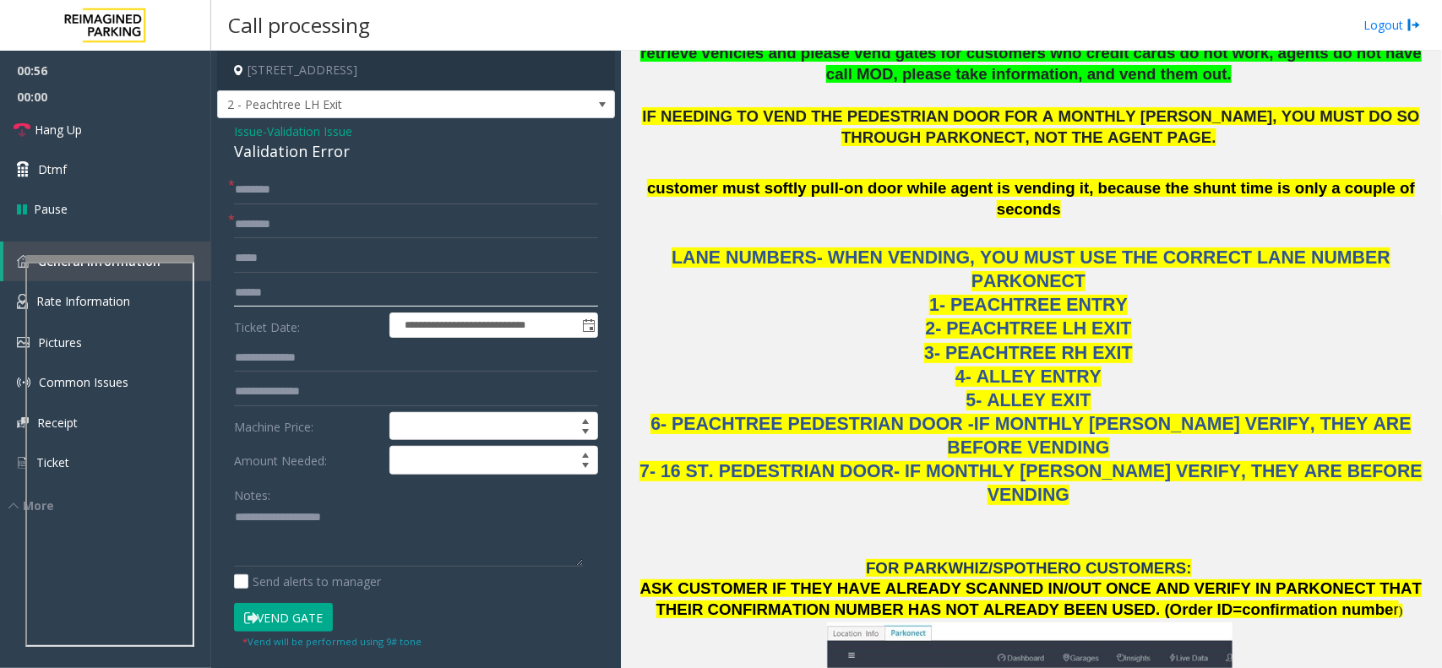
click at [274, 290] on input "text" at bounding box center [416, 293] width 364 height 29
type input "**********"
click at [267, 187] on input "text" at bounding box center [416, 190] width 364 height 29
drag, startPoint x: 267, startPoint y: 187, endPoint x: 214, endPoint y: 187, distance: 53.2
click at [214, 187] on app-call-processing-form "**********" at bounding box center [416, 359] width 410 height 617
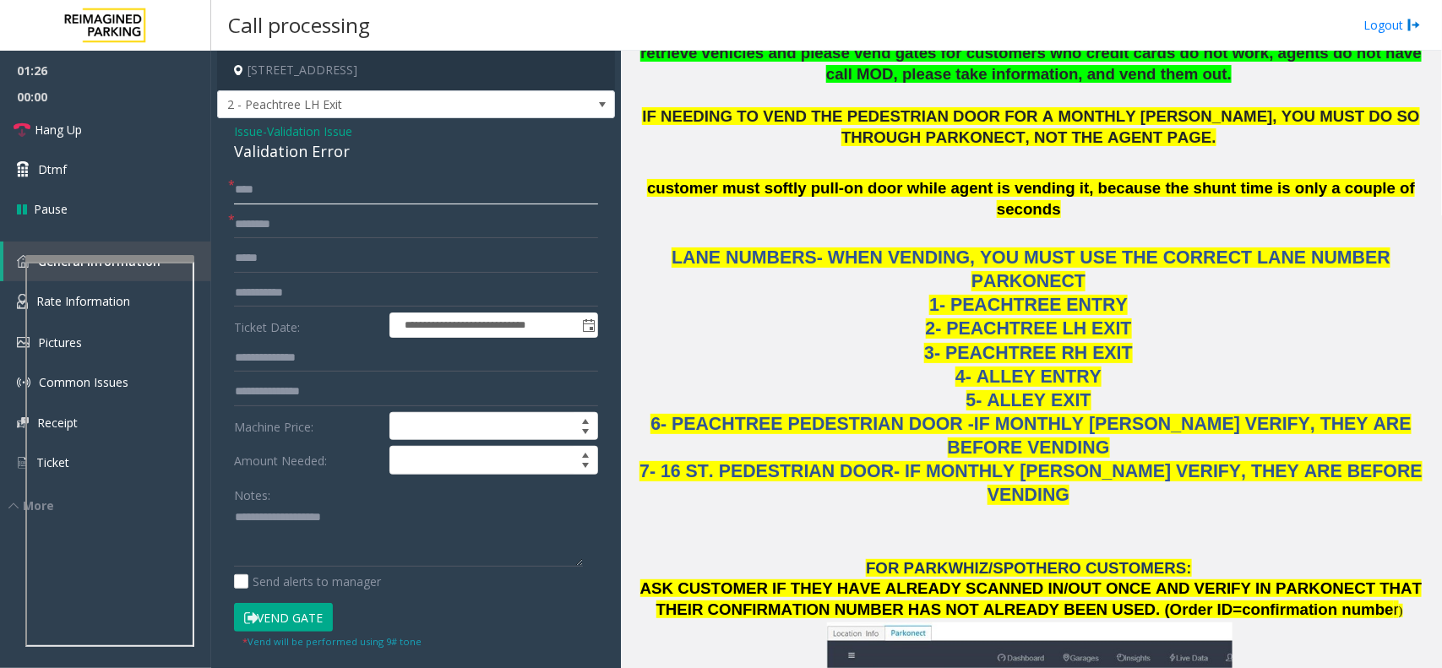
type input "***"
click at [293, 230] on input "text" at bounding box center [416, 224] width 364 height 29
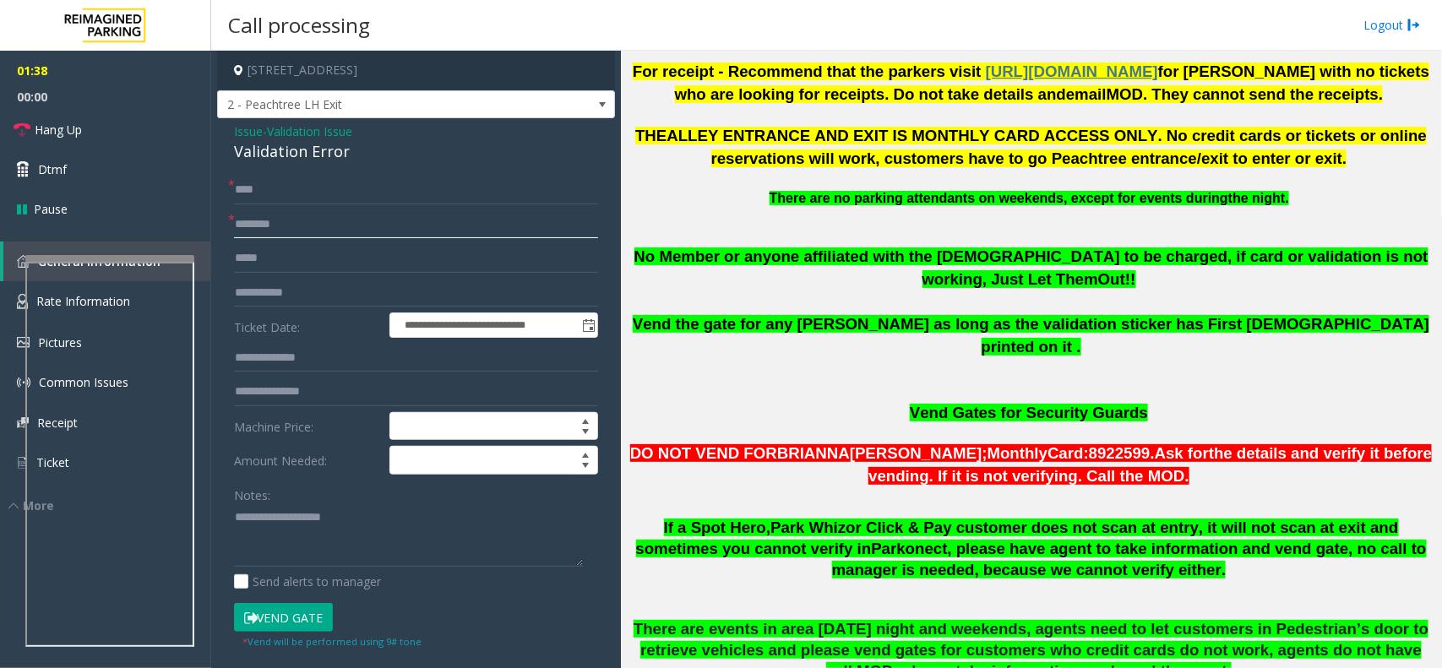
scroll to position [739, 0]
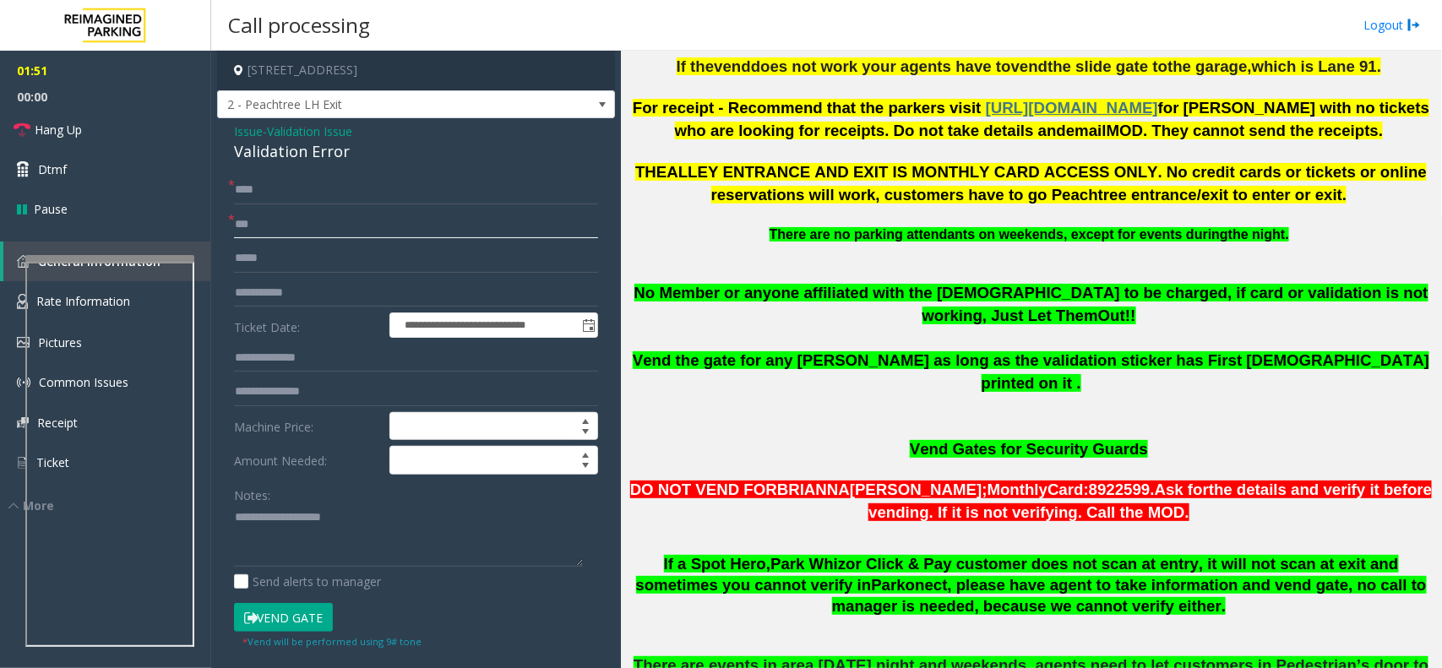
type input "**"
click at [306, 534] on button "Vend Gate" at bounding box center [283, 617] width 99 height 29
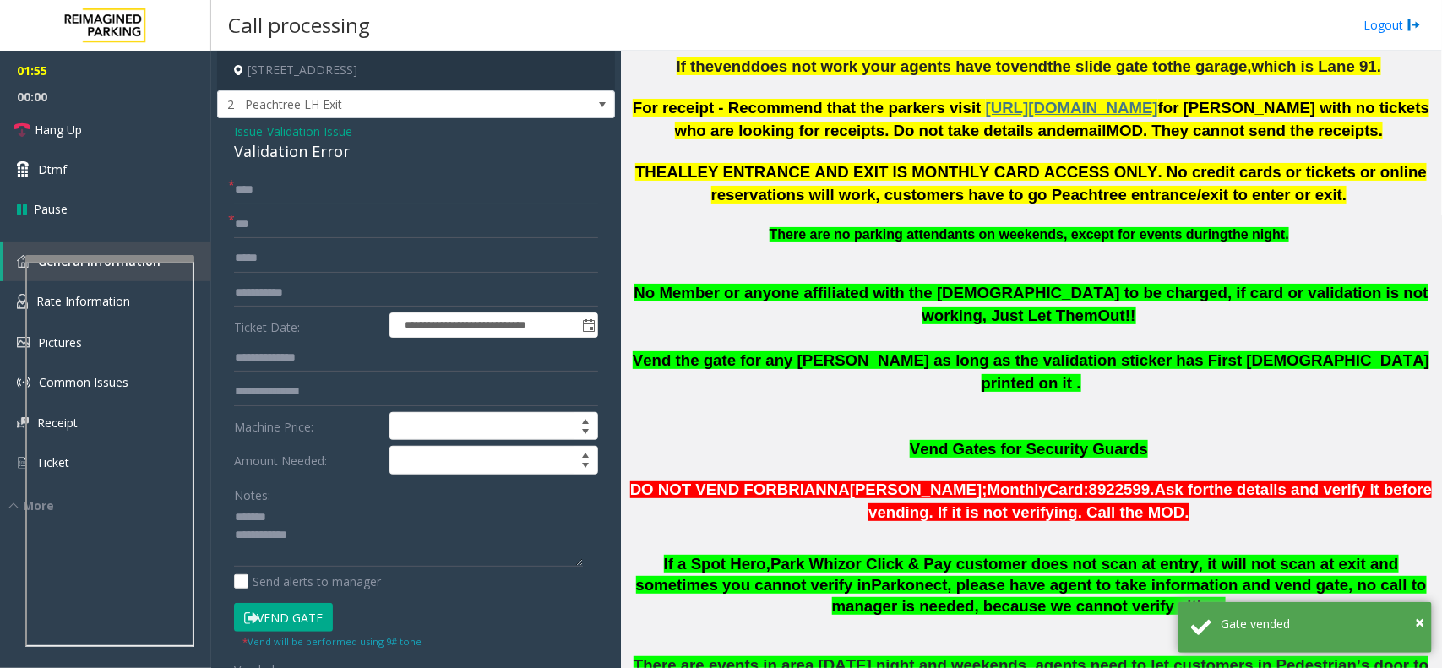
click at [280, 146] on div "Validation Error" at bounding box center [416, 151] width 364 height 23
click at [292, 534] on textarea at bounding box center [408, 535] width 349 height 63
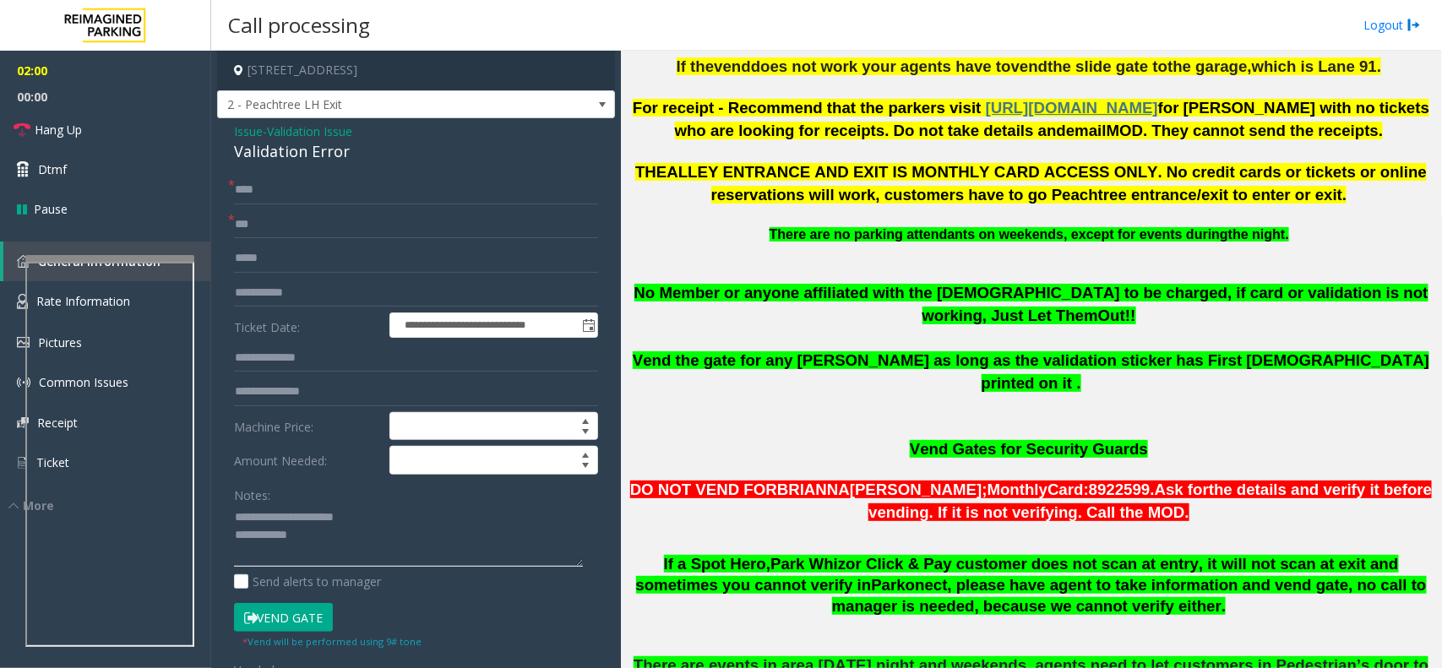
click at [334, 534] on textarea at bounding box center [408, 535] width 349 height 63
click at [524, 530] on textarea at bounding box center [408, 535] width 349 height 63
click at [176, 132] on link "Hang Up" at bounding box center [105, 130] width 211 height 40
click at [547, 534] on textarea at bounding box center [408, 535] width 349 height 63
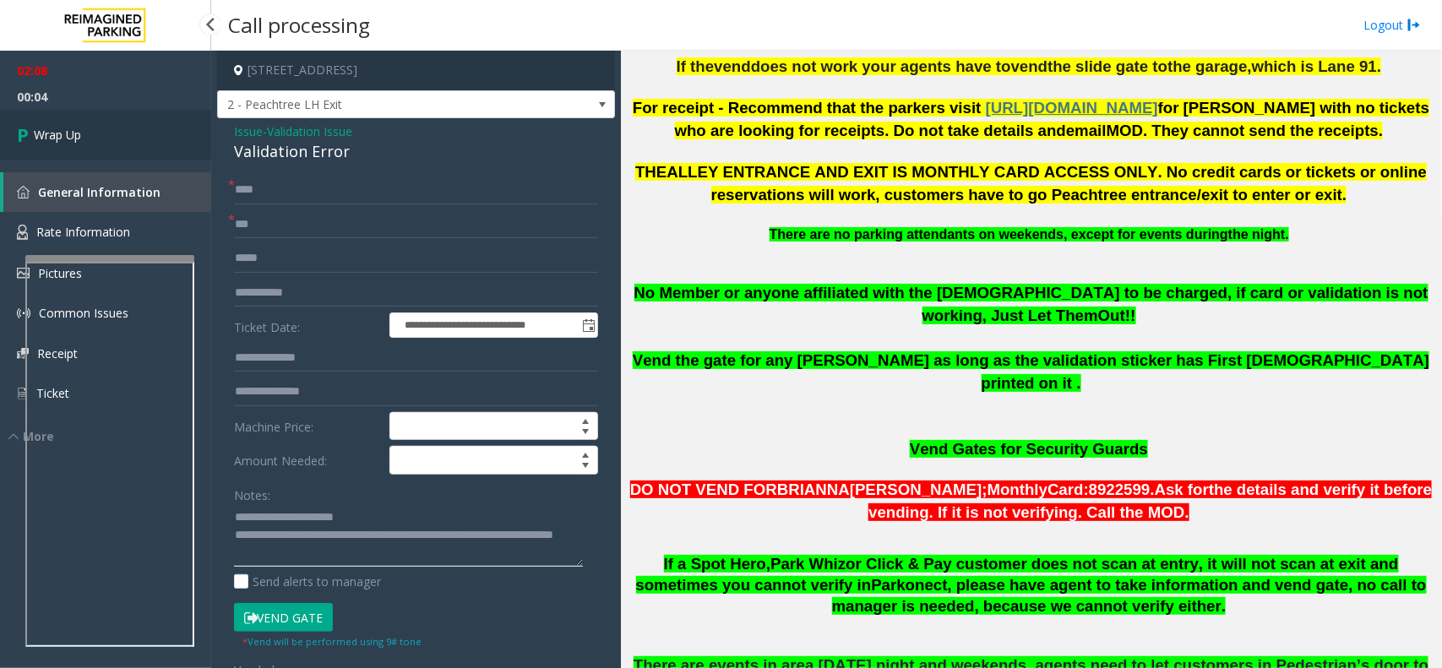
type textarea "**********"
click at [133, 132] on link "Wrap Up" at bounding box center [105, 135] width 211 height 50
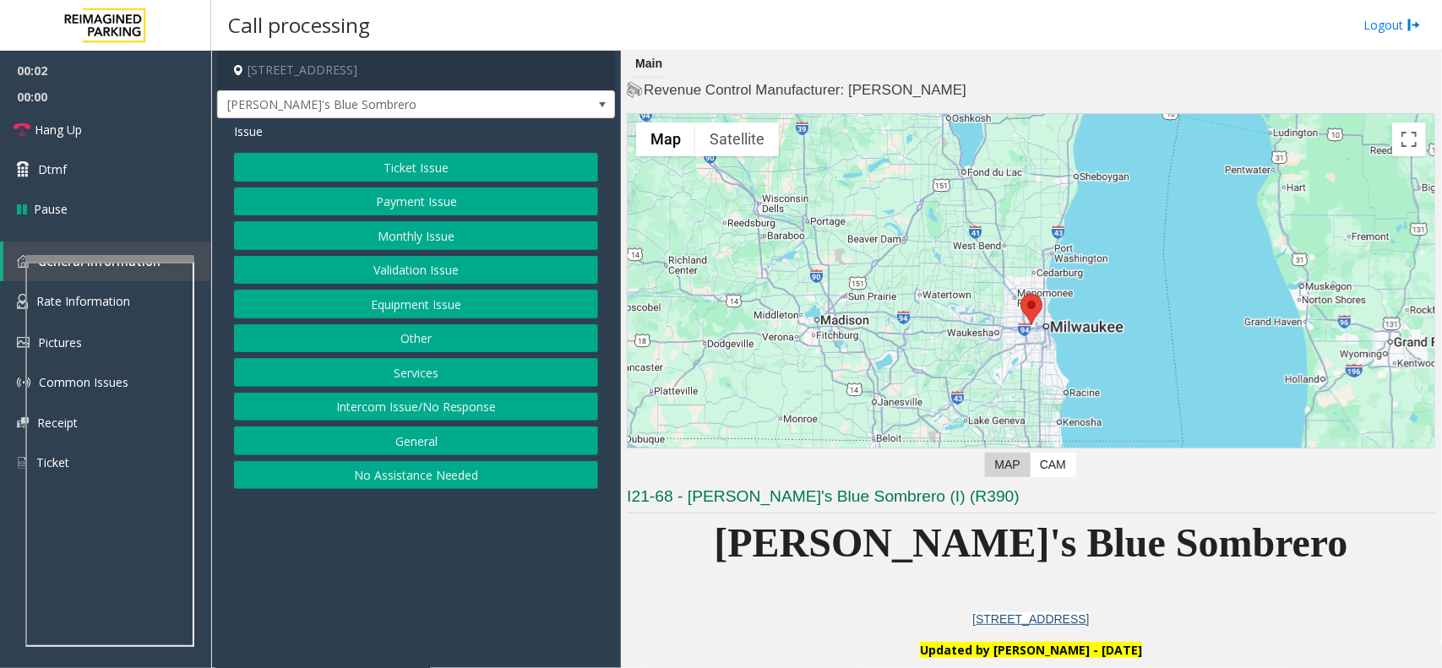
click at [431, 304] on button "Equipment Issue" at bounding box center [416, 304] width 364 height 29
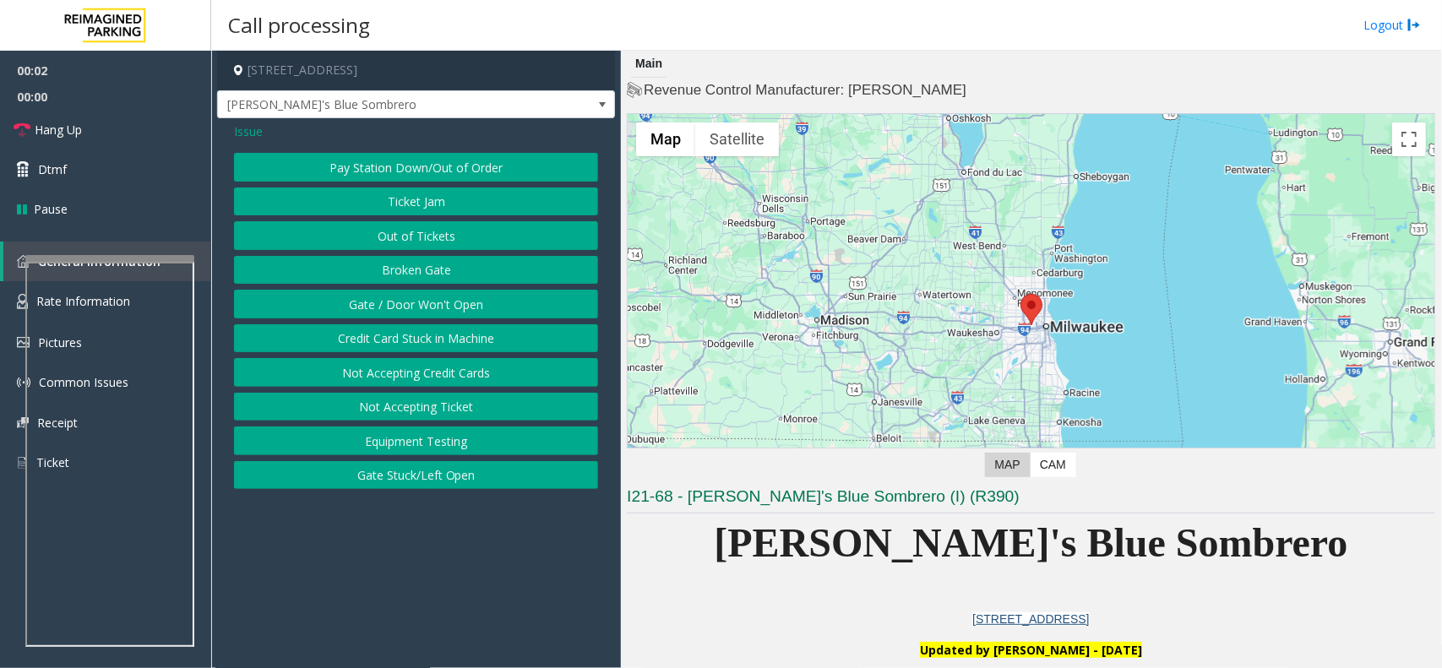
click at [431, 304] on button "Gate / Door Won't Open" at bounding box center [416, 304] width 364 height 29
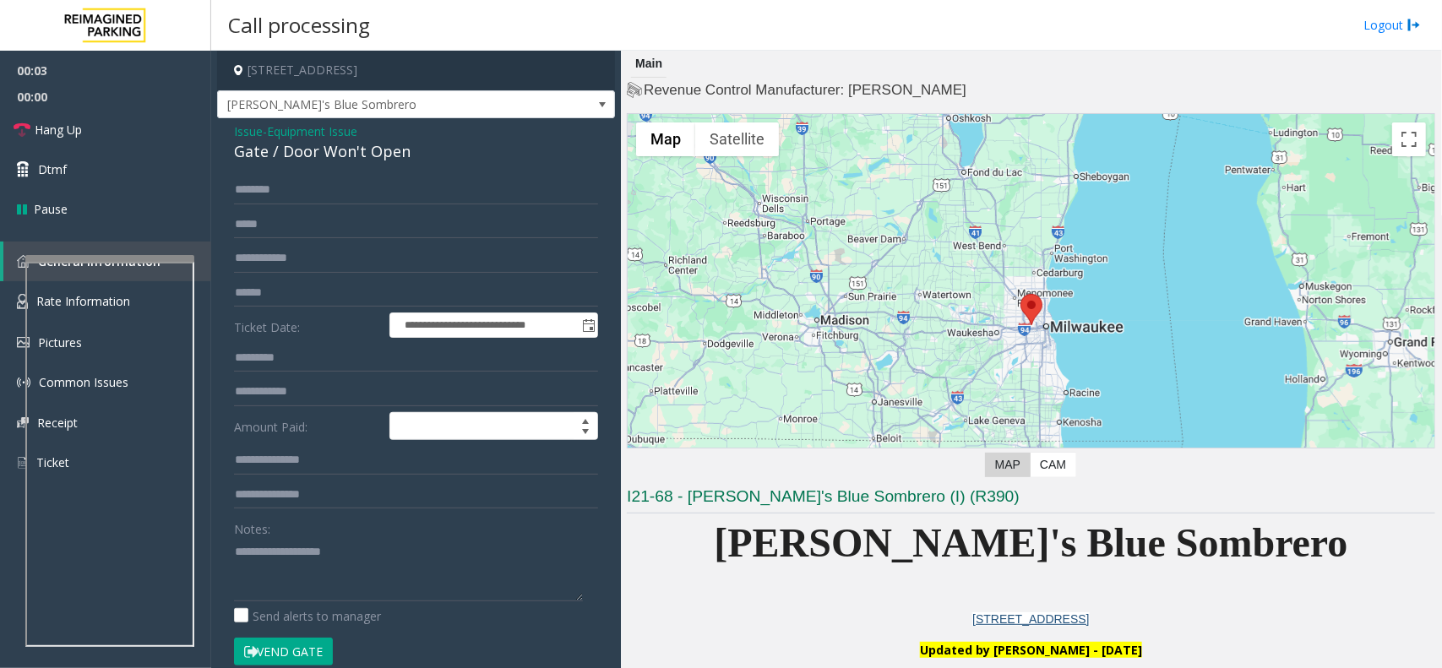
scroll to position [422, 0]
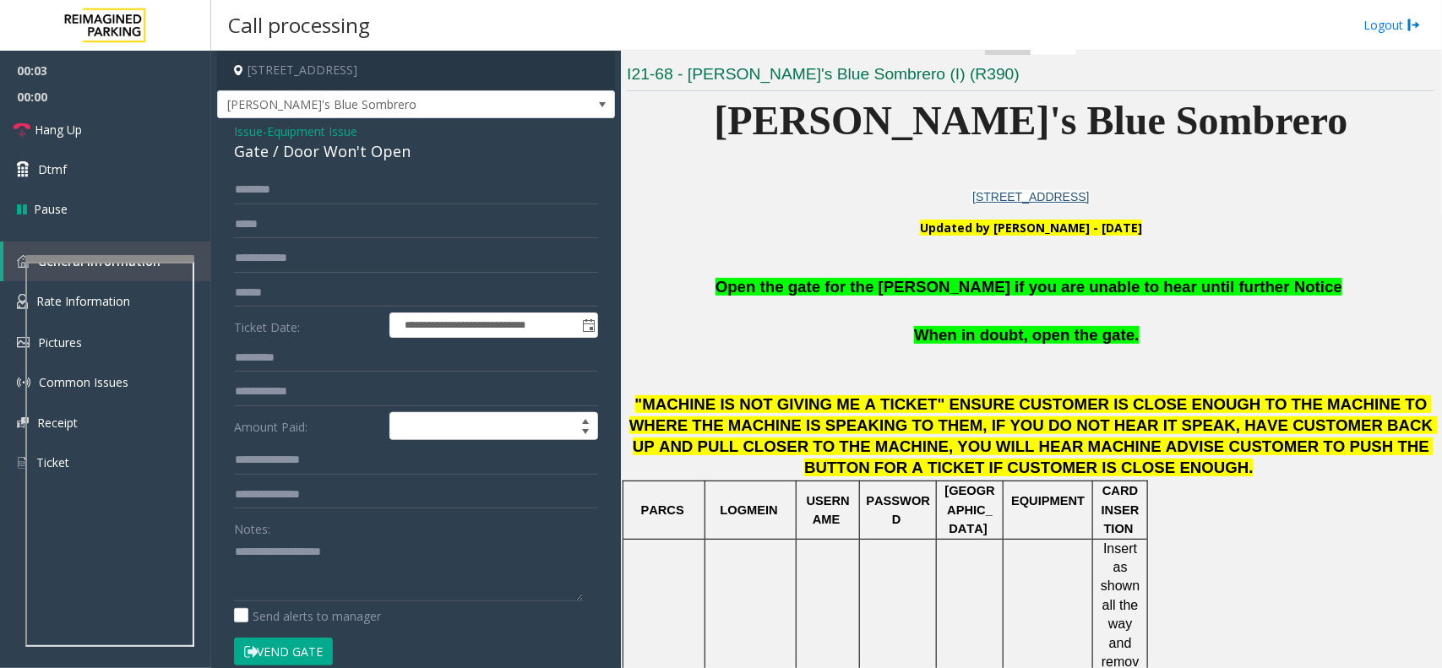
click at [940, 287] on span "Open the gate for the [PERSON_NAME] if you are unable to hear until further Not…" at bounding box center [1028, 287] width 627 height 18
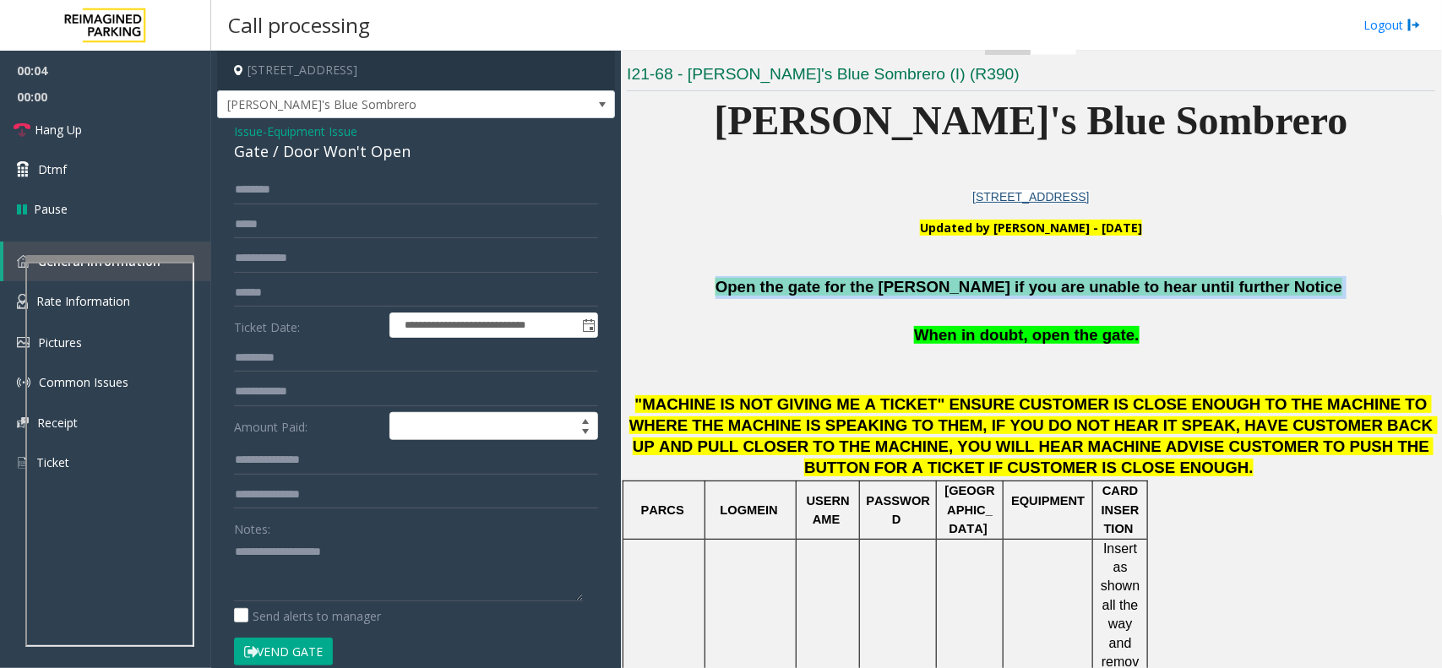
drag, startPoint x: 940, startPoint y: 287, endPoint x: 976, endPoint y: 279, distance: 37.3
click at [948, 285] on span "Open the gate for the [PERSON_NAME] if you are unable to hear until further Not…" at bounding box center [1028, 287] width 627 height 18
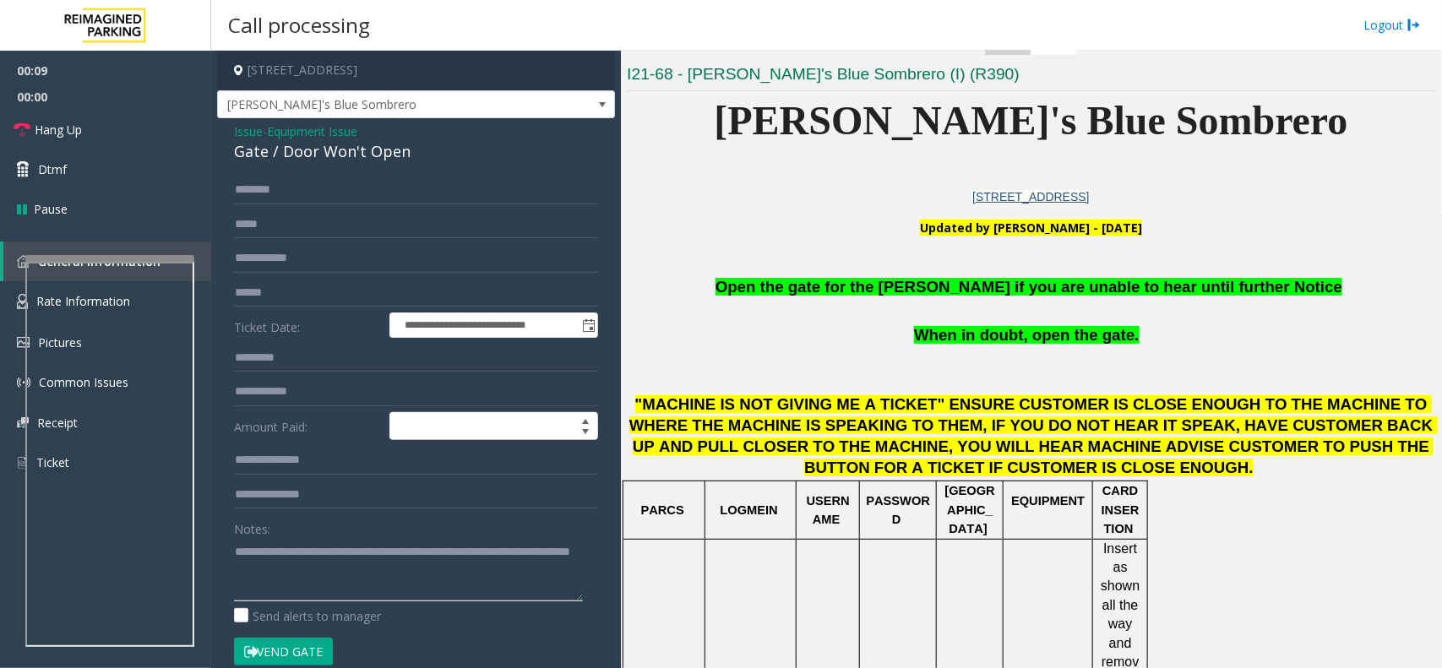
type textarea "**********"
click at [302, 534] on button "Vend Gate" at bounding box center [283, 652] width 99 height 29
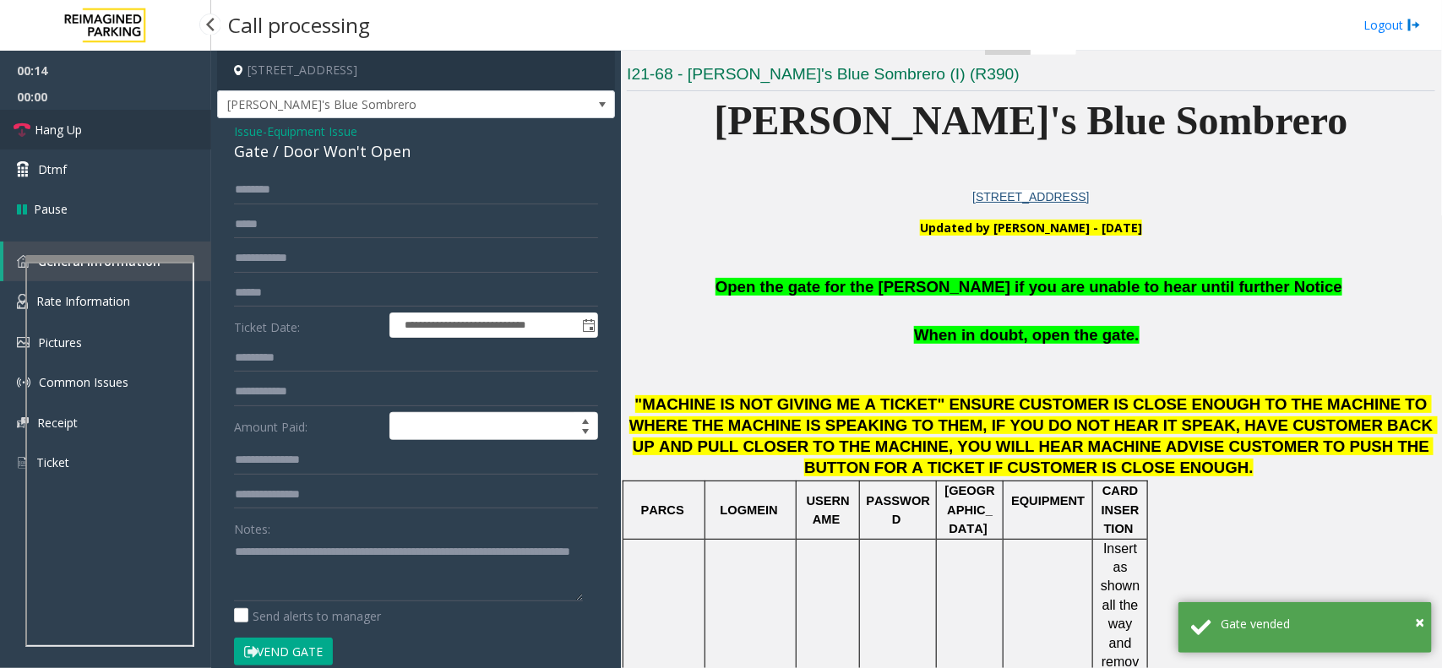
click at [112, 133] on link "Hang Up" at bounding box center [105, 130] width 211 height 40
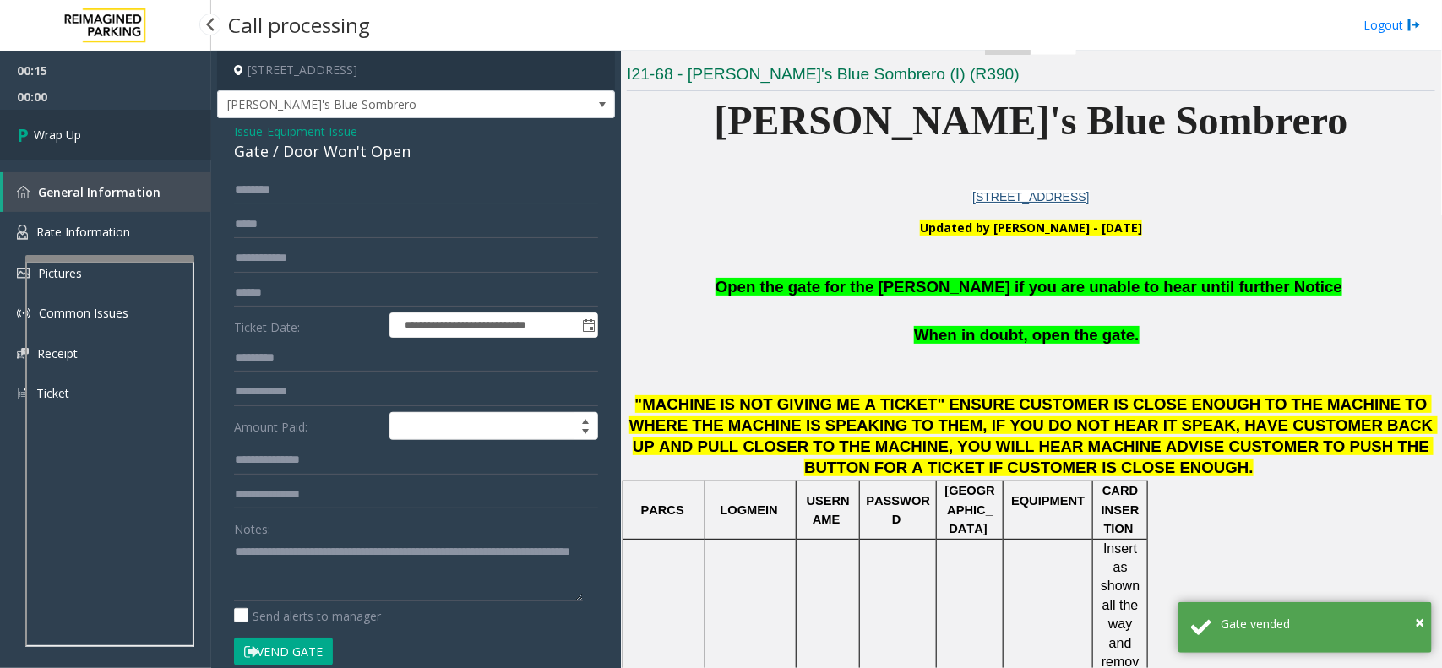
click at [112, 133] on link "Wrap Up" at bounding box center [105, 135] width 211 height 50
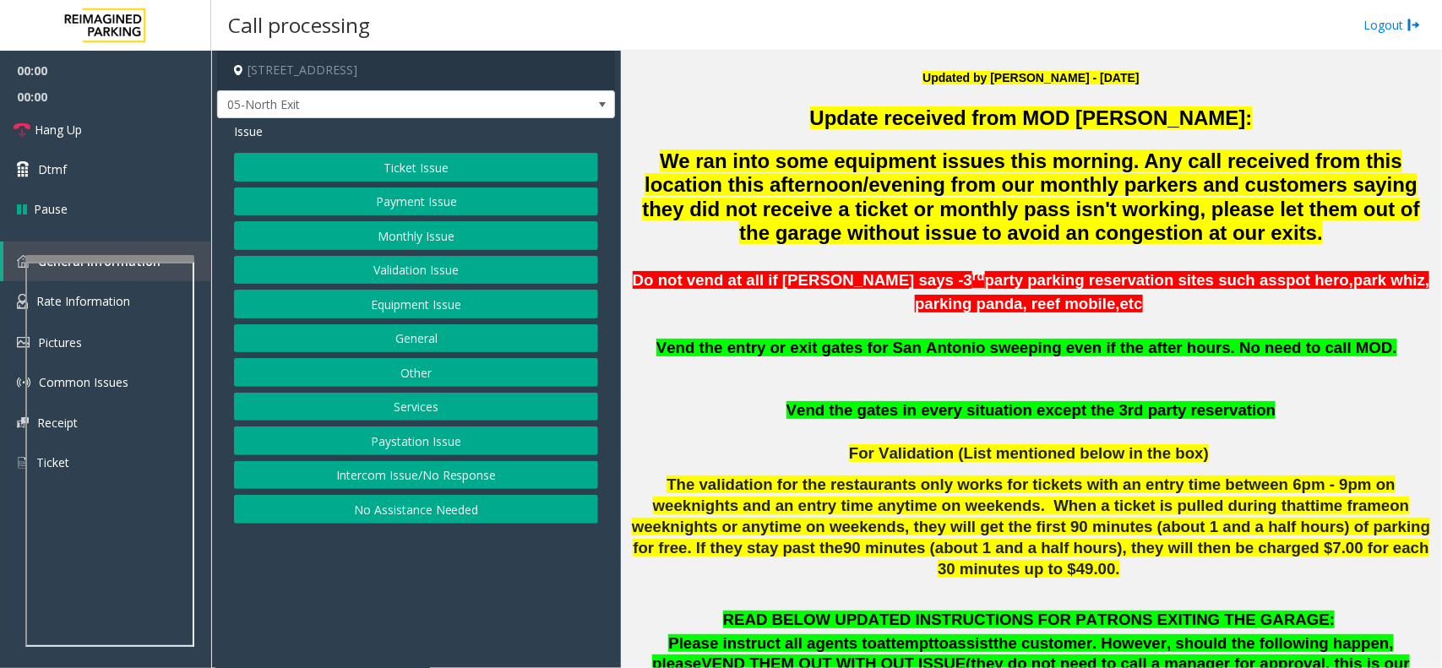
scroll to position [528, 0]
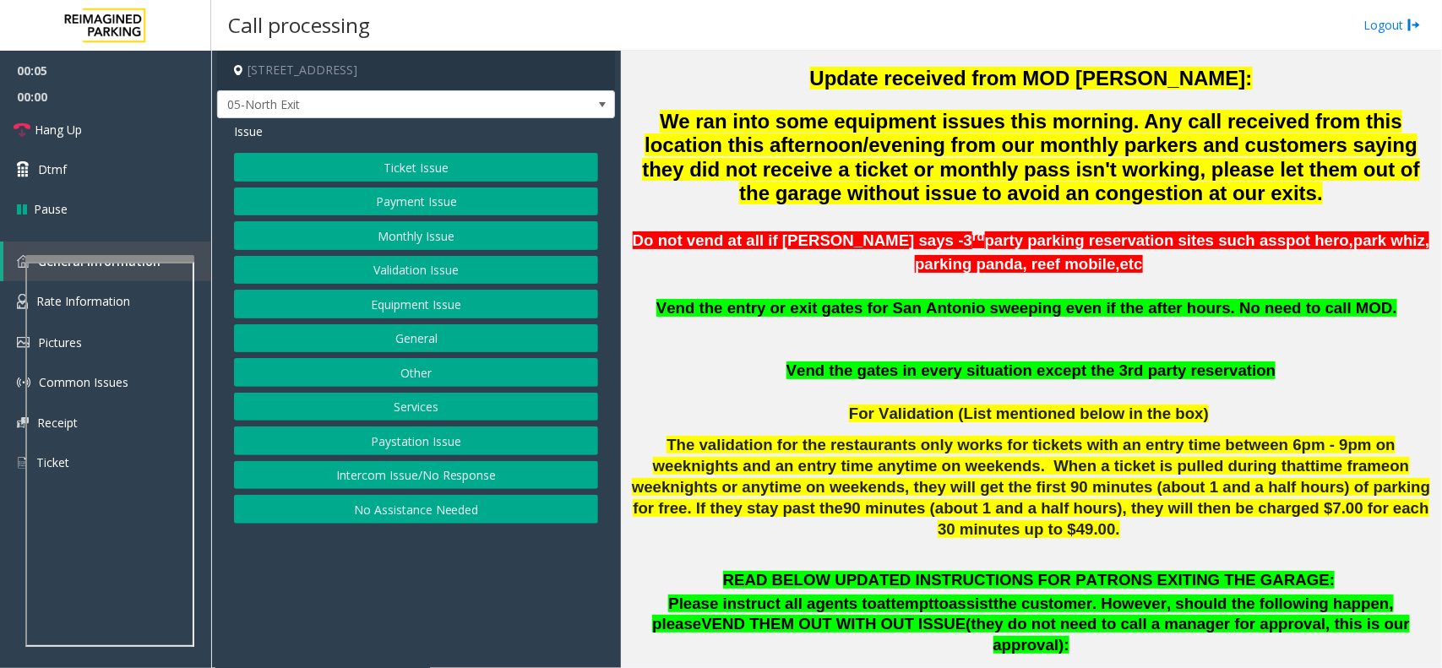
click at [431, 232] on button "Monthly Issue" at bounding box center [416, 235] width 364 height 29
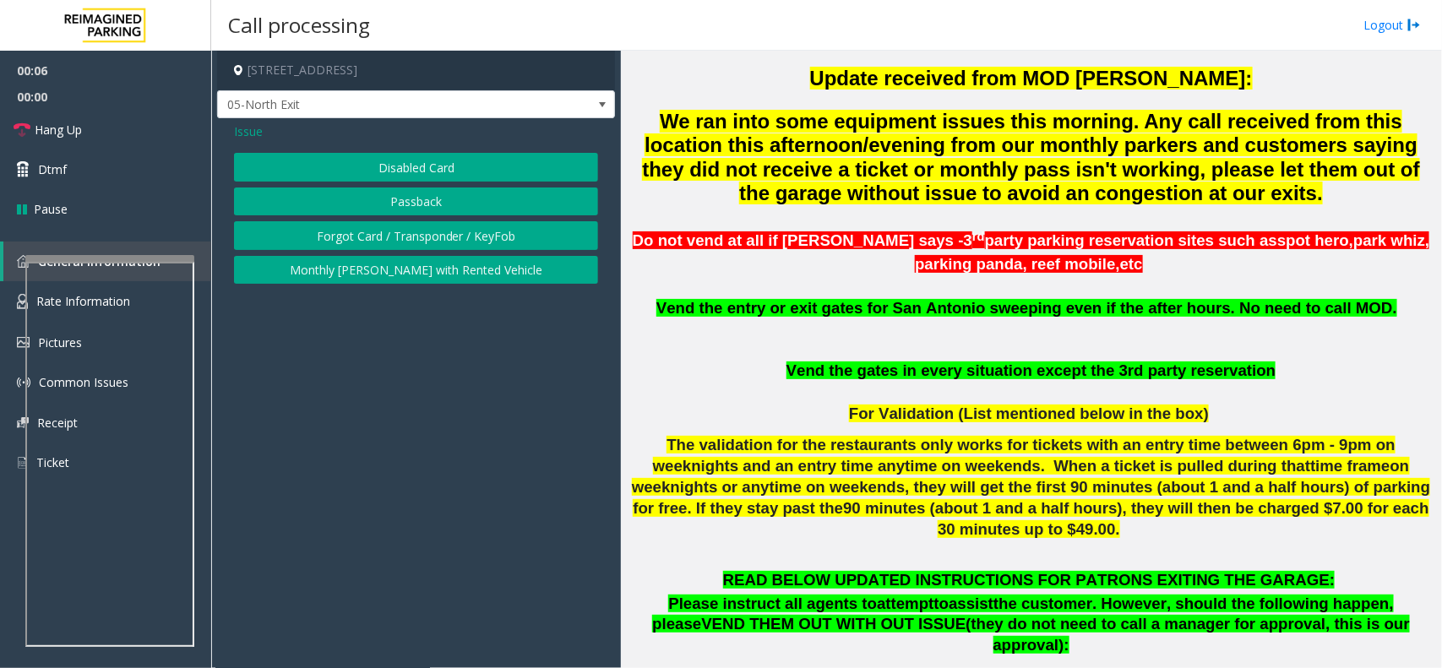
click at [437, 166] on button "Disabled Card" at bounding box center [416, 167] width 364 height 29
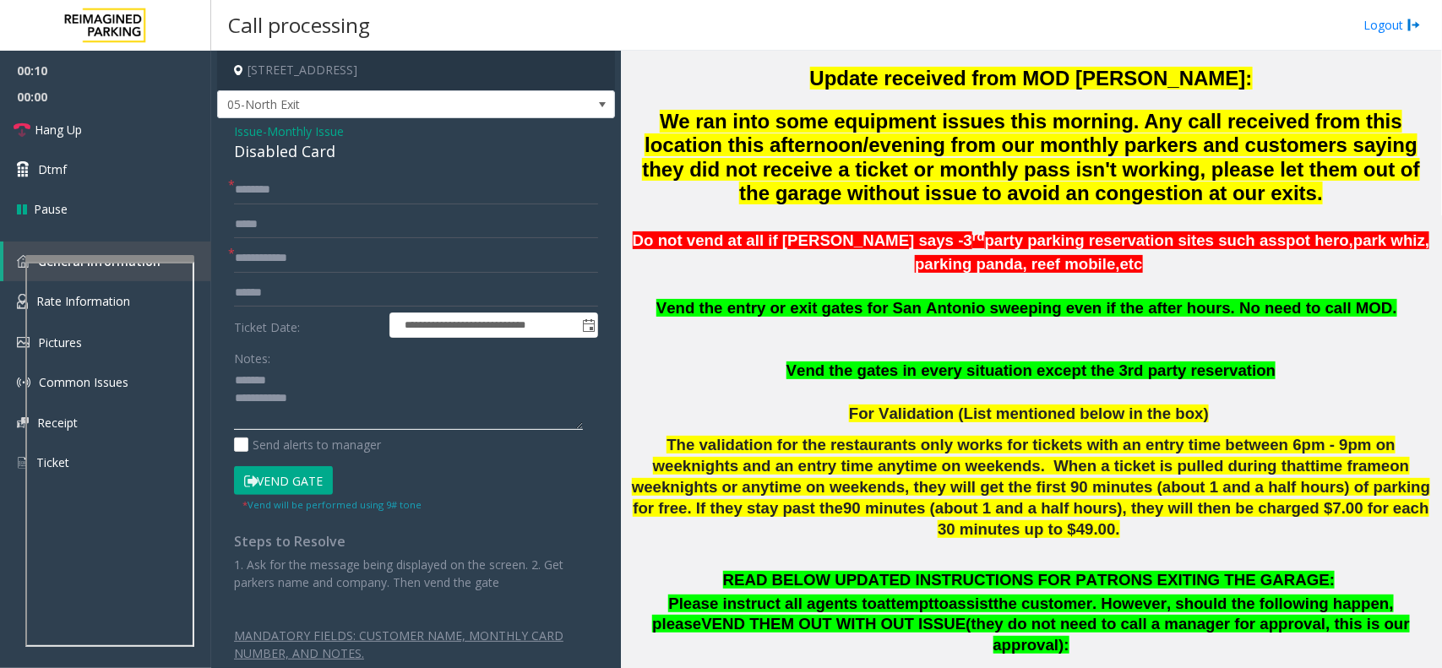
type textarea "**********"
click at [318, 247] on input "text" at bounding box center [416, 258] width 364 height 29
type input "********"
click at [294, 192] on input "text" at bounding box center [416, 190] width 364 height 29
drag, startPoint x: 346, startPoint y: 149, endPoint x: 221, endPoint y: 144, distance: 125.1
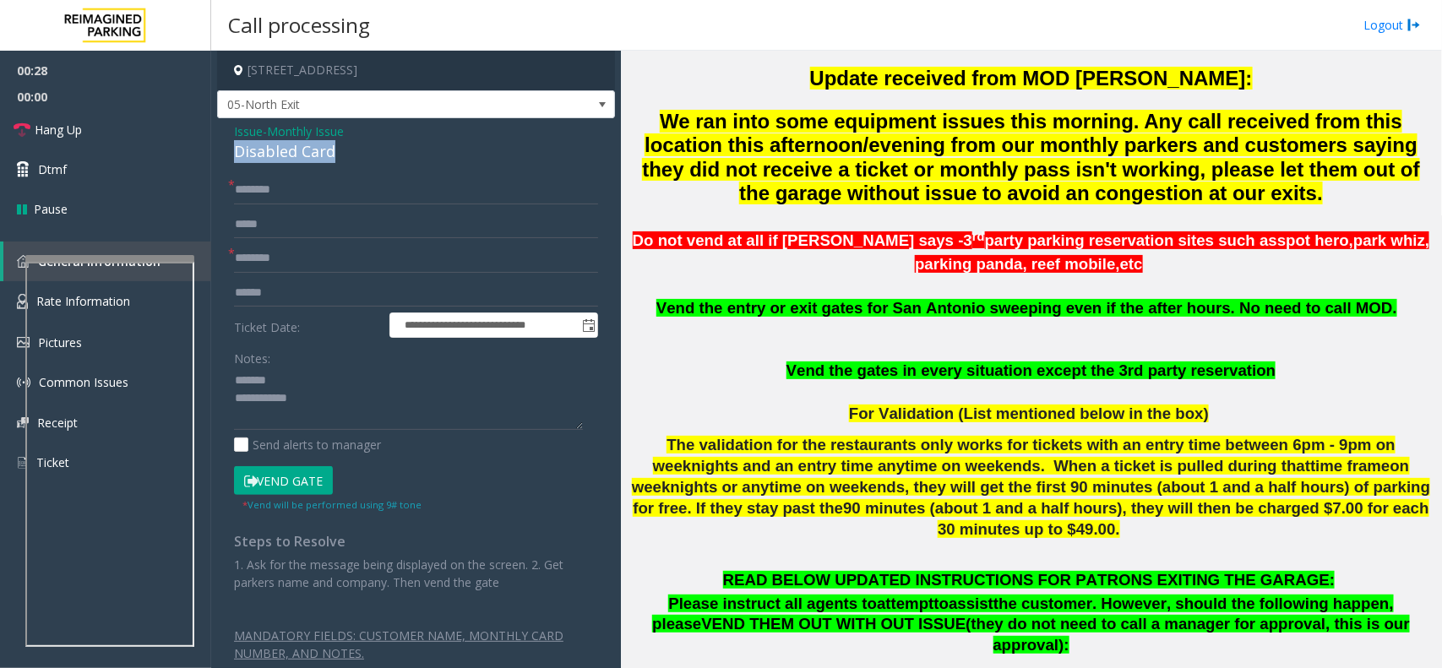
click at [221, 144] on div "**********" at bounding box center [416, 407] width 398 height 579
type textarea "**********"
click at [258, 250] on input "********" at bounding box center [416, 258] width 364 height 29
type input "********"
click at [269, 188] on input "text" at bounding box center [416, 190] width 364 height 29
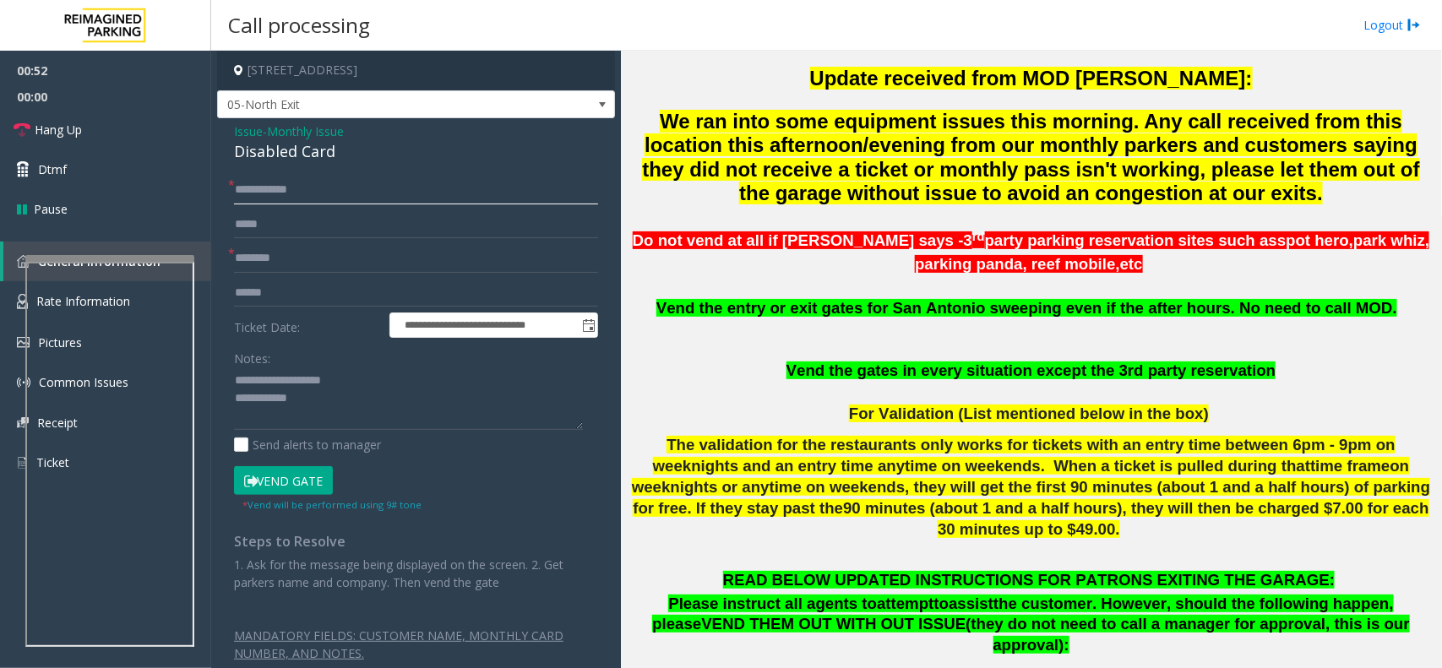
type input "**********"
click at [292, 475] on button "Vend Gate" at bounding box center [283, 480] width 99 height 29
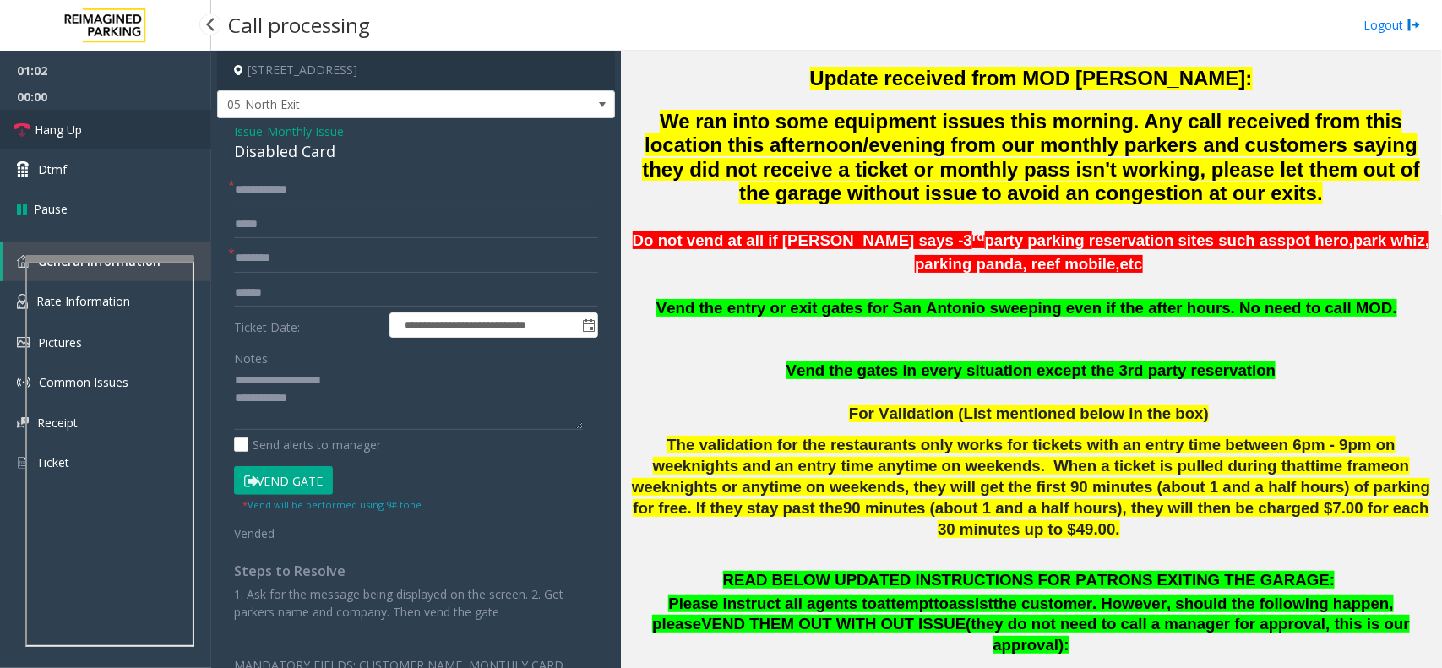
click at [155, 133] on link "Hang Up" at bounding box center [105, 130] width 211 height 40
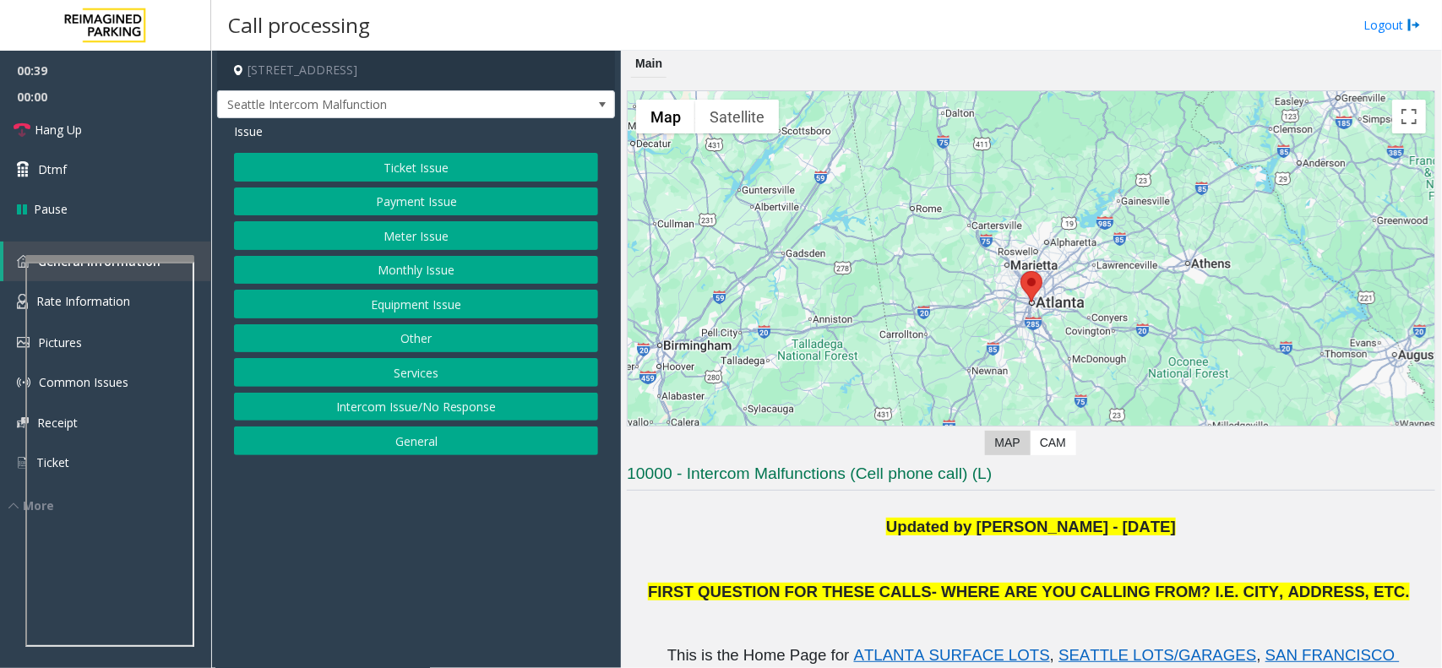
click at [450, 171] on button "Ticket Issue" at bounding box center [416, 167] width 364 height 29
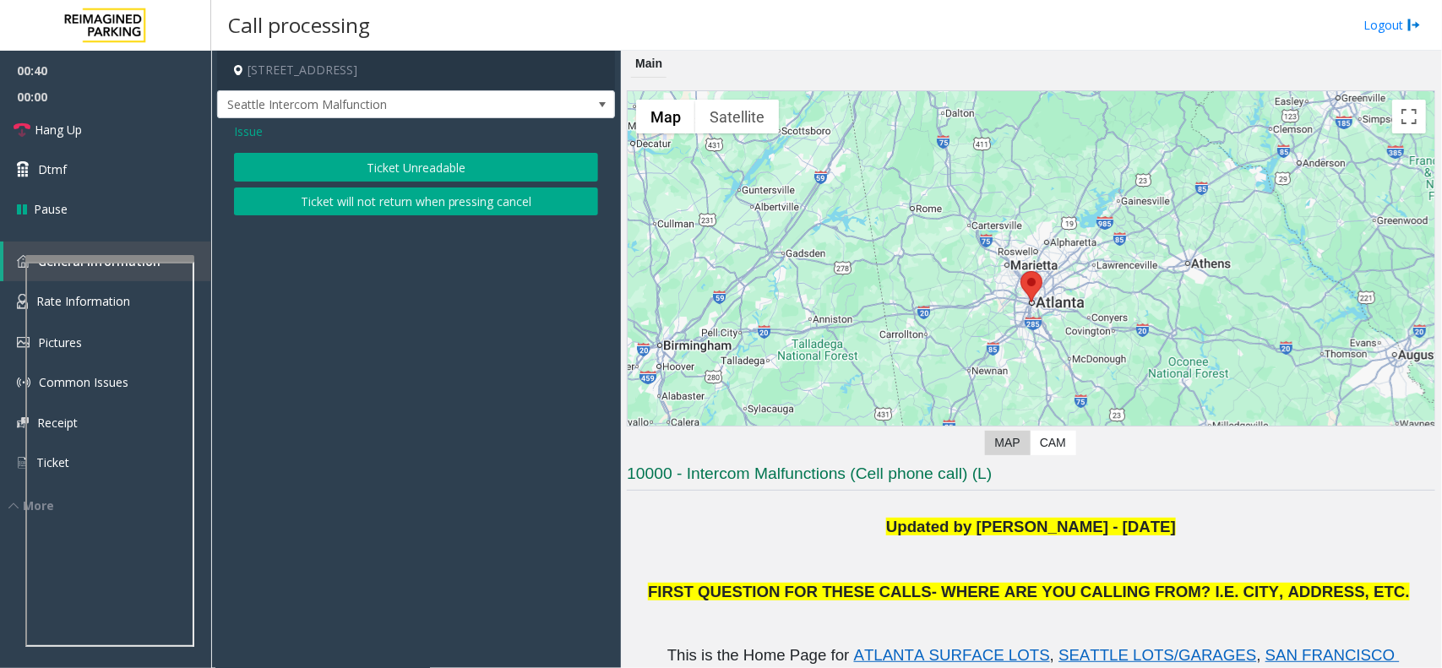
click at [439, 157] on button "Ticket Unreadable" at bounding box center [416, 167] width 364 height 29
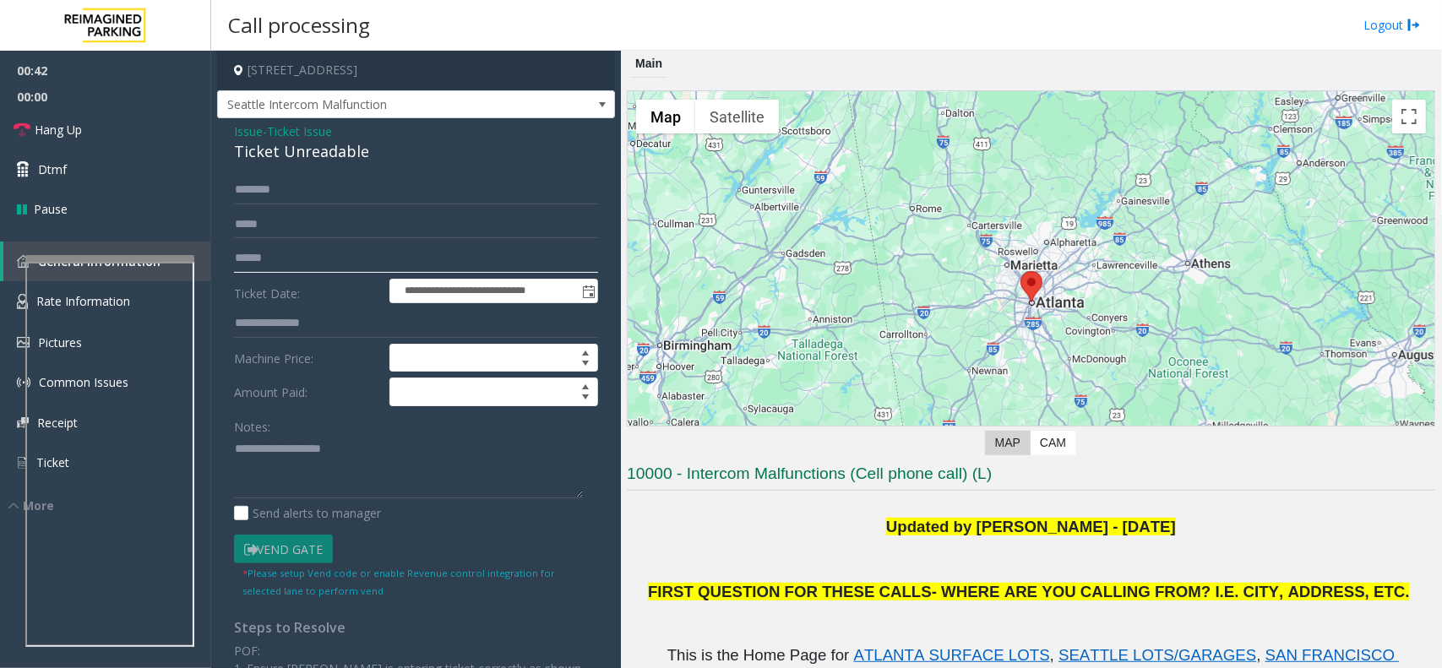
click at [291, 263] on input "text" at bounding box center [416, 258] width 364 height 29
type input "******"
click at [121, 302] on div at bounding box center [113, 299] width 169 height 7
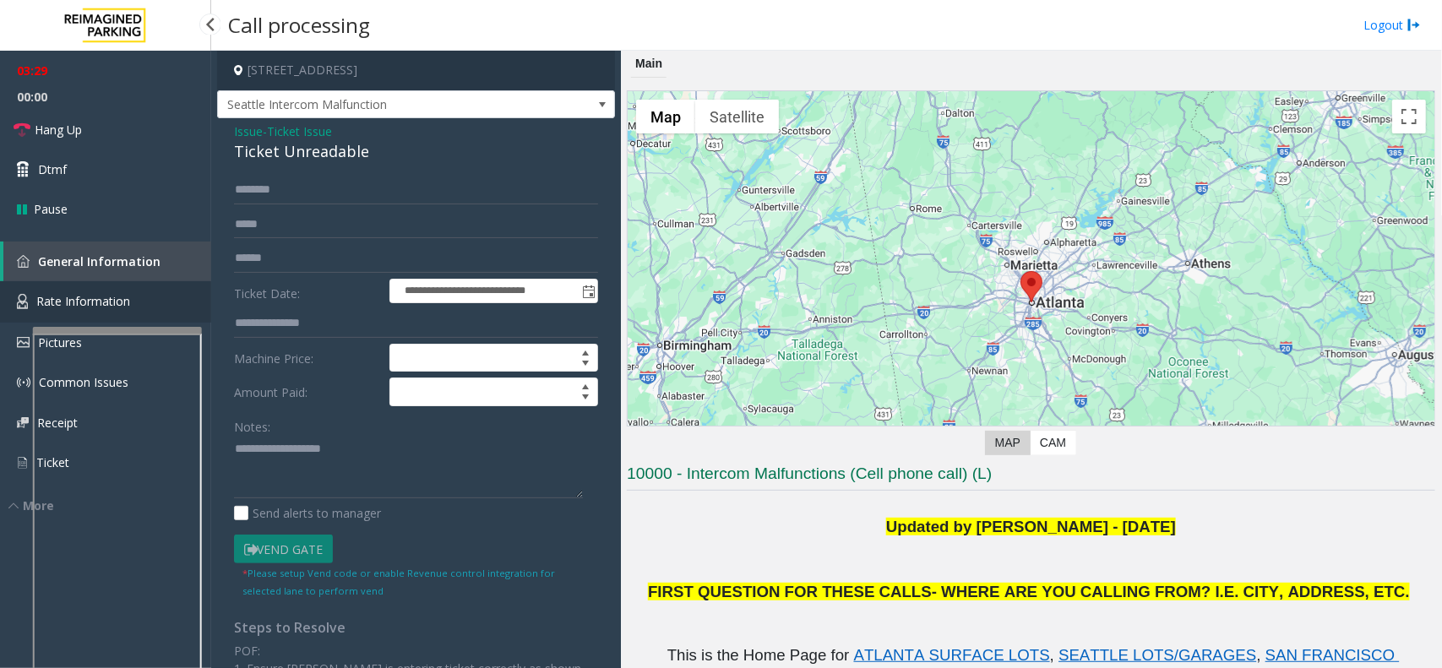
click at [121, 293] on span "Rate Information" at bounding box center [83, 301] width 94 height 16
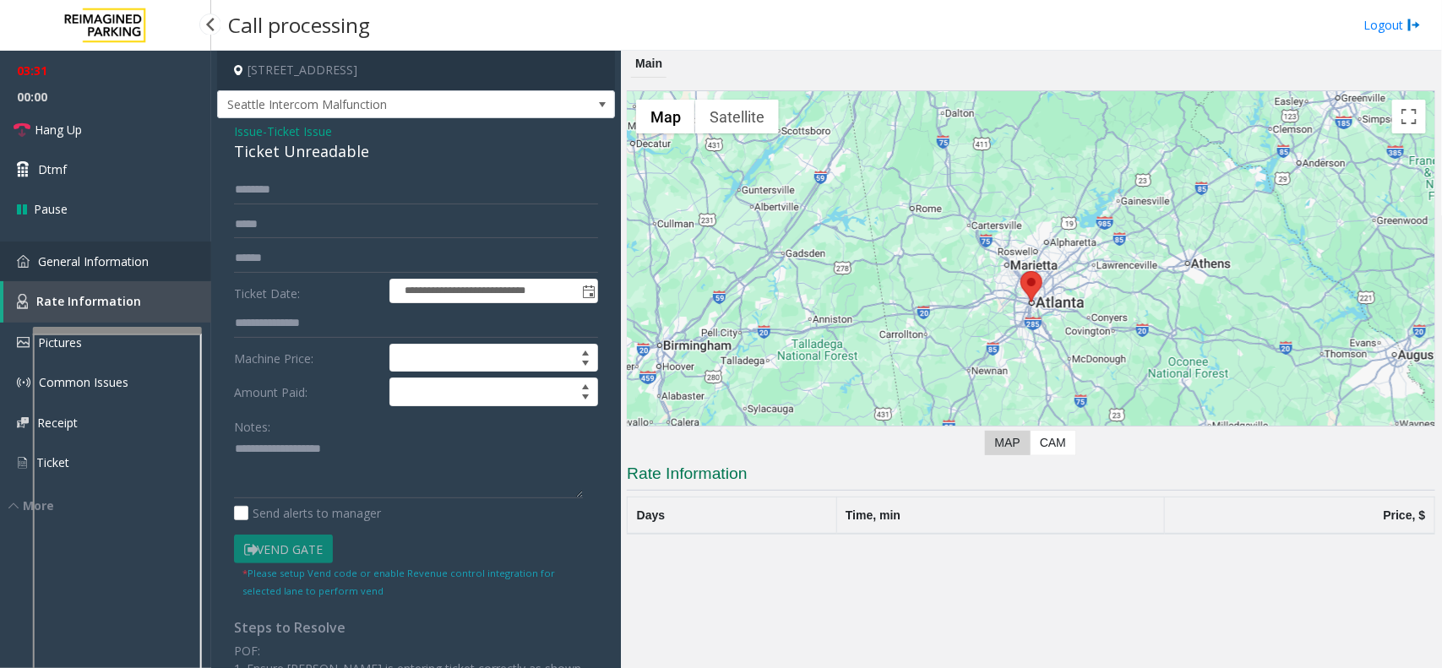
click at [121, 242] on link "General Information" at bounding box center [105, 262] width 211 height 40
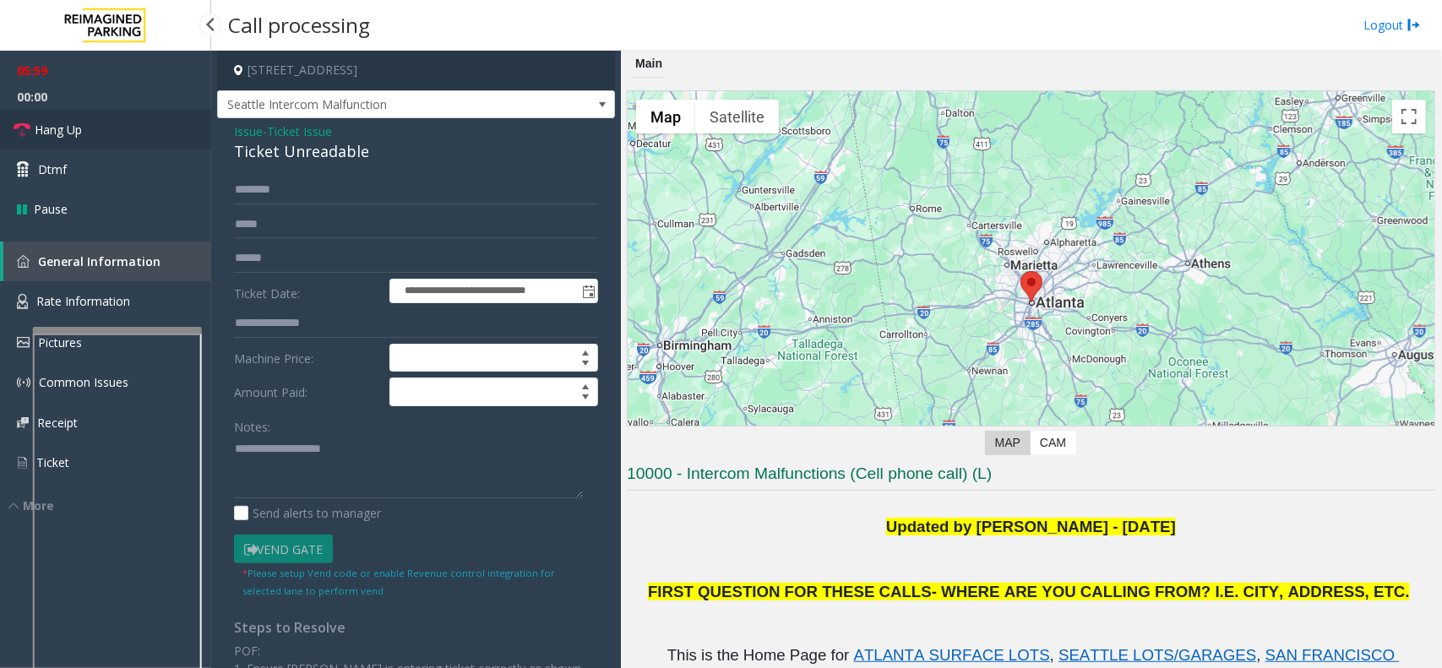
click at [122, 132] on link "Hang Up" at bounding box center [105, 130] width 211 height 40
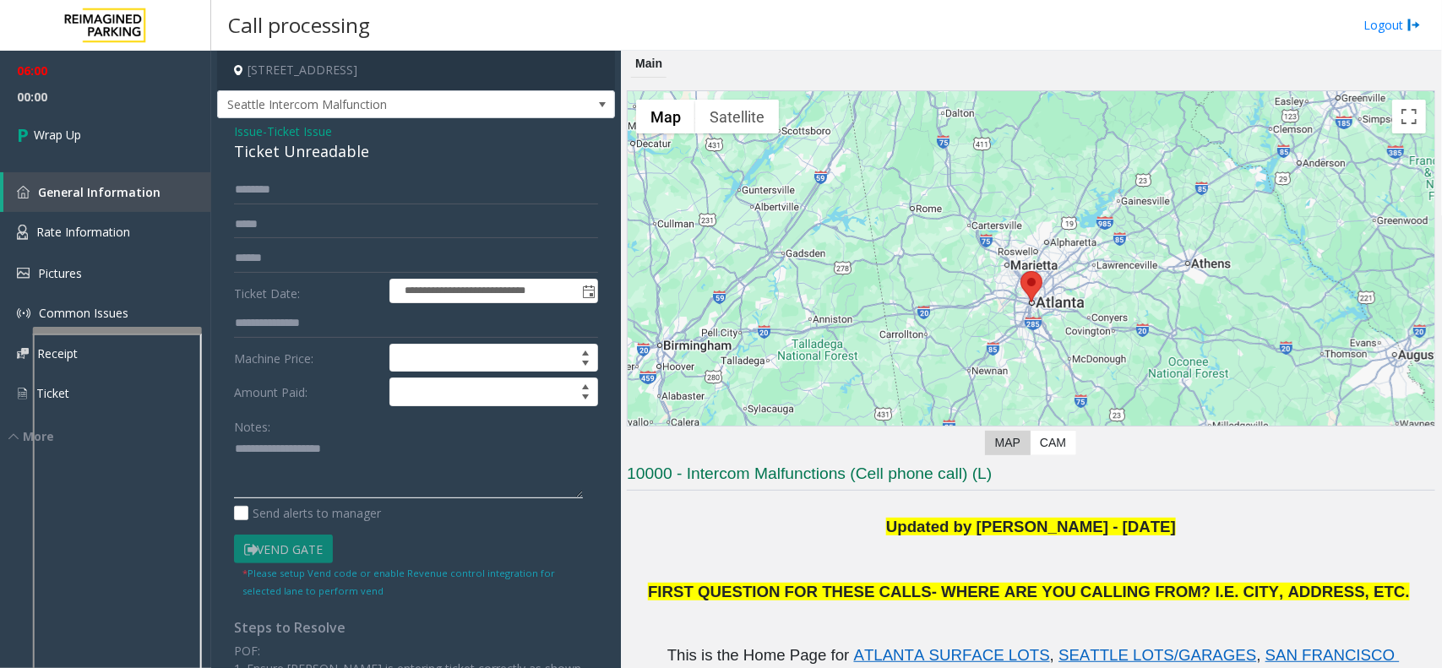
click at [266, 445] on textarea at bounding box center [408, 467] width 349 height 63
click at [406, 148] on div "Ticket Unreadable" at bounding box center [416, 151] width 364 height 23
click at [309, 128] on span "Ticket Issue" at bounding box center [299, 131] width 65 height 18
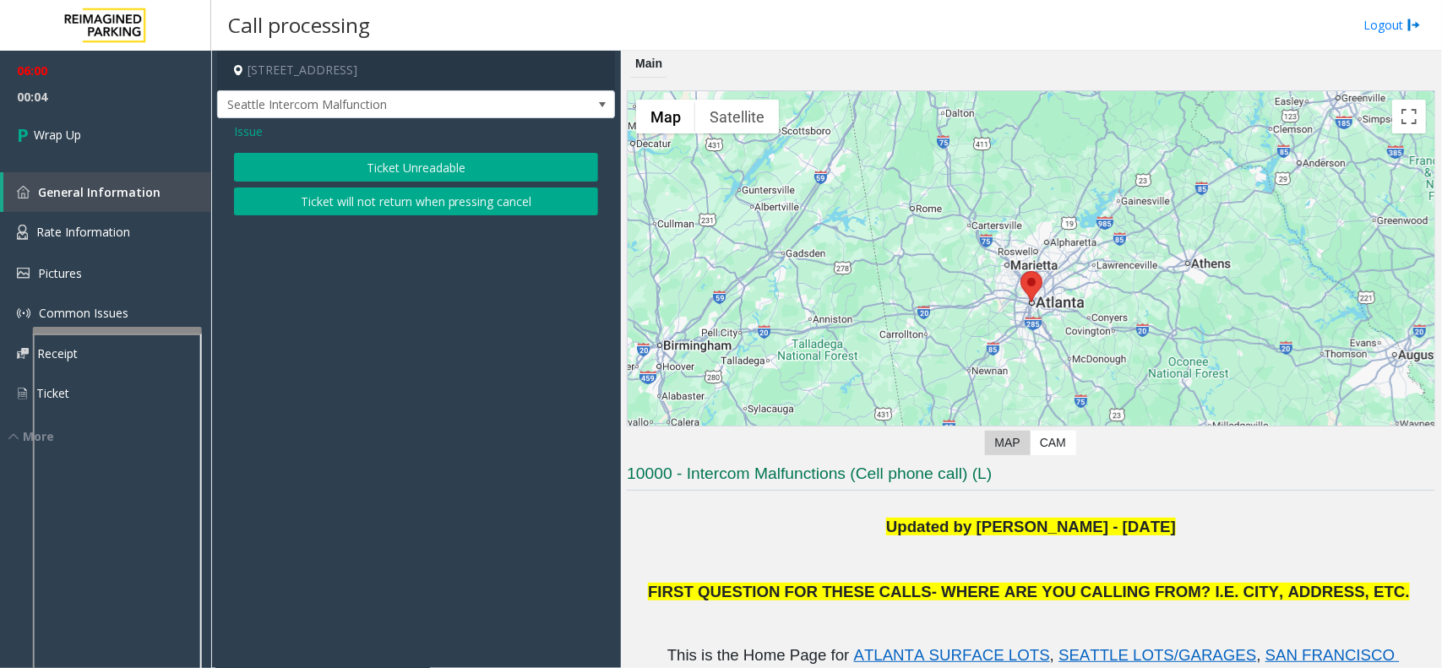
click at [245, 136] on span "Issue" at bounding box center [248, 131] width 29 height 18
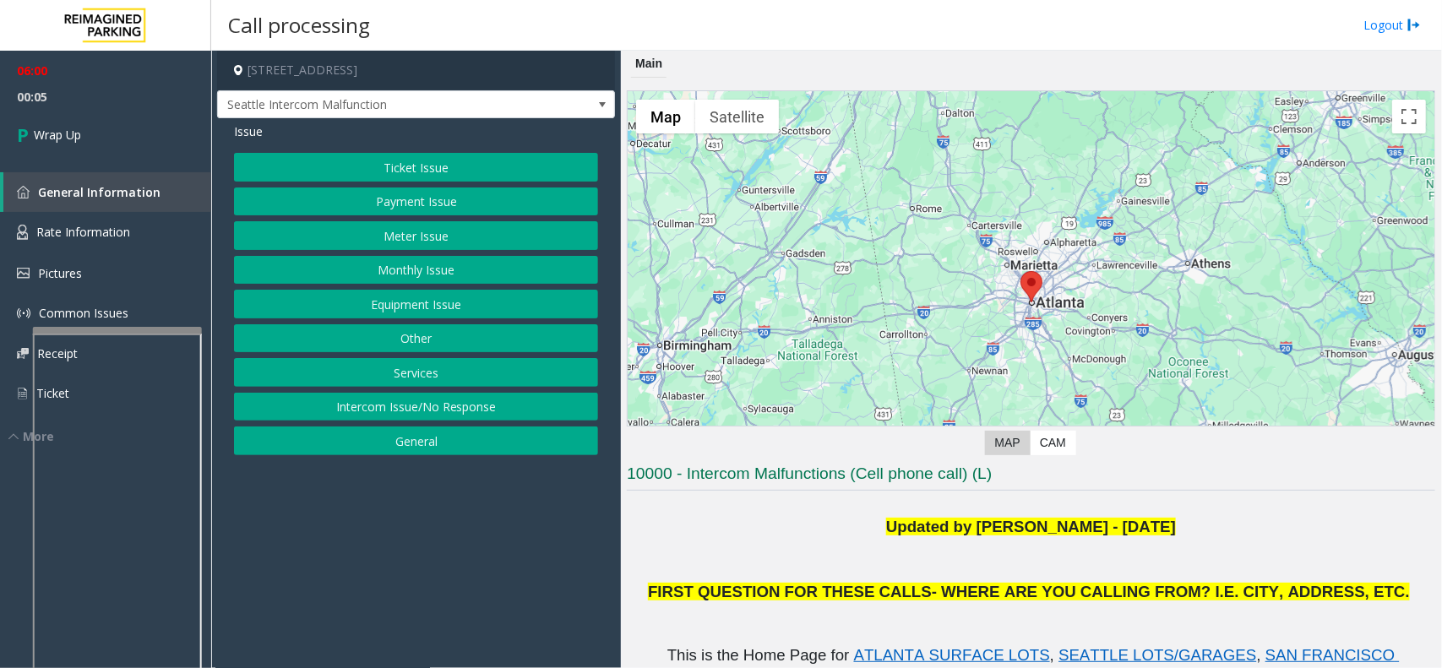
click at [429, 307] on button "Equipment Issue" at bounding box center [416, 304] width 364 height 29
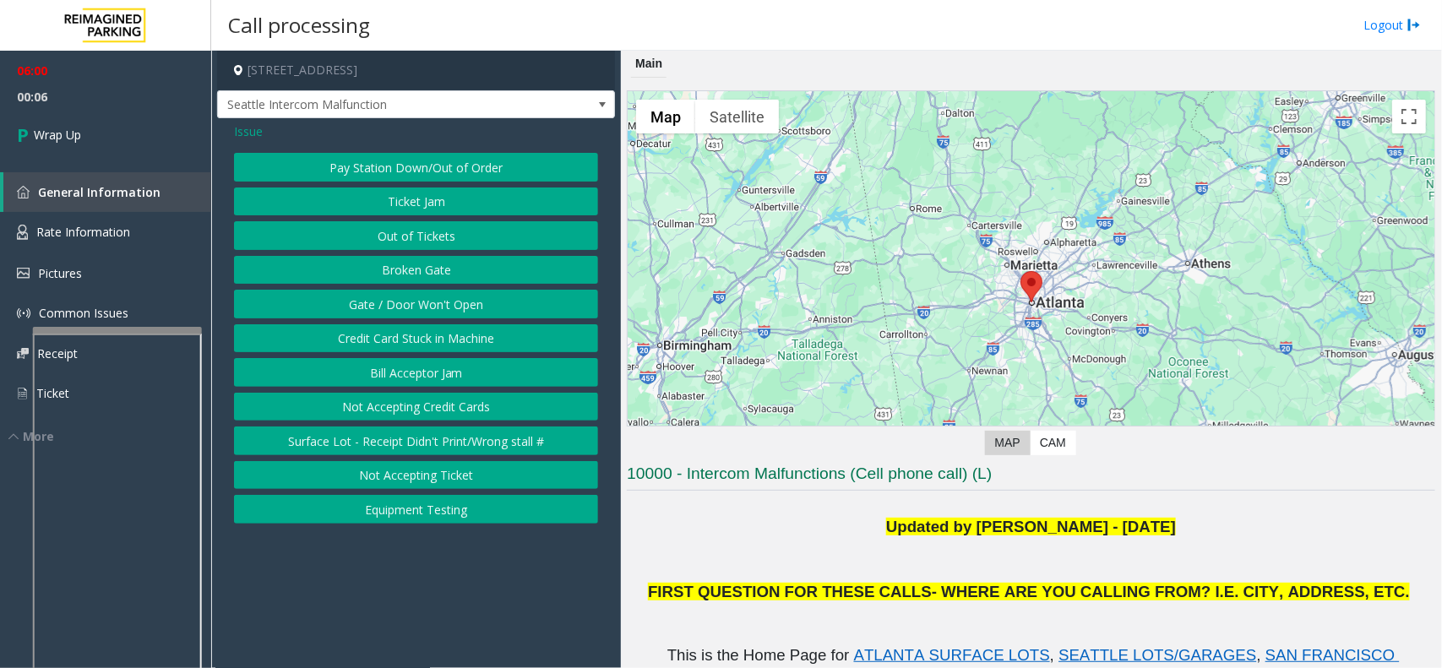
click at [419, 209] on button "Ticket Jam" at bounding box center [416, 201] width 364 height 29
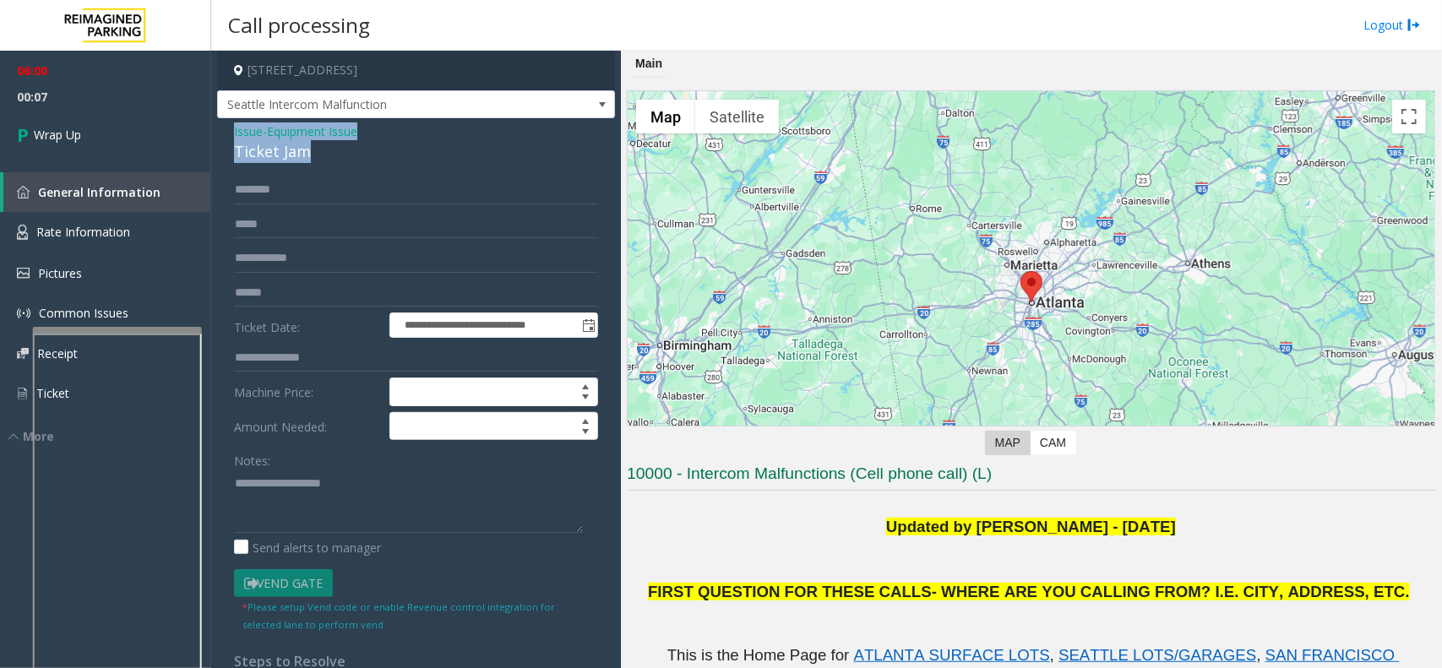
drag, startPoint x: 318, startPoint y: 152, endPoint x: 226, endPoint y: 138, distance: 93.2
click at [226, 138] on div "**********" at bounding box center [416, 485] width 398 height 734
copy div "Issue - Equipment Issue Ticket Jam"
click at [258, 507] on textarea at bounding box center [408, 501] width 349 height 63
paste textarea "**********"
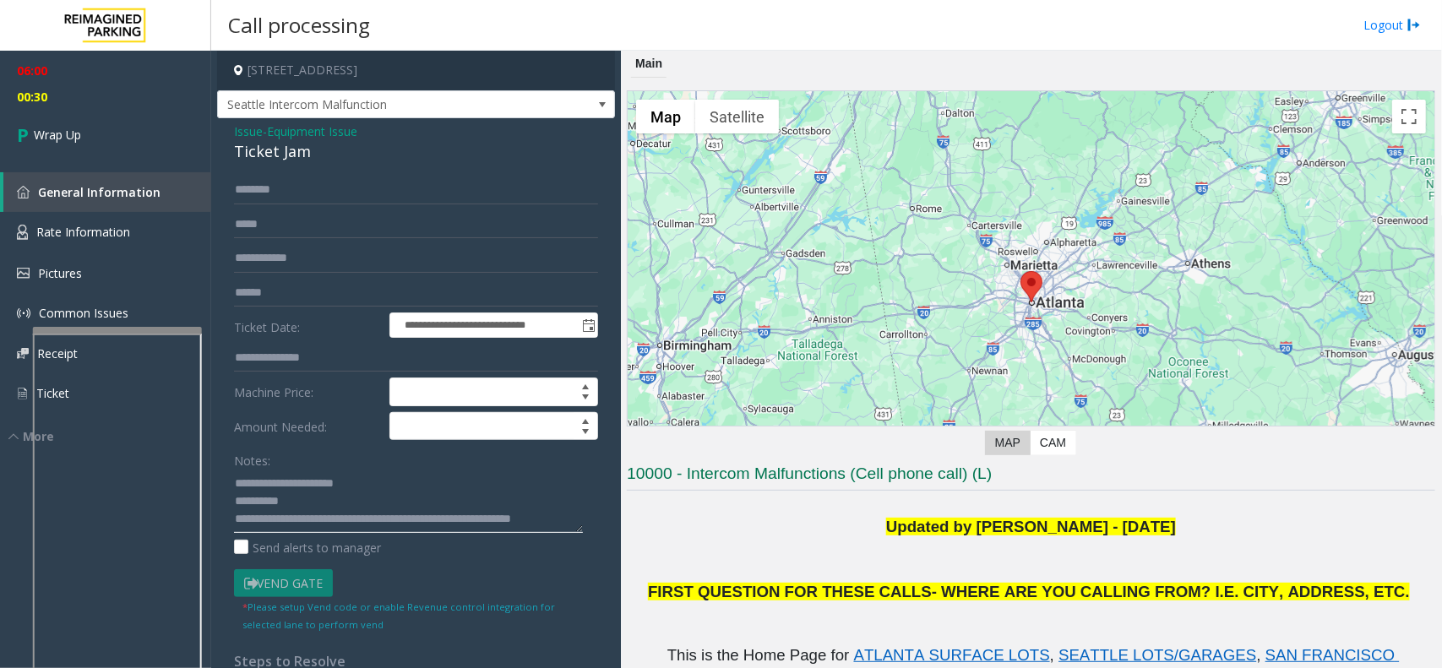
scroll to position [13, 0]
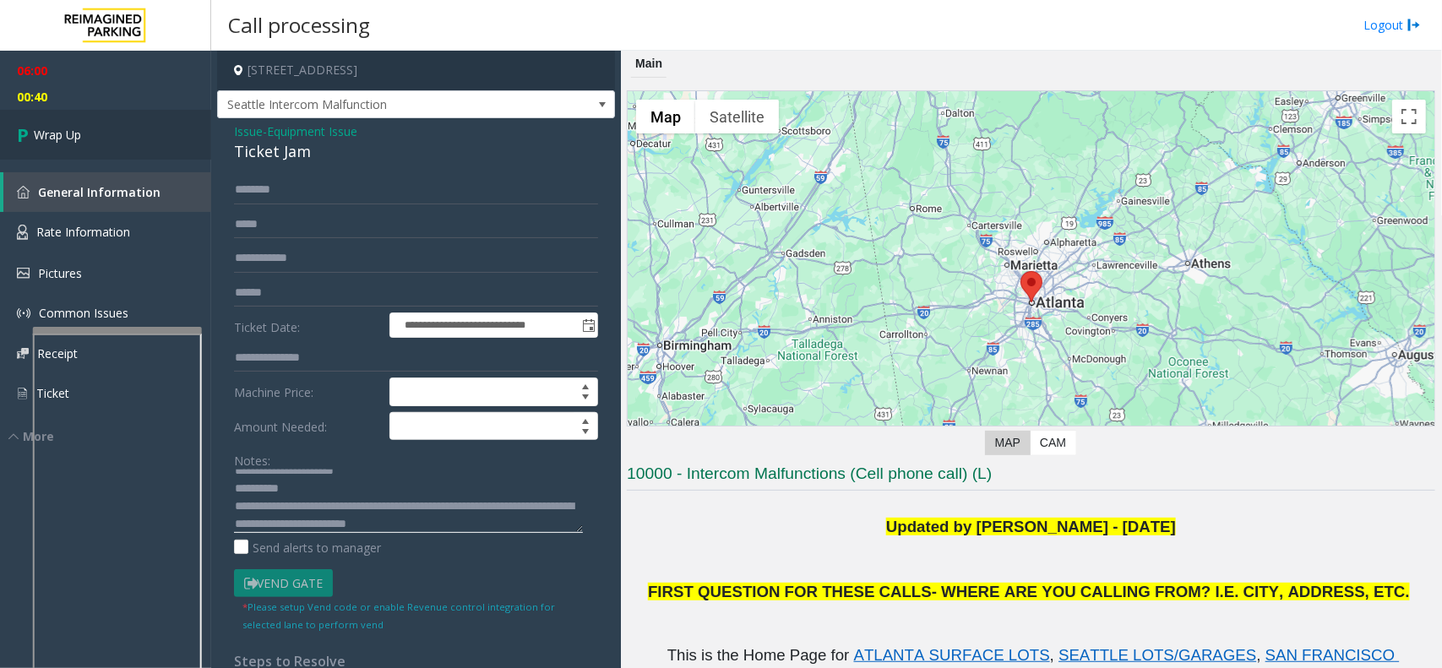
type textarea "**********"
click at [49, 117] on link "Wrap Up" at bounding box center [105, 135] width 211 height 50
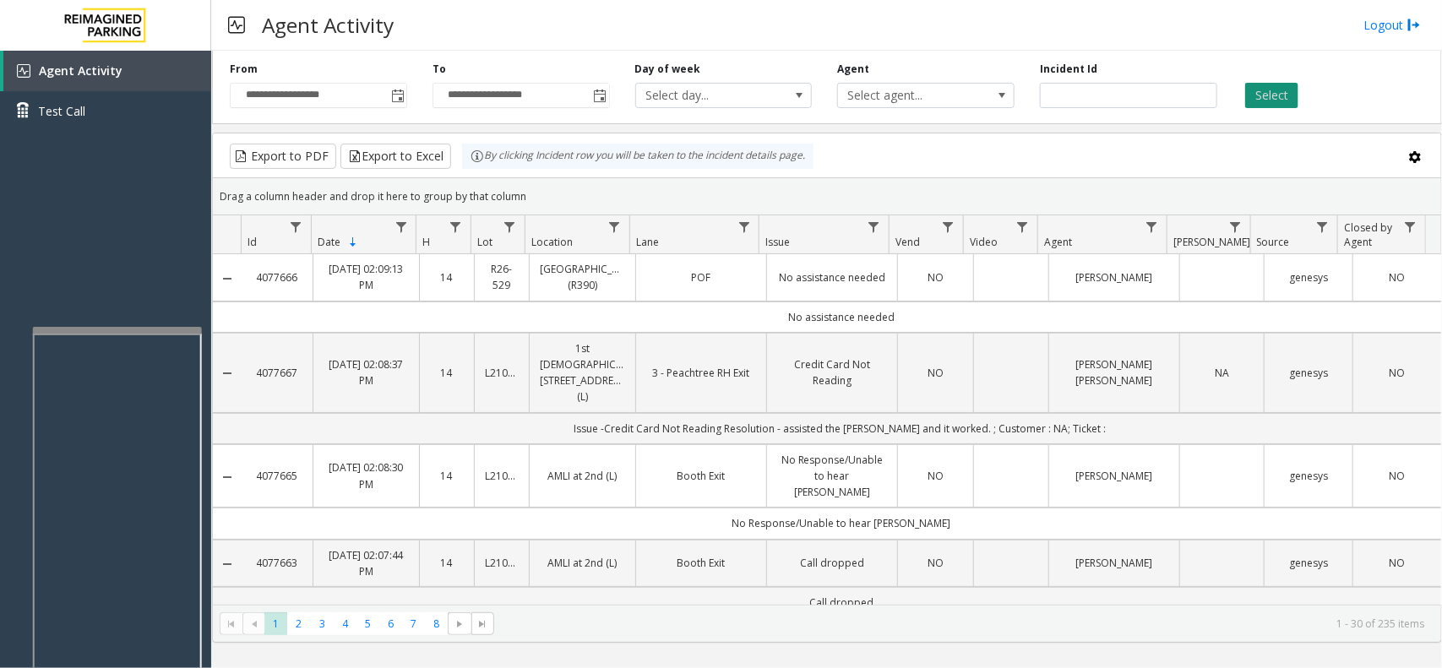
click at [1153, 90] on button "Select" at bounding box center [1271, 95] width 53 height 25
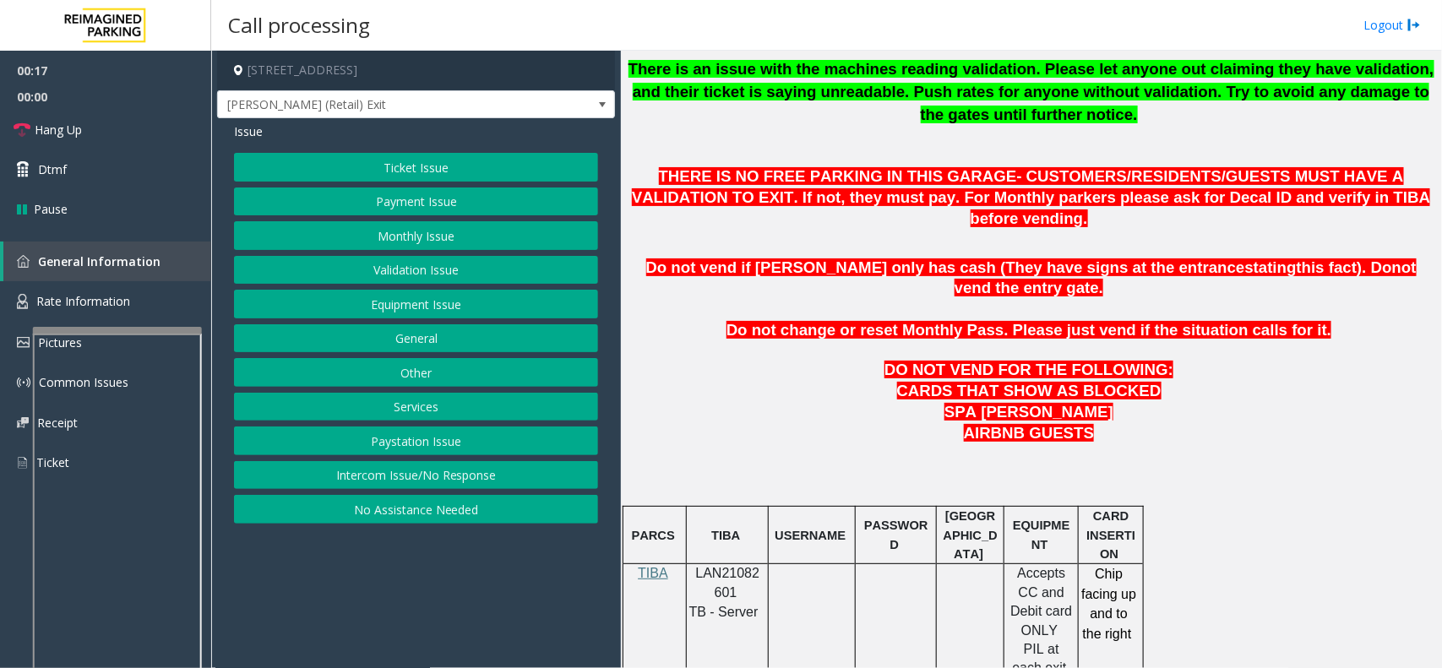
scroll to position [317, 0]
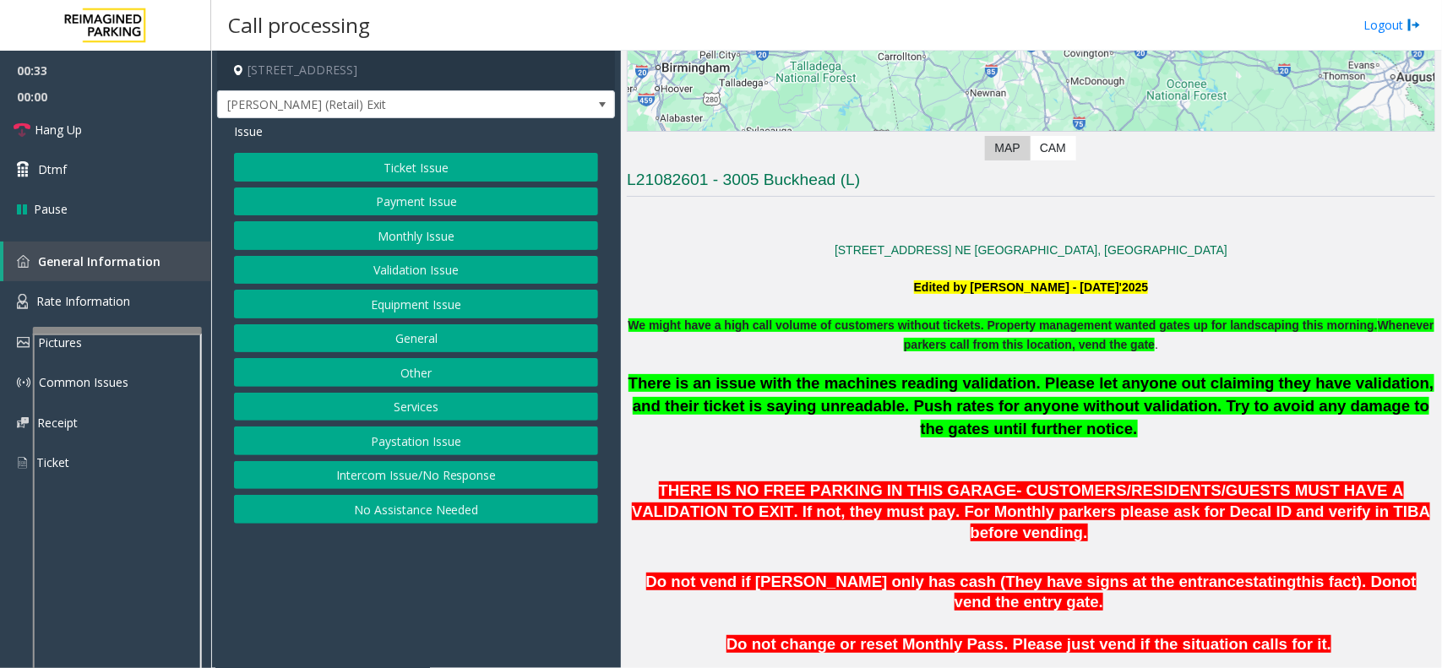
click at [419, 200] on button "Payment Issue" at bounding box center [416, 201] width 364 height 29
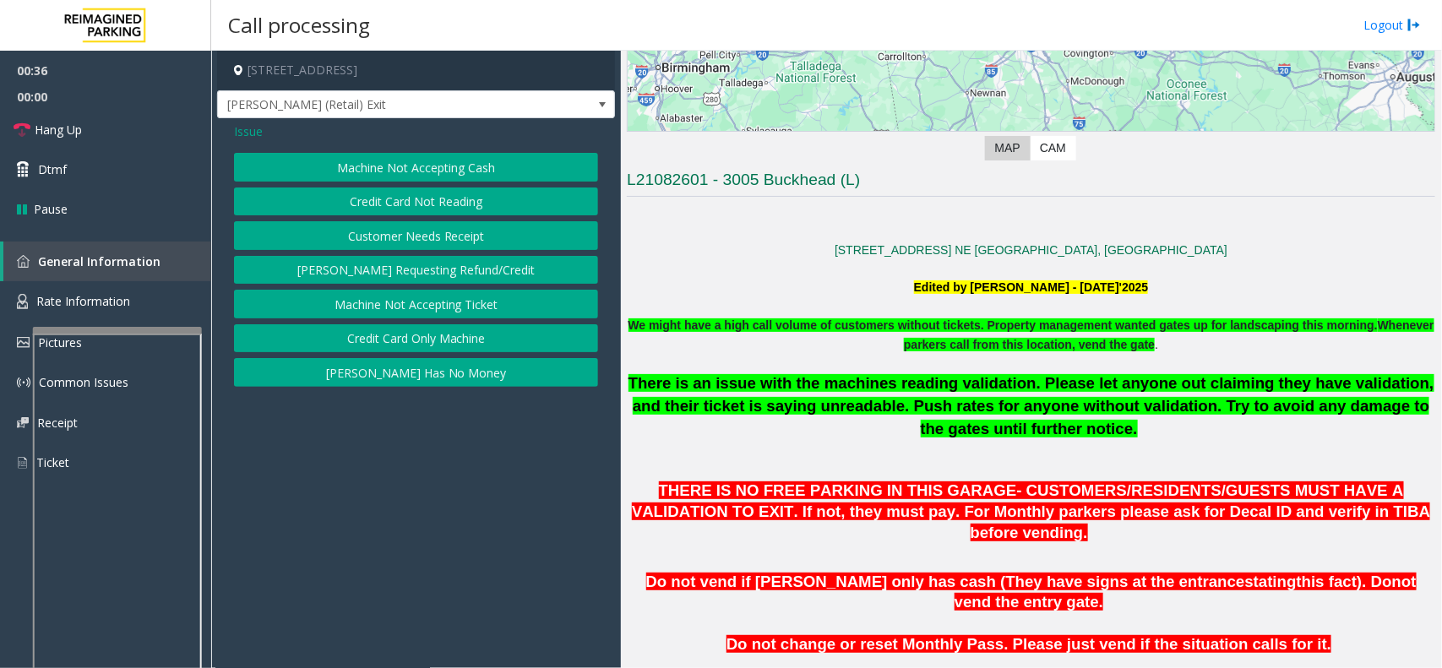
click at [433, 334] on button "Credit Card Only Machine" at bounding box center [416, 338] width 364 height 29
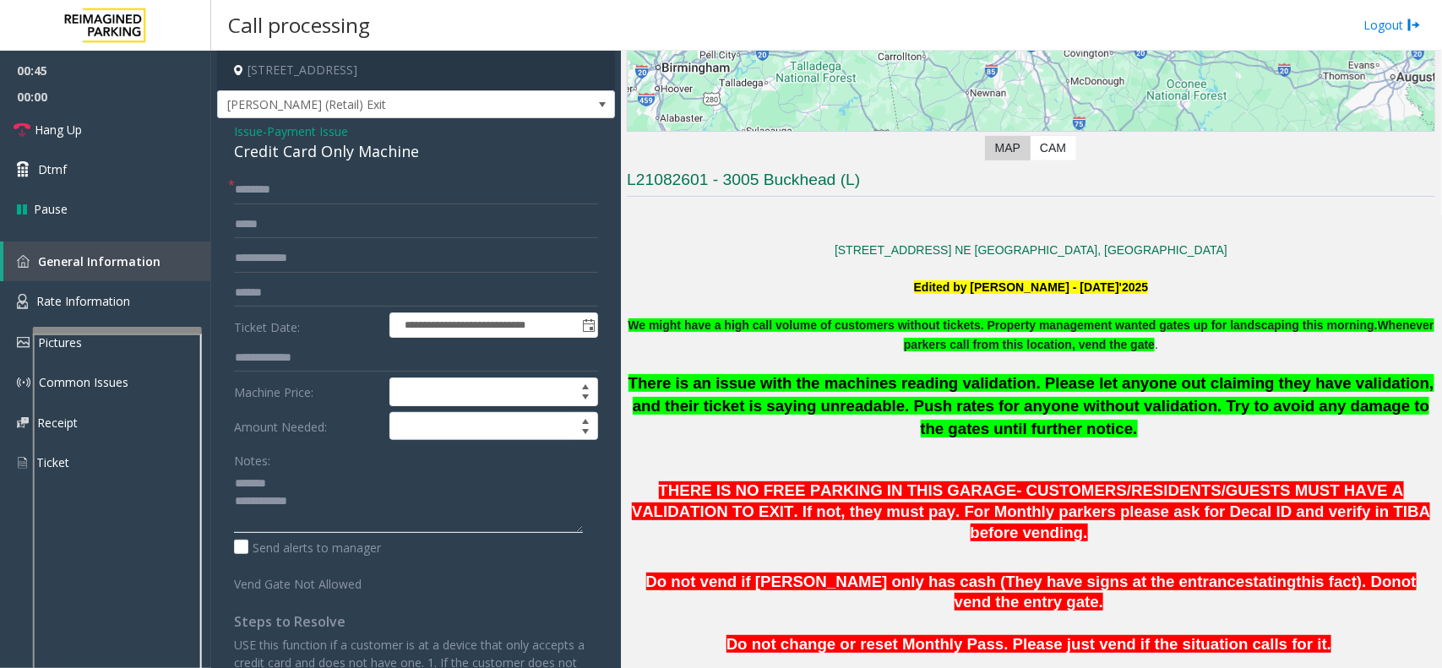
click at [302, 477] on textarea at bounding box center [408, 501] width 349 height 63
type textarea "**********"
click at [274, 196] on input "text" at bounding box center [416, 190] width 364 height 29
type input "**"
click at [334, 517] on textarea at bounding box center [408, 501] width 349 height 63
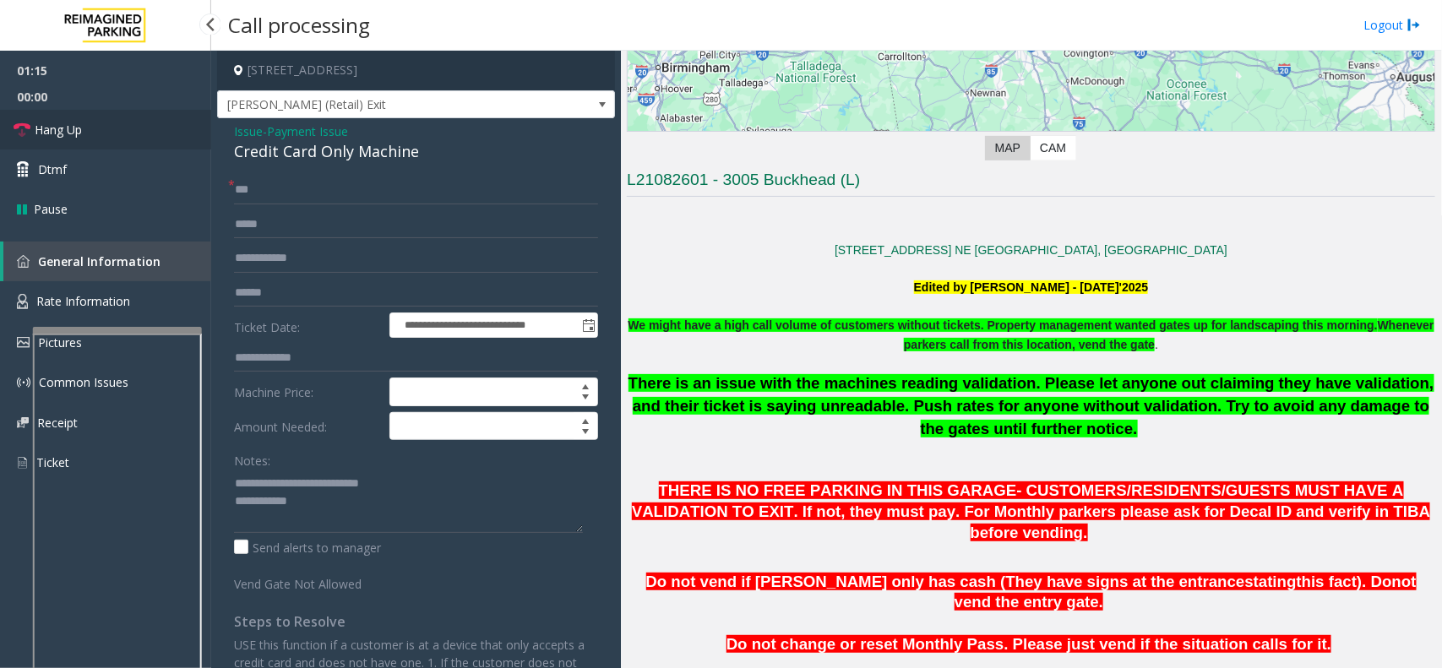
click at [132, 124] on link "Hang Up" at bounding box center [105, 130] width 211 height 40
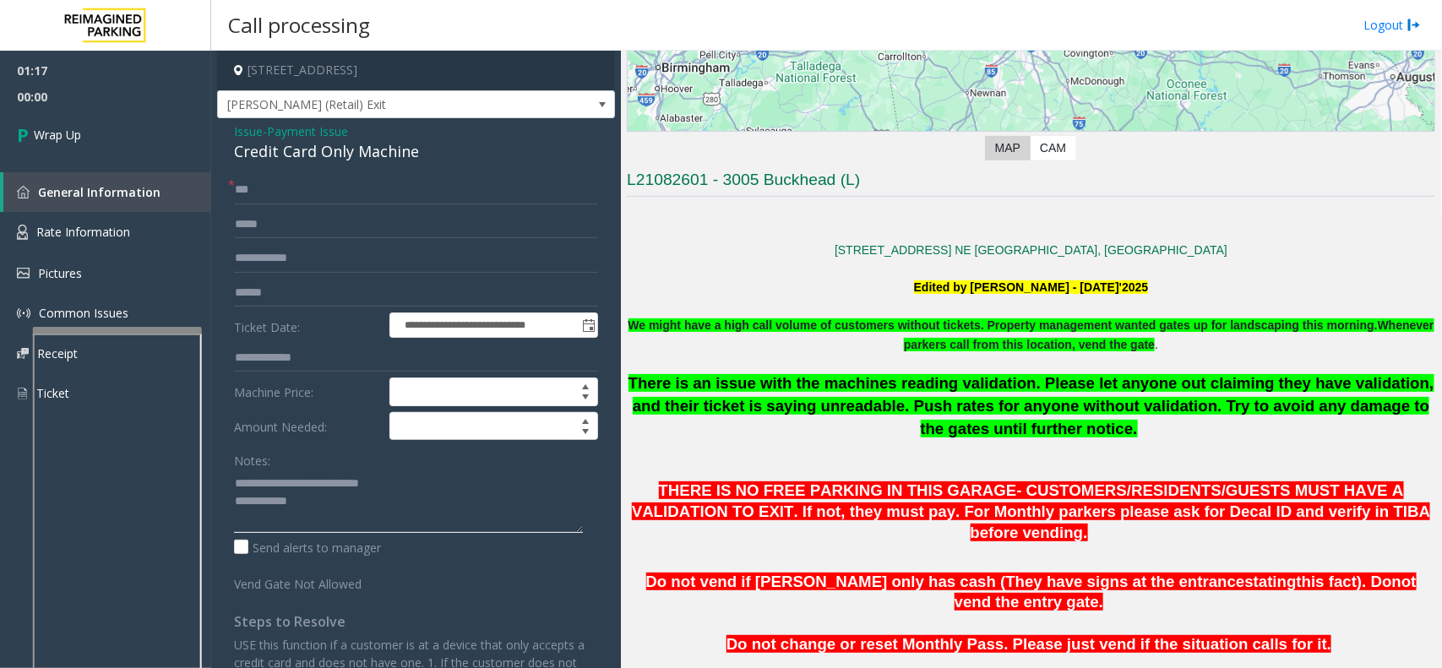
click at [335, 508] on textarea at bounding box center [408, 501] width 349 height 63
click at [423, 505] on textarea at bounding box center [408, 501] width 349 height 63
type textarea "**********"
click at [106, 137] on link "Wrap Up" at bounding box center [105, 135] width 211 height 50
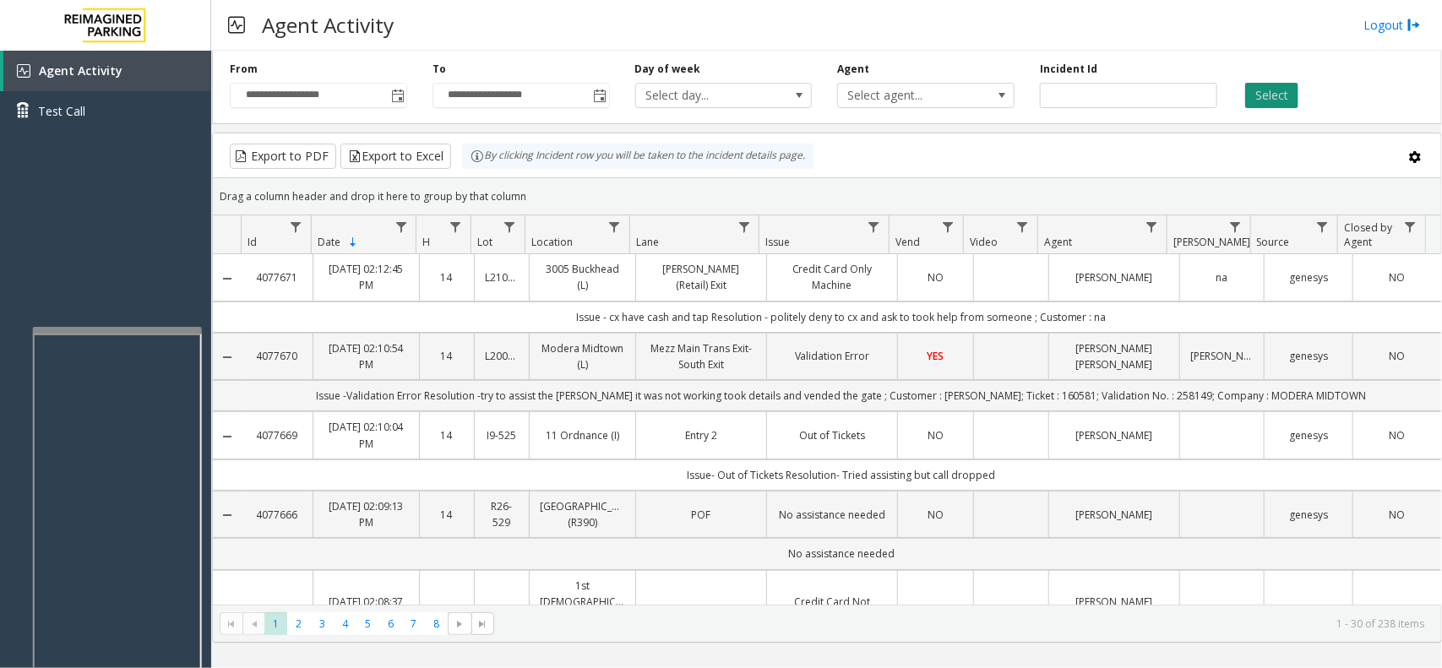
click at [1153, 97] on button "Select" at bounding box center [1271, 95] width 53 height 25
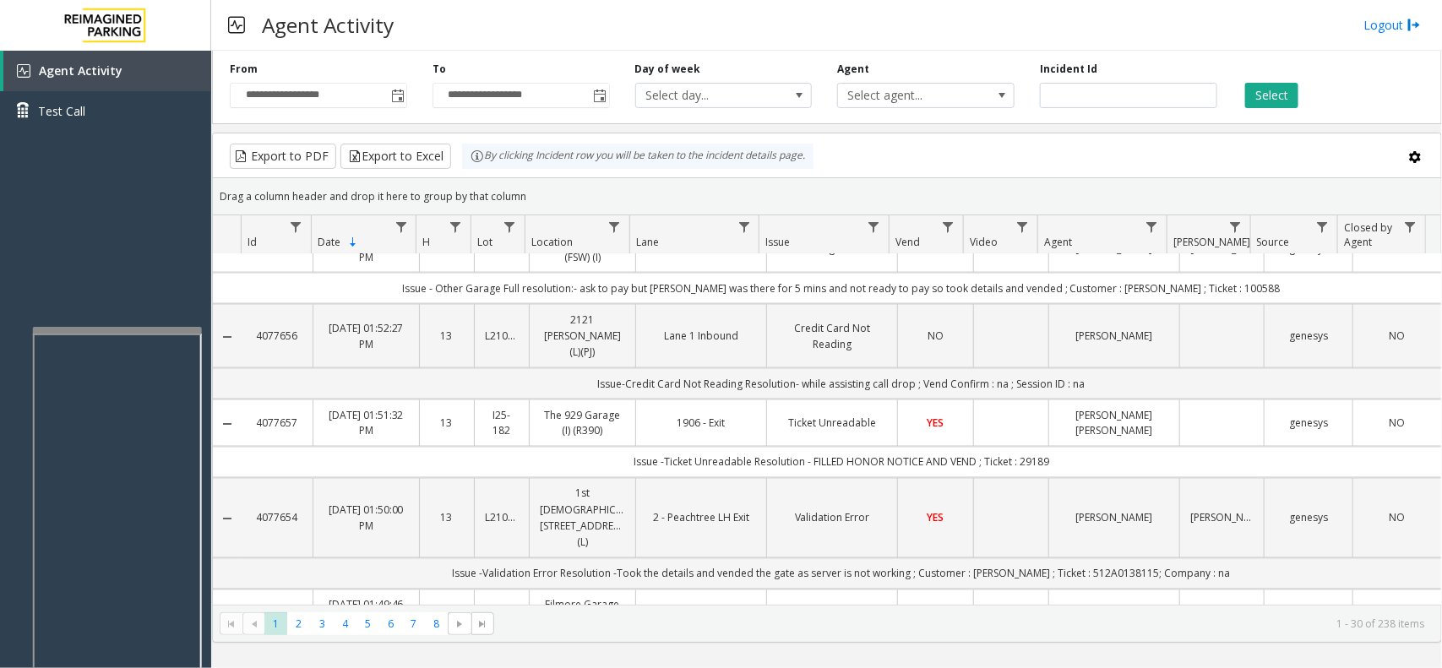
scroll to position [1267, 0]
